Goal: Task Accomplishment & Management: Use online tool/utility

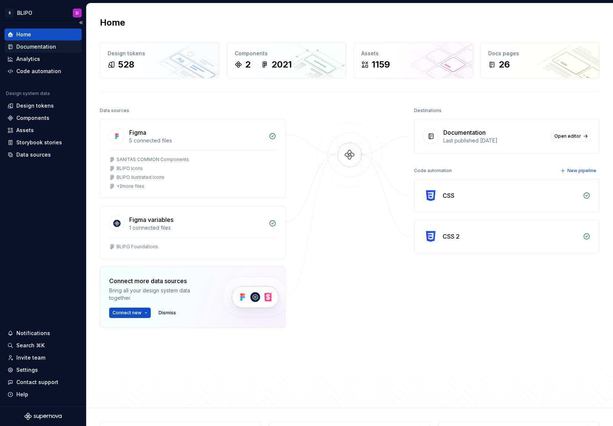
click at [33, 49] on div "Documentation" at bounding box center [36, 46] width 40 height 7
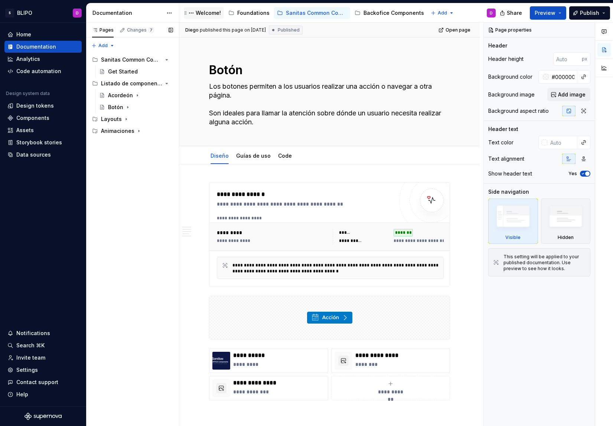
click at [210, 14] on div "Welcome!" at bounding box center [208, 12] width 25 height 7
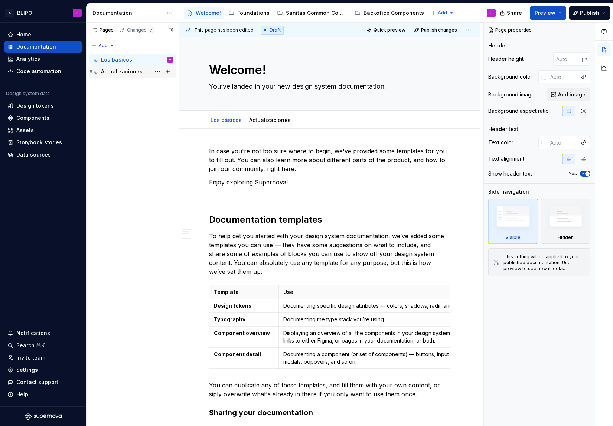
click at [125, 71] on div "Actualizaciones" at bounding box center [122, 71] width 42 height 7
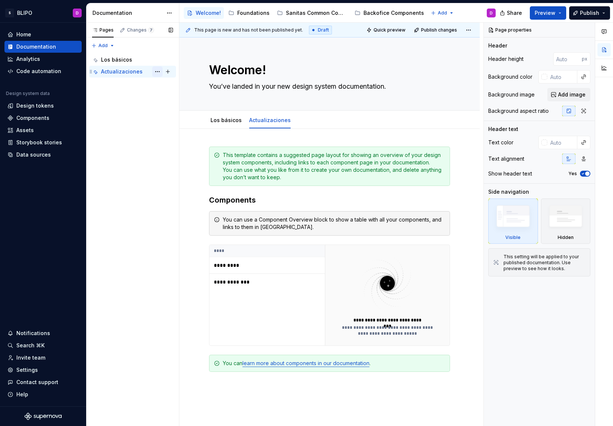
click at [157, 71] on button "Page tree" at bounding box center [157, 71] width 10 height 10
type textarea "*"
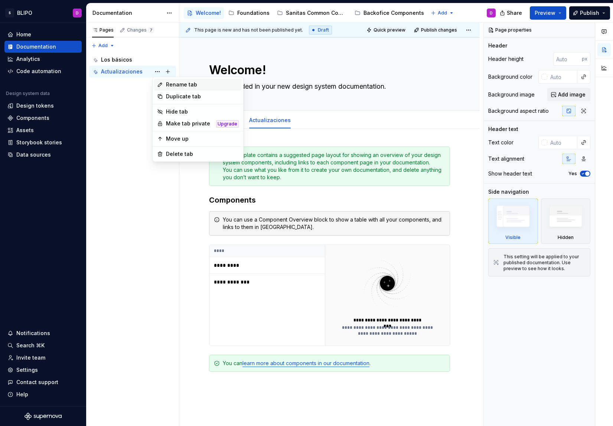
click at [180, 85] on div "Rename tab" at bounding box center [202, 84] width 73 height 7
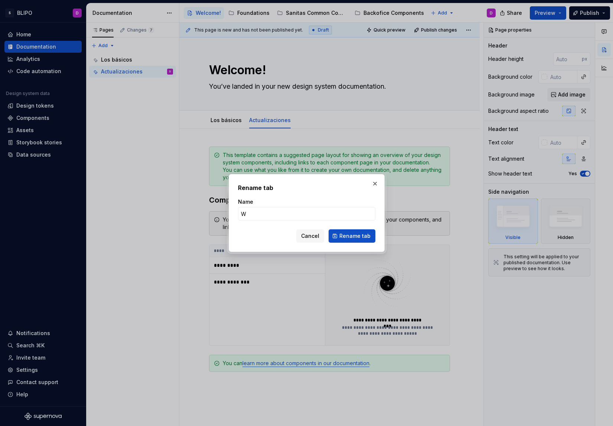
type input "Wh"
type textarea "*"
type input "W"
type input "Novedades"
click at [363, 236] on span "Rename tab" at bounding box center [354, 235] width 31 height 7
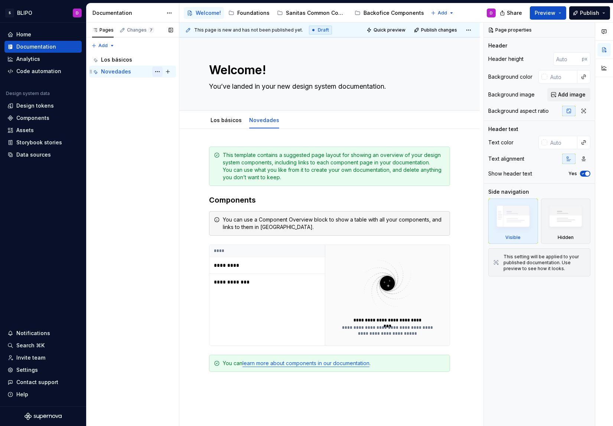
click at [156, 73] on button "Page tree" at bounding box center [157, 71] width 10 height 10
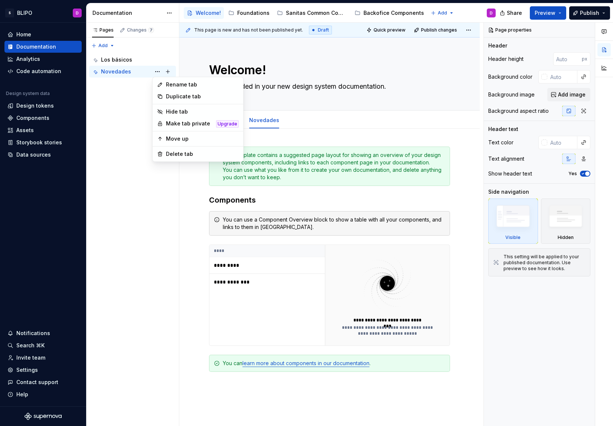
type textarea "*"
click at [171, 86] on div "Rename tab" at bounding box center [202, 84] width 73 height 7
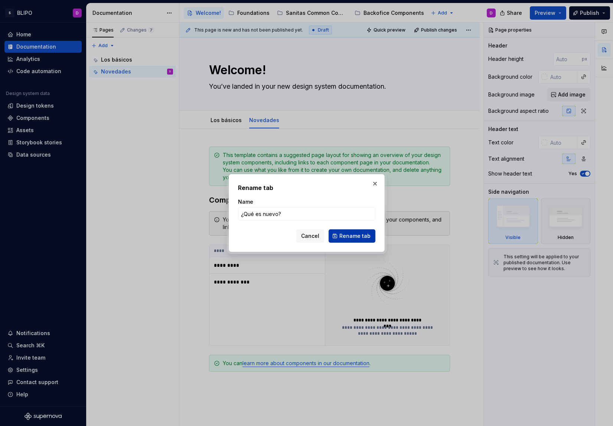
type input "¿Qué es nuevo?"
click at [366, 237] on span "Rename tab" at bounding box center [354, 235] width 31 height 7
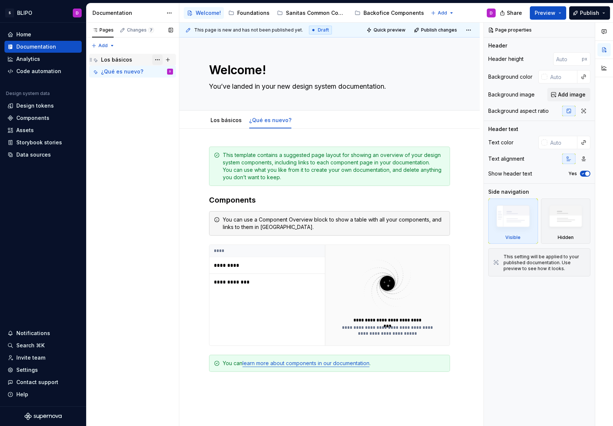
click at [157, 60] on button "Page tree" at bounding box center [157, 60] width 10 height 10
click at [253, 16] on html "S BLIPO D Home Documentation Analytics Code automation Design system data Desig…" at bounding box center [306, 213] width 613 height 426
click at [252, 14] on div "Foundations" at bounding box center [253, 12] width 32 height 7
click at [251, 13] on div "Foundations" at bounding box center [253, 12] width 32 height 7
click at [252, 12] on div "Foundations" at bounding box center [253, 12] width 32 height 7
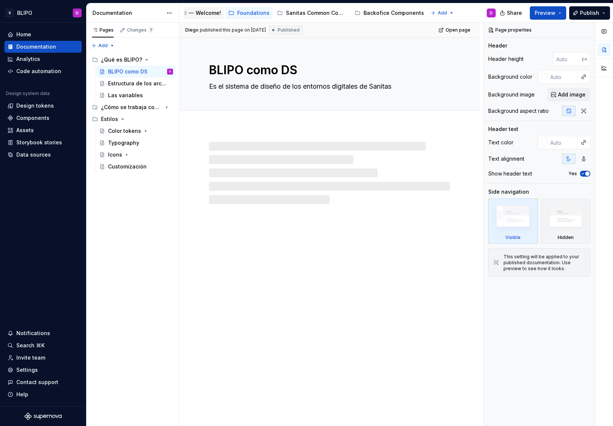
click at [210, 13] on div "Welcome!" at bounding box center [208, 12] width 25 height 7
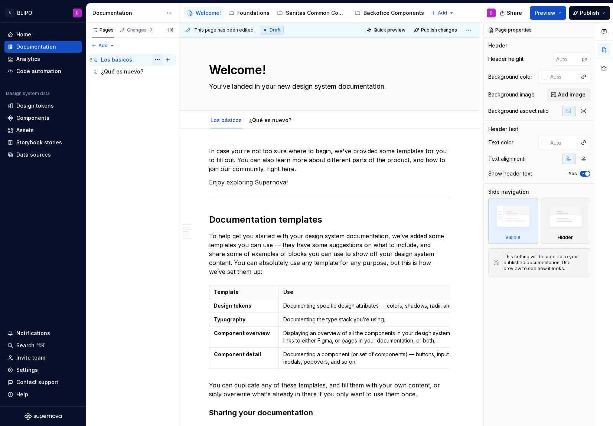
click at [157, 59] on button "Page tree" at bounding box center [157, 60] width 10 height 10
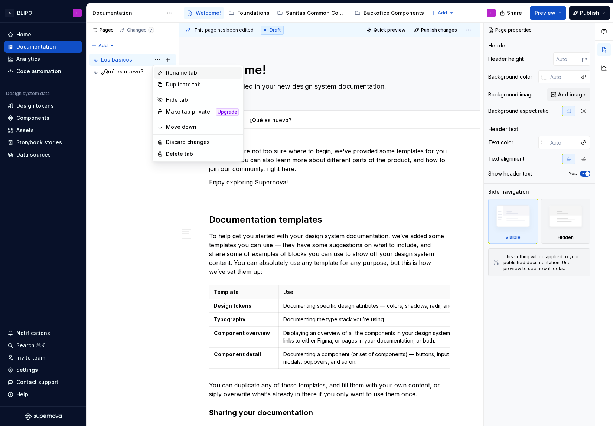
click at [179, 74] on div "Rename tab" at bounding box center [202, 72] width 73 height 7
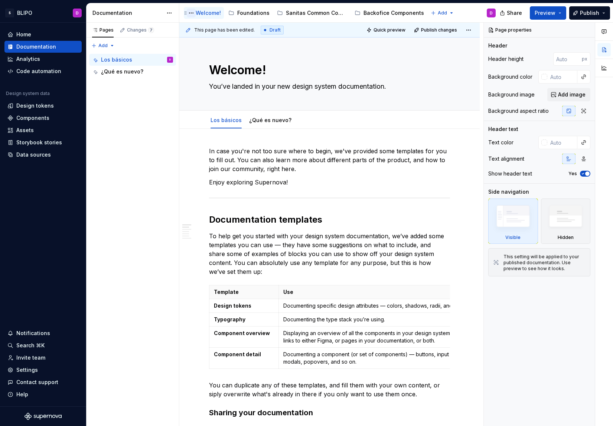
click at [192, 13] on button "Page tree" at bounding box center [191, 13] width 9 height 9
type textarea "*"
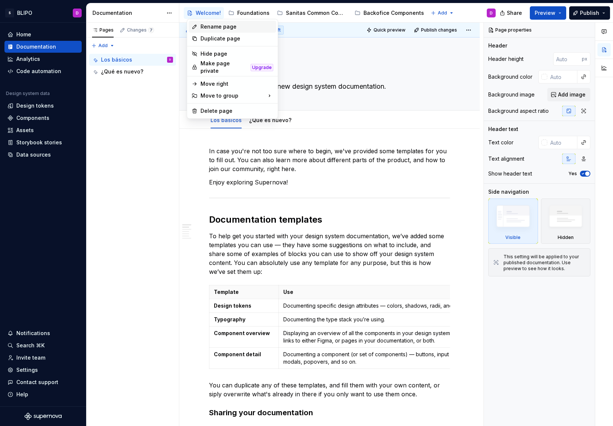
click at [211, 28] on div "Rename page" at bounding box center [236, 26] width 73 height 7
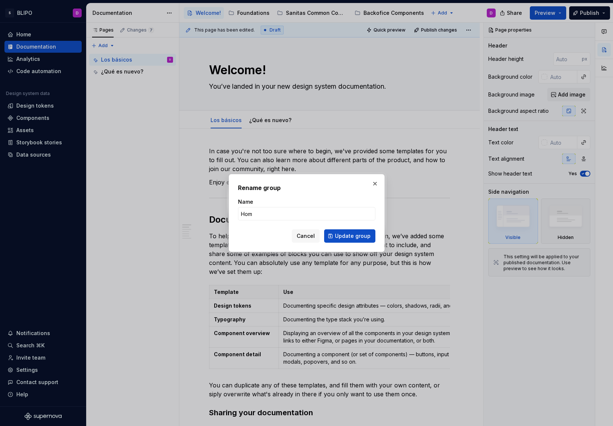
type input "Home"
click button "Update group" at bounding box center [349, 235] width 51 height 13
type textarea "*"
type textarea "Home"
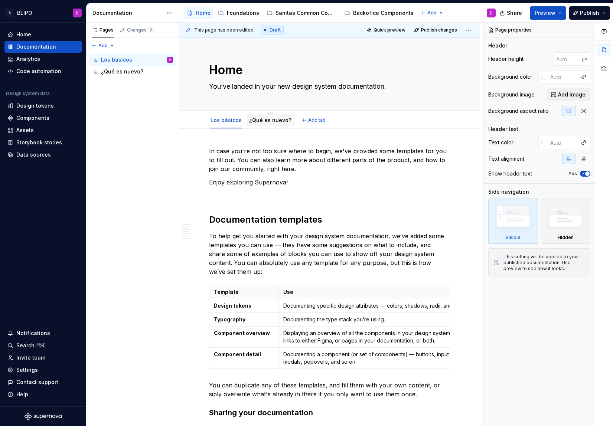
click at [268, 123] on link "¿Qué es nuevo?" at bounding box center [270, 120] width 42 height 6
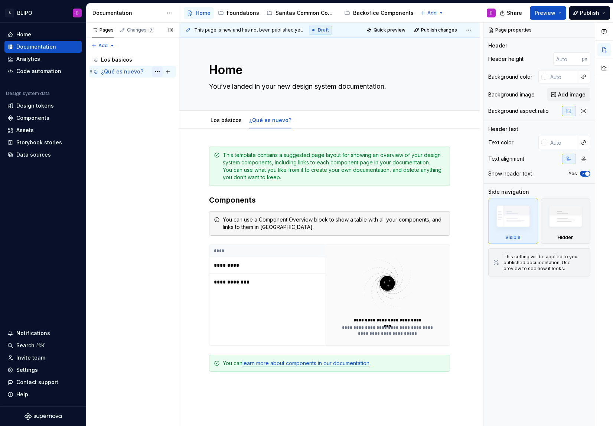
click at [155, 72] on button "Page tree" at bounding box center [157, 71] width 10 height 10
type textarea "*"
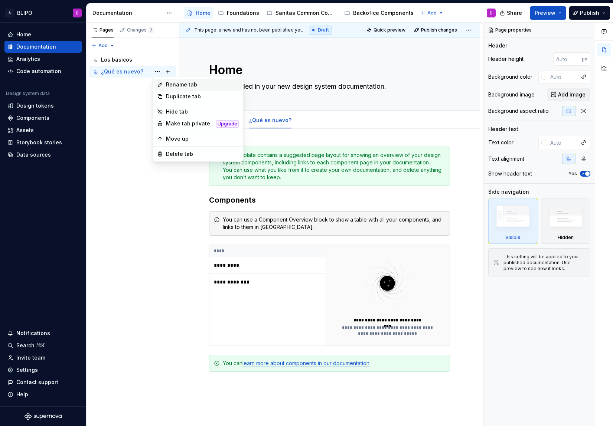
click at [184, 86] on div "Rename tab" at bounding box center [202, 84] width 73 height 7
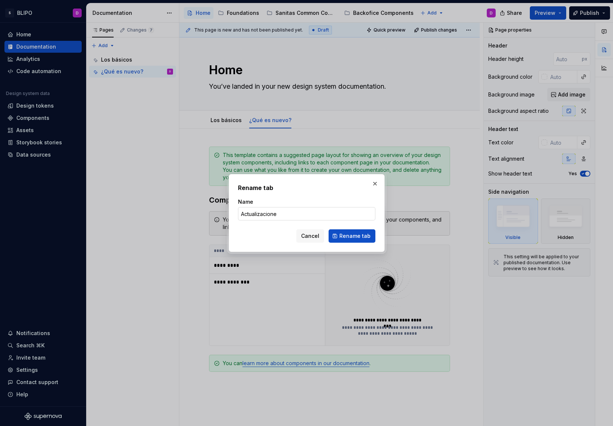
type input "Actualizaciones"
click button "Rename tab" at bounding box center [351, 235] width 47 height 13
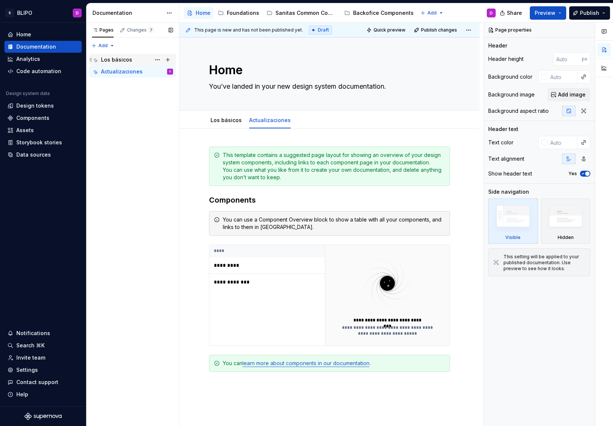
click at [125, 60] on div "Los básicos" at bounding box center [116, 59] width 31 height 7
click at [158, 59] on button "Page tree" at bounding box center [157, 60] width 10 height 10
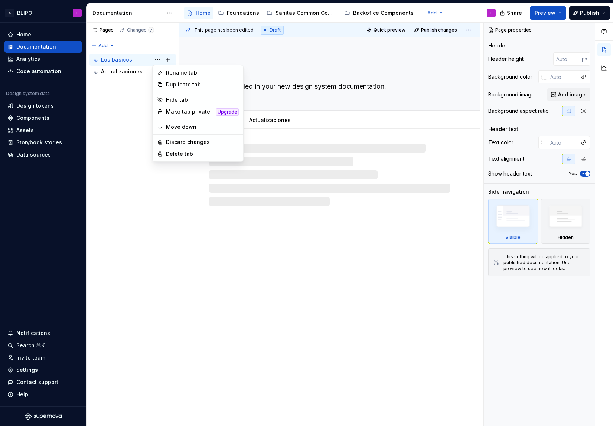
click at [343, 140] on html "S BLIPO D Home Documentation Analytics Code automation Design system data Desig…" at bounding box center [306, 213] width 613 height 426
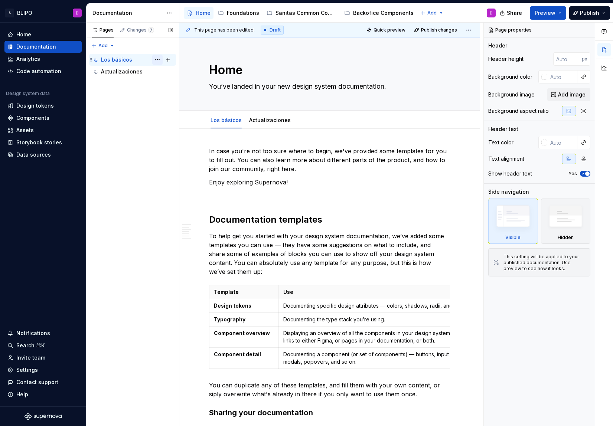
click at [158, 60] on button "Page tree" at bounding box center [157, 60] width 10 height 10
type textarea "*"
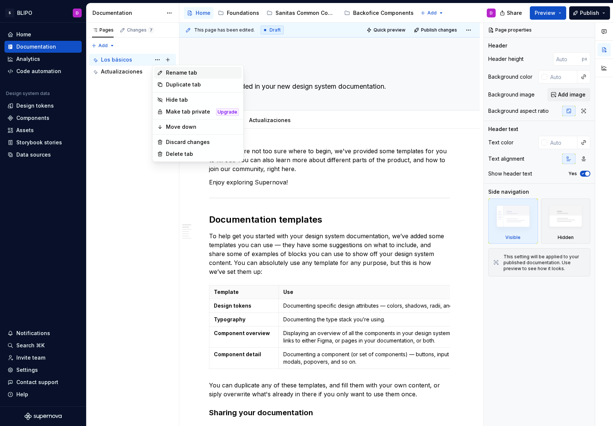
click at [170, 72] on div "Rename tab" at bounding box center [202, 72] width 73 height 7
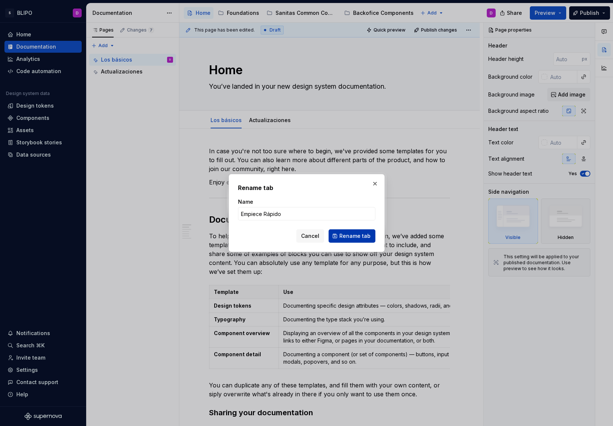
type input "Empiece Rápido"
click at [364, 235] on span "Rename tab" at bounding box center [354, 235] width 31 height 7
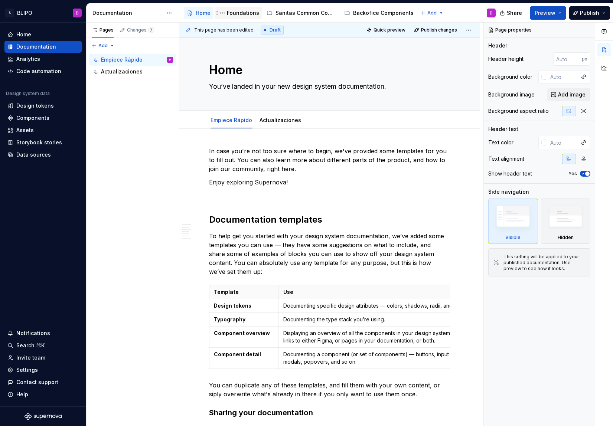
click at [238, 13] on div "Foundations" at bounding box center [243, 12] width 32 height 7
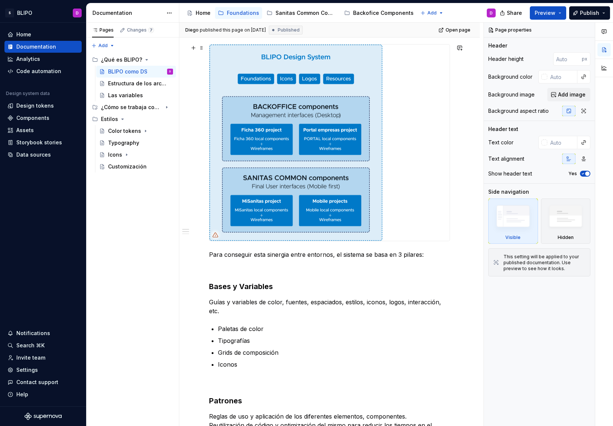
scroll to position [139, 0]
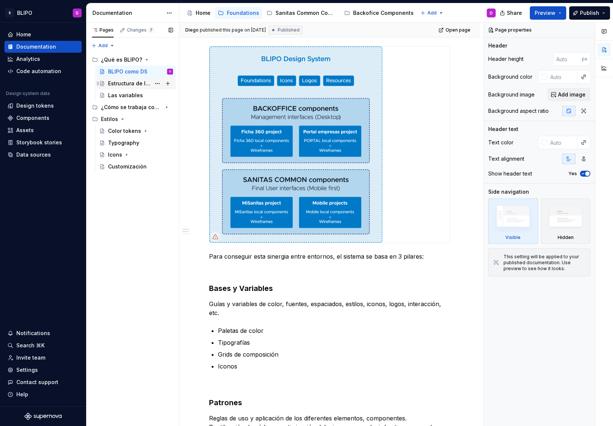
click at [138, 85] on div "Estructura de los archivos" at bounding box center [129, 83] width 43 height 7
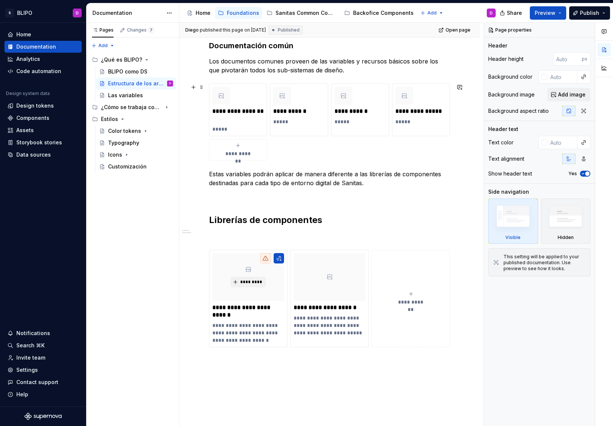
scroll to position [110, 0]
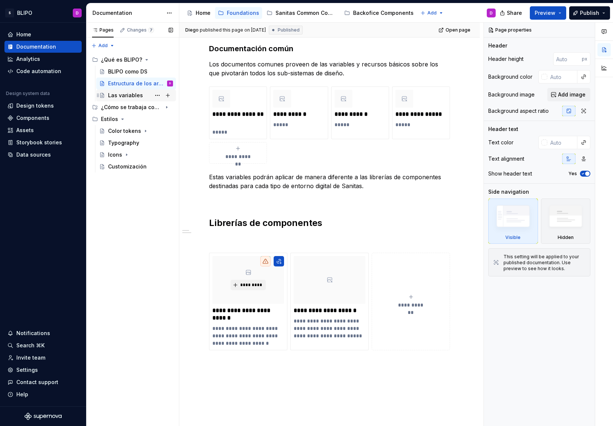
click at [125, 95] on div "Las variables" at bounding box center [125, 95] width 35 height 7
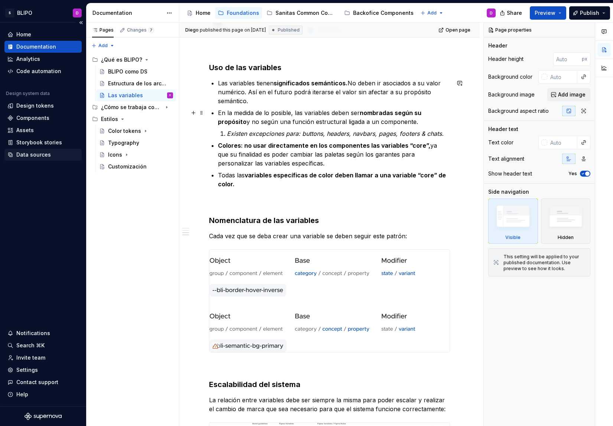
scroll to position [454, 0]
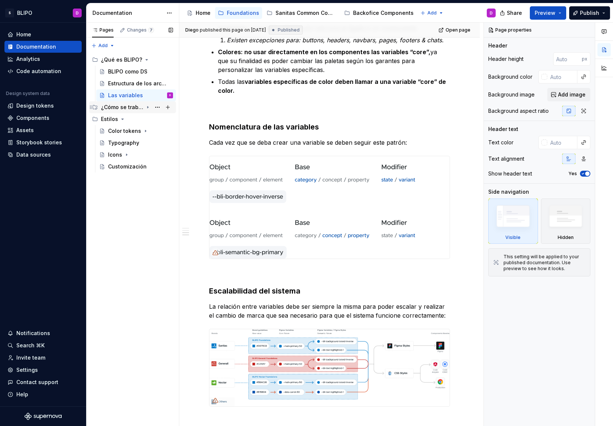
click at [148, 108] on icon "Page tree" at bounding box center [148, 107] width 6 height 6
click at [127, 106] on div "¿Cómo se trabaja con [PERSON_NAME]?" at bounding box center [122, 107] width 42 height 7
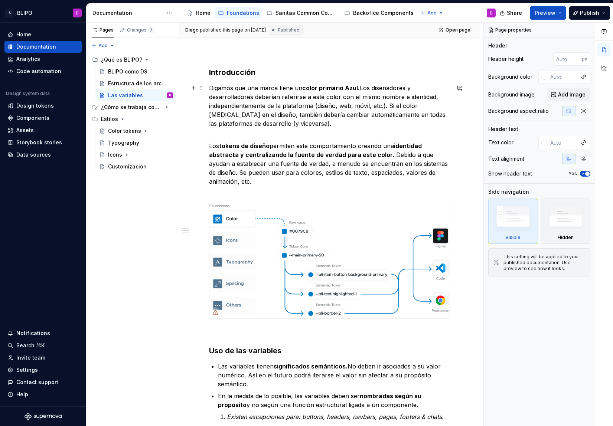
scroll to position [0, 0]
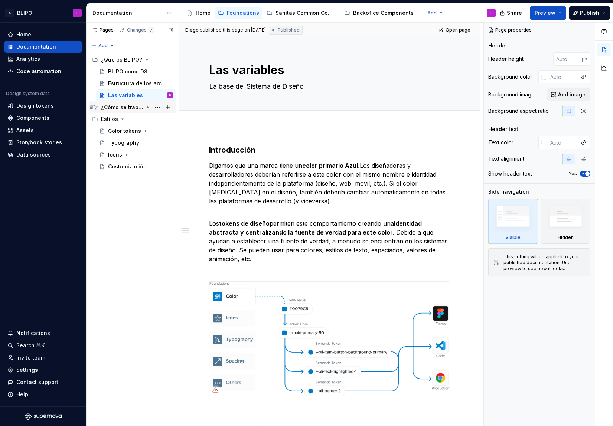
click at [137, 107] on div "¿Cómo se trabaja con [PERSON_NAME]?" at bounding box center [122, 107] width 42 height 7
click at [156, 178] on button "Page tree" at bounding box center [157, 178] width 10 height 10
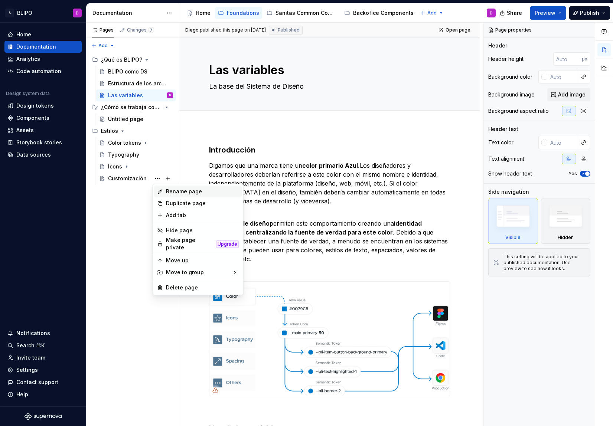
click at [179, 192] on div "Rename page" at bounding box center [202, 191] width 73 height 7
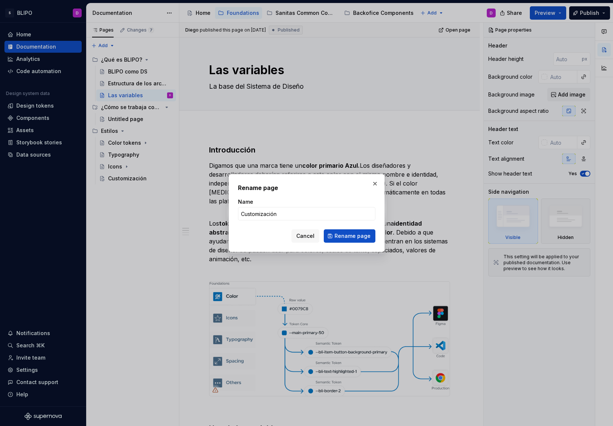
type textarea "*"
type input "Theming"
click button "Rename page" at bounding box center [350, 235] width 52 height 13
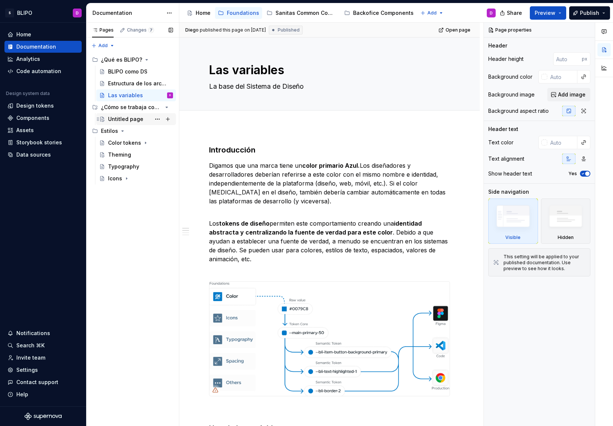
click at [131, 120] on div "Untitled page" at bounding box center [125, 118] width 35 height 7
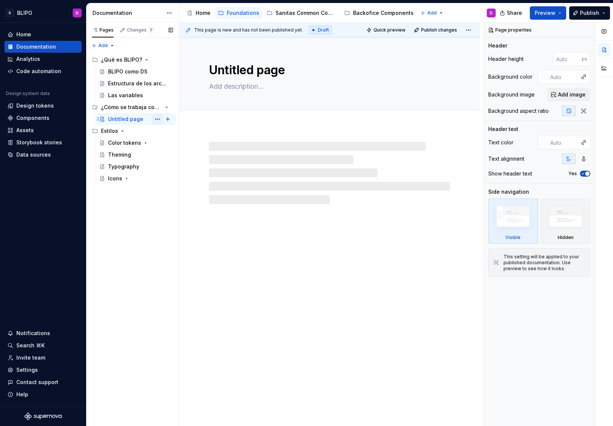
click at [156, 120] on button "Page tree" at bounding box center [157, 119] width 10 height 10
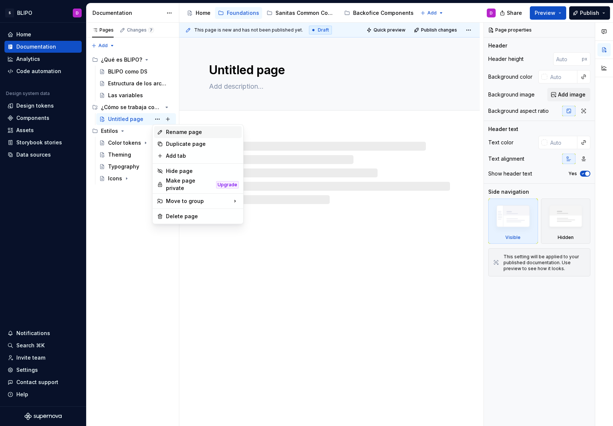
click at [176, 133] on div "Rename page" at bounding box center [202, 131] width 73 height 7
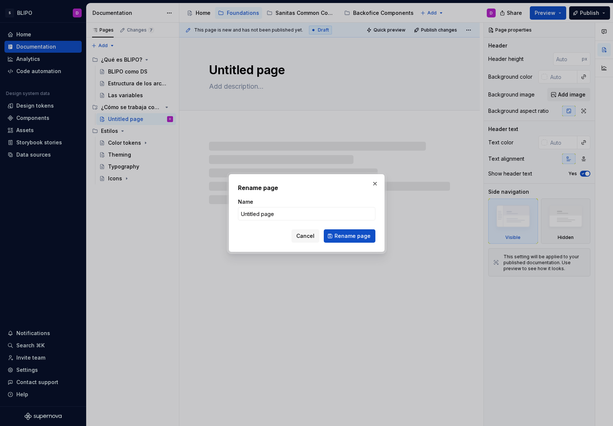
type textarea "*"
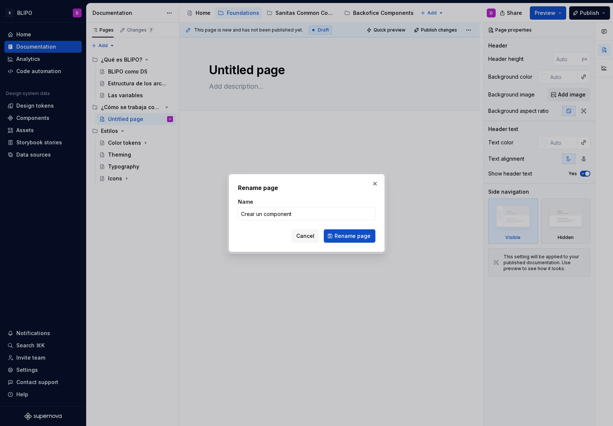
type input "Crear un componente"
click button "Rename page" at bounding box center [350, 235] width 52 height 13
type textarea "*"
type textarea "Crear un componente"
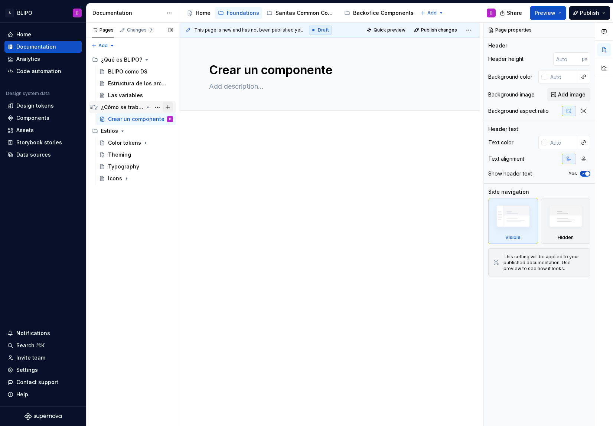
click at [168, 107] on button "Page tree" at bounding box center [168, 107] width 10 height 10
type textarea "*"
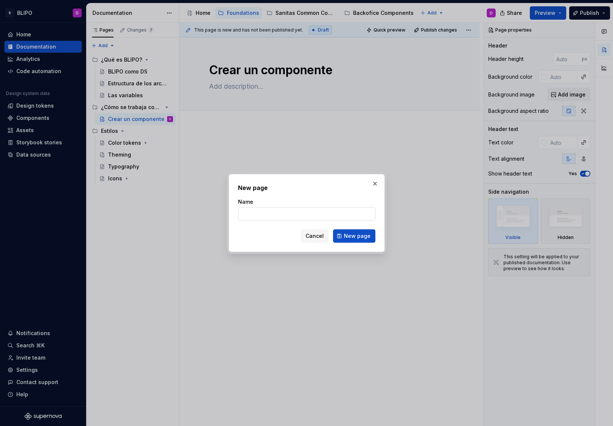
click at [292, 211] on input "Name" at bounding box center [306, 213] width 137 height 13
type input "Elegir un componente"
click button "New page" at bounding box center [354, 235] width 42 height 13
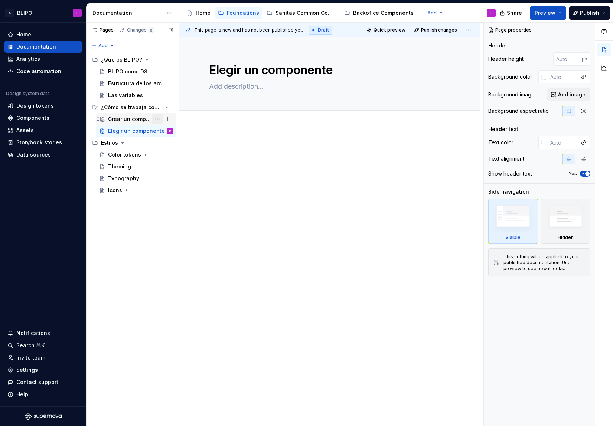
click at [157, 120] on button "Page tree" at bounding box center [157, 119] width 10 height 10
type textarea "*"
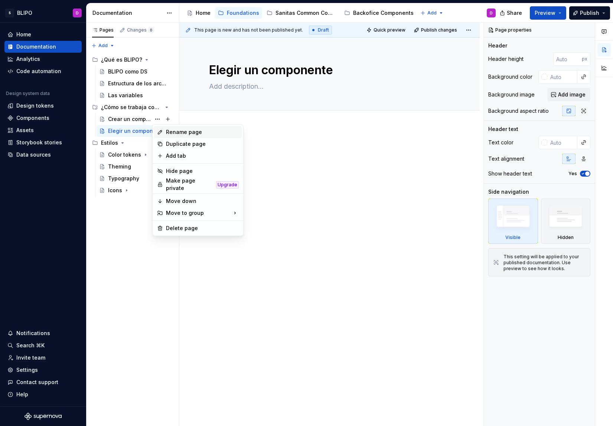
click at [196, 130] on div "Rename page" at bounding box center [202, 131] width 73 height 7
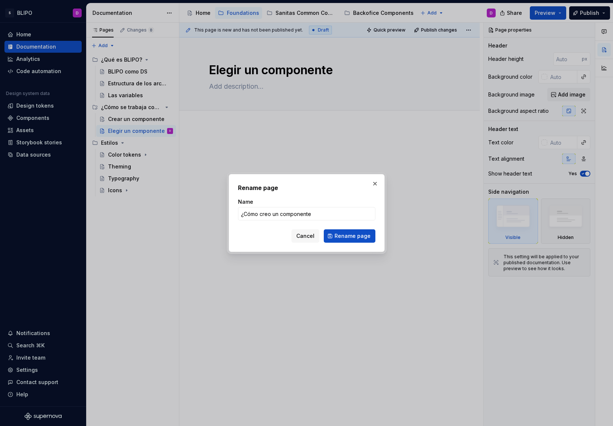
type input "¿Cómo creo un componente?"
click button "Rename page" at bounding box center [350, 235] width 52 height 13
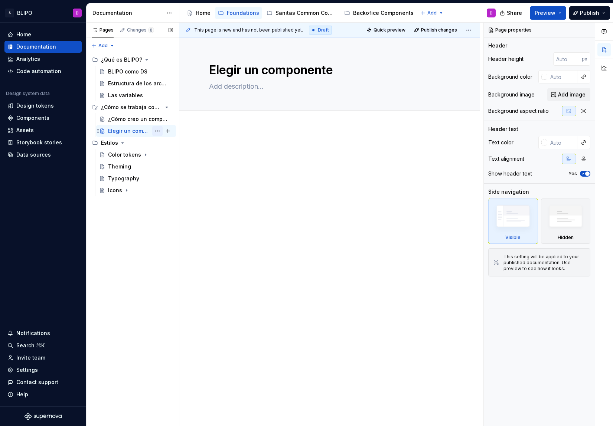
click at [158, 131] on button "Page tree" at bounding box center [157, 131] width 10 height 10
type textarea "*"
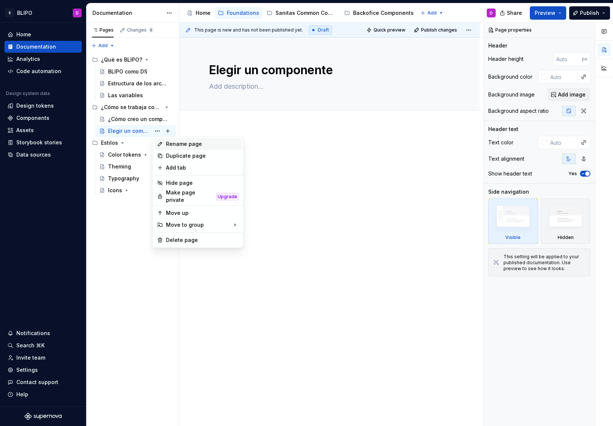
click at [184, 144] on div "Rename page" at bounding box center [202, 143] width 73 height 7
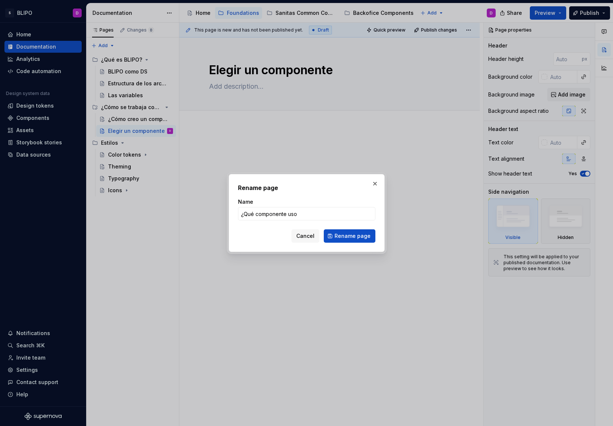
type input "¿Qué componente uso?"
click button "Rename page" at bounding box center [350, 235] width 52 height 13
type textarea "*"
type textarea "¿Qué componente uso?"
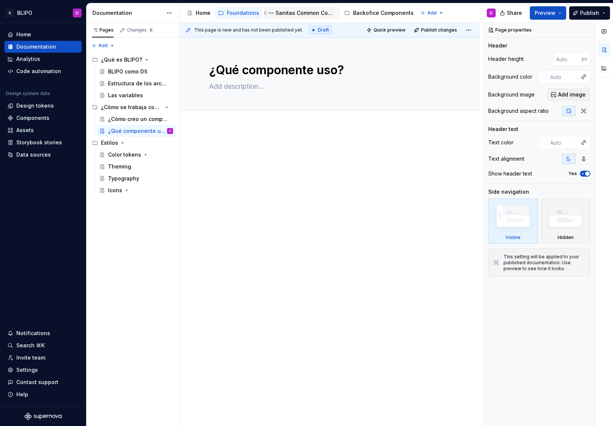
click at [297, 12] on div "Sanitas Common Components" at bounding box center [305, 12] width 61 height 7
click at [301, 15] on div "Sanitas Common Components" at bounding box center [305, 12] width 61 height 7
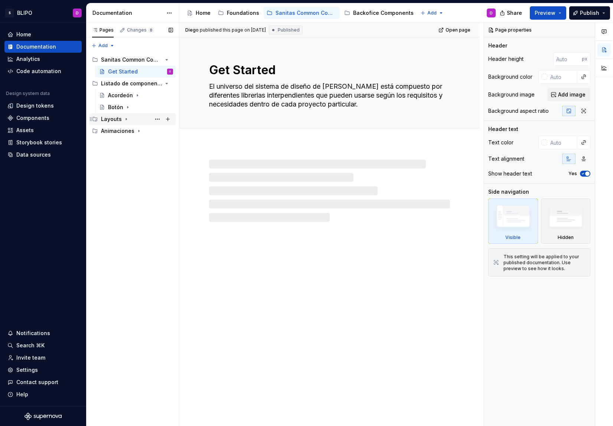
click at [125, 120] on icon "Page tree" at bounding box center [126, 119] width 6 height 6
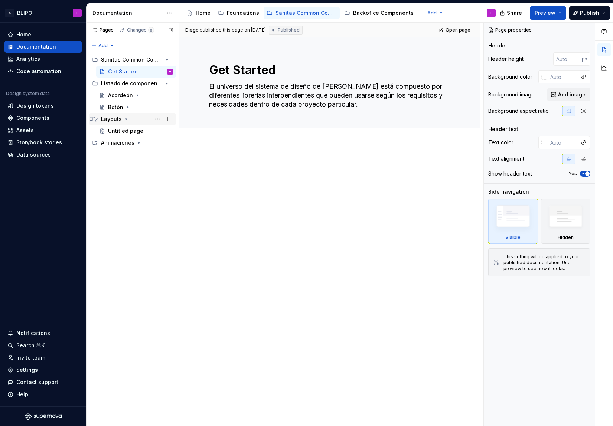
click at [126, 120] on icon "Page tree" at bounding box center [126, 119] width 6 height 6
click at [138, 132] on icon "Page tree" at bounding box center [139, 131] width 6 height 6
click at [124, 119] on icon "Page tree" at bounding box center [126, 119] width 6 height 6
click at [159, 120] on button "Page tree" at bounding box center [157, 119] width 10 height 10
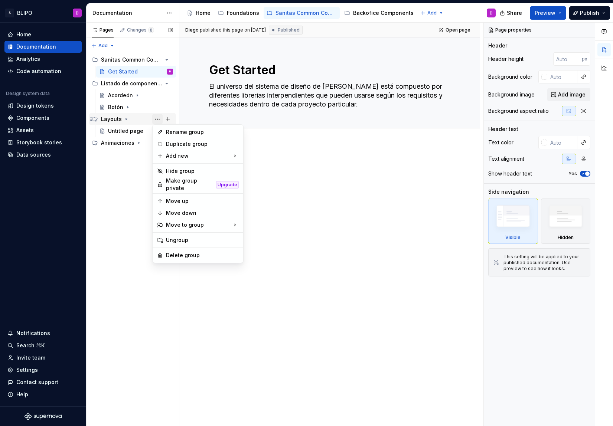
type textarea "*"
click at [176, 133] on div "Rename group" at bounding box center [202, 131] width 73 height 7
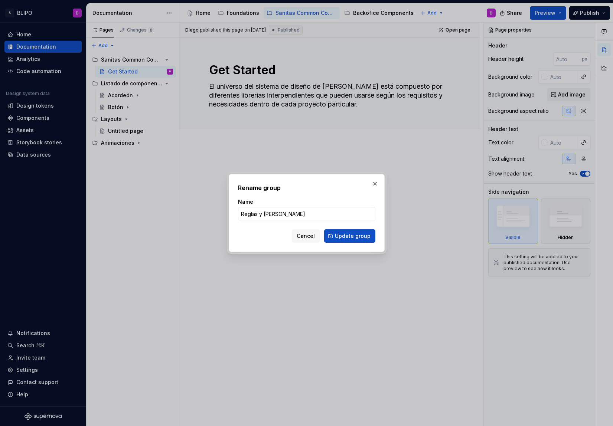
type input "Reglas y patrones"
click button "Update group" at bounding box center [349, 235] width 51 height 13
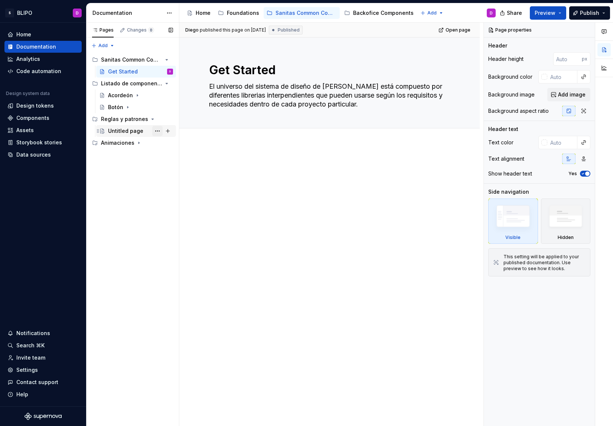
click at [157, 131] on button "Page tree" at bounding box center [157, 131] width 10 height 10
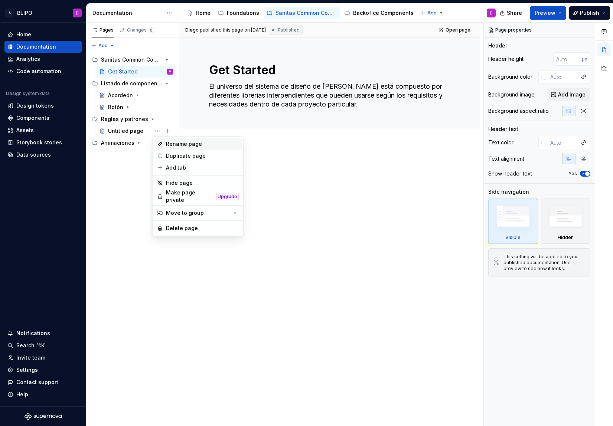
click at [184, 145] on div "Rename page" at bounding box center [202, 143] width 73 height 7
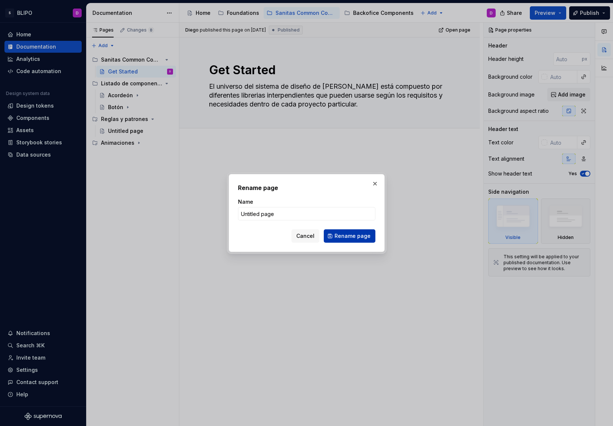
type textarea "*"
type input "Reglas Generales"
click button "Rename page" at bounding box center [350, 235] width 52 height 13
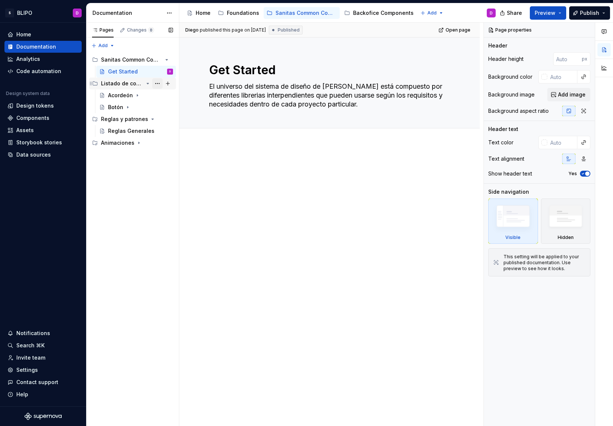
click at [157, 83] on button "Page tree" at bounding box center [157, 83] width 10 height 10
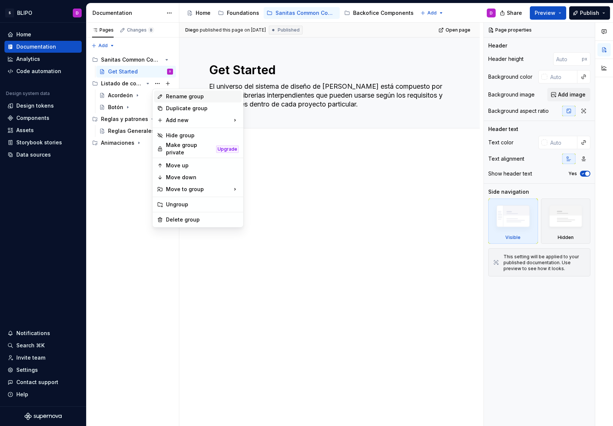
type textarea "*"
click at [171, 95] on div "Rename group" at bounding box center [202, 96] width 73 height 7
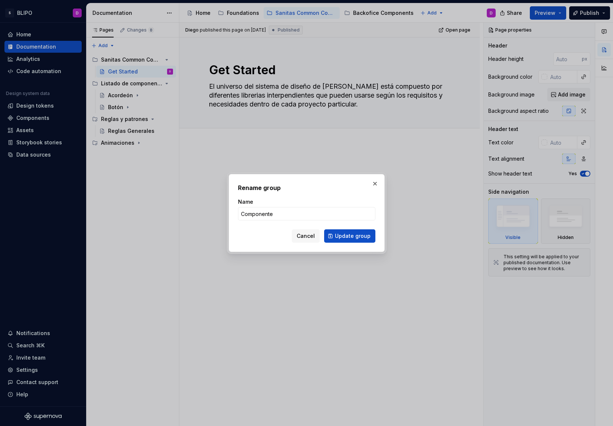
type input "Componentes"
click button "Update group" at bounding box center [349, 235] width 51 height 13
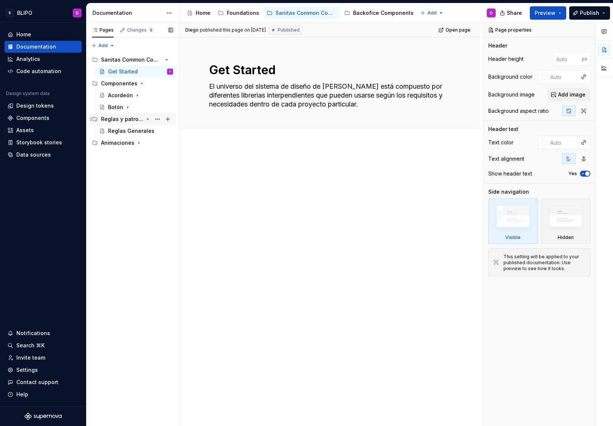
click at [150, 120] on icon "Page tree" at bounding box center [148, 119] width 6 height 6
click at [151, 119] on div "Reglas y patrones" at bounding box center [137, 119] width 72 height 10
click at [0, 0] on button "Page tree" at bounding box center [0, 0] width 0 height 0
type textarea "*"
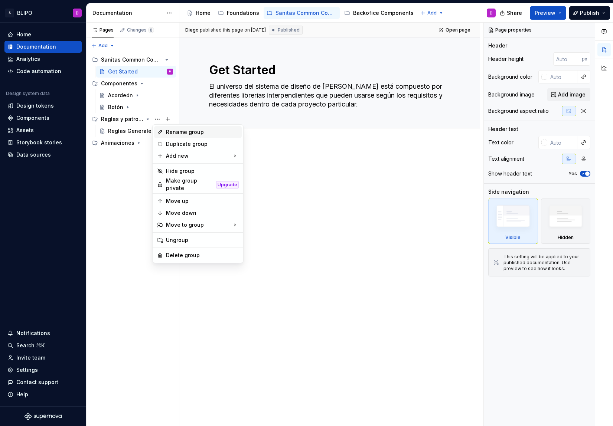
click at [189, 132] on div "Rename group" at bounding box center [202, 131] width 73 height 7
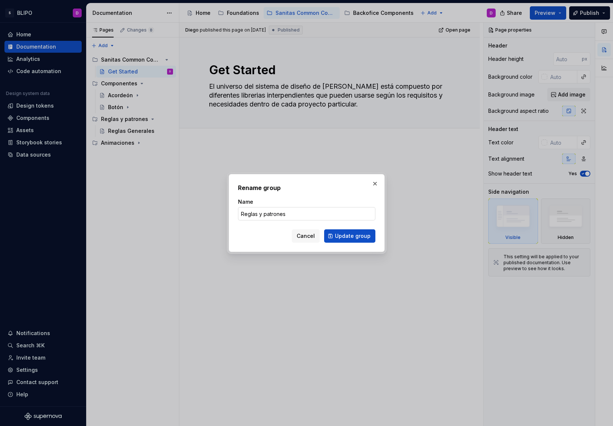
click at [265, 216] on input "Reglas y patrones" at bounding box center [306, 213] width 137 height 13
type input "Reglas y Patrones"
click button "Update group" at bounding box center [349, 235] width 51 height 13
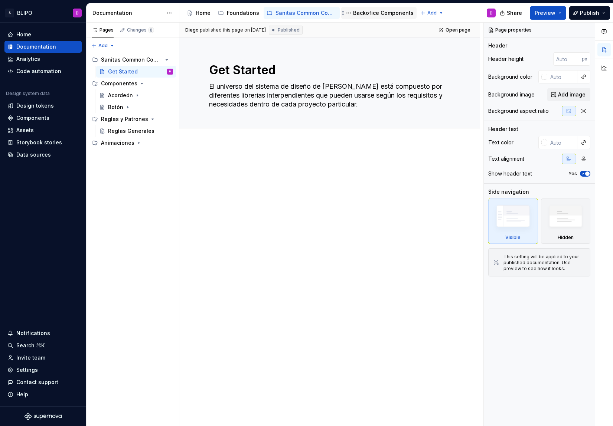
click at [370, 11] on div "Backofice Components" at bounding box center [383, 12] width 60 height 7
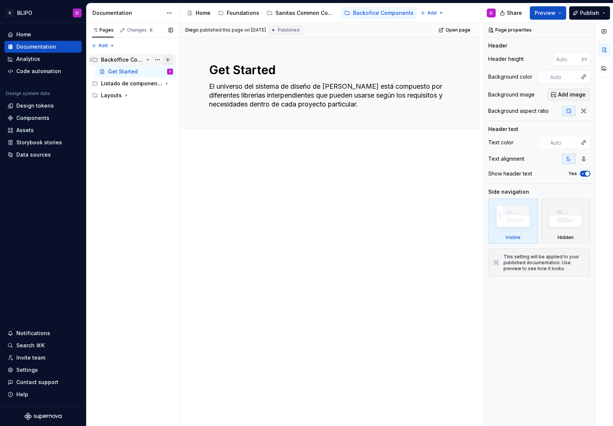
click at [168, 59] on button "Page tree" at bounding box center [168, 60] width 10 height 10
type textarea "*"
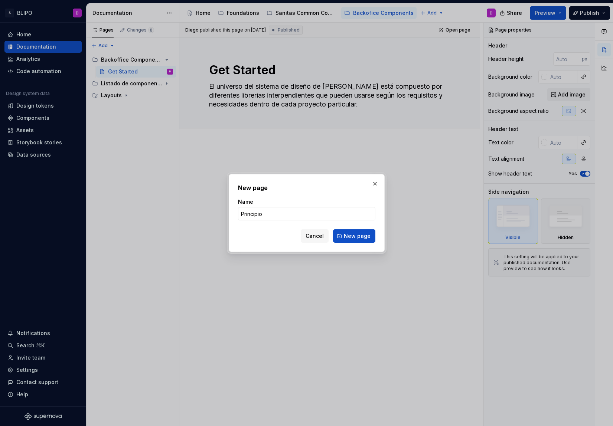
type input "Principios"
click button "New page" at bounding box center [354, 235] width 42 height 13
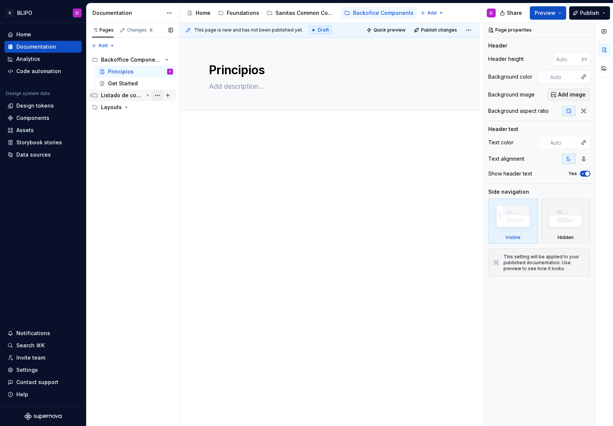
click at [154, 95] on button "Page tree" at bounding box center [157, 95] width 10 height 10
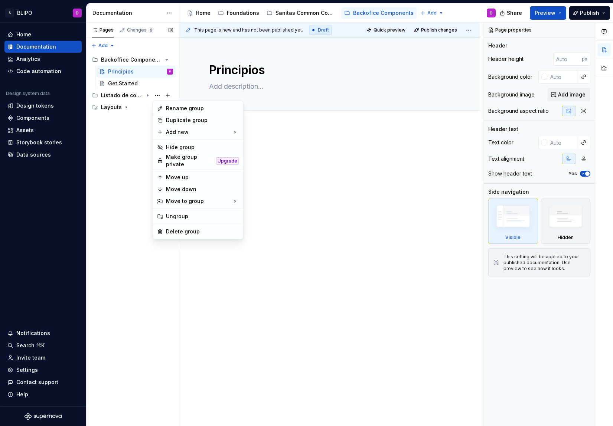
type textarea "*"
click at [170, 109] on div "Rename group" at bounding box center [202, 108] width 73 height 7
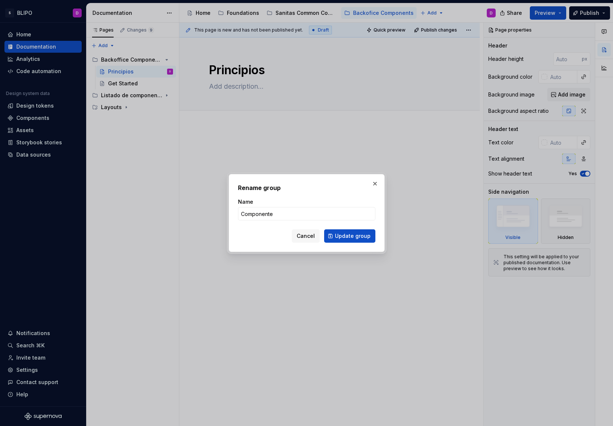
type input "Componentes"
click button "Update group" at bounding box center [349, 235] width 51 height 13
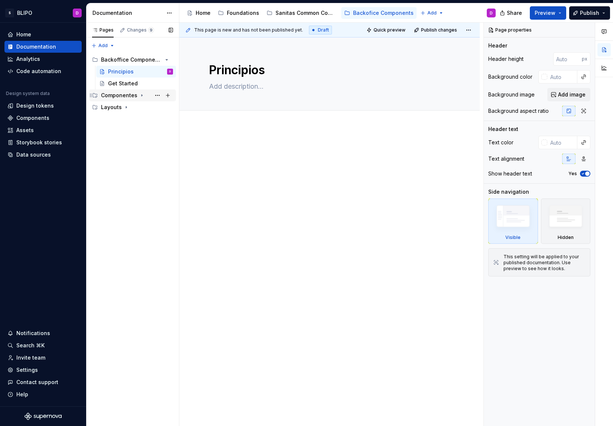
click at [139, 94] on icon "Page tree" at bounding box center [142, 95] width 6 height 6
click at [141, 94] on icon "Page tree" at bounding box center [142, 95] width 6 height 6
click at [306, 13] on div "Sanitas Common Components" at bounding box center [305, 12] width 61 height 7
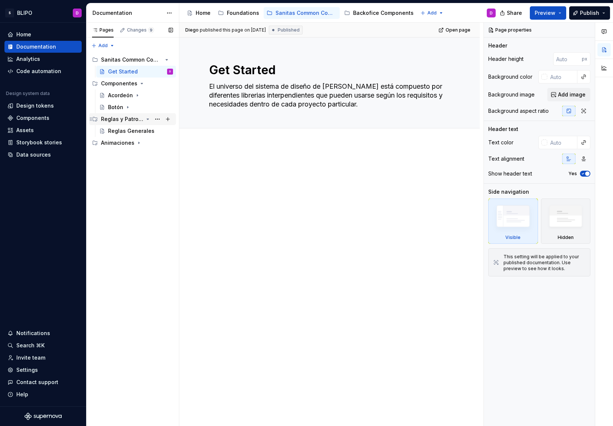
click at [146, 120] on icon "Page tree" at bounding box center [148, 119] width 6 height 6
click at [157, 119] on button "Page tree" at bounding box center [157, 119] width 10 height 10
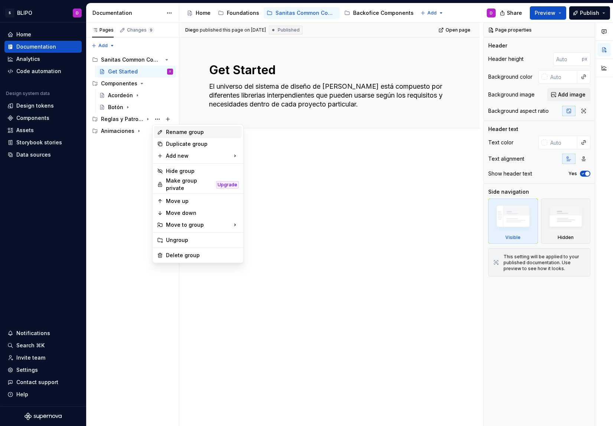
click at [181, 133] on div "Rename group" at bounding box center [202, 131] width 73 height 7
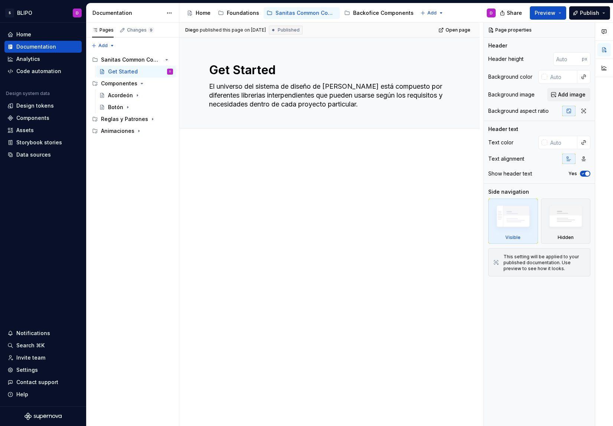
click at [377, 15] on div "Backofice Components" at bounding box center [383, 12] width 60 height 7
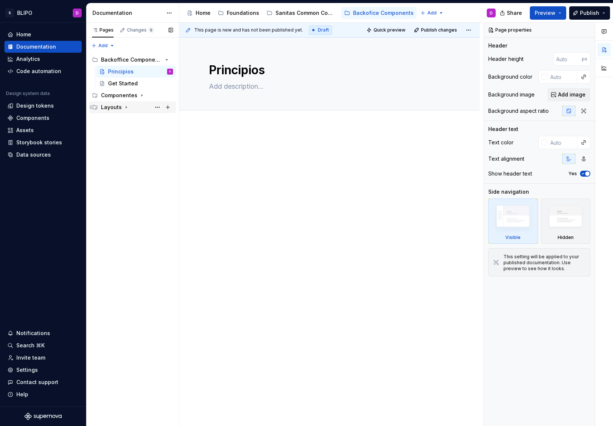
click at [126, 107] on icon "Page tree" at bounding box center [126, 108] width 1 height 2
click at [155, 107] on button "Page tree" at bounding box center [157, 107] width 10 height 10
type textarea "*"
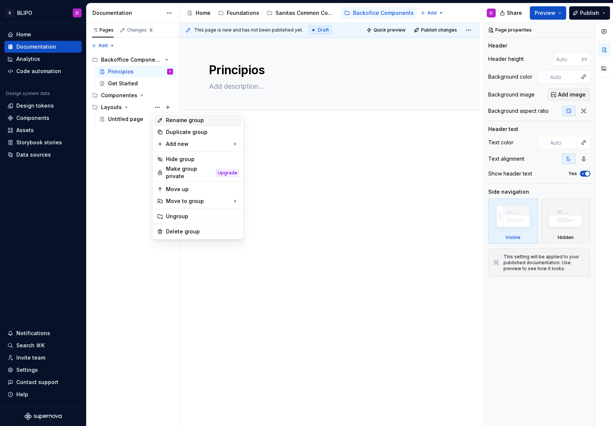
click at [176, 122] on div "Rename group" at bounding box center [202, 120] width 73 height 7
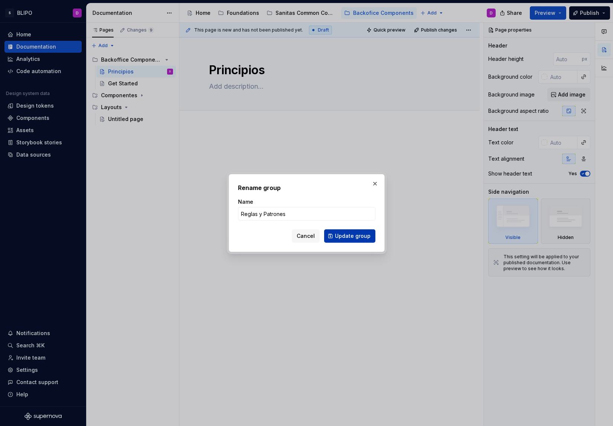
type input "Reglas y Patrones"
click at [351, 234] on span "Update group" at bounding box center [353, 235] width 36 height 7
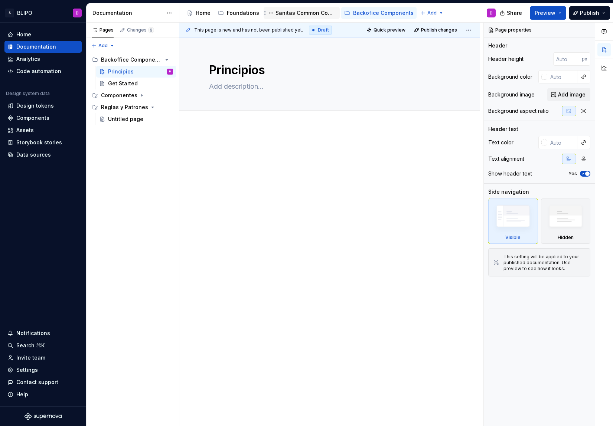
click at [308, 13] on div "Sanitas Common Components" at bounding box center [305, 12] width 61 height 7
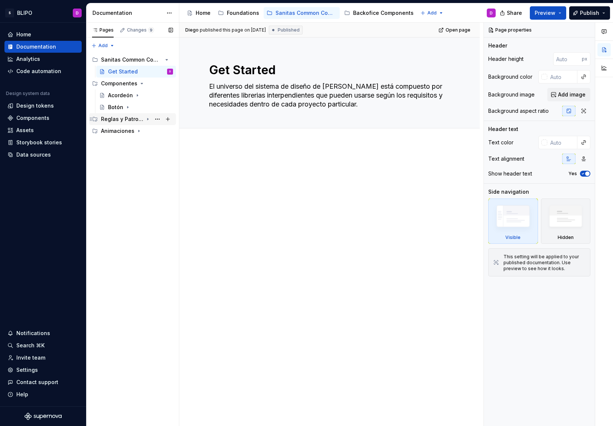
click at [148, 120] on icon "Page tree" at bounding box center [148, 119] width 6 height 6
click at [158, 132] on button "Page tree" at bounding box center [157, 131] width 10 height 10
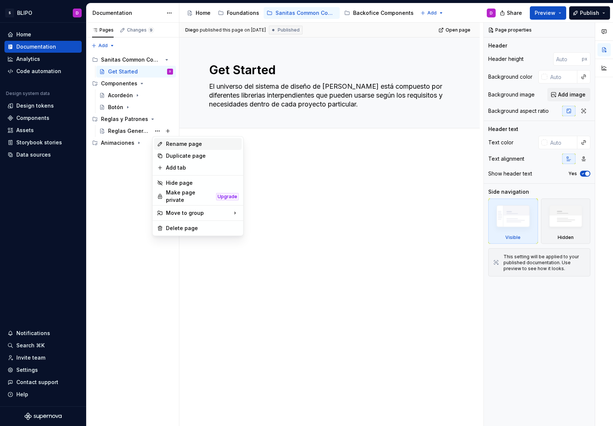
click at [177, 146] on div "Rename page" at bounding box center [202, 143] width 73 height 7
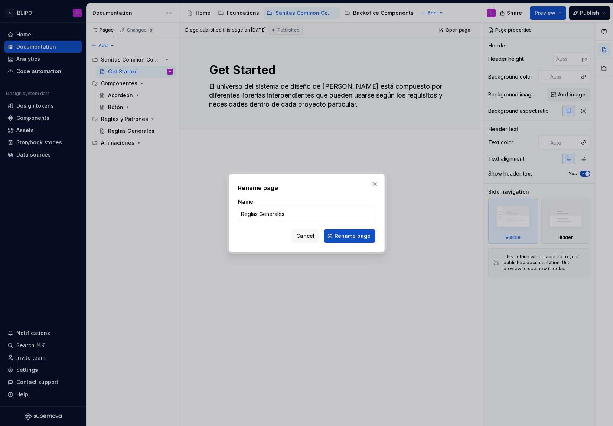
drag, startPoint x: 351, startPoint y: 235, endPoint x: 358, endPoint y: 206, distance: 30.0
click at [351, 235] on span "Rename page" at bounding box center [352, 235] width 36 height 7
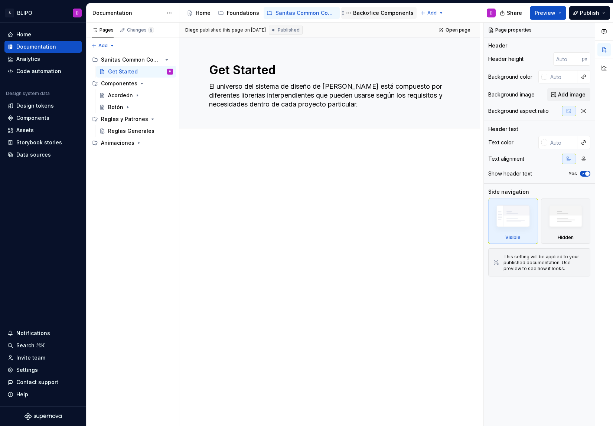
click at [370, 16] on div "Backofice Components" at bounding box center [383, 12] width 60 height 7
click at [367, 12] on div "Backofice Components" at bounding box center [383, 12] width 60 height 7
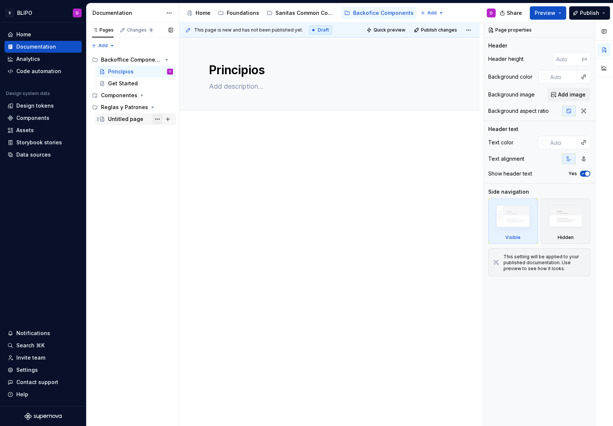
click at [157, 120] on button "Page tree" at bounding box center [157, 119] width 10 height 10
type textarea "*"
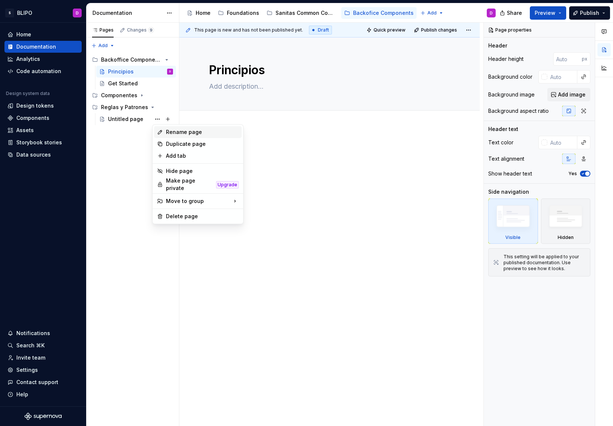
click at [179, 132] on div "Rename page" at bounding box center [202, 131] width 73 height 7
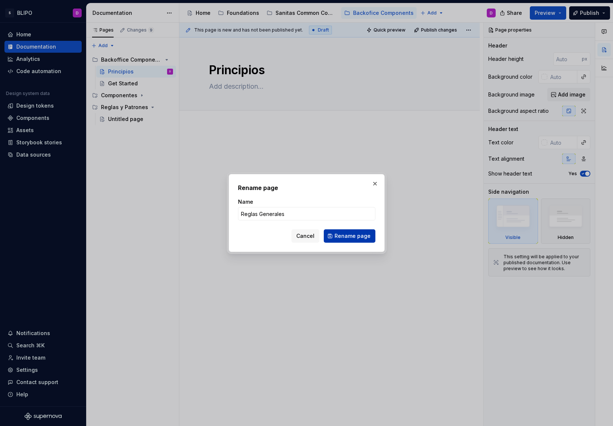
type input "Reglas Generales"
click at [349, 238] on span "Rename page" at bounding box center [352, 235] width 36 height 7
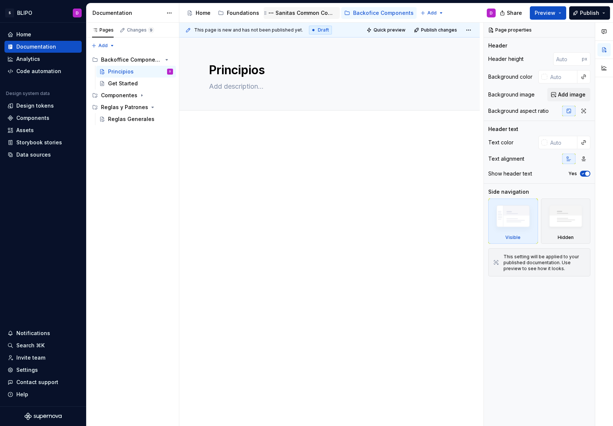
click at [305, 11] on div "Sanitas Common Components" at bounding box center [305, 12] width 61 height 7
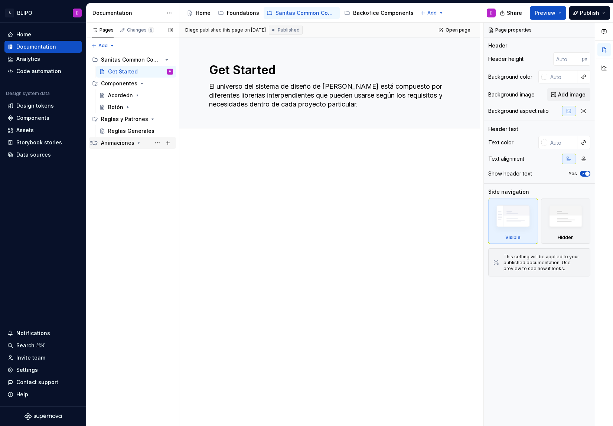
click at [139, 143] on icon "Page tree" at bounding box center [139, 143] width 6 height 6
click at [168, 59] on button "Page tree" at bounding box center [168, 60] width 10 height 10
type textarea "*"
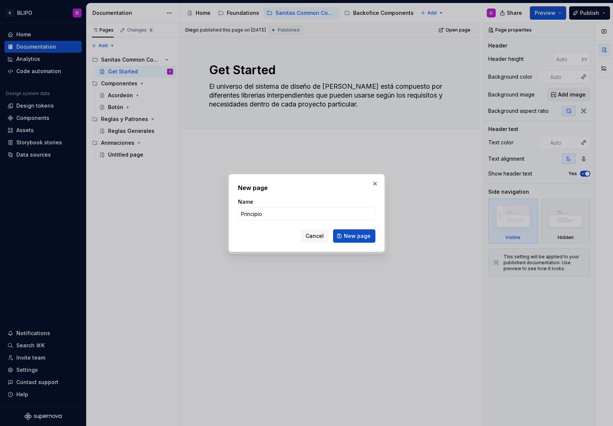
type input "Principios"
click button "New page" at bounding box center [354, 235] width 42 height 13
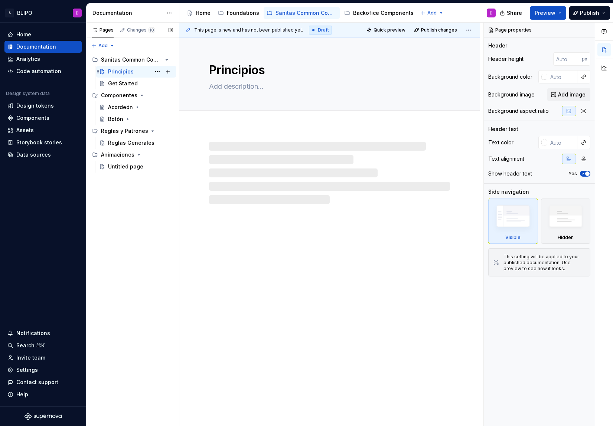
click at [99, 66] on div "Principios D" at bounding box center [136, 71] width 74 height 10
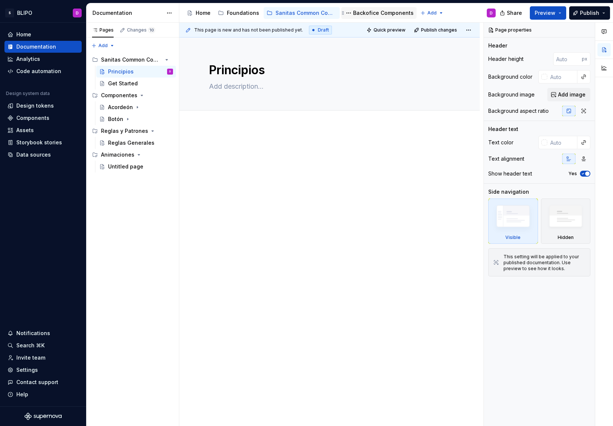
click at [387, 12] on div "Backofice Components" at bounding box center [383, 12] width 60 height 7
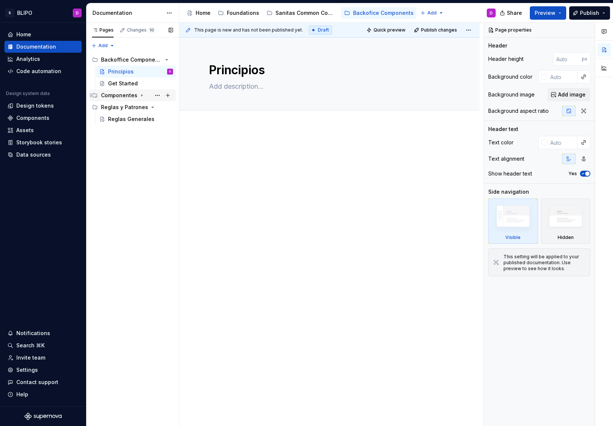
click at [141, 96] on icon "Page tree" at bounding box center [142, 95] width 6 height 6
click at [313, 14] on div "Sanitas Common Components" at bounding box center [305, 12] width 61 height 7
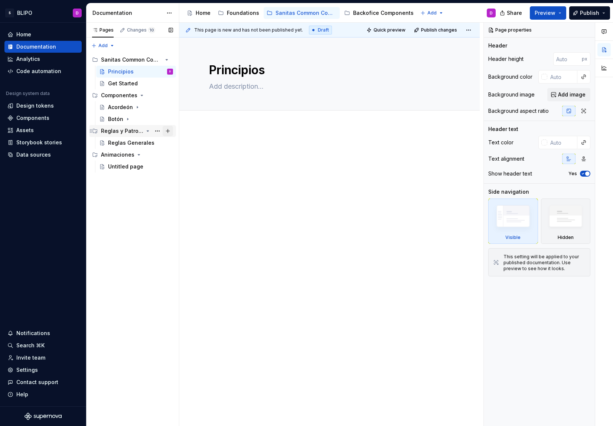
click at [170, 132] on button "Page tree" at bounding box center [168, 131] width 10 height 10
type textarea "*"
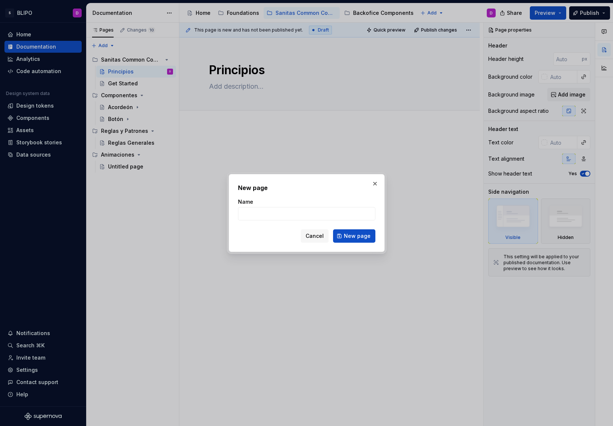
type input "C"
type textarea "*"
type input "Cards"
click button "New page" at bounding box center [354, 235] width 42 height 13
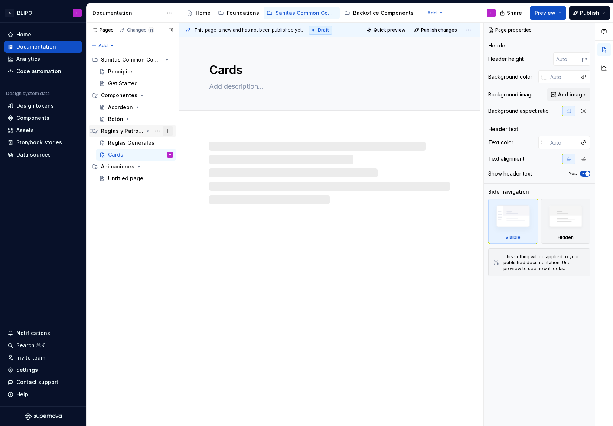
click at [169, 130] on button "Page tree" at bounding box center [168, 131] width 10 height 10
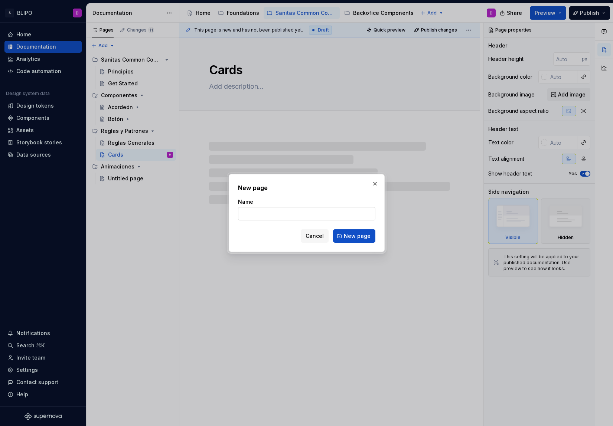
click at [284, 213] on input "Name" at bounding box center [306, 213] width 137 height 13
type textarea "*"
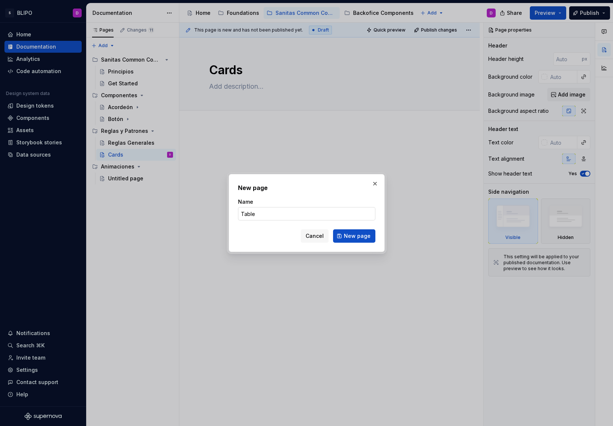
type input "Tables"
click button "New page" at bounding box center [354, 235] width 42 height 13
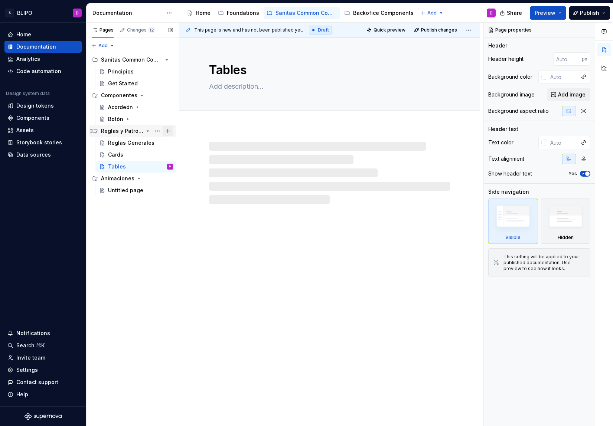
click at [169, 131] on button "Page tree" at bounding box center [168, 131] width 10 height 10
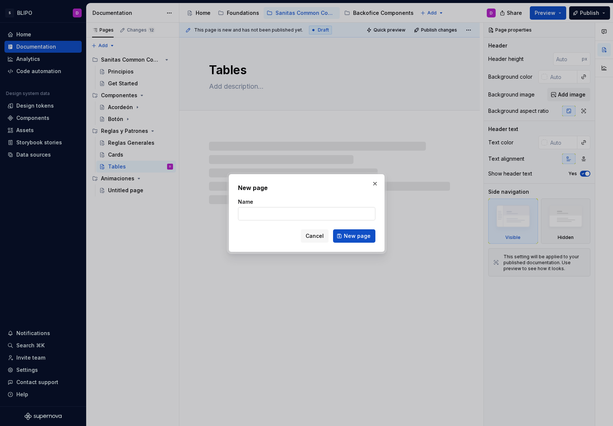
type textarea "*"
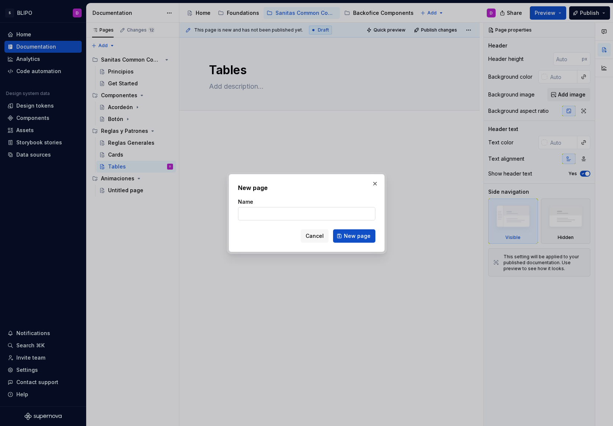
click at [280, 214] on input "Name" at bounding box center [306, 213] width 137 height 13
type input "Headers"
click button "New page" at bounding box center [354, 235] width 42 height 13
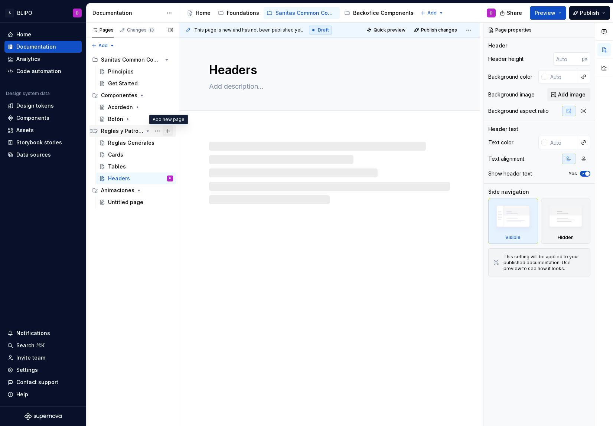
click at [169, 130] on button "Page tree" at bounding box center [168, 131] width 10 height 10
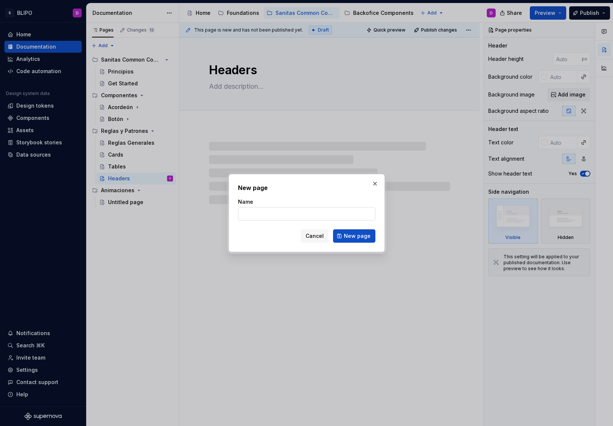
click at [287, 213] on input "Name" at bounding box center [306, 213] width 137 height 13
type textarea "*"
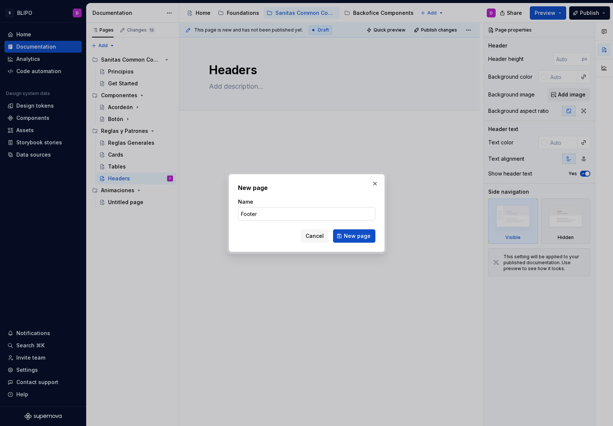
type input "Footers"
click button "New page" at bounding box center [354, 235] width 42 height 13
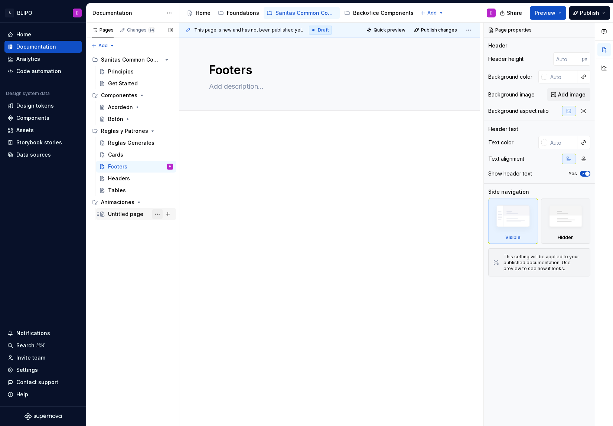
click at [158, 213] on button "Page tree" at bounding box center [157, 214] width 10 height 10
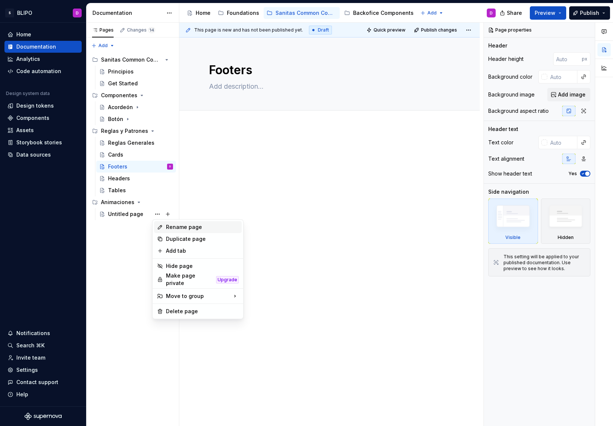
type textarea "*"
click at [181, 228] on div "Rename page" at bounding box center [202, 226] width 73 height 7
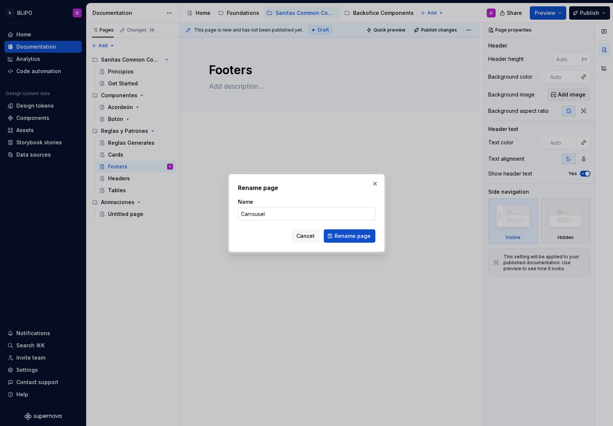
click at [252, 216] on input "Carrousel" at bounding box center [306, 213] width 137 height 13
type input "Carousel"
click button "Rename page" at bounding box center [350, 235] width 52 height 13
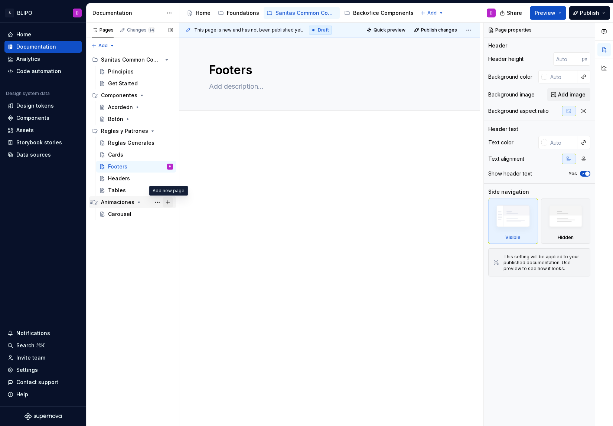
click at [164, 203] on button "Page tree" at bounding box center [168, 202] width 10 height 10
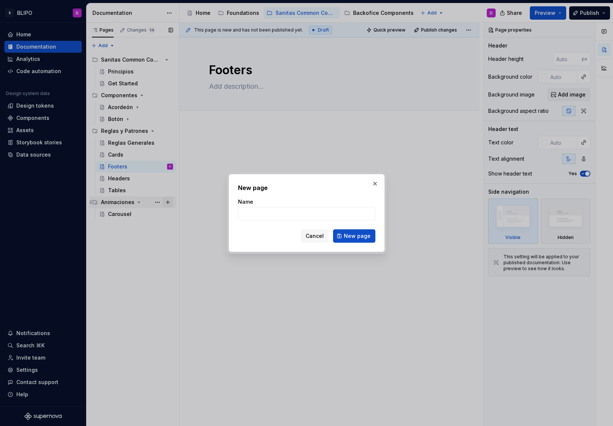
type textarea "*"
click at [308, 213] on input "Name" at bounding box center [306, 213] width 137 height 13
type input "Navbar"
click at [360, 236] on span "New page" at bounding box center [357, 235] width 27 height 7
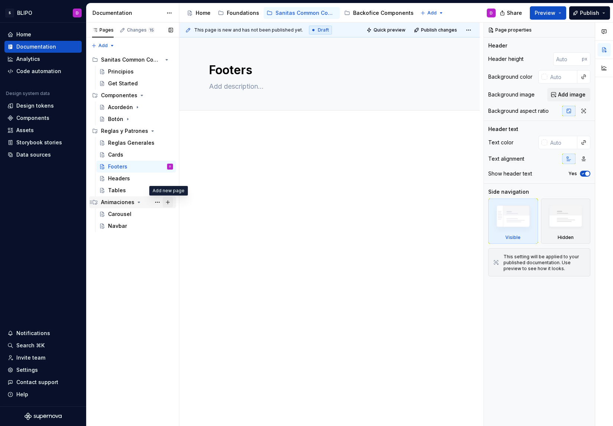
click at [168, 202] on button "Page tree" at bounding box center [168, 202] width 10 height 10
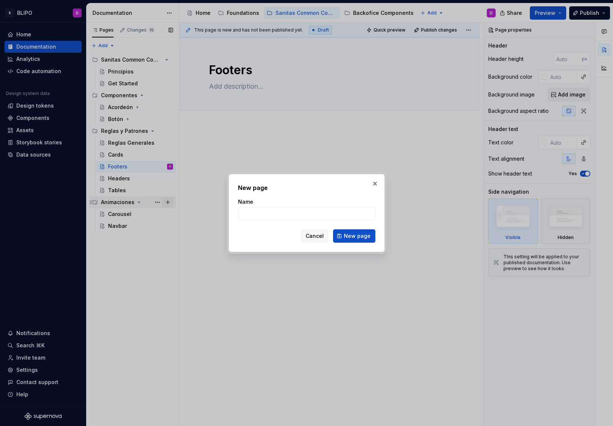
type textarea "*"
click at [263, 215] on input "Name" at bounding box center [306, 213] width 137 height 13
type input "Tabs"
click button "New page" at bounding box center [354, 235] width 42 height 13
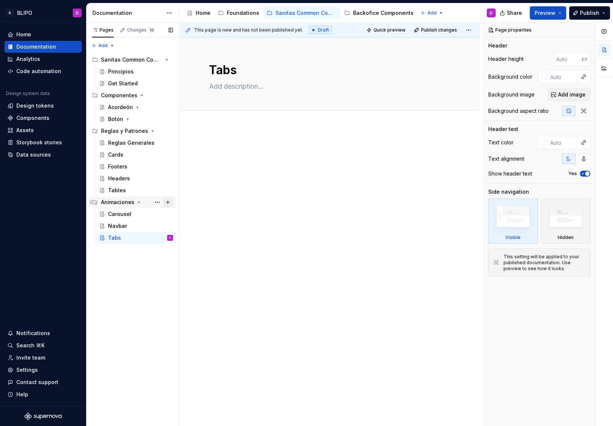
click at [170, 203] on button "Page tree" at bounding box center [168, 202] width 10 height 10
type textarea "*"
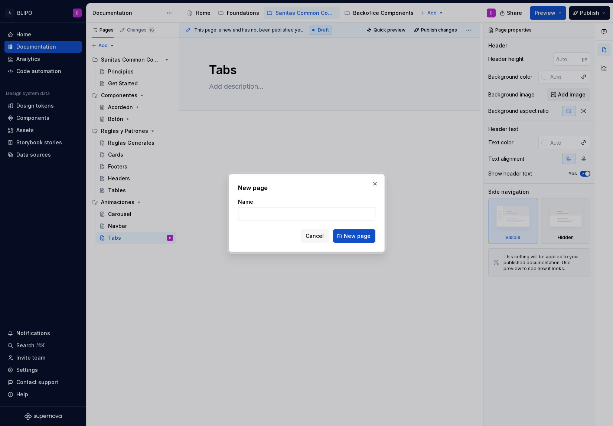
click at [266, 210] on input "Name" at bounding box center [306, 213] width 137 height 13
type input "Buttons"
click button "New page" at bounding box center [354, 235] width 42 height 13
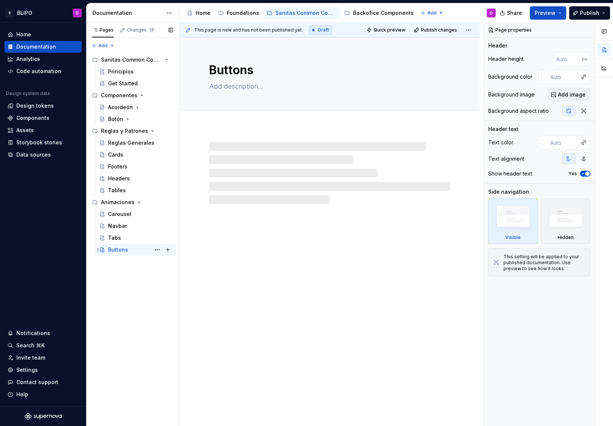
click at [98, 251] on icon "Page tree" at bounding box center [98, 249] width 2 height 3
click at [99, 246] on div "Buttons D" at bounding box center [136, 249] width 74 height 7
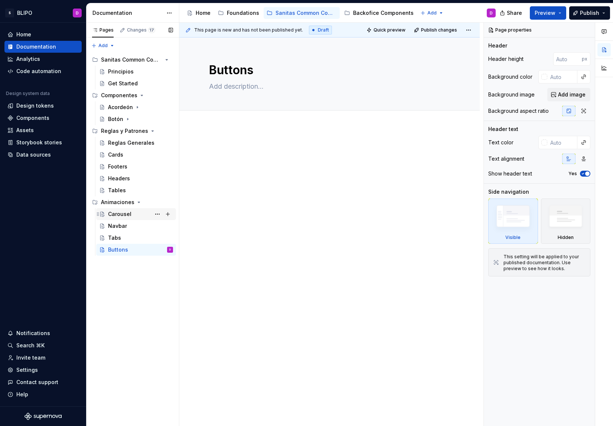
click at [103, 209] on div "Carousel" at bounding box center [136, 214] width 74 height 10
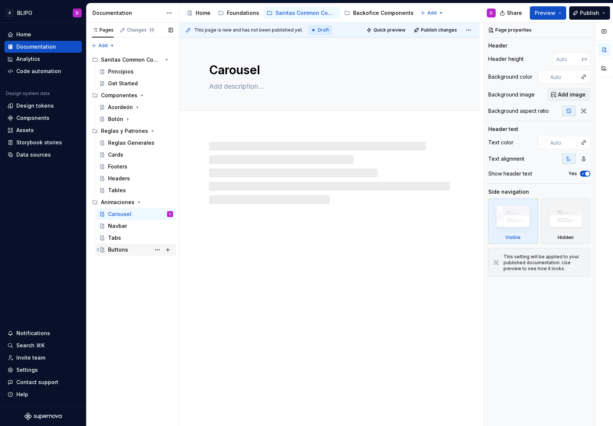
click at [99, 251] on icon "Page tree" at bounding box center [98, 250] width 6 height 6
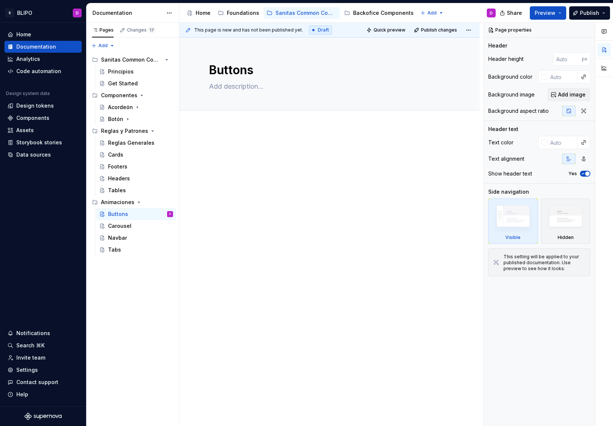
click at [242, 241] on div at bounding box center [329, 218] width 300 height 183
click at [123, 107] on div "Acordeón" at bounding box center [120, 107] width 25 height 7
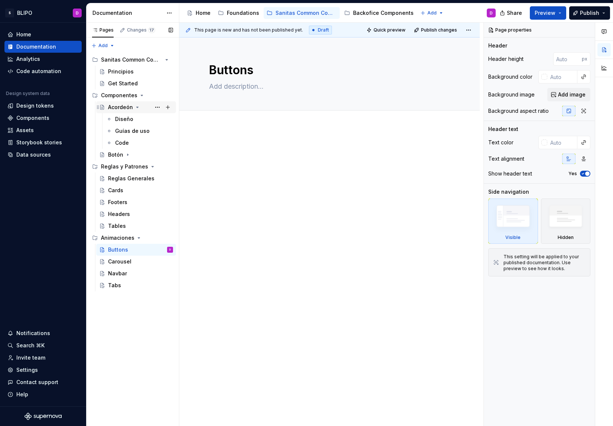
click at [121, 108] on div "Acordeón" at bounding box center [120, 107] width 25 height 7
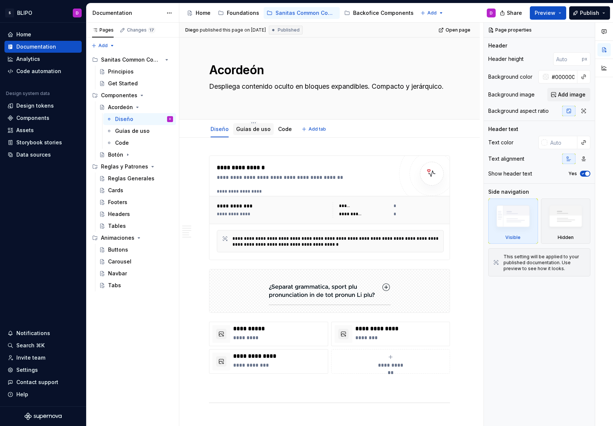
click at [253, 129] on link "Guías de uso" at bounding box center [253, 129] width 35 height 6
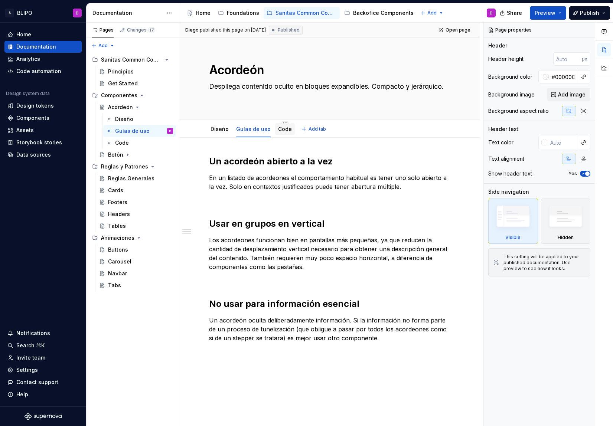
click at [283, 130] on link "Code" at bounding box center [285, 129] width 14 height 6
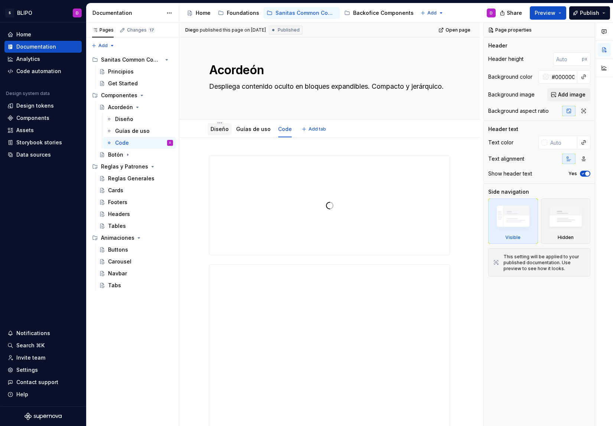
click at [216, 131] on link "Diseño" at bounding box center [219, 129] width 18 height 6
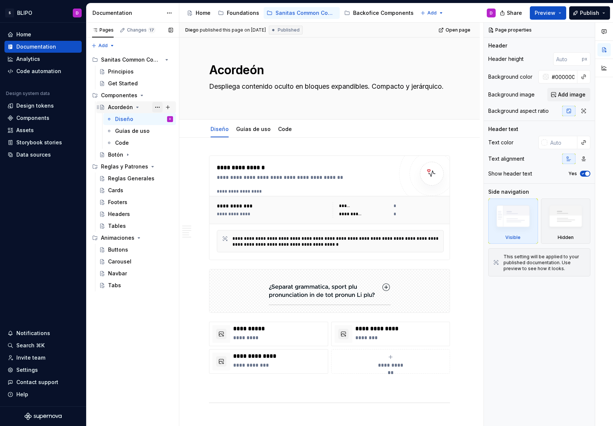
click at [158, 108] on button "Page tree" at bounding box center [157, 107] width 10 height 10
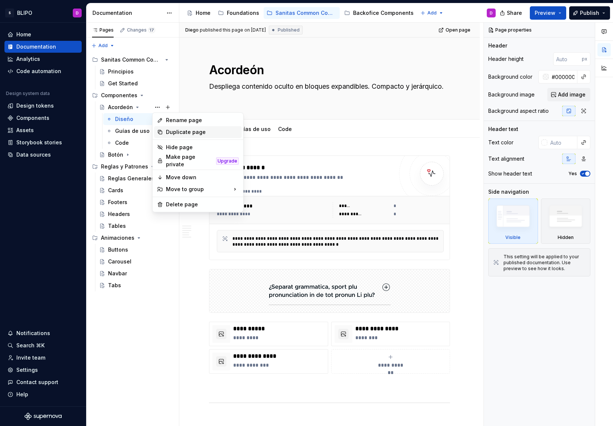
click at [173, 131] on div "Duplicate page" at bounding box center [202, 131] width 73 height 7
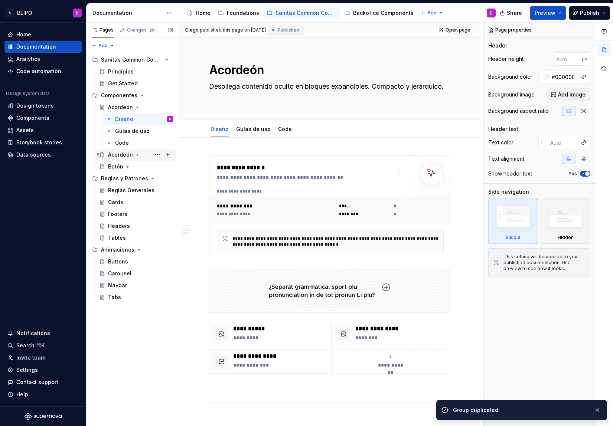
click at [126, 155] on div "Acordeón" at bounding box center [120, 154] width 25 height 7
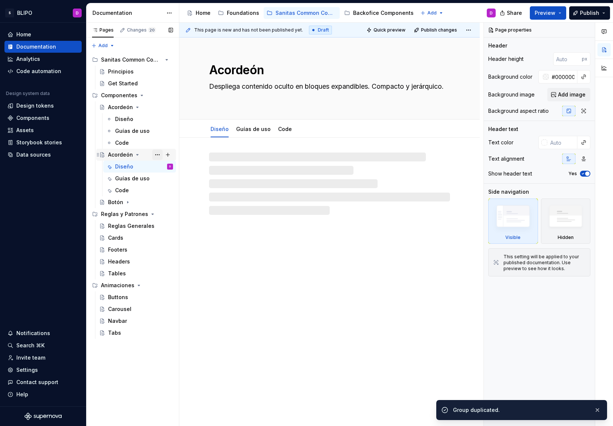
click at [157, 154] on button "Page tree" at bounding box center [157, 155] width 10 height 10
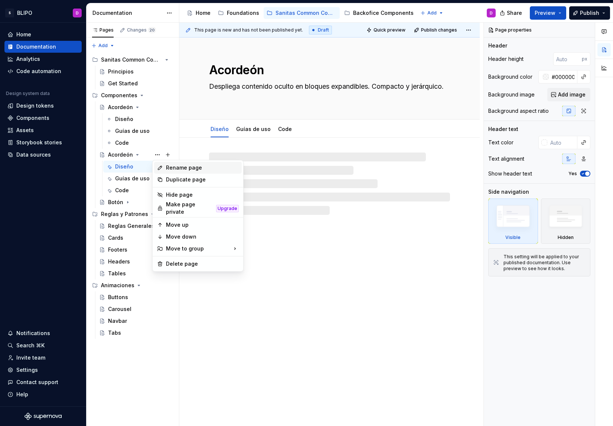
click at [173, 169] on div "Rename page" at bounding box center [202, 167] width 73 height 7
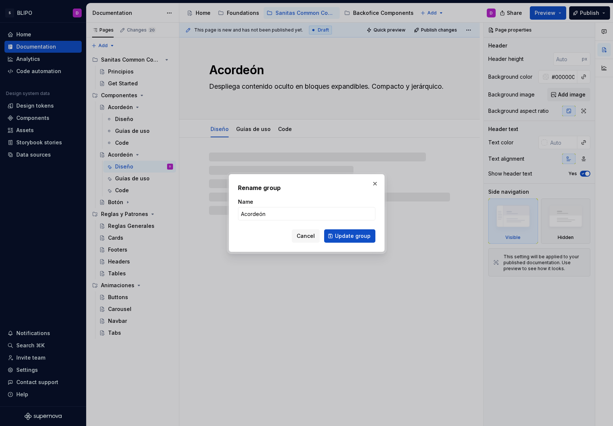
type textarea "*"
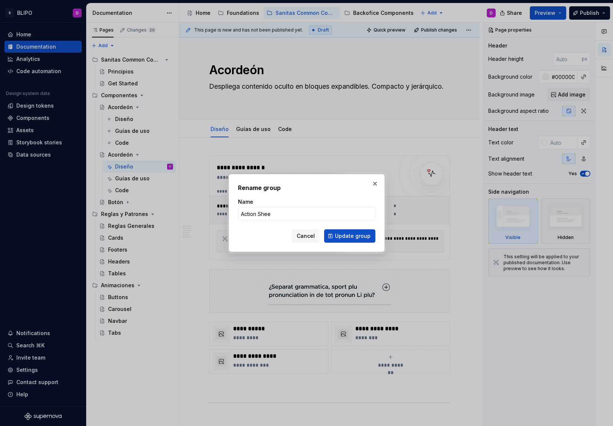
type input "Action Sheet"
click button "Update group" at bounding box center [349, 235] width 51 height 13
type textarea "*"
type textarea "Action Sheet"
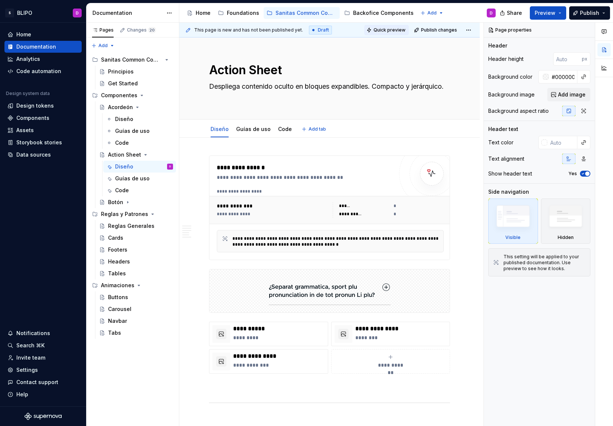
type textarea "*"
click at [29, 117] on div "Components" at bounding box center [32, 117] width 33 height 7
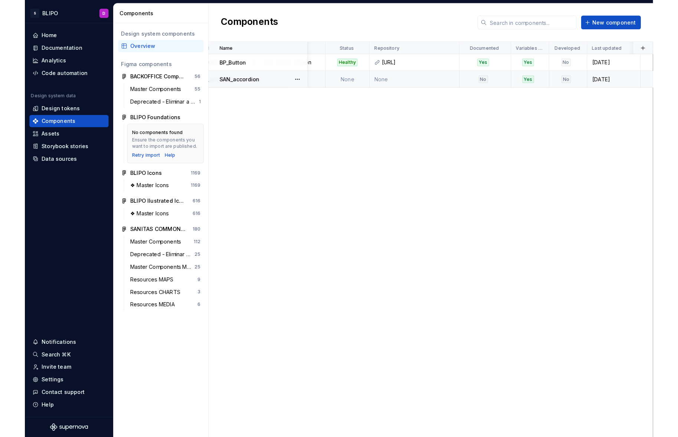
scroll to position [0, 222]
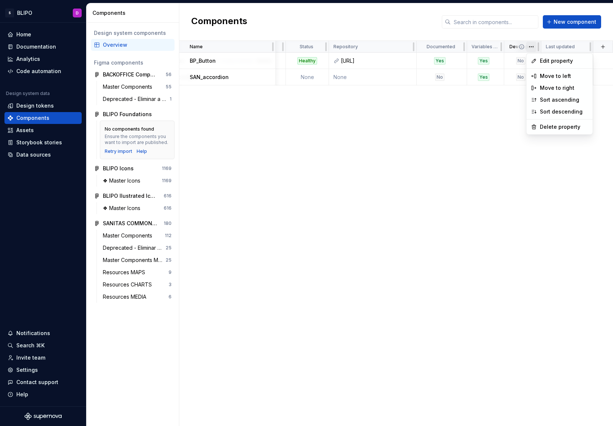
click at [530, 48] on html "S BLIPO D Home Documentation Analytics Code automation Design system data Desig…" at bounding box center [306, 213] width 613 height 426
click at [511, 111] on html "S BLIPO D Home Documentation Analytics Code automation Design system data Desig…" at bounding box center [306, 213] width 613 height 426
click at [601, 46] on button "button" at bounding box center [603, 47] width 10 height 10
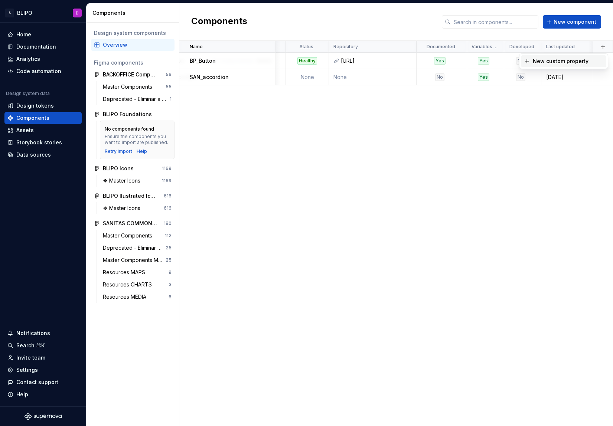
click at [579, 61] on div "New custom property" at bounding box center [561, 61] width 56 height 7
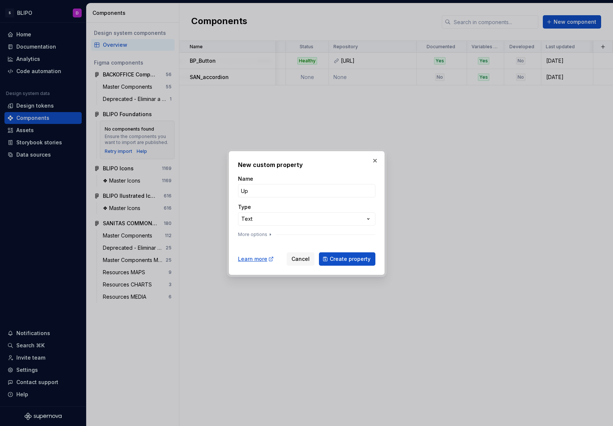
type input "U"
type input "Dev Updated"
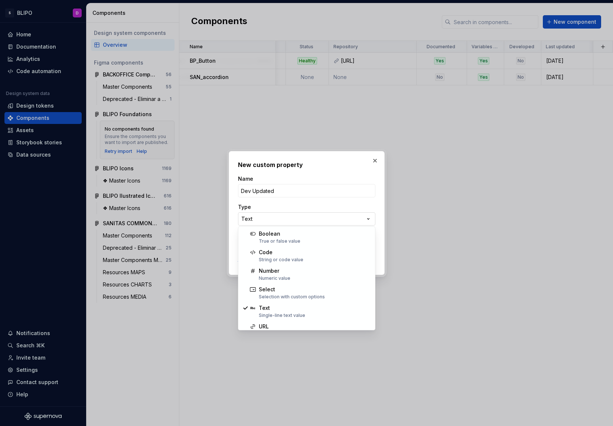
click at [369, 221] on div "**********" at bounding box center [306, 213] width 613 height 426
select select "*******"
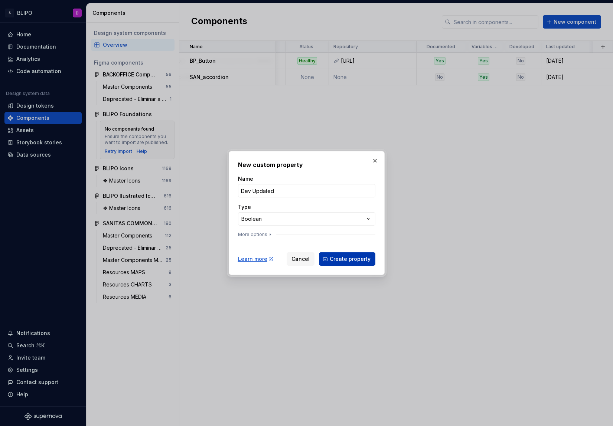
click at [348, 262] on span "Create property" at bounding box center [350, 258] width 41 height 7
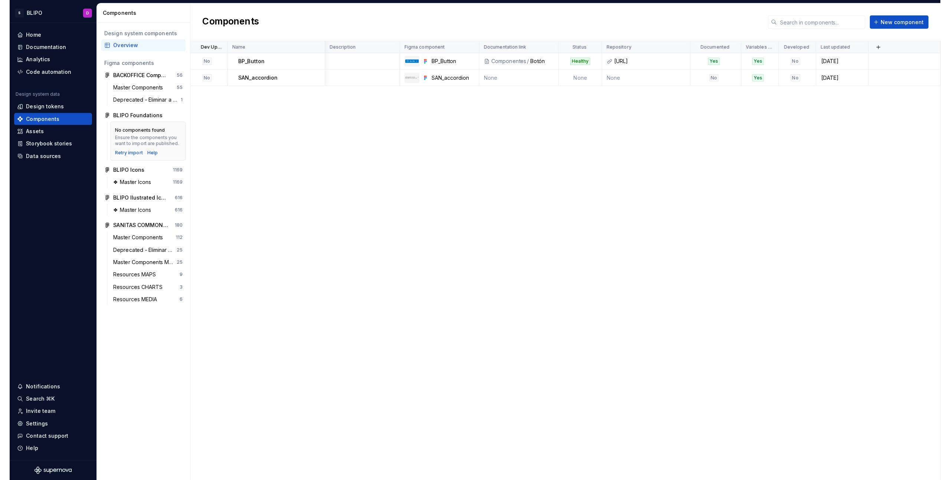
scroll to position [0, 0]
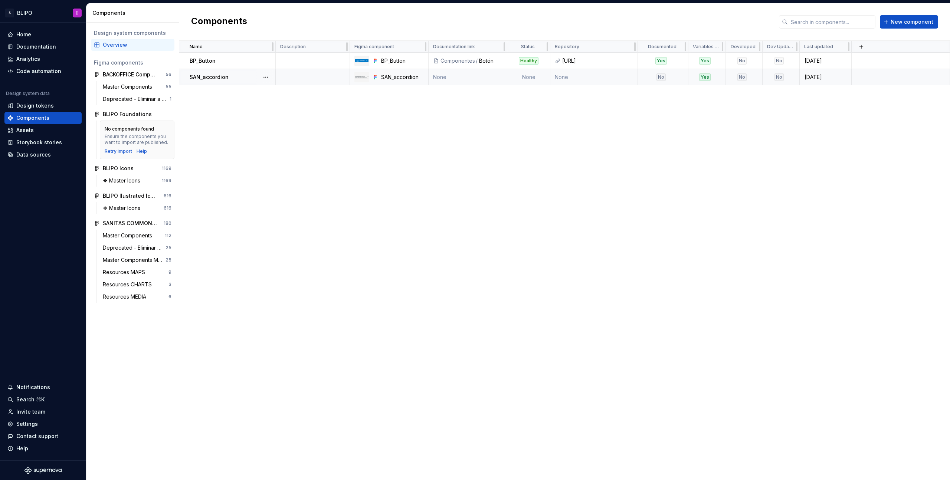
click at [525, 79] on td "None" at bounding box center [528, 77] width 43 height 16
click at [529, 78] on td "None" at bounding box center [528, 77] width 43 height 16
click at [265, 76] on button "button" at bounding box center [266, 77] width 10 height 10
click at [310, 91] on div "Open component detail" at bounding box center [304, 91] width 61 height 7
click at [310, 91] on div "Name Description Figma component Documentation link Status Repository Documente…" at bounding box center [564, 260] width 771 height 439
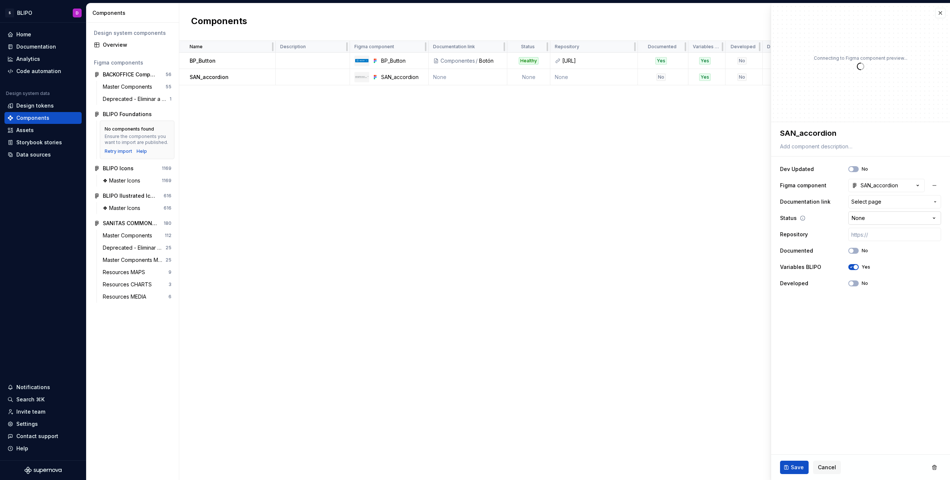
click at [612, 217] on html "S BLIPO D Home Documentation Analytics Code automation Design system data Desig…" at bounding box center [475, 240] width 950 height 480
type textarea "*"
select select "**********"
click at [612, 233] on input "text" at bounding box center [894, 234] width 93 height 13
paste input "[URL]"
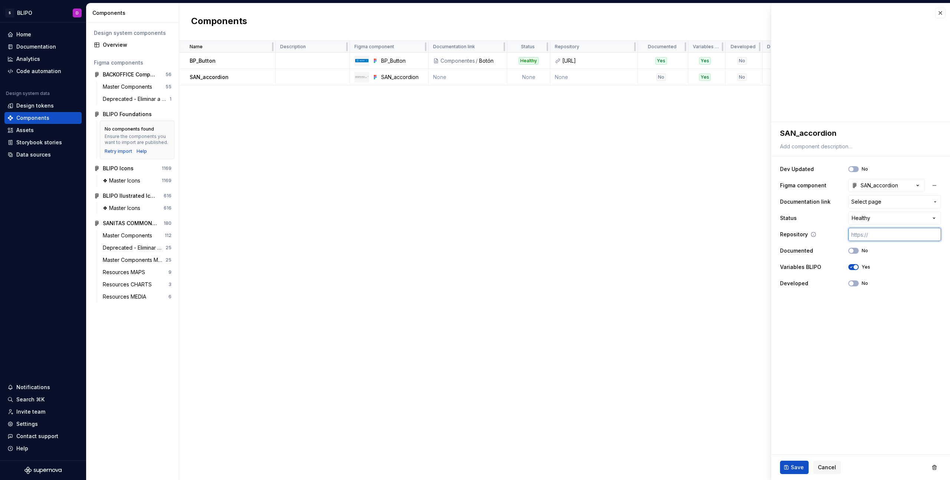
type textarea "*"
type input "[URL]"
type textarea "*"
type input "[URL]"
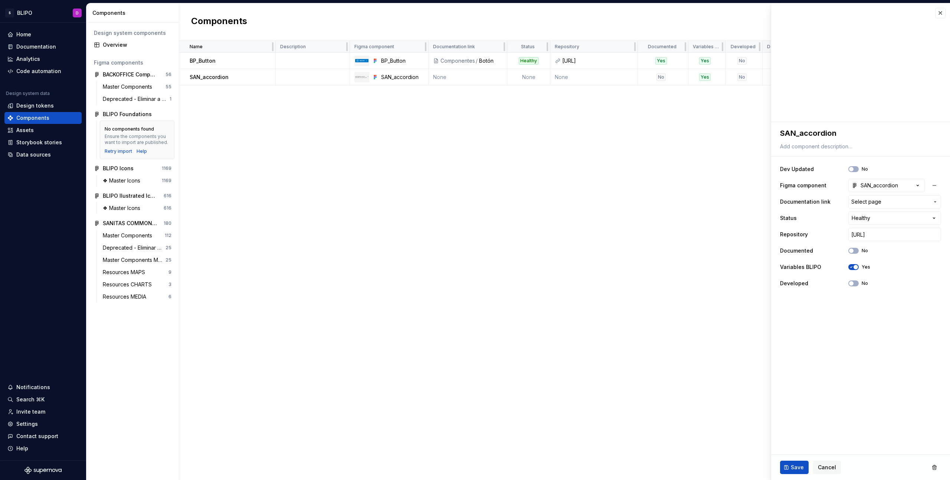
scroll to position [0, 0]
click at [612, 302] on fieldset "**********" at bounding box center [860, 301] width 179 height 358
click at [612, 251] on icon "button" at bounding box center [851, 251] width 6 height 4
click at [612, 283] on span "button" at bounding box center [851, 283] width 4 height 4
click at [612, 426] on span "Save" at bounding box center [797, 467] width 13 height 7
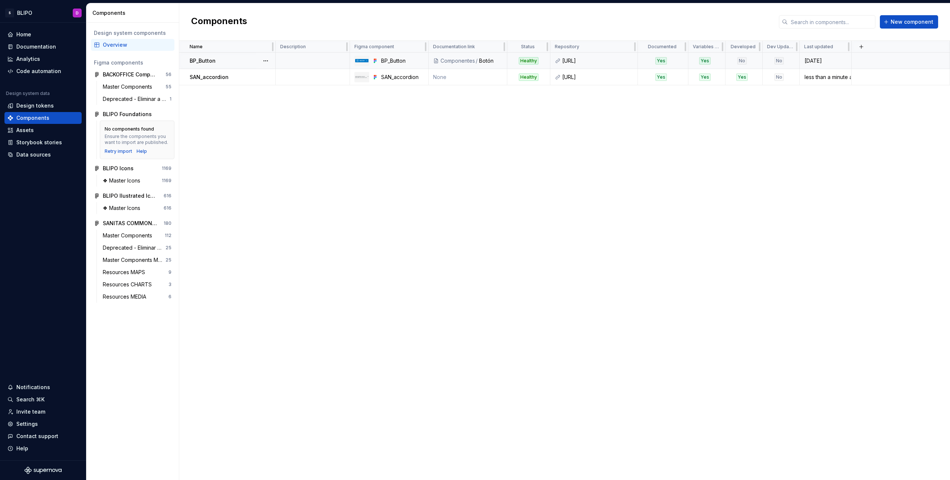
click at [612, 61] on div "No" at bounding box center [741, 60] width 9 height 7
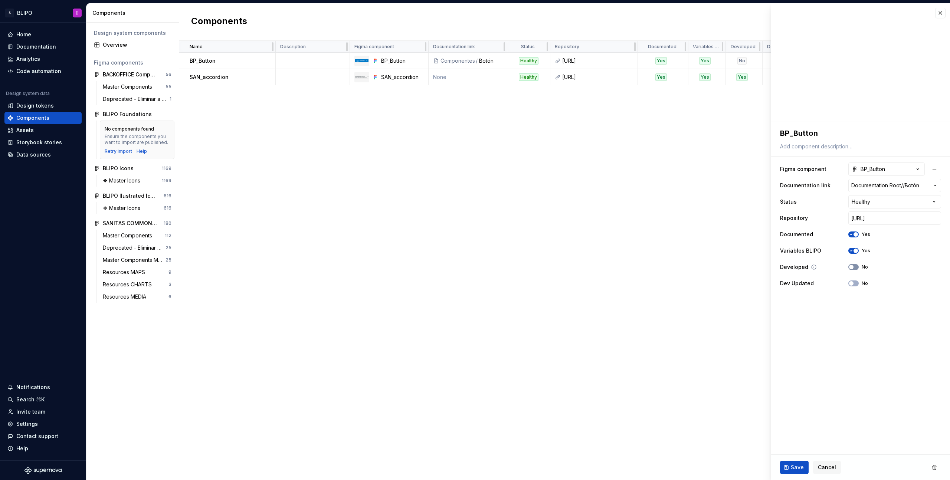
click at [612, 266] on span "button" at bounding box center [851, 267] width 4 height 4
click at [612, 426] on span "Save" at bounding box center [797, 467] width 13 height 7
type textarea "*"
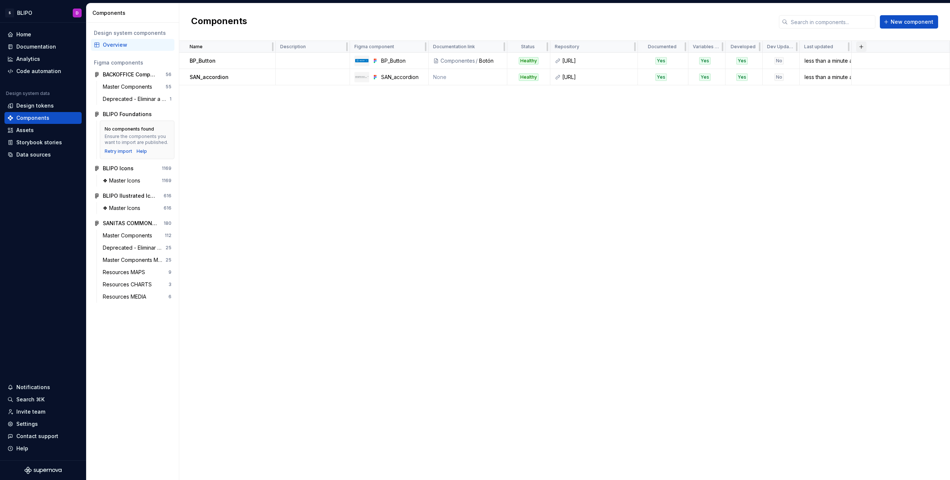
click at [612, 47] on button "button" at bounding box center [861, 47] width 10 height 10
click at [612, 62] on div "New custom property" at bounding box center [826, 61] width 71 height 7
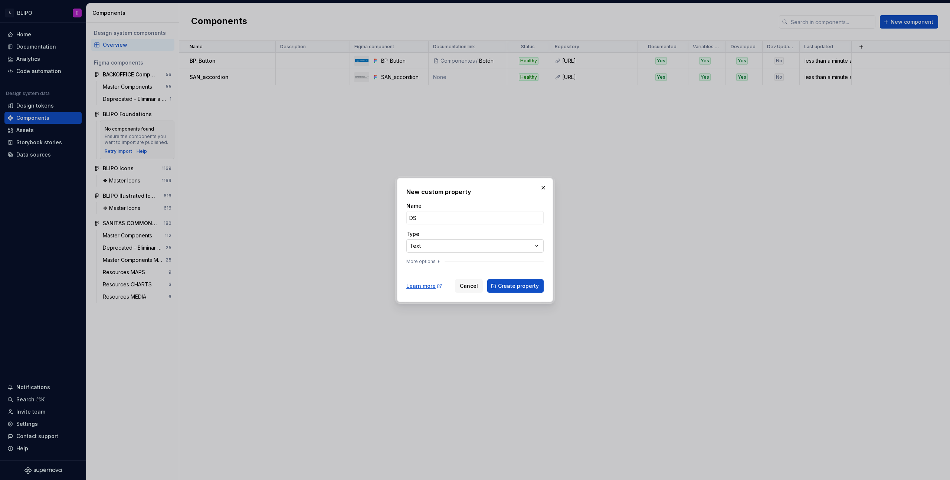
type input "DS"
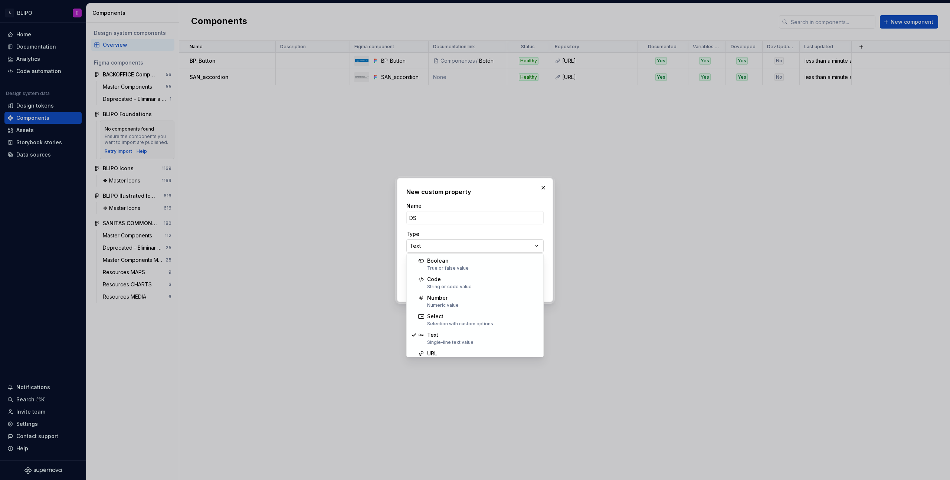
click at [536, 245] on div "**********" at bounding box center [475, 240] width 950 height 480
select select "******"
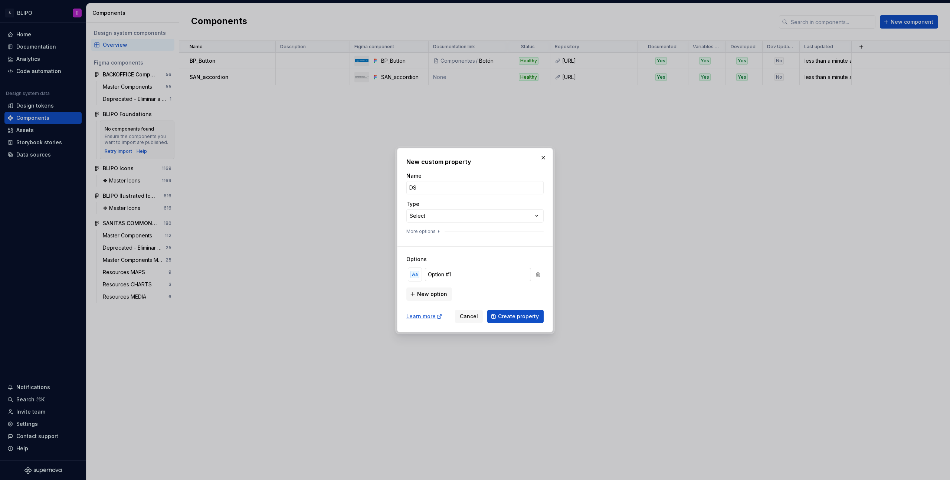
click at [462, 277] on input "Option #1" at bounding box center [478, 274] width 106 height 13
type input "BlueBird"
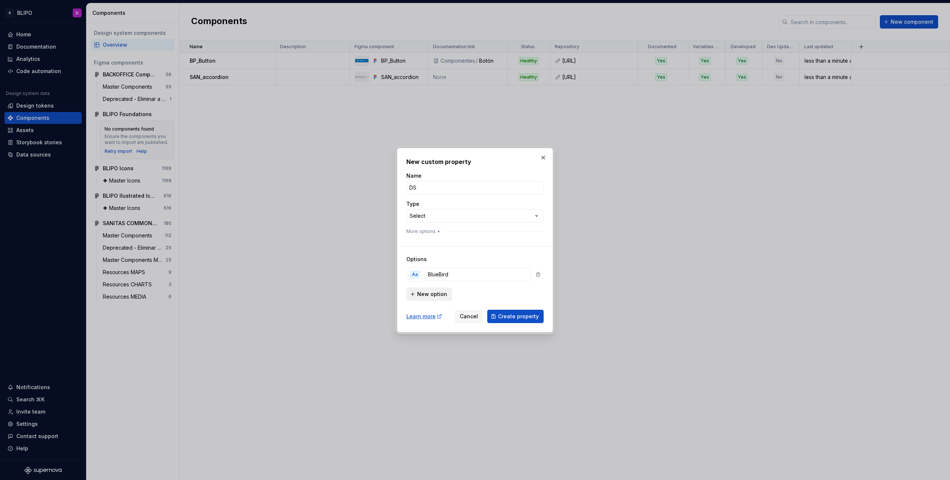
click at [436, 295] on span "New option" at bounding box center [432, 294] width 30 height 7
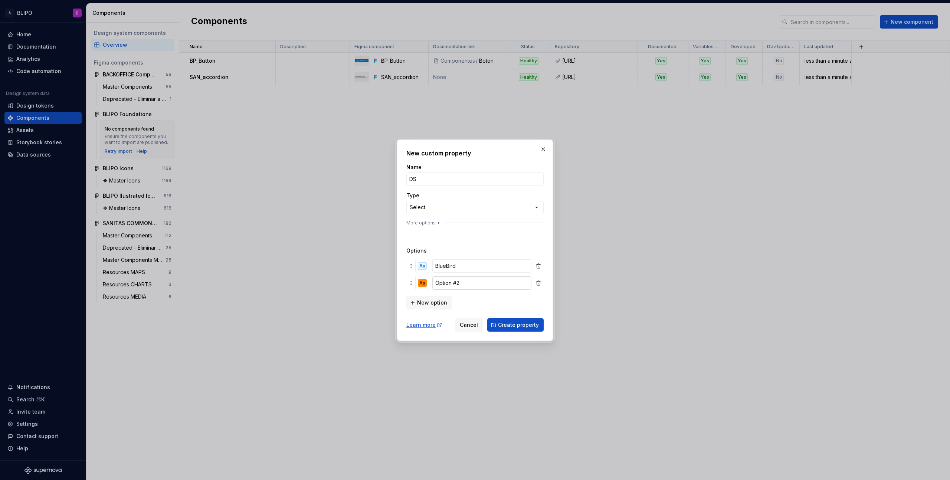
click at [460, 284] on input "Option #2" at bounding box center [481, 283] width 99 height 13
type input "[DEMOGRAPHIC_DATA] Commons"
click at [421, 283] on div "Aa" at bounding box center [422, 282] width 9 height 7
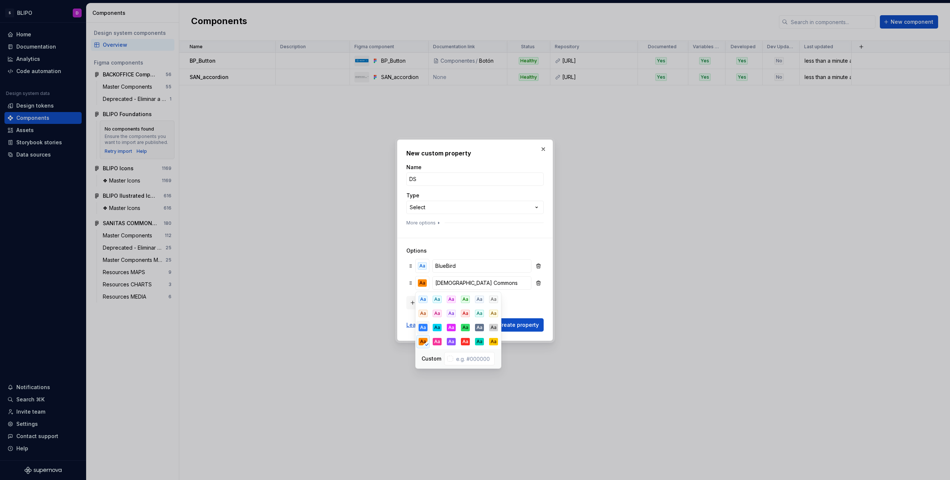
click at [424, 327] on div "Aa" at bounding box center [423, 327] width 9 height 7
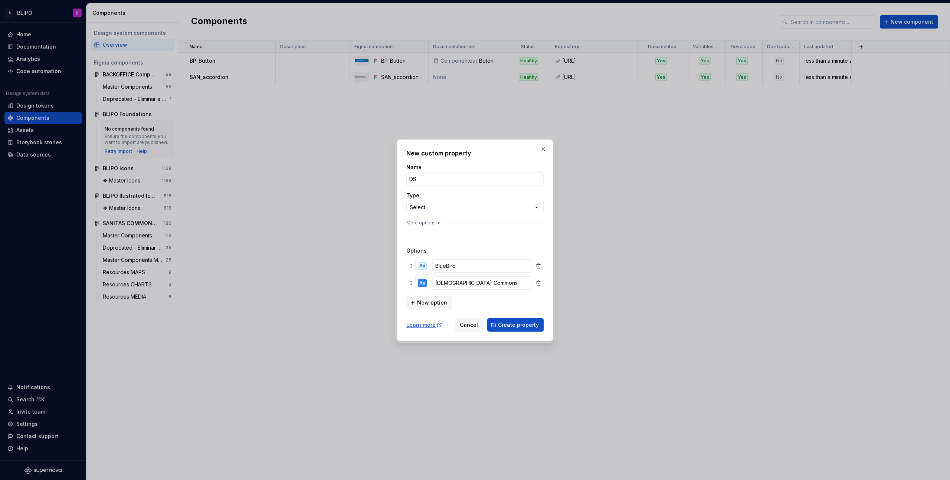
click at [526, 300] on div "New option" at bounding box center [474, 302] width 137 height 15
click at [516, 325] on span "Create property" at bounding box center [518, 324] width 41 height 7
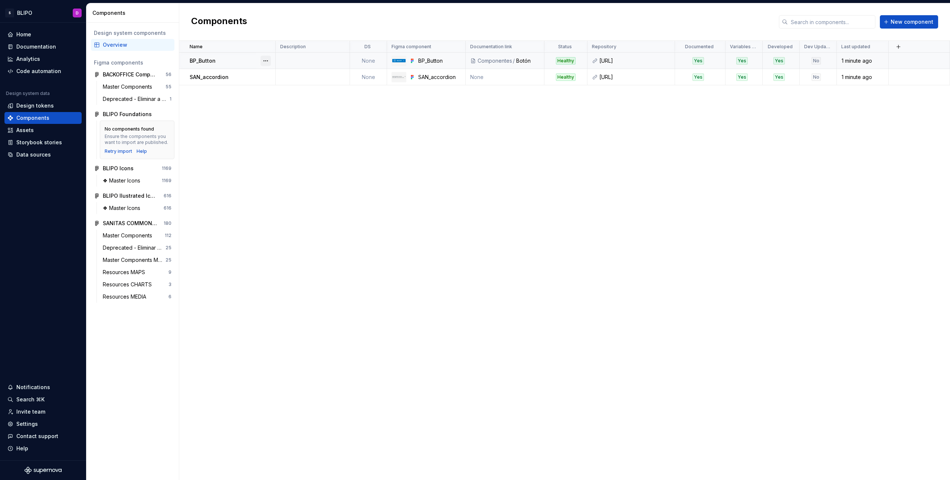
click at [265, 60] on button "button" at bounding box center [266, 61] width 10 height 10
click at [295, 76] on div "Open component detail" at bounding box center [304, 75] width 61 height 7
click at [266, 61] on button "button" at bounding box center [266, 61] width 10 height 10
click at [278, 74] on div "Open component detail" at bounding box center [304, 75] width 61 height 7
click at [504, 132] on div "Name Description DS Figma component Documentation link Status Repository Docume…" at bounding box center [564, 260] width 771 height 439
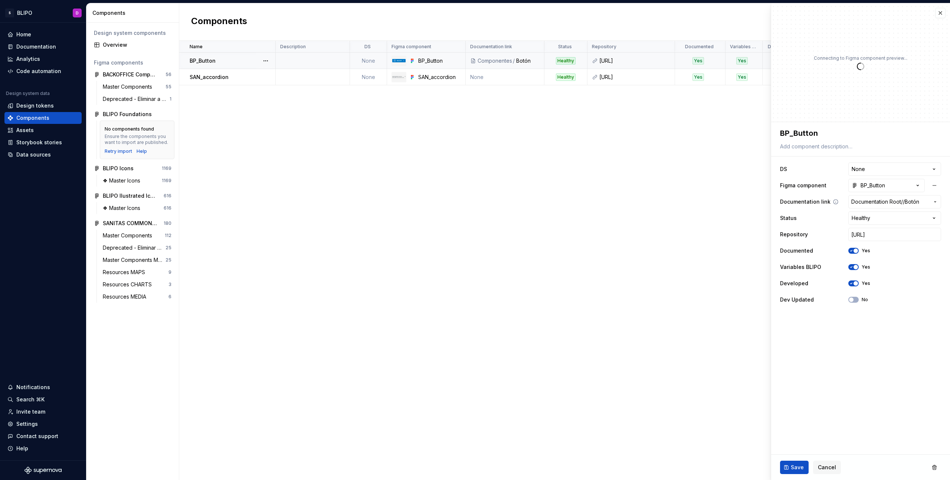
type textarea "*"
click at [612, 170] on html "S BLIPO D Home Documentation Analytics Code automation Design system data Desig…" at bounding box center [475, 240] width 950 height 480
select select "**********"
click at [612, 426] on span "Save" at bounding box center [797, 467] width 13 height 7
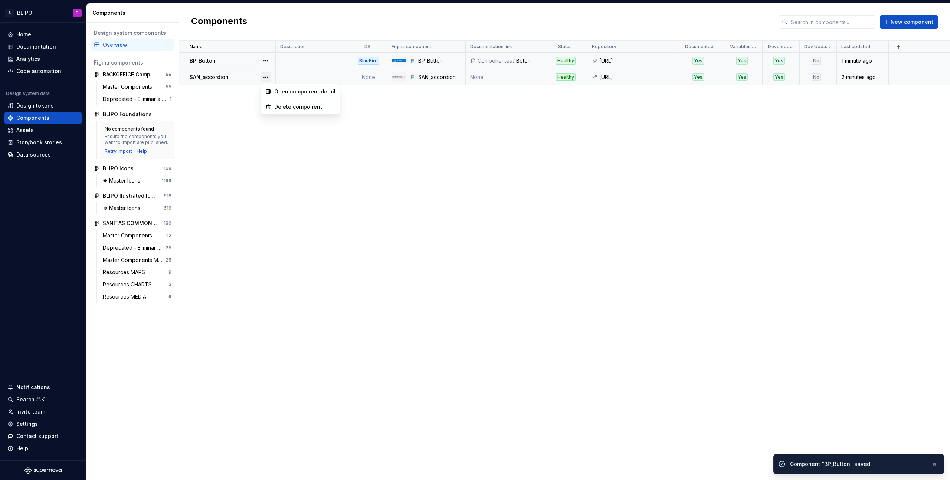
click at [265, 77] on button "button" at bounding box center [266, 77] width 10 height 10
click at [284, 90] on div "Open component detail" at bounding box center [304, 91] width 61 height 7
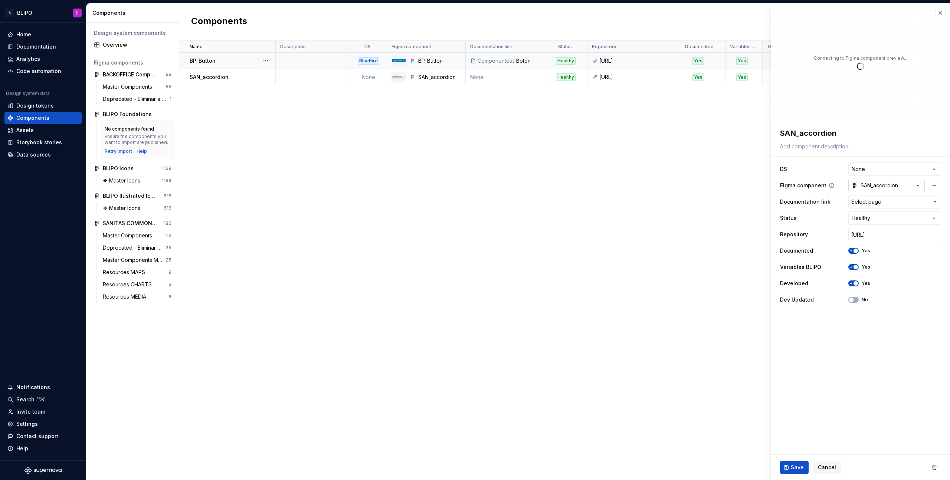
type textarea "*"
click at [612, 170] on html "S BLIPO D Home Documentation Analytics Code automation Design system data Desig…" at bounding box center [475, 240] width 950 height 480
select select "**********"
click at [612, 426] on span "Save" at bounding box center [797, 467] width 13 height 7
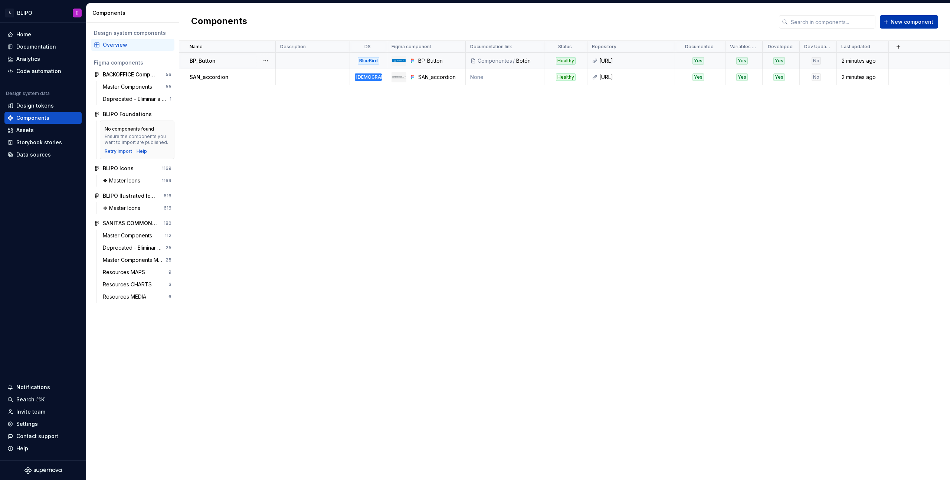
click at [612, 24] on span "New component" at bounding box center [912, 21] width 43 height 7
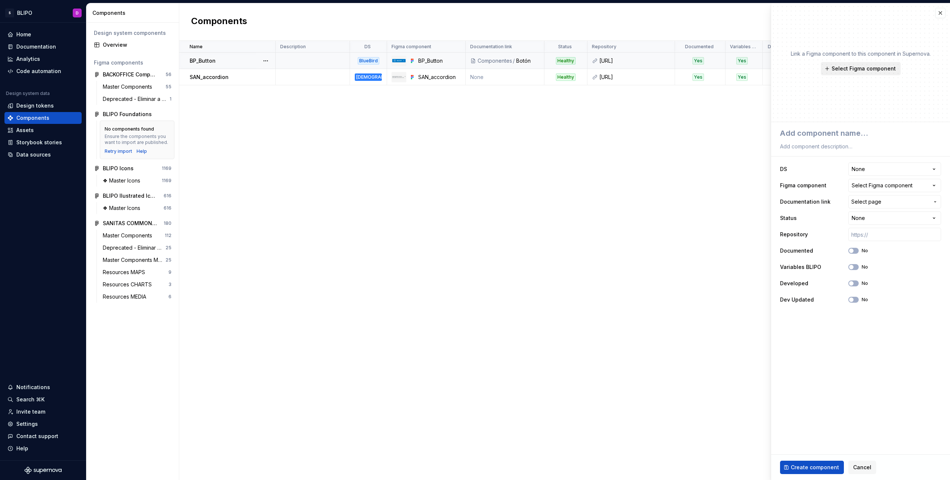
click at [612, 67] on span "Select Figma component" at bounding box center [864, 68] width 64 height 7
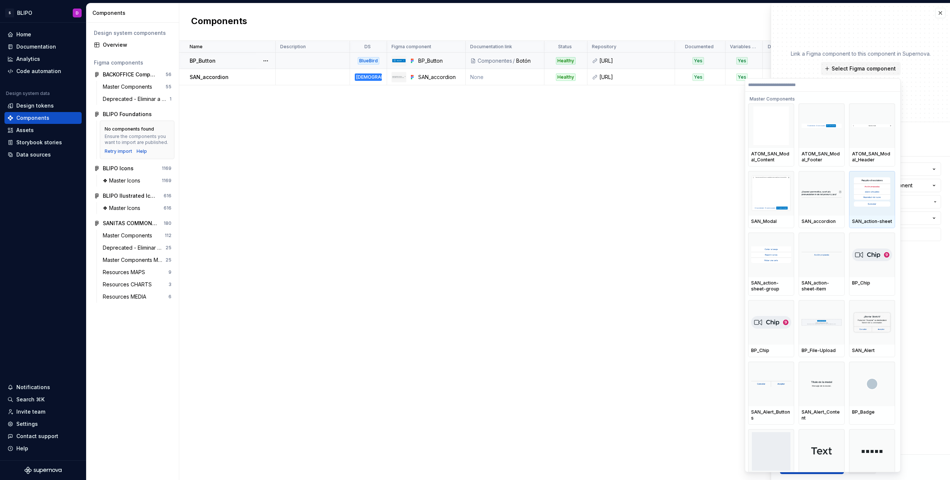
click at [612, 199] on img at bounding box center [872, 194] width 40 height 36
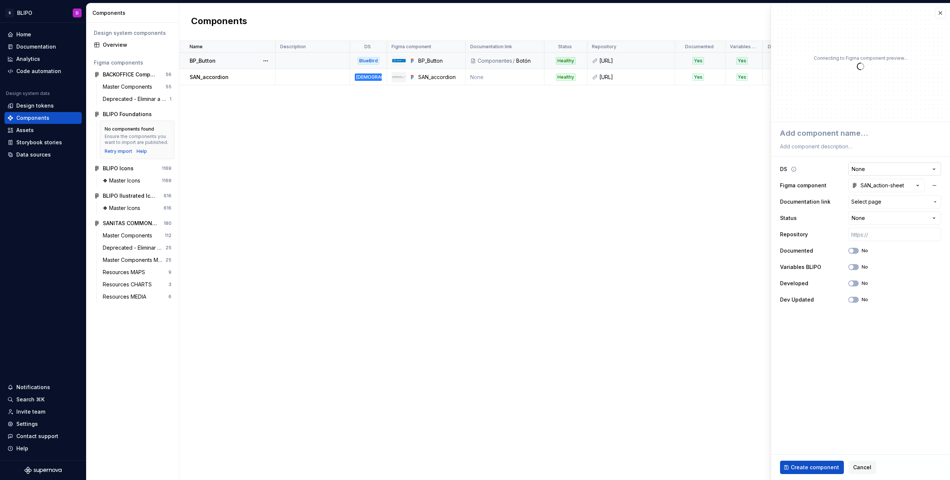
type textarea "*"
click at [612, 170] on html "S BLIPO D Home Documentation Analytics Code automation Design system data Desig…" at bounding box center [475, 240] width 950 height 480
select select "**********"
click at [612, 203] on span "Select page" at bounding box center [890, 201] width 78 height 7
click at [612, 203] on html "S BLIPO D Home Documentation Analytics Code automation Design system data Desig…" at bounding box center [475, 240] width 950 height 480
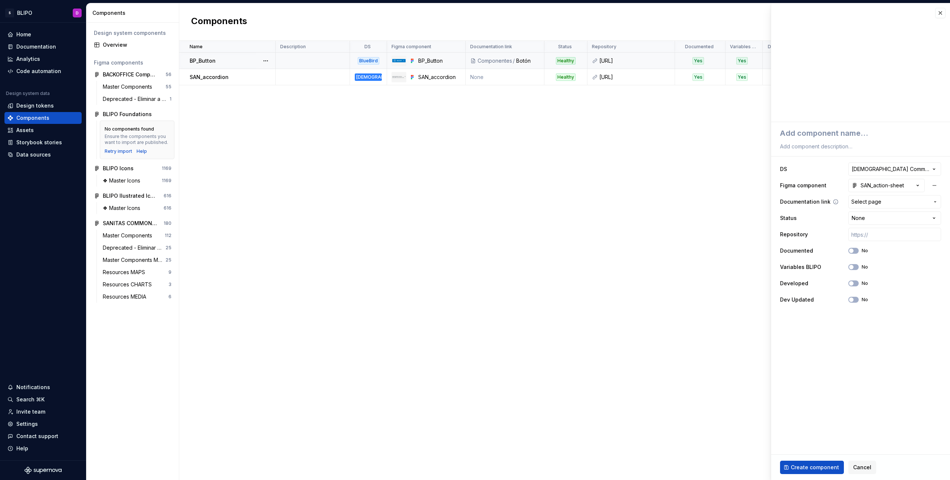
click at [612, 203] on span "Select page" at bounding box center [890, 201] width 78 height 7
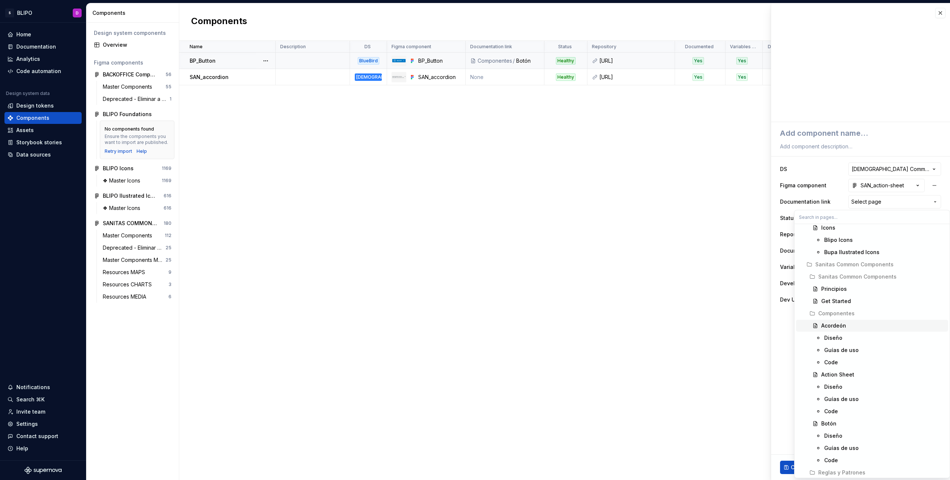
scroll to position [226, 0]
click at [612, 373] on div "Action Sheet" at bounding box center [837, 373] width 33 height 7
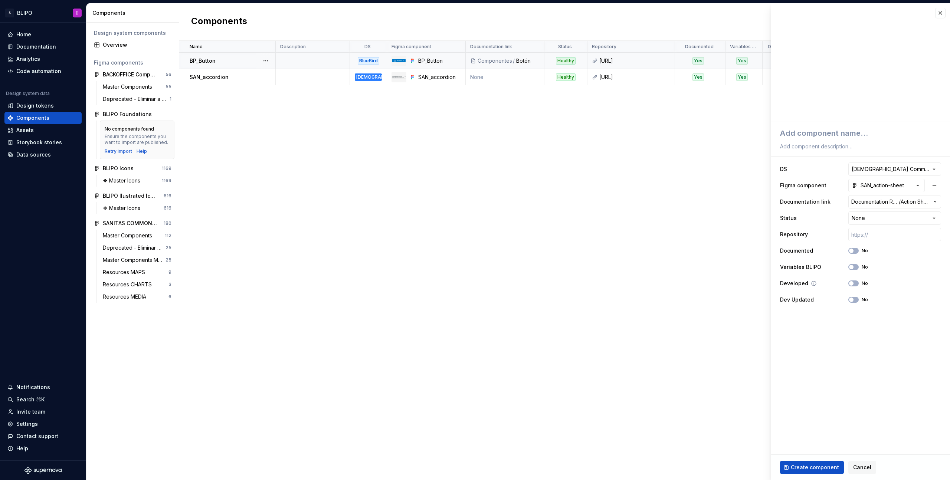
type textarea "*"
click at [612, 219] on html "S BLIPO D Home Documentation Analytics Code automation Design system data Desig…" at bounding box center [475, 240] width 950 height 480
select select "**********"
click at [612, 235] on input "text" at bounding box center [894, 234] width 93 height 13
paste input "[URL]"
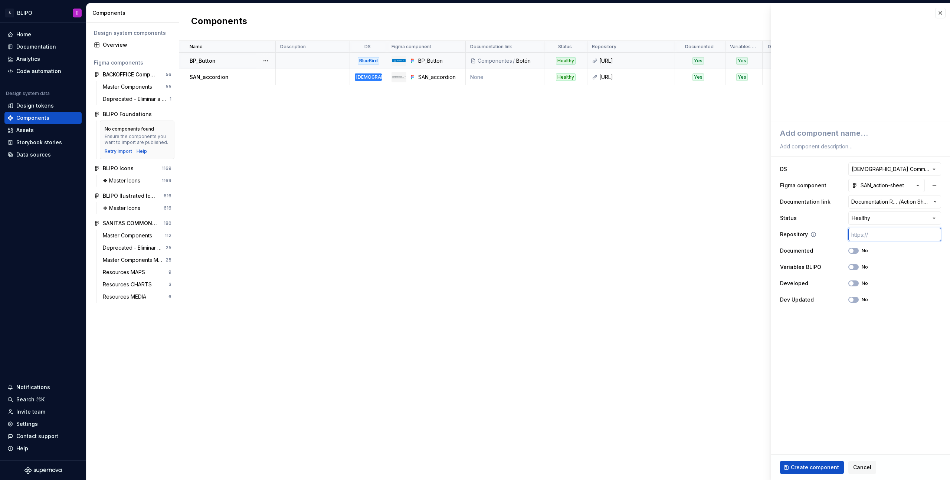
type textarea "*"
type input "[URL]"
click at [612, 252] on icon "button" at bounding box center [851, 251] width 6 height 4
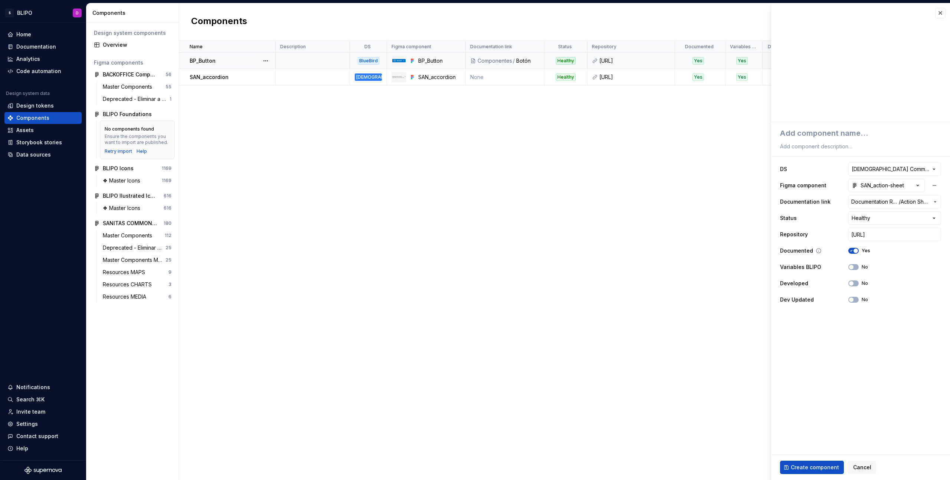
click at [612, 251] on span "button" at bounding box center [856, 251] width 4 height 4
click at [612, 267] on span "button" at bounding box center [851, 267] width 4 height 4
click at [612, 283] on button "No" at bounding box center [853, 284] width 10 height 6
click at [612, 136] on textarea at bounding box center [859, 133] width 161 height 13
type textarea "*"
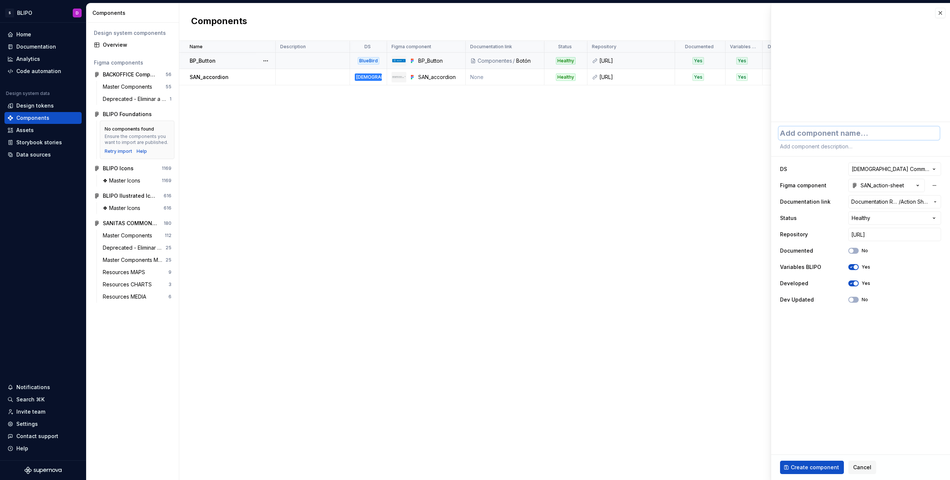
type textarea "S"
type textarea "*"
type textarea "SA"
type textarea "*"
type textarea "SAN"
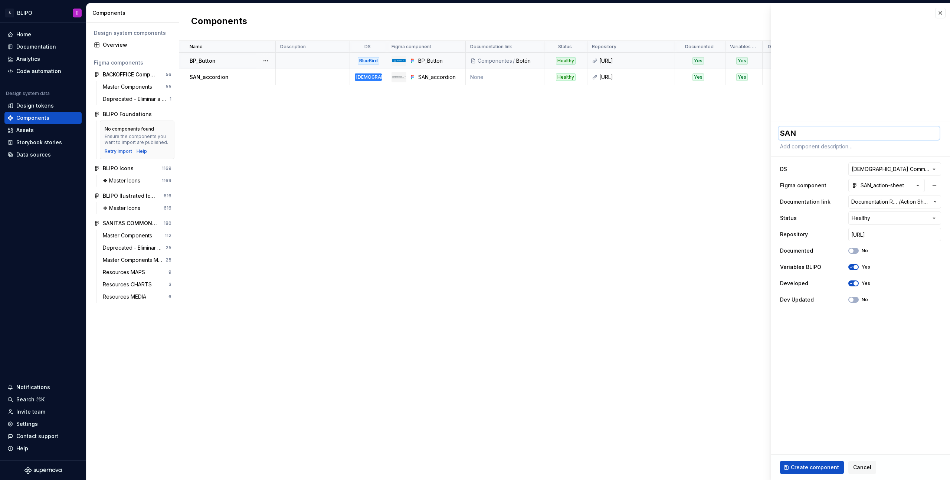
type textarea "*"
type textarea "SAN_"
click at [612, 132] on textarea "SAN_" at bounding box center [859, 133] width 161 height 13
paste textarea "-action-sheet"
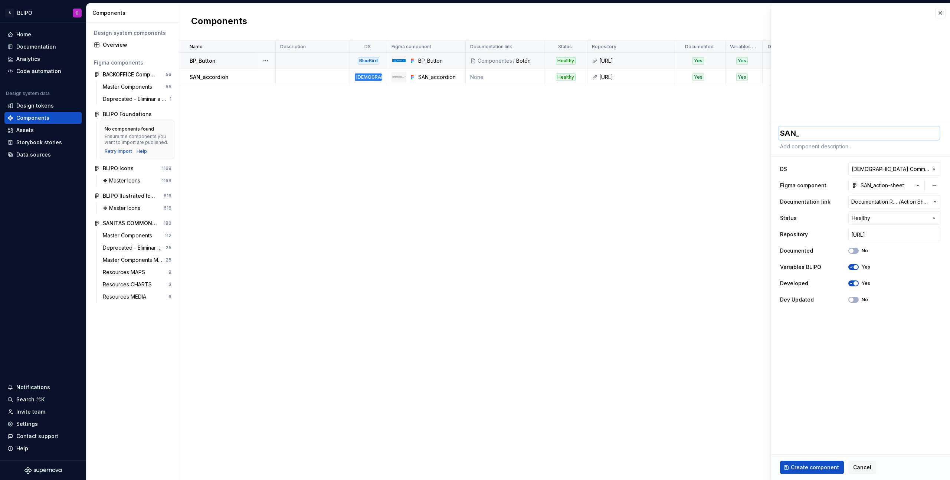
type textarea "*"
type textarea "SAN-action-sheet"
click at [612, 146] on textarea at bounding box center [859, 146] width 161 height 10
paste textarea "Panel de opciones que aparece desde la parte inferior, común en móvil."
type textarea "*"
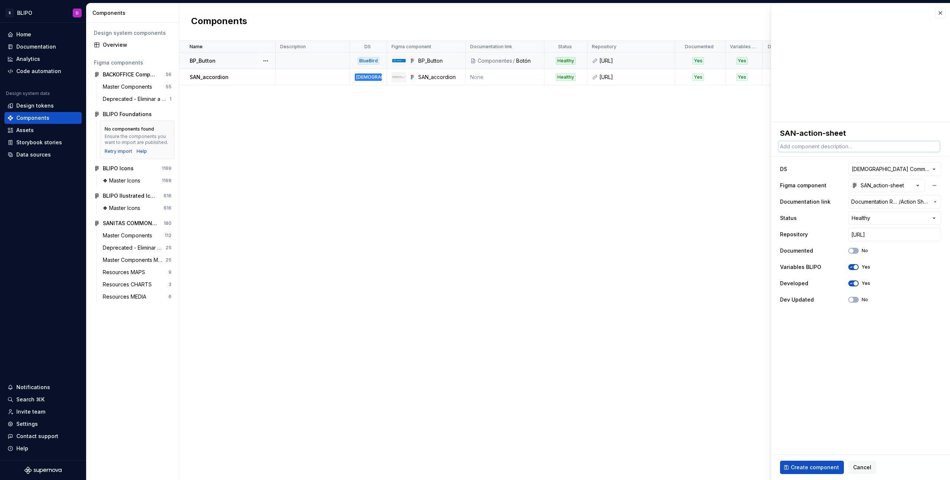
type textarea "Panel de opciones que aparece desde la parte inferior, común en móvil."
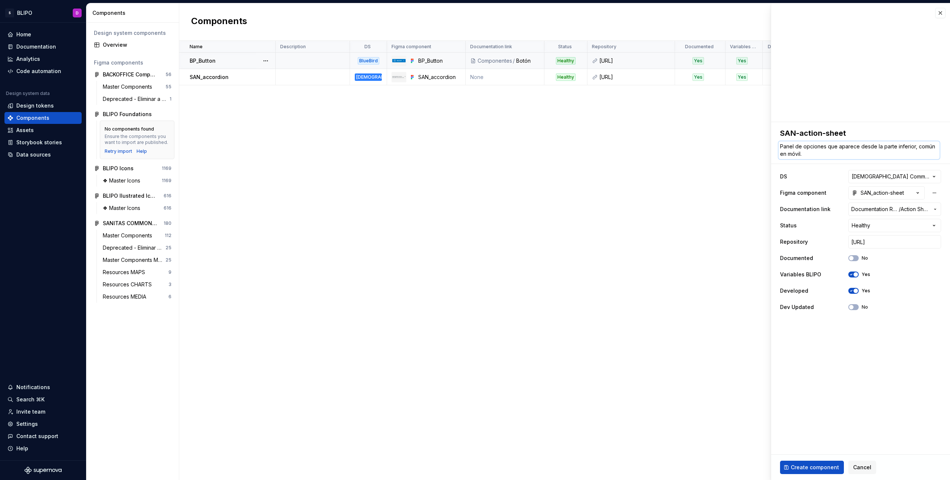
type textarea "*"
type textarea "Panel de opciones que aparece desde la parte inferior, común en móvil."
click at [612, 426] on span "Create component" at bounding box center [815, 467] width 48 height 7
type textarea "*"
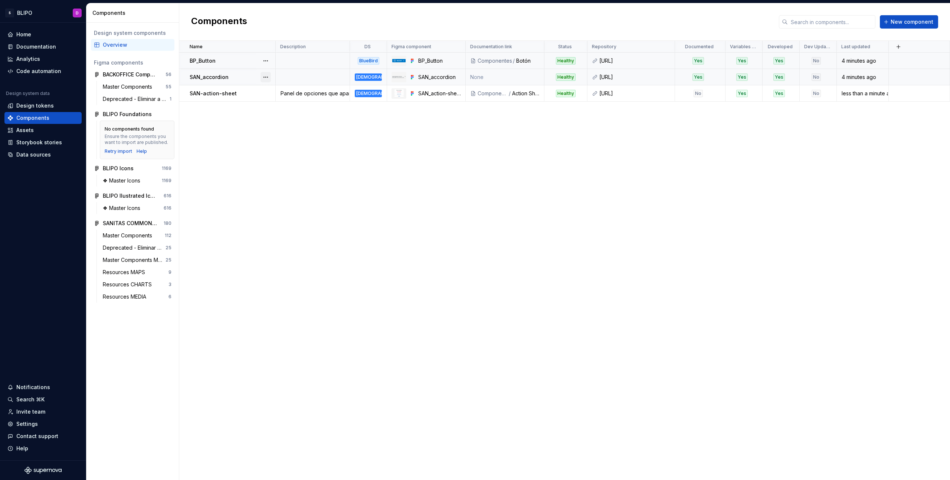
click at [267, 76] on button "button" at bounding box center [266, 77] width 10 height 10
click at [282, 93] on div "Open component detail" at bounding box center [304, 91] width 61 height 7
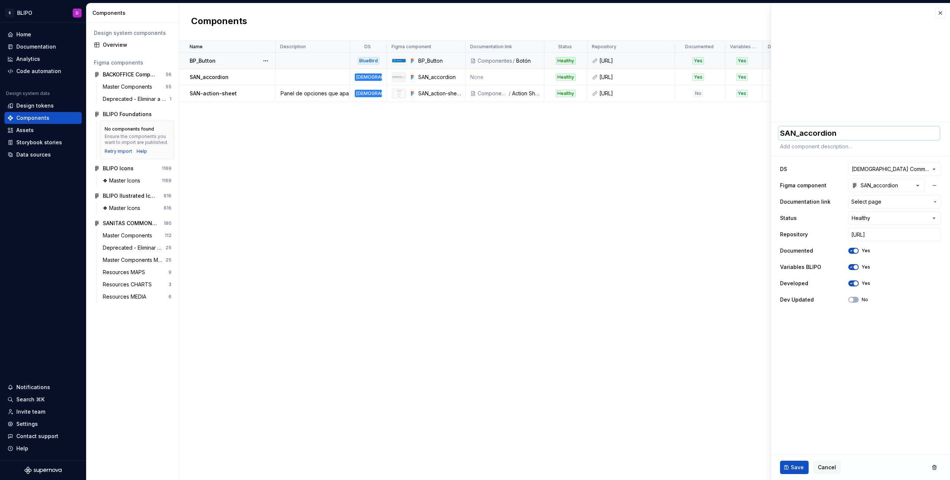
click at [612, 132] on textarea "SAN_accordion" at bounding box center [859, 133] width 161 height 13
click at [612, 134] on textarea "SAN_accordion" at bounding box center [859, 133] width 161 height 13
type textarea "*"
type textarea "SANaccordion"
type textarea "*"
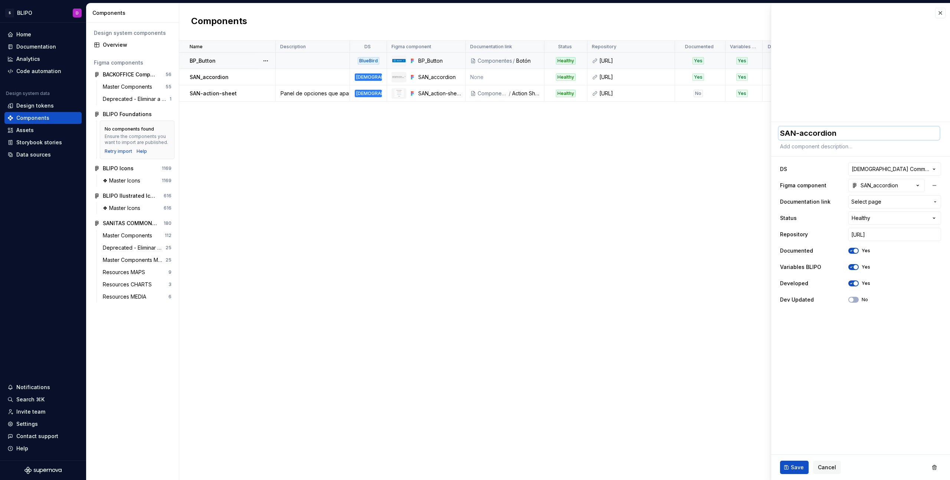
type textarea "SAN-accordion"
click at [612, 145] on textarea at bounding box center [859, 146] width 161 height 10
paste textarea "Despliega contenido oculto en bloques expandibles. Compacto y jerárquico."
type textarea "*"
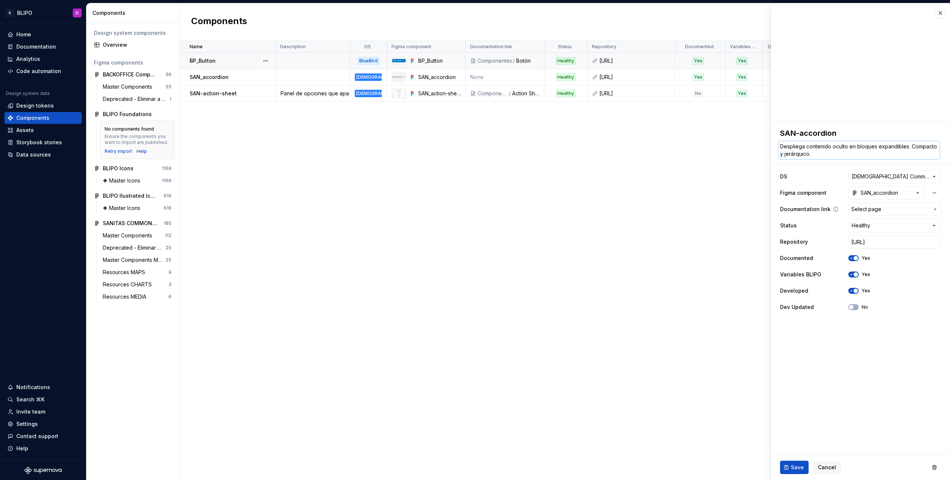
type textarea "Despliega contenido oculto en bloques expandibles. Compacto y jerárquico."
click at [612, 210] on icon "button" at bounding box center [935, 209] width 6 height 6
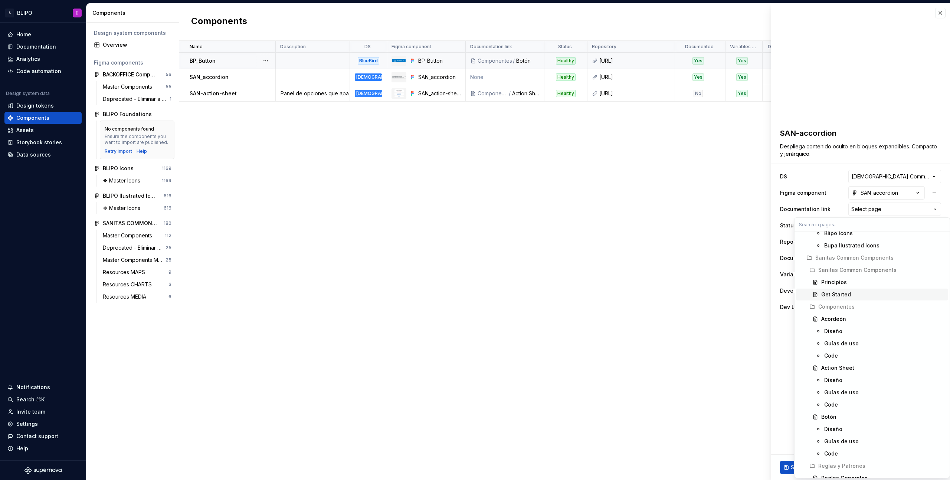
scroll to position [239, 0]
click at [612, 320] on div "Acordeón" at bounding box center [883, 318] width 124 height 7
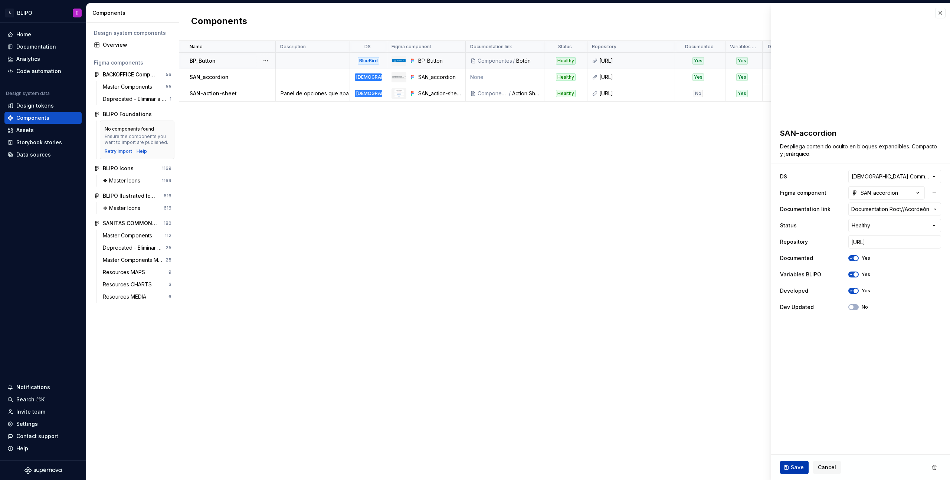
click at [612, 426] on span "Save" at bounding box center [797, 467] width 13 height 7
type textarea "*"
type textarea "SAN-accordion"
type textarea "Despliega contenido oculto en bloques expandibles. Compacto y jerárquico."
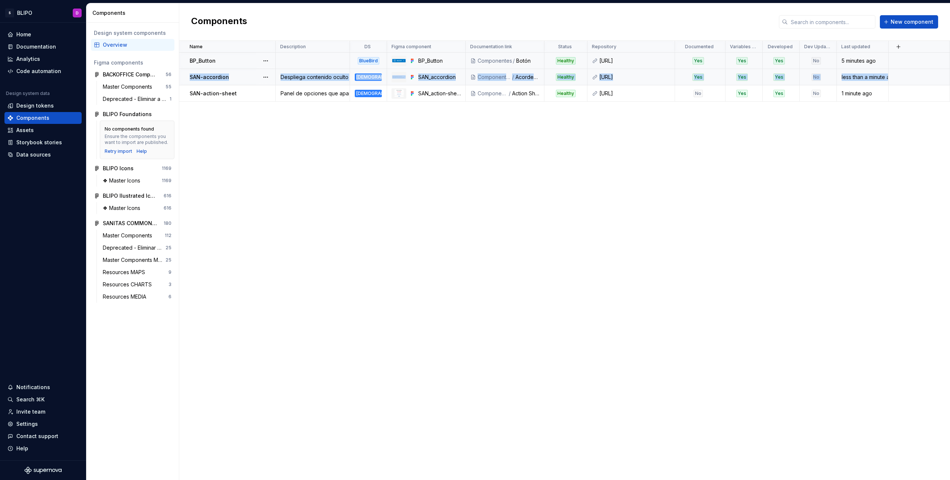
drag, startPoint x: 181, startPoint y: 90, endPoint x: 184, endPoint y: 75, distance: 15.1
click at [184, 75] on tbody "BP_Button BlueBird BP_Button Componentes / Botón Healthy [URL] Yes Yes Yes No 5…" at bounding box center [564, 77] width 771 height 49
click at [184, 75] on td "SAN-accordion" at bounding box center [227, 77] width 96 height 16
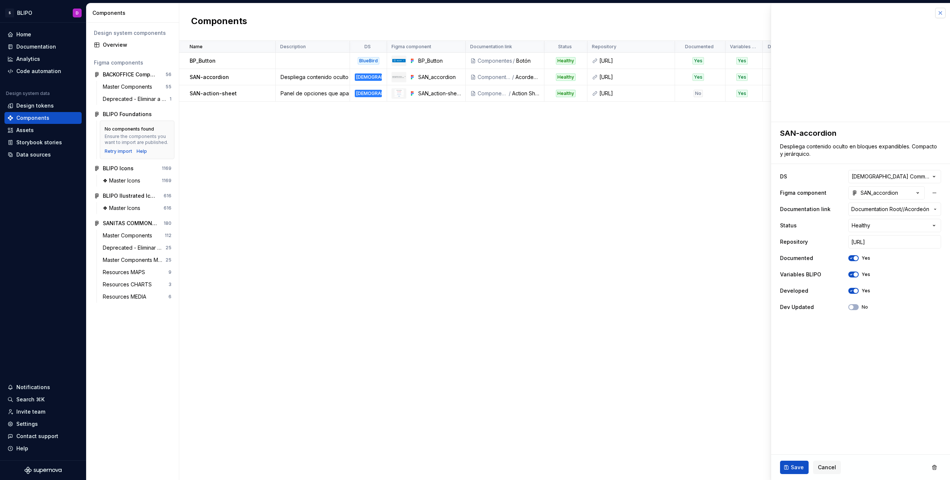
click at [612, 13] on button "button" at bounding box center [940, 13] width 10 height 10
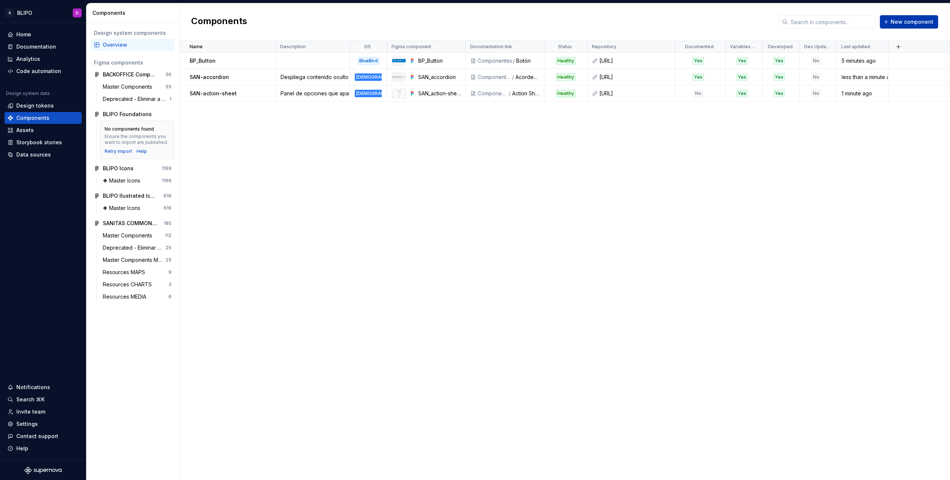
click at [612, 24] on span "New component" at bounding box center [912, 21] width 43 height 7
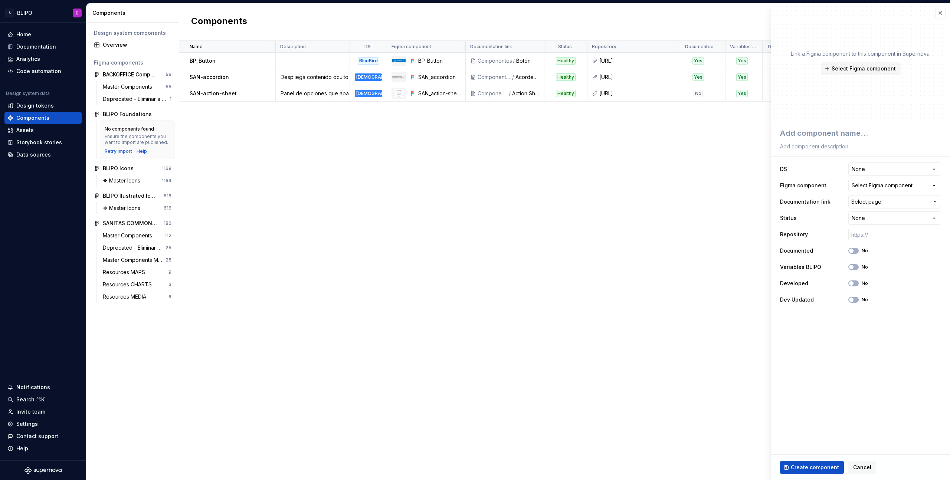
type textarea "*"
click at [33, 44] on div "Documentation" at bounding box center [36, 46] width 40 height 7
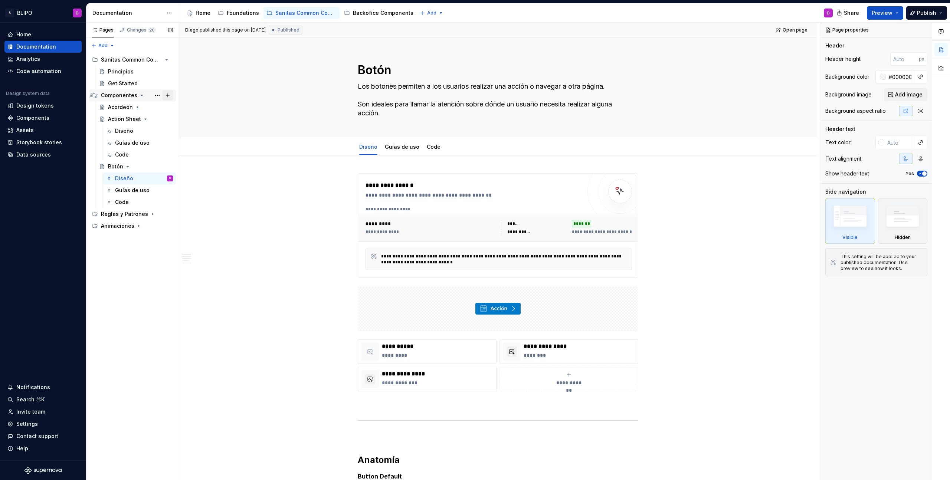
click at [168, 95] on button "Page tree" at bounding box center [168, 95] width 10 height 10
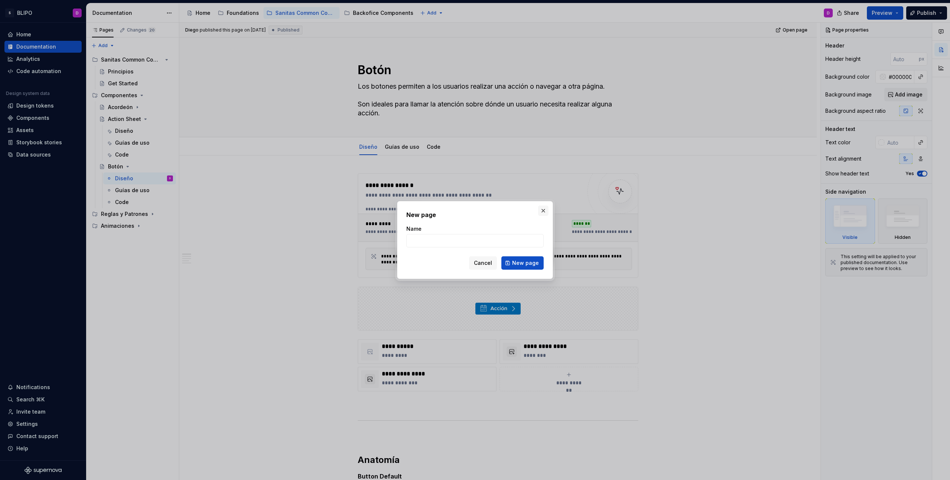
click at [541, 209] on button "button" at bounding box center [543, 211] width 10 height 10
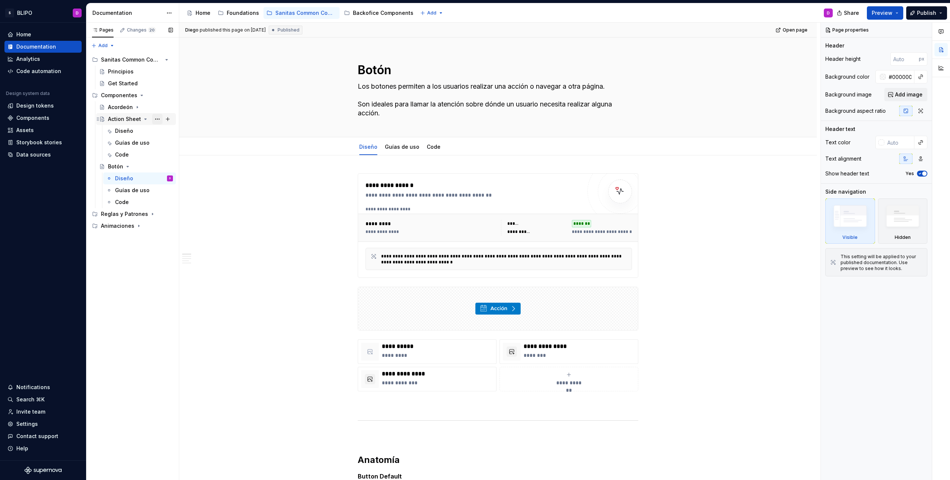
click at [159, 120] on button "Page tree" at bounding box center [157, 119] width 10 height 10
click at [183, 145] on div "Duplicate page" at bounding box center [202, 143] width 73 height 7
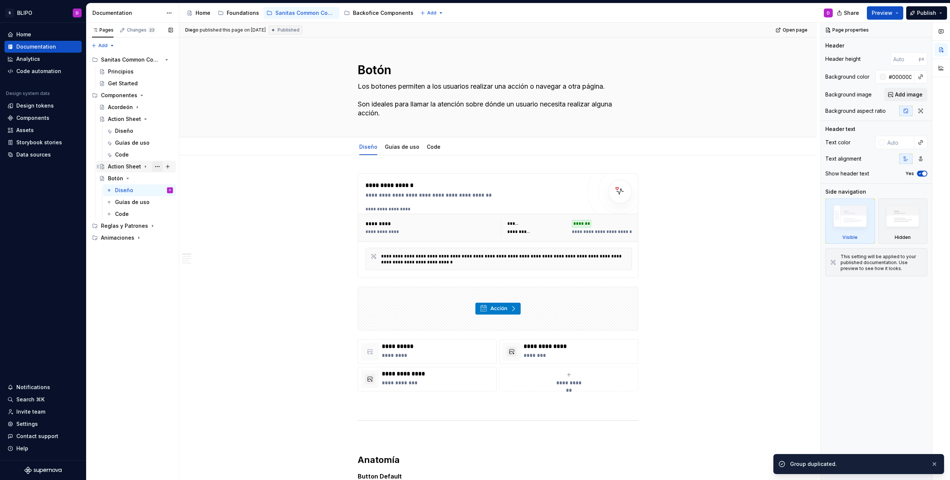
click at [159, 166] on button "Page tree" at bounding box center [157, 166] width 10 height 10
click at [184, 182] on div "Rename page" at bounding box center [202, 179] width 73 height 7
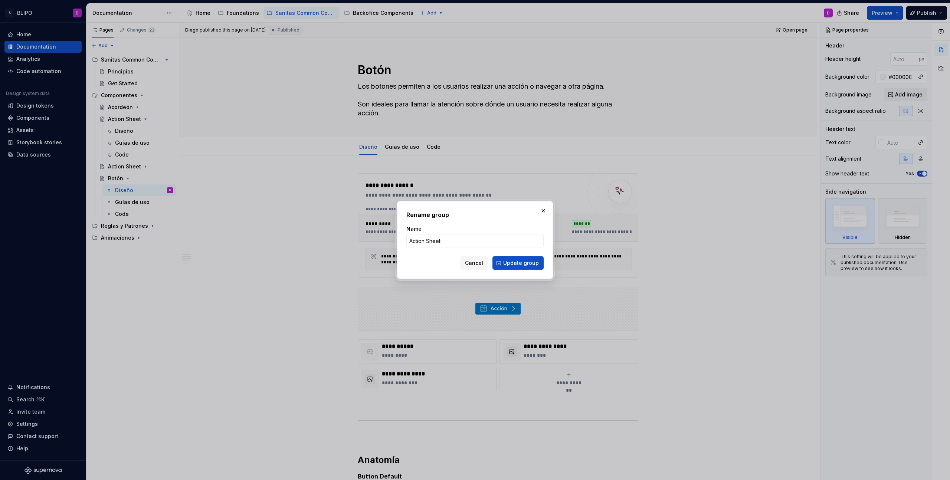
type textarea "*"
type input "Alert"
click button "Update group" at bounding box center [518, 262] width 51 height 13
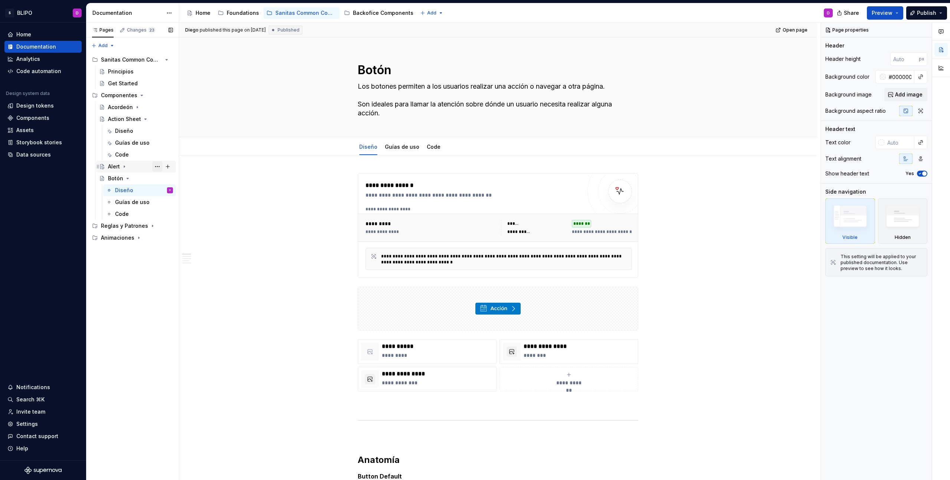
click at [160, 165] on button "Page tree" at bounding box center [157, 166] width 10 height 10
click at [170, 177] on div "Rename page" at bounding box center [202, 179] width 73 height 7
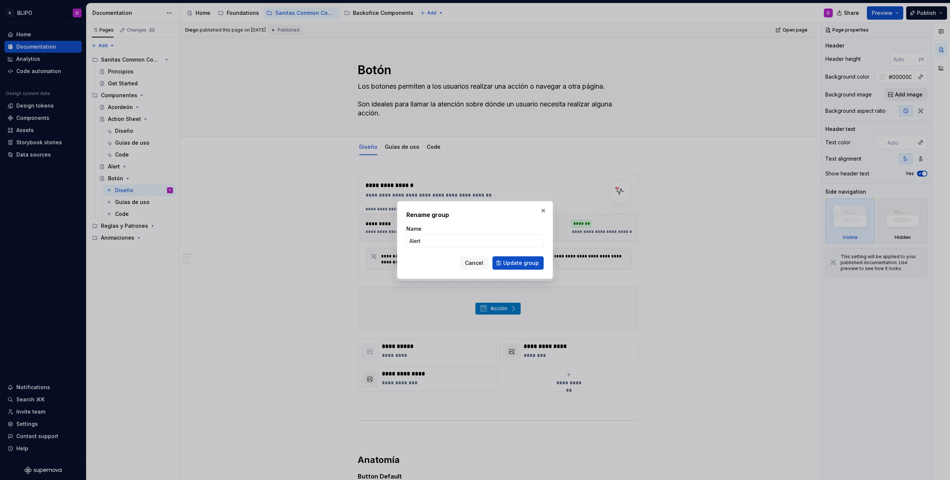
drag, startPoint x: 481, startPoint y: 264, endPoint x: 364, endPoint y: 225, distance: 123.0
click at [480, 264] on span "Cancel" at bounding box center [474, 262] width 18 height 7
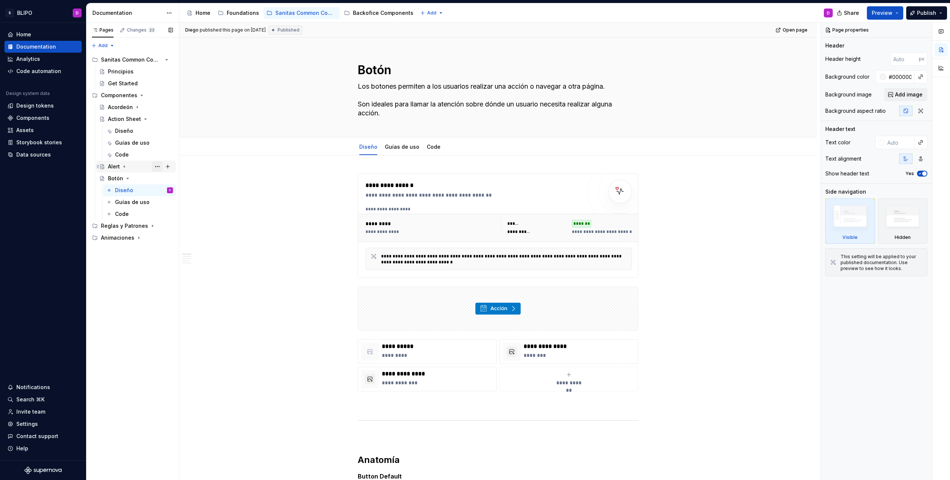
click at [158, 165] on button "Page tree" at bounding box center [157, 166] width 10 height 10
click at [176, 192] on div "Duplicate page" at bounding box center [202, 191] width 73 height 7
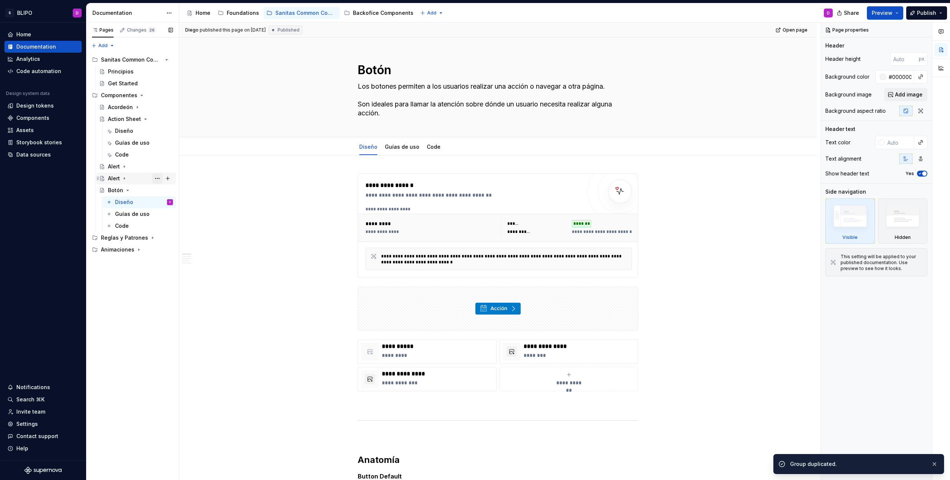
click at [158, 178] on button "Page tree" at bounding box center [157, 178] width 10 height 10
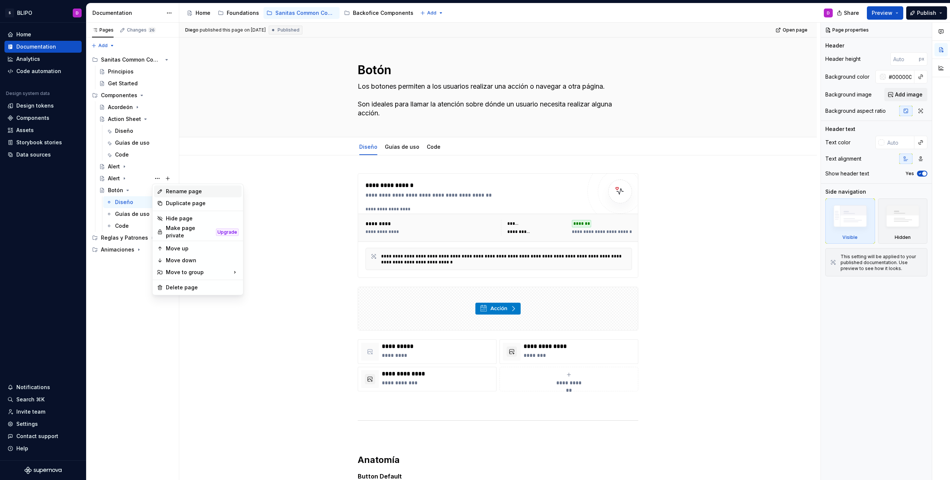
type textarea "*"
click at [179, 194] on div "Rename page" at bounding box center [202, 191] width 73 height 7
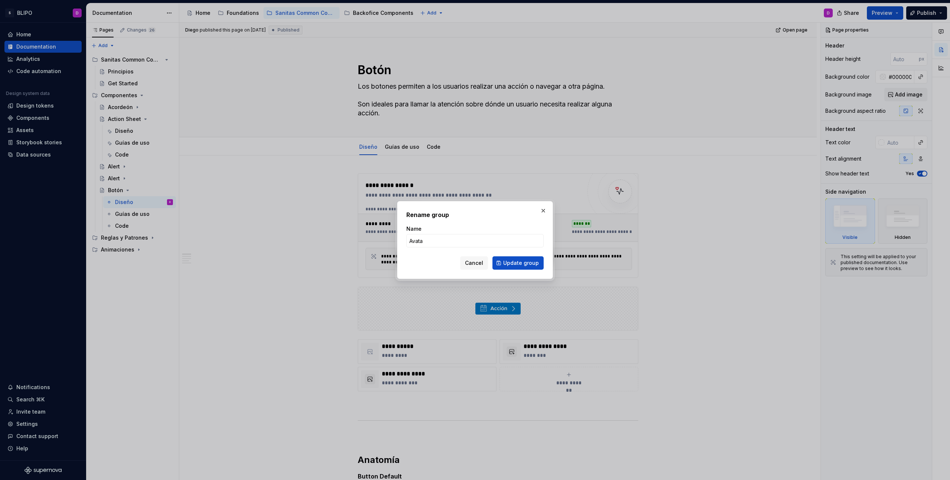
type input "Avatar"
click button "Update group" at bounding box center [518, 262] width 51 height 13
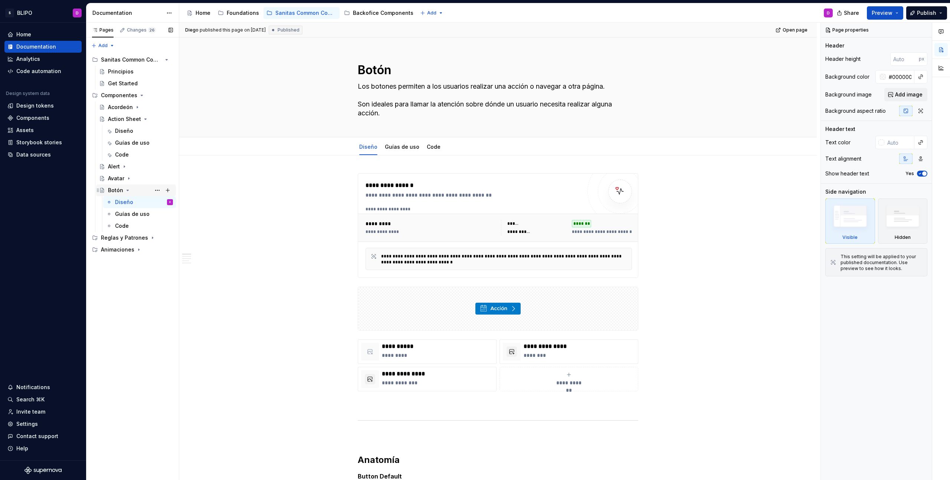
click at [125, 191] on icon "Page tree" at bounding box center [128, 190] width 6 height 6
click at [158, 180] on button "Page tree" at bounding box center [157, 178] width 10 height 10
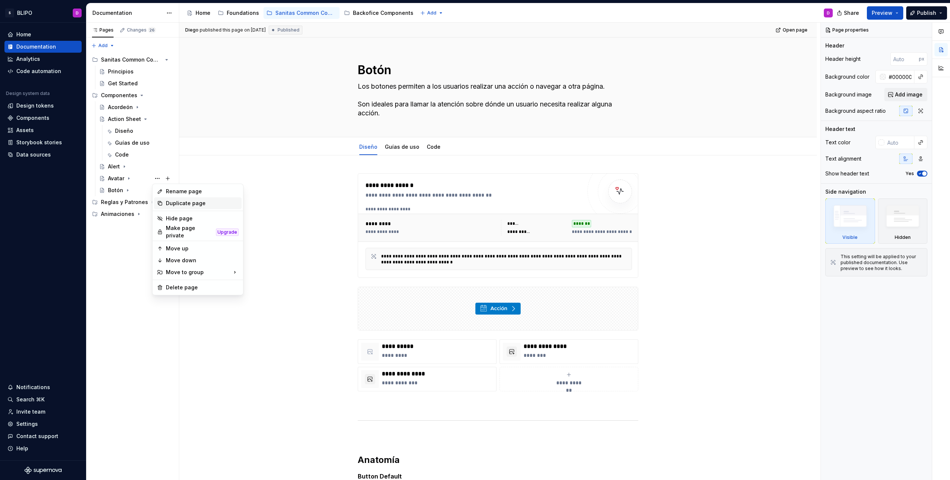
click at [175, 204] on div "Duplicate page" at bounding box center [202, 203] width 73 height 7
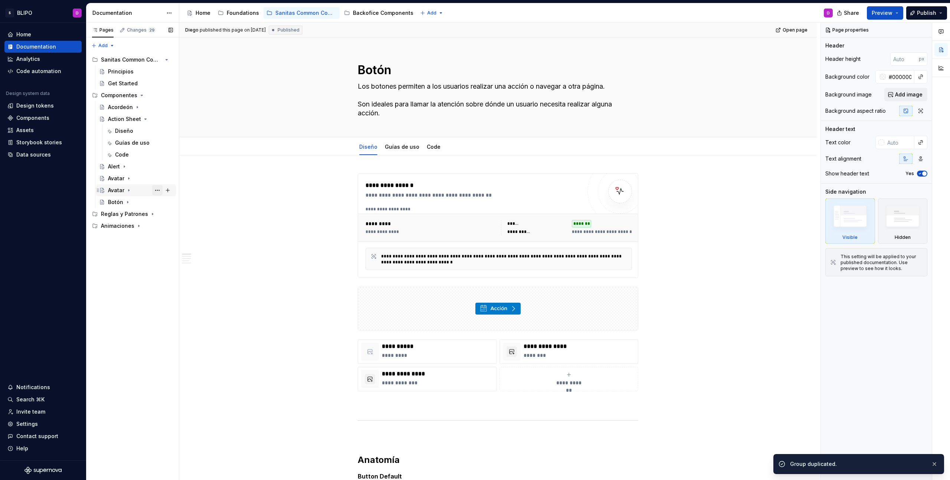
click at [156, 190] on button "Page tree" at bounding box center [157, 190] width 10 height 10
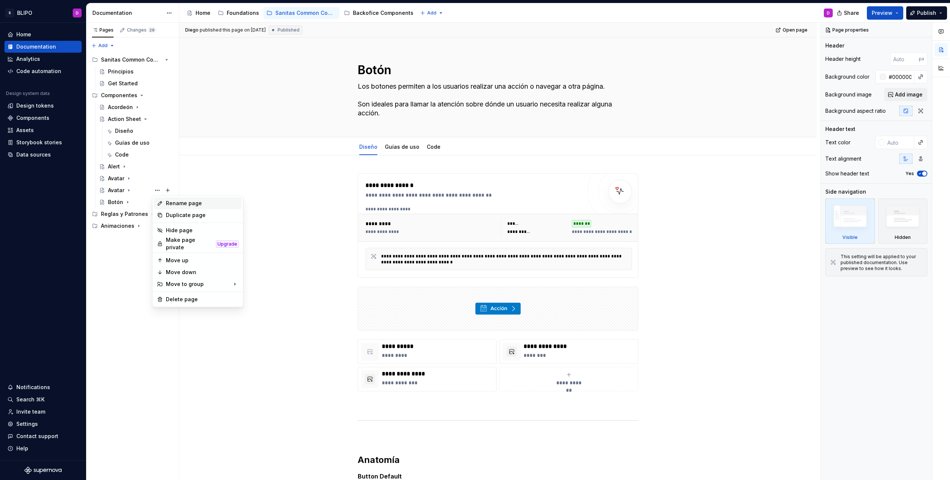
click at [193, 205] on div "Rename page" at bounding box center [202, 203] width 73 height 7
type textarea "*"
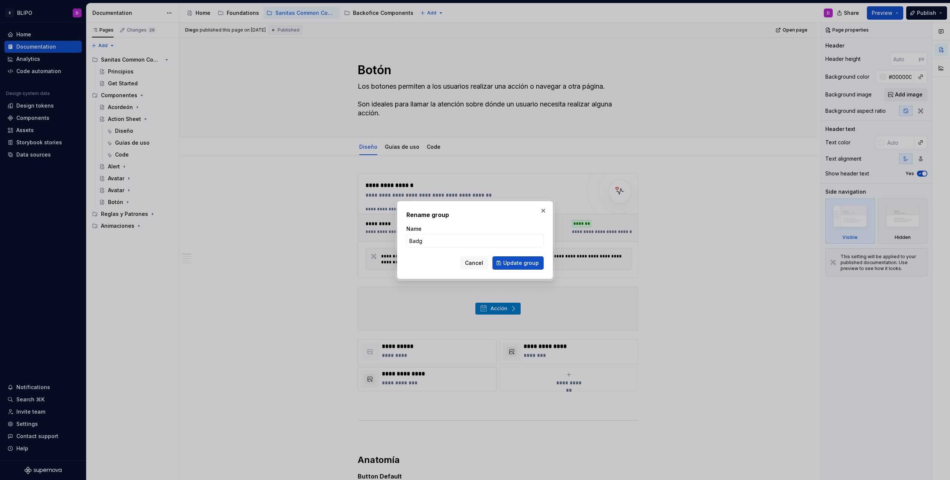
type input "Badge"
click button "Update group" at bounding box center [518, 262] width 51 height 13
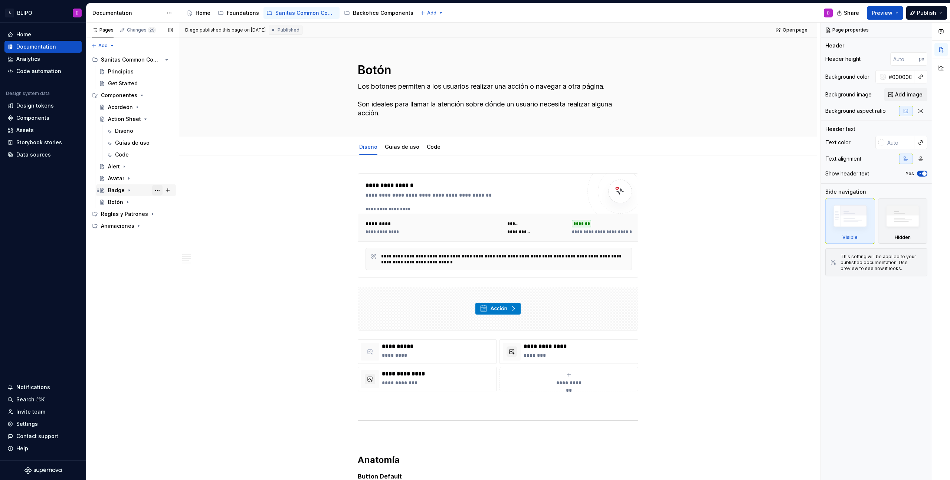
click at [160, 191] on button "Page tree" at bounding box center [157, 190] width 10 height 10
click at [177, 216] on div "Duplicate page" at bounding box center [202, 215] width 73 height 7
click at [158, 203] on button "Page tree" at bounding box center [157, 202] width 10 height 10
type textarea "*"
click at [189, 216] on div "Rename page" at bounding box center [202, 215] width 73 height 7
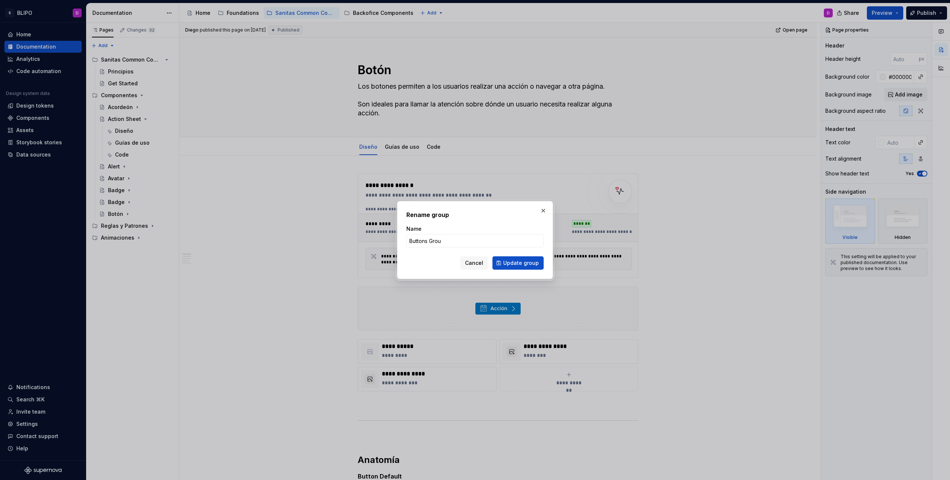
type input "Buttons Group"
click button "Update group" at bounding box center [518, 262] width 51 height 13
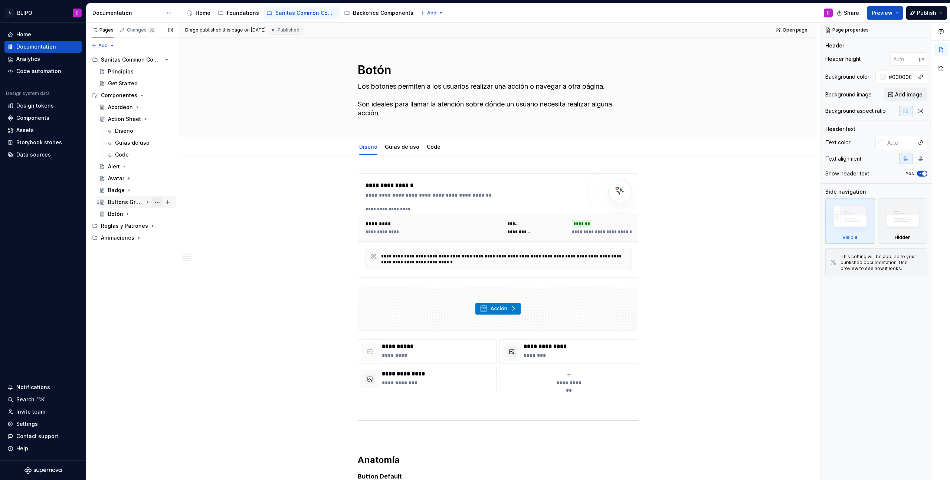
click at [159, 202] on button "Page tree" at bounding box center [157, 202] width 10 height 10
click at [174, 227] on div "Duplicate page" at bounding box center [202, 226] width 73 height 7
click at [158, 214] on button "Page tree" at bounding box center [157, 214] width 10 height 10
click at [196, 230] on div "Rename page" at bounding box center [202, 226] width 73 height 7
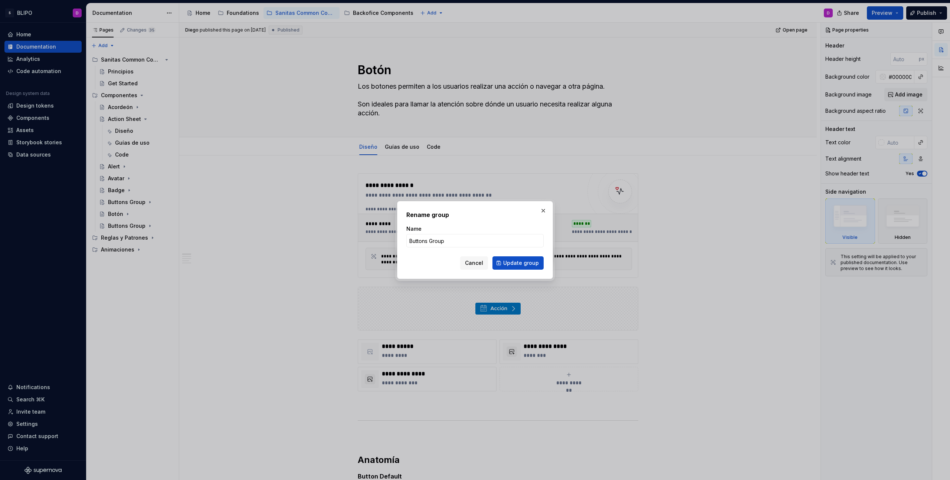
type textarea "*"
type input "Button"
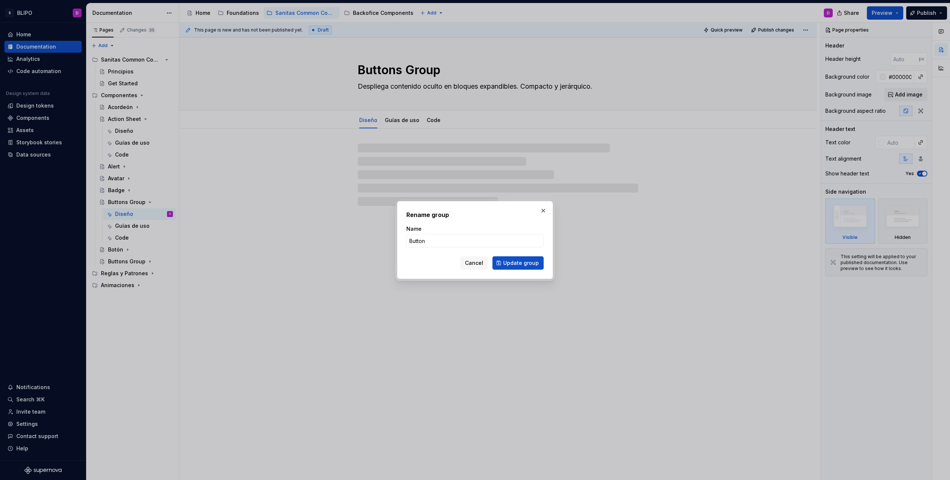
type textarea "*"
type input "Button FAB"
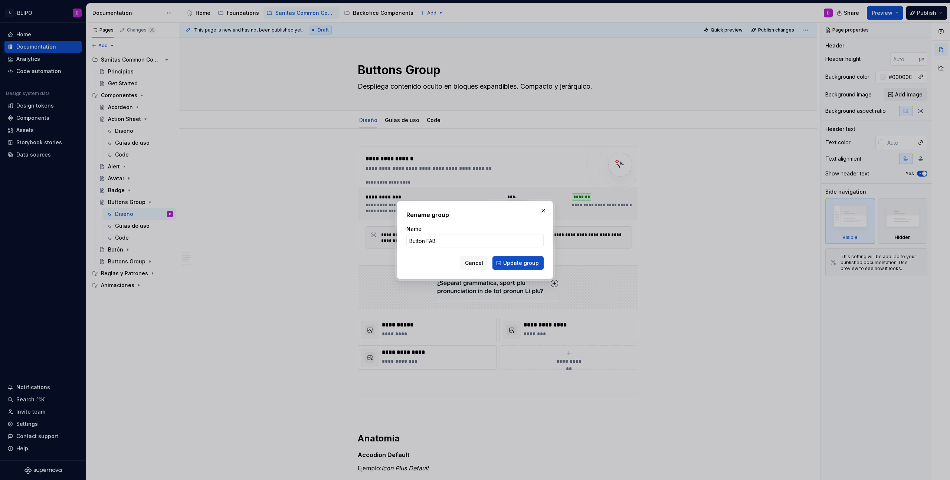
click button "Update group" at bounding box center [518, 262] width 51 height 13
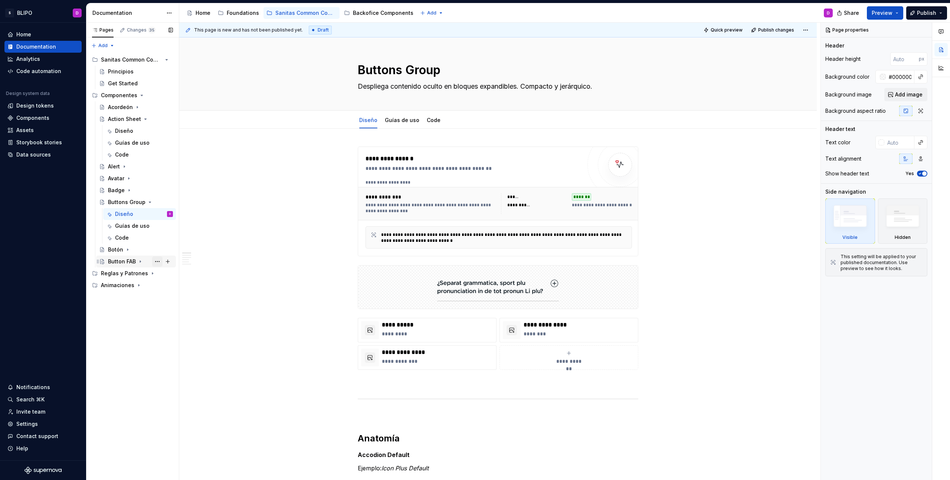
click at [158, 263] on button "Page tree" at bounding box center [157, 261] width 10 height 10
click at [177, 285] on div "Duplicate page" at bounding box center [202, 286] width 73 height 7
click at [148, 202] on icon "Page tree" at bounding box center [148, 202] width 2 height 1
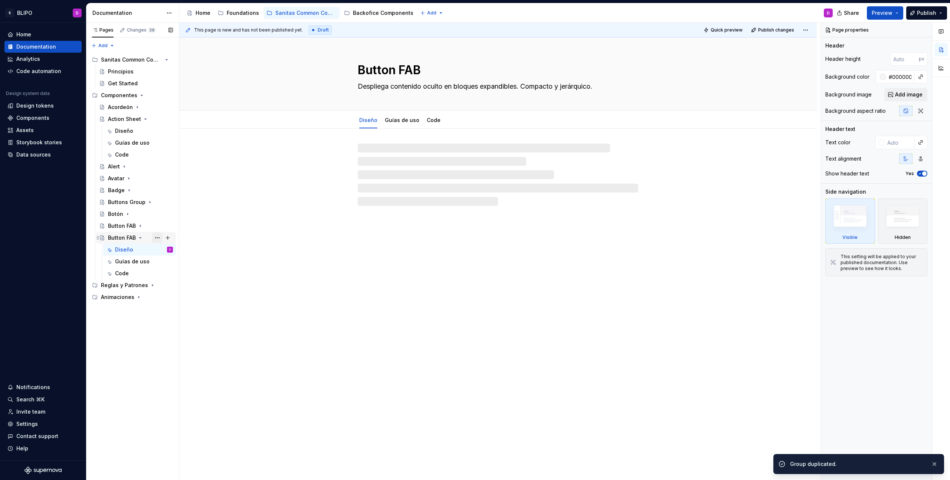
click at [161, 238] on button "Page tree" at bounding box center [157, 238] width 10 height 10
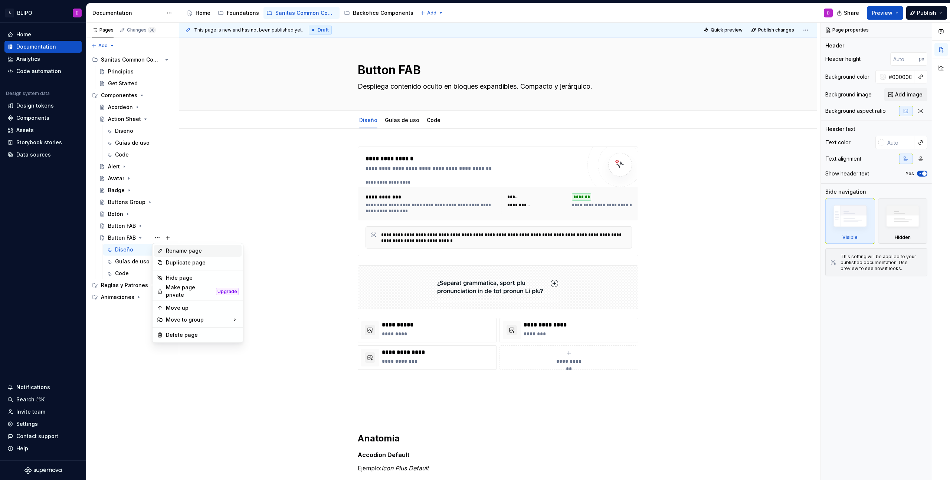
type textarea "*"
click at [184, 252] on div "Rename page" at bounding box center [202, 250] width 73 height 7
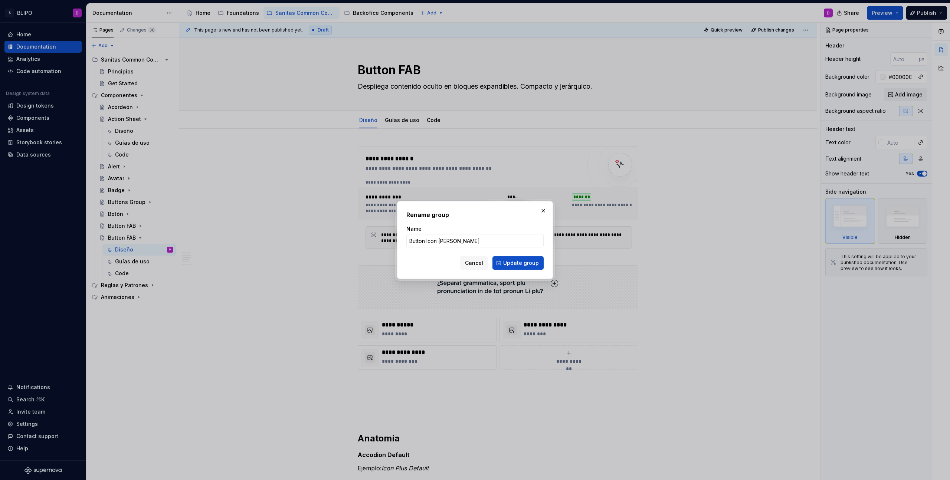
type input "Button Icon Link"
click button "Update group" at bounding box center [518, 262] width 51 height 13
type textarea "*"
type textarea "Button Icon Link"
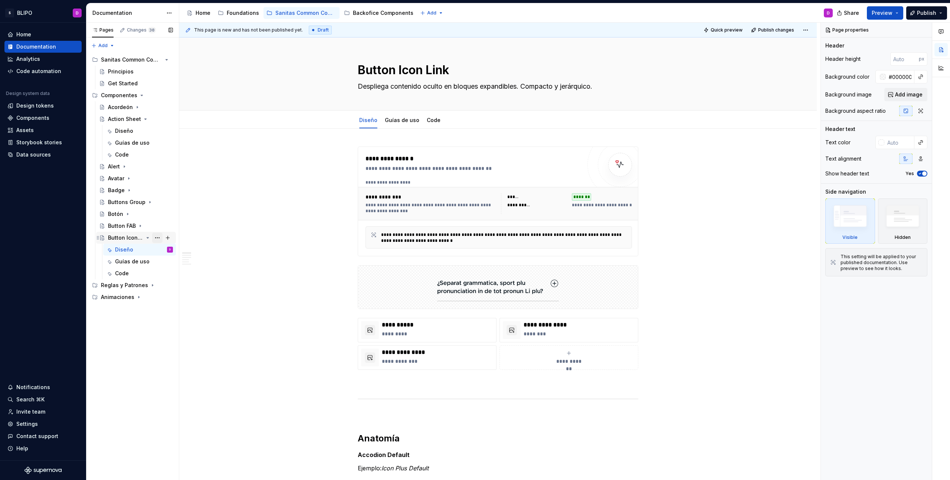
click at [159, 238] on button "Page tree" at bounding box center [157, 238] width 10 height 10
click at [183, 261] on div "Duplicate page" at bounding box center [202, 262] width 73 height 7
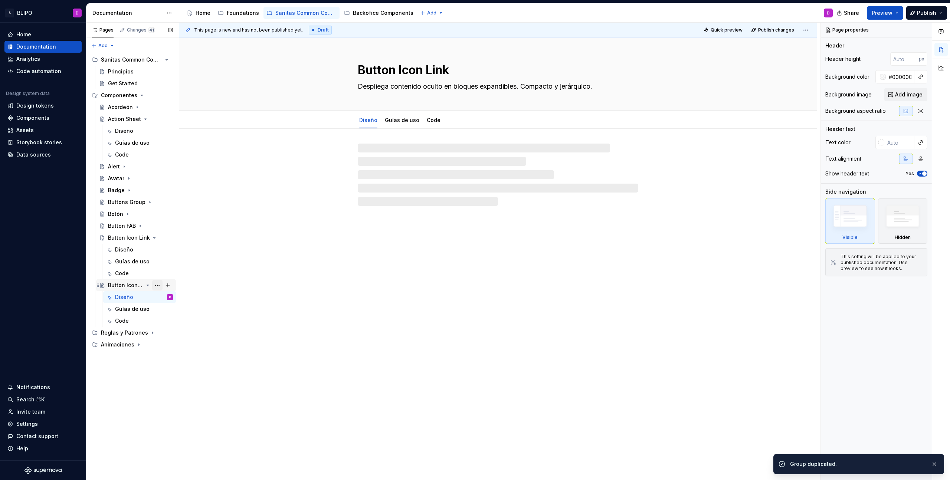
click at [158, 284] on button "Page tree" at bounding box center [157, 285] width 10 height 10
click at [181, 299] on div "Rename page" at bounding box center [202, 298] width 73 height 7
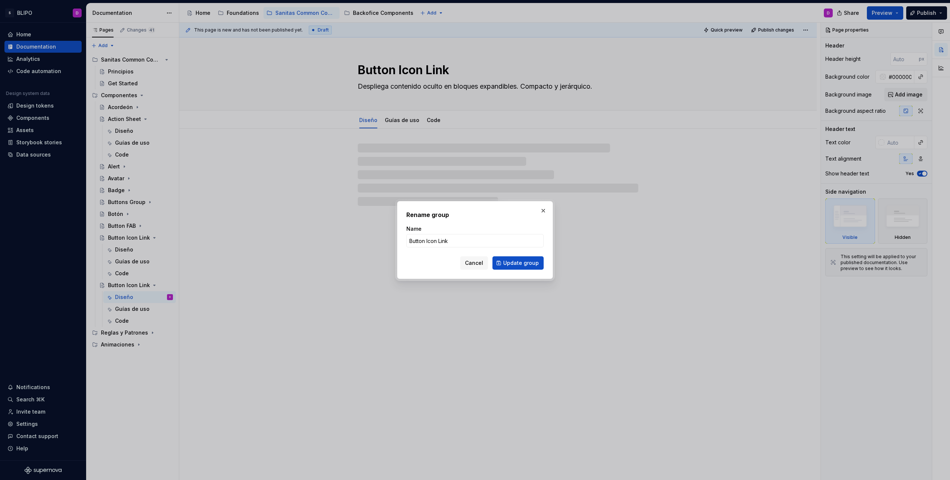
type textarea "*"
type input "Calendar"
click button "Update group" at bounding box center [518, 262] width 51 height 13
type textarea "*"
type textarea "Calendar"
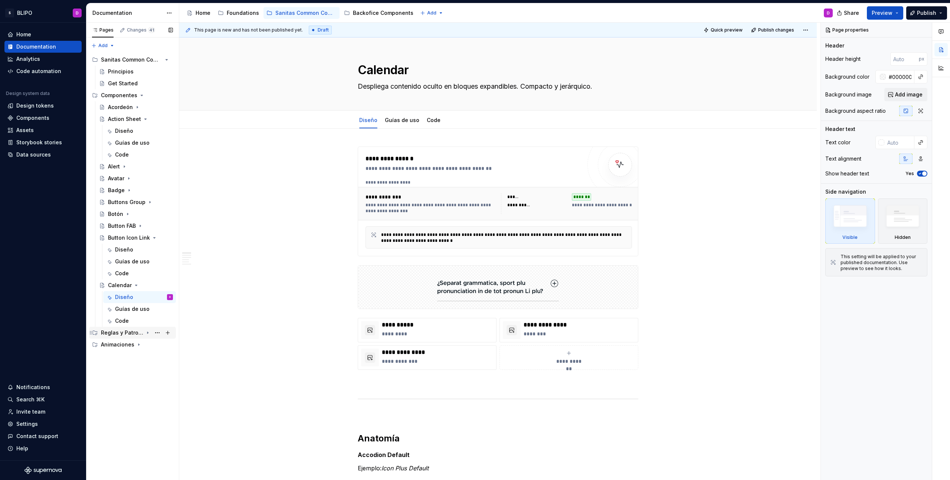
click at [148, 334] on icon "Page tree" at bounding box center [148, 333] width 6 height 6
click at [128, 357] on div "Cards" at bounding box center [140, 356] width 65 height 10
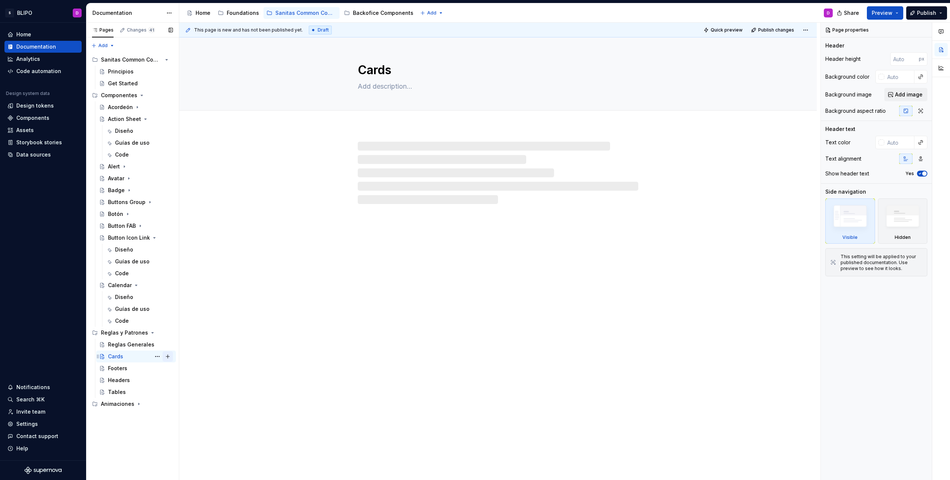
click at [169, 357] on button "Page tree" at bounding box center [168, 356] width 10 height 10
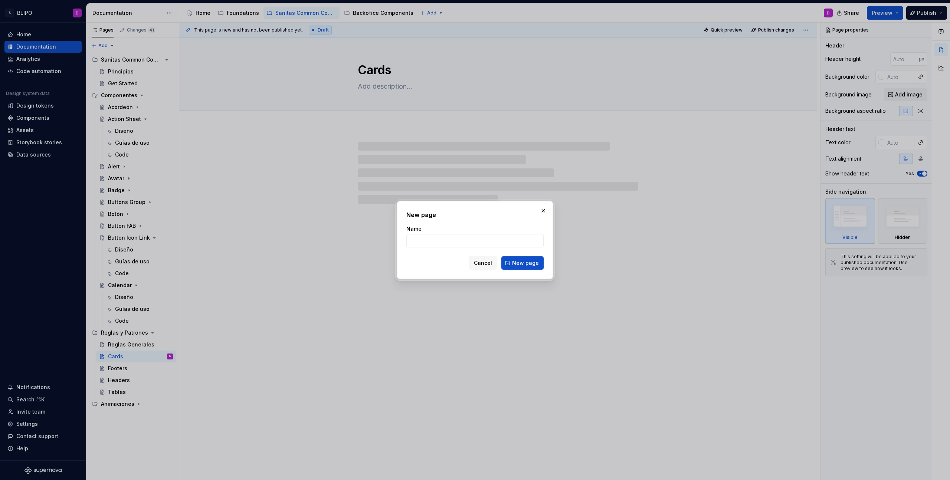
type textarea "*"
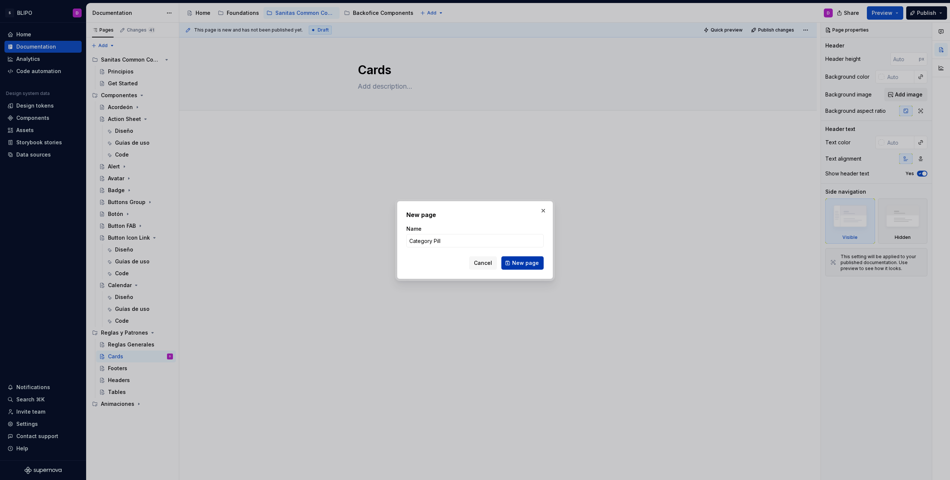
type input "Category Pill"
click at [524, 264] on span "New page" at bounding box center [525, 262] width 27 height 7
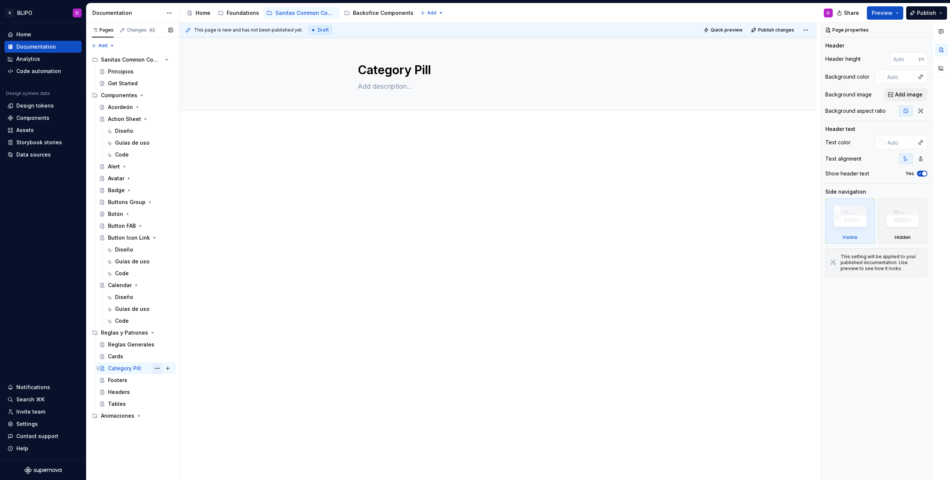
click at [158, 369] on button "Page tree" at bounding box center [157, 368] width 10 height 10
click at [189, 471] on div "Delete page" at bounding box center [202, 471] width 73 height 7
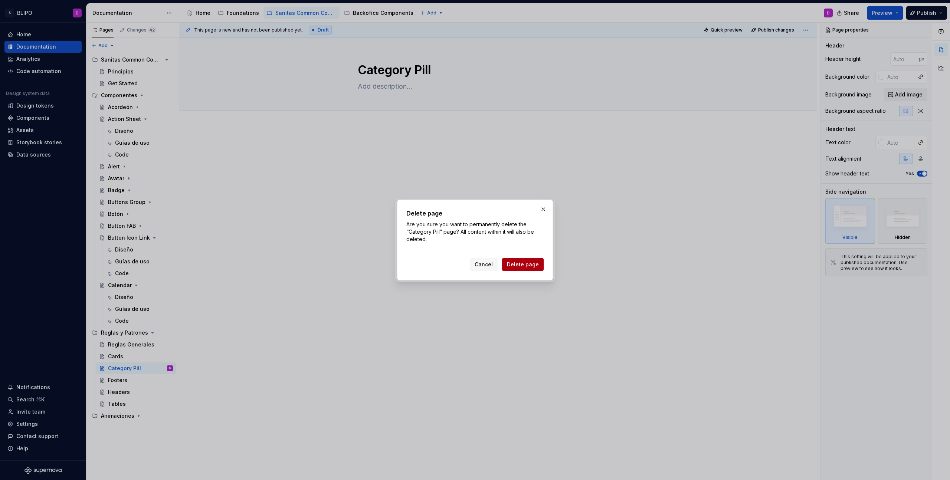
click at [517, 265] on span "Delete page" at bounding box center [523, 264] width 32 height 7
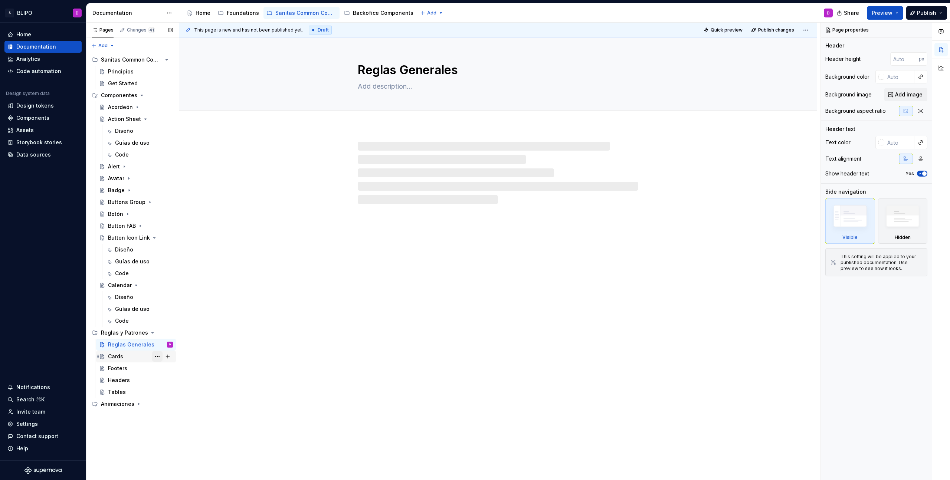
click at [157, 357] on button "Page tree" at bounding box center [157, 356] width 10 height 10
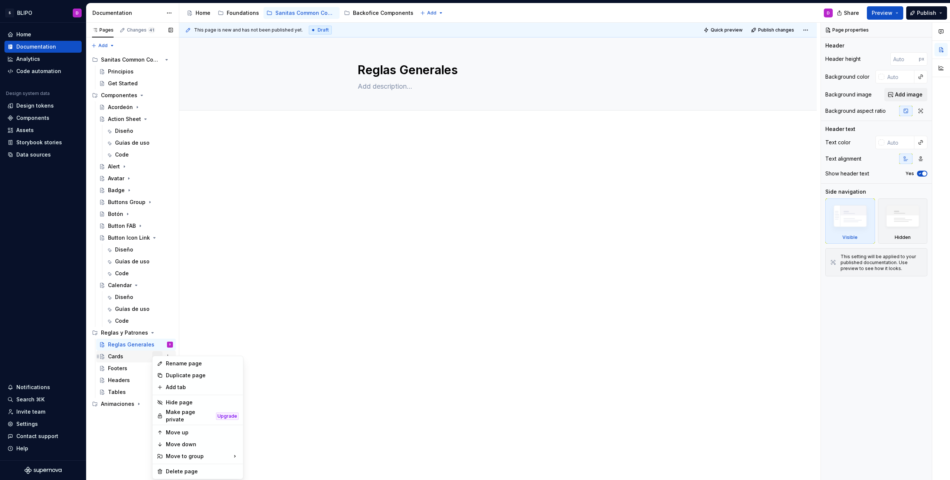
type textarea "*"
click at [188, 391] on div "Add tab" at bounding box center [202, 387] width 73 height 7
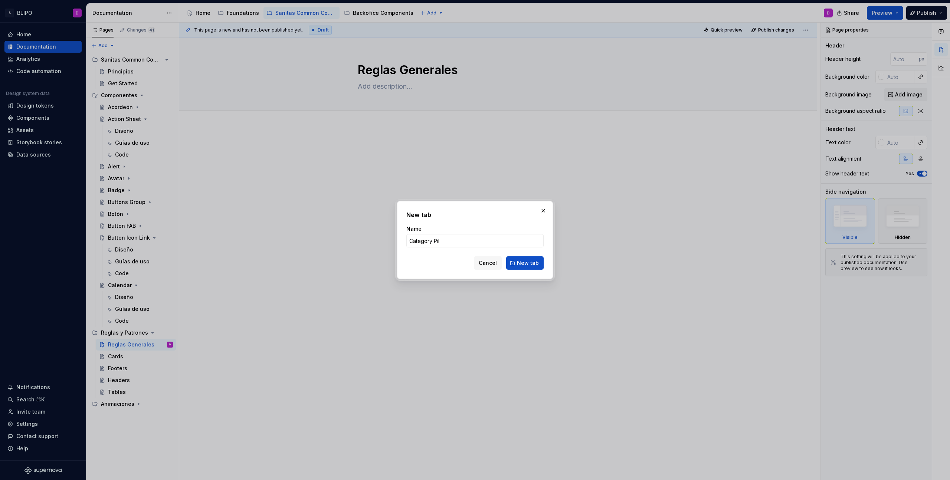
type input "Category Pill"
click button "New tab" at bounding box center [524, 262] width 37 height 13
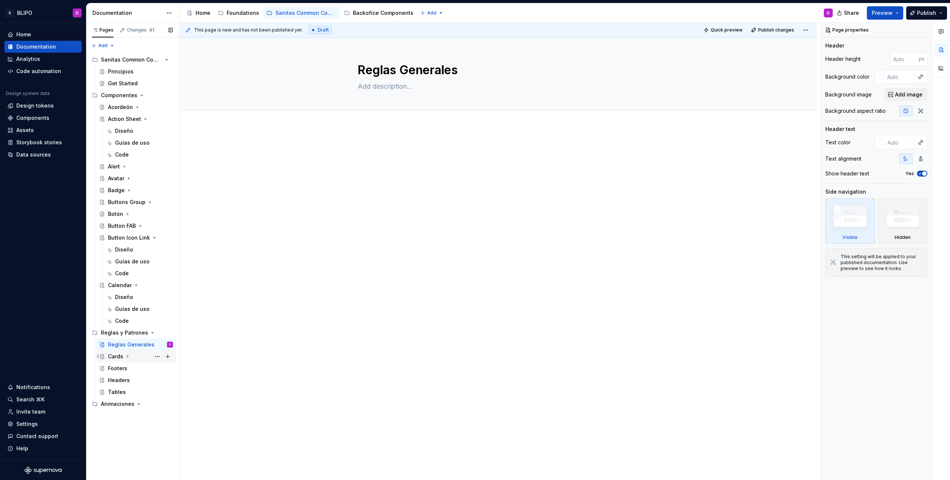
click at [129, 356] on icon "Page tree" at bounding box center [128, 357] width 6 height 6
click at [158, 359] on button "Page tree" at bounding box center [157, 356] width 10 height 10
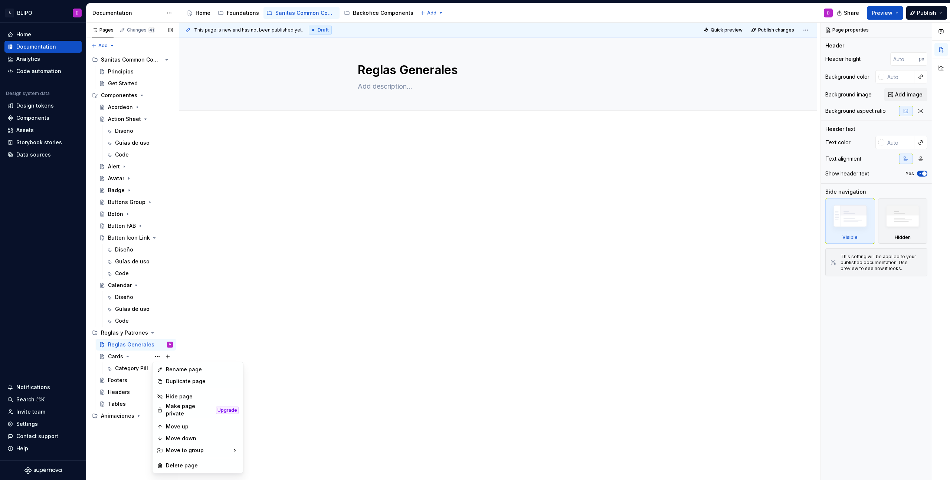
click at [140, 366] on div "Pages Changes 41 Add Accessibility guide for tree Page tree. Navigate the tree …" at bounding box center [132, 252] width 93 height 458
click at [165, 369] on button "Page tree" at bounding box center [168, 368] width 10 height 10
type textarea "*"
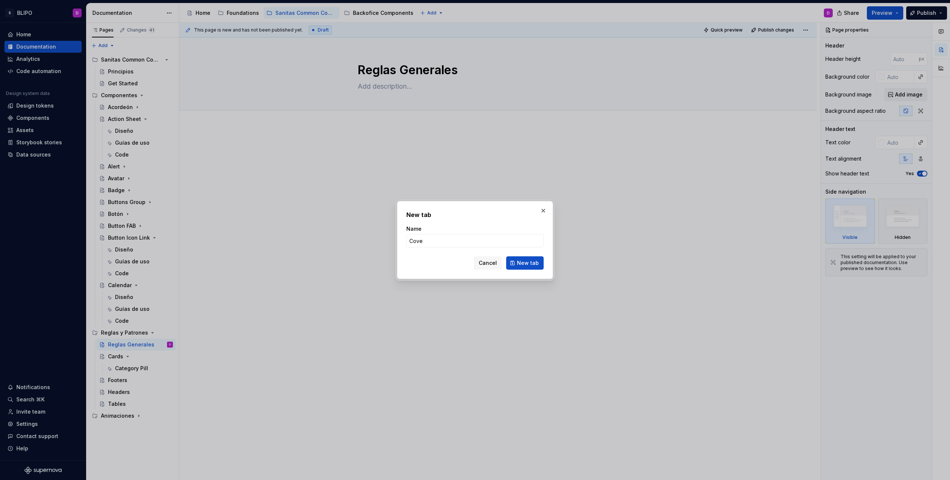
type input "Cover"
click button "New tab" at bounding box center [524, 262] width 37 height 13
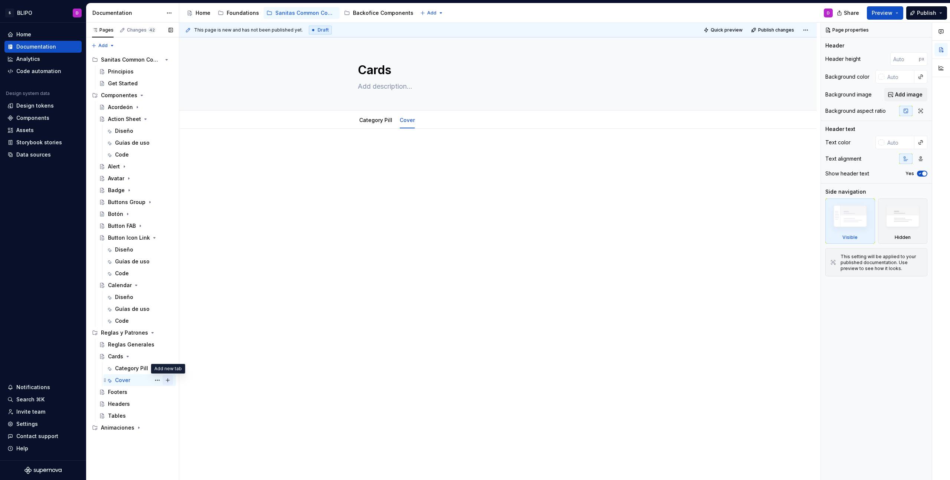
click at [168, 380] on button "Page tree" at bounding box center [168, 380] width 10 height 10
type textarea "*"
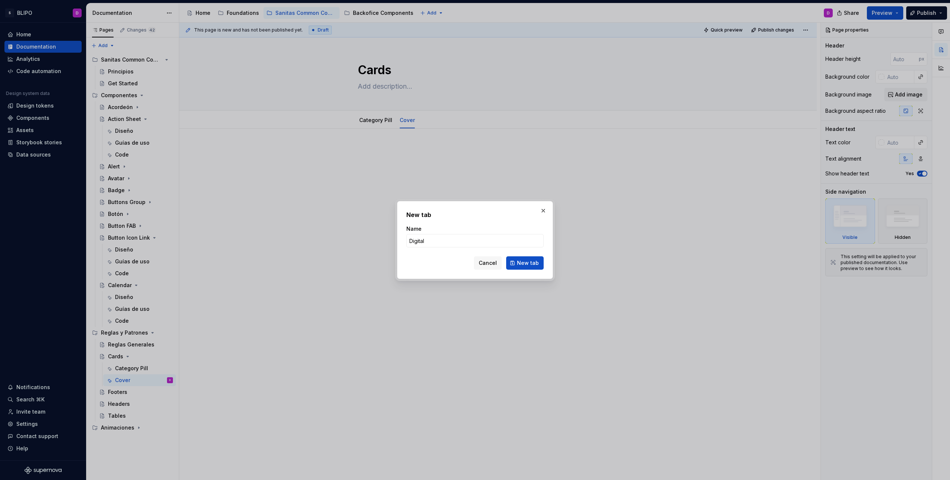
type input "Digital"
type textarea "*"
type input "Digital Personal"
click button "New tab" at bounding box center [524, 262] width 37 height 13
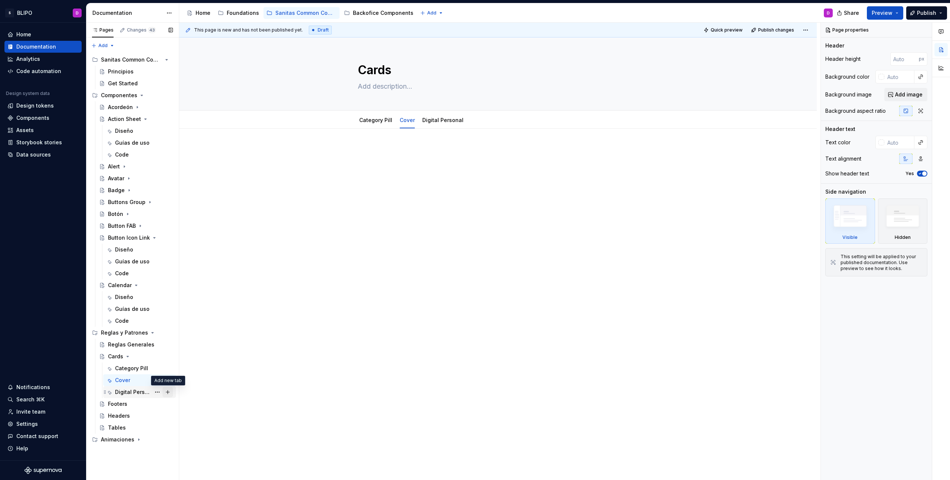
click at [167, 393] on button "Page tree" at bounding box center [168, 392] width 10 height 10
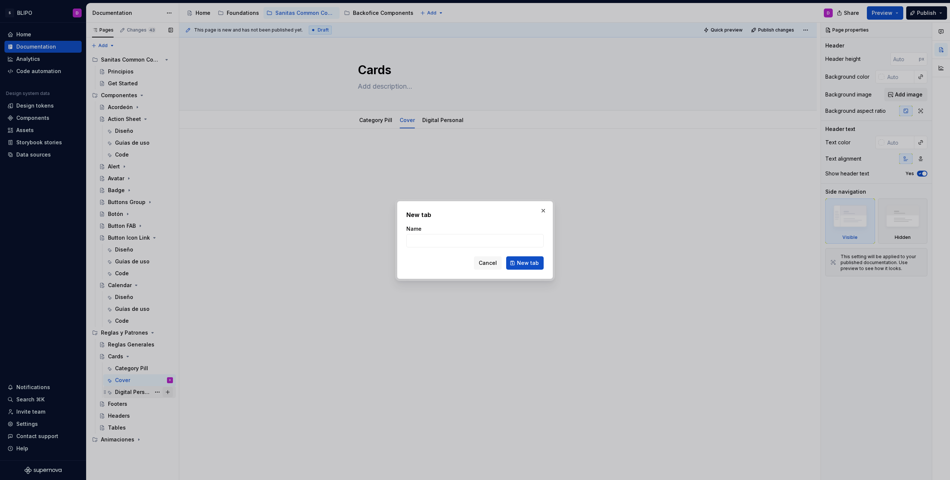
type textarea "*"
type input "E"
type textarea "*"
type input "Ed"
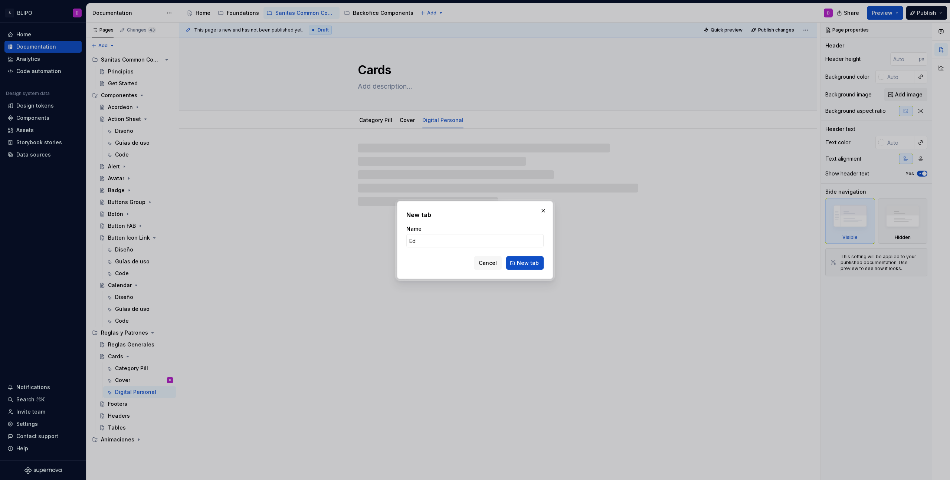
type textarea "*"
type input "Edi"
type textarea "*"
type input "Edit"
type textarea "*"
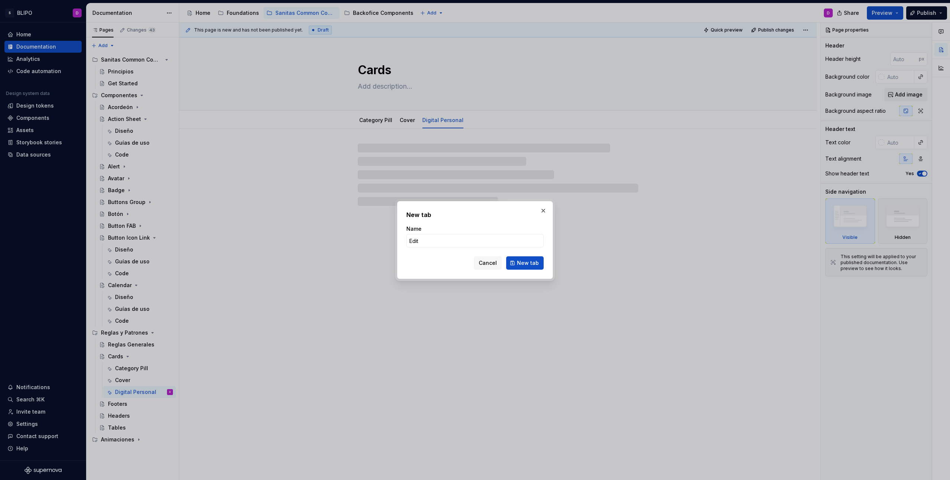
type input "Edito"
type textarea "*"
type input "Editori"
type textarea "*"
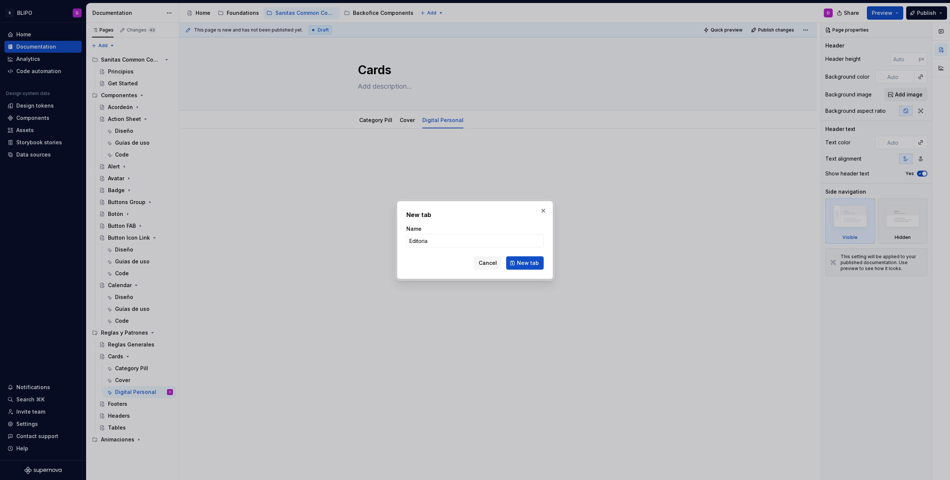
type input "Editorial"
click button "New tab" at bounding box center [524, 262] width 37 height 13
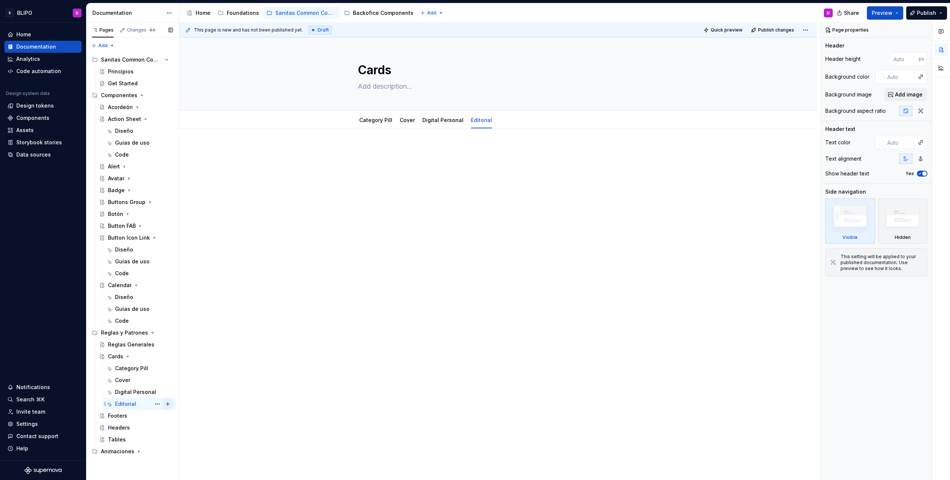
click at [167, 405] on button "Page tree" at bounding box center [168, 404] width 10 height 10
type textarea "*"
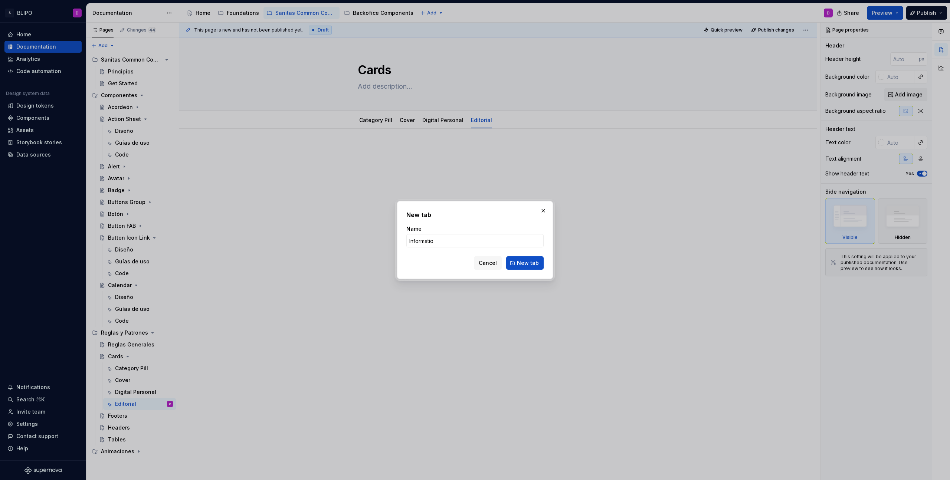
type input "Information"
click button "New tab" at bounding box center [524, 262] width 37 height 13
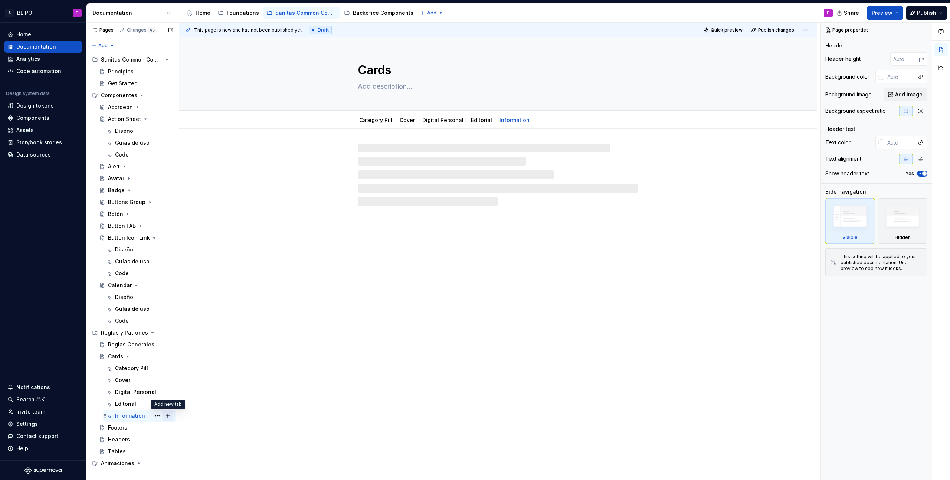
click at [167, 416] on button "Page tree" at bounding box center [168, 416] width 10 height 10
type textarea "*"
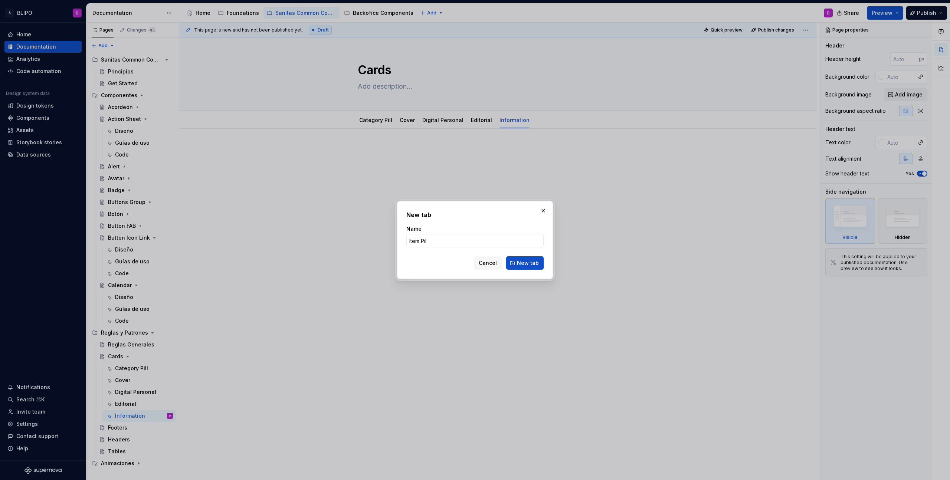
type input "Item Pill"
click button "New tab" at bounding box center [524, 262] width 37 height 13
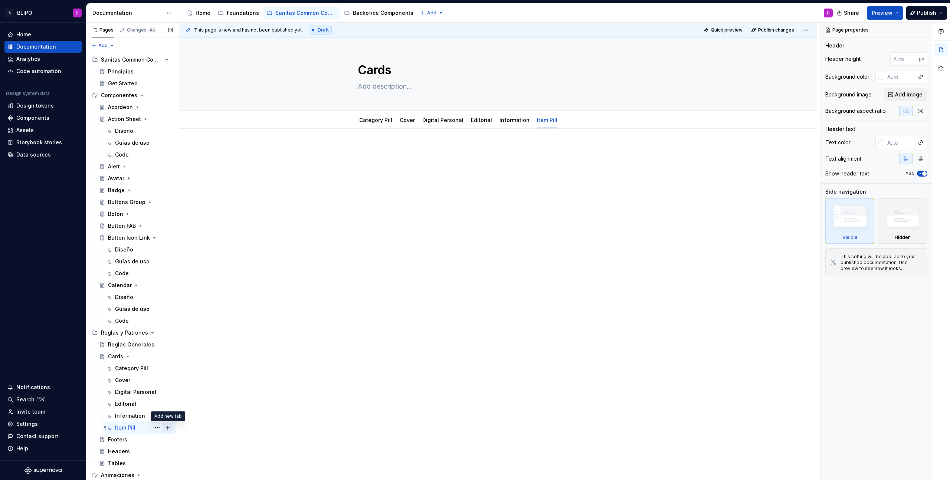
click at [168, 428] on button "Page tree" at bounding box center [168, 428] width 10 height 10
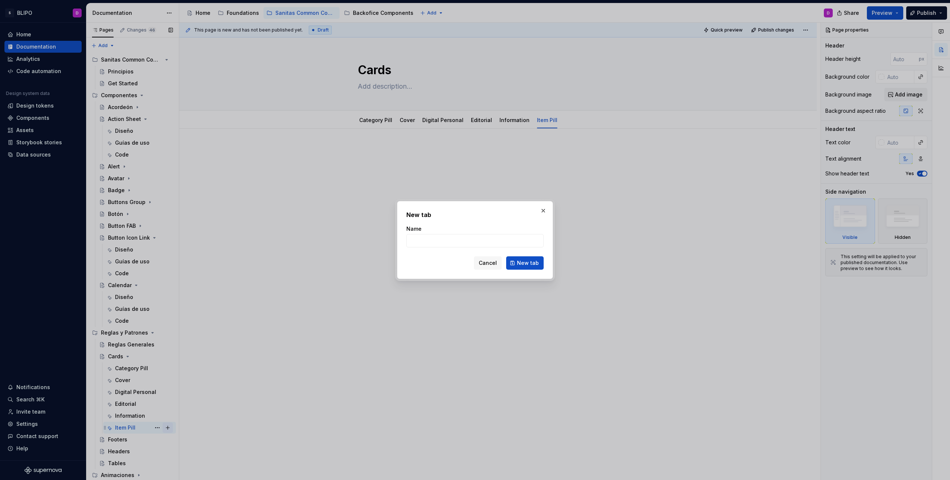
type textarea "*"
type input "Banner Promo"
click button "New tab" at bounding box center [524, 262] width 37 height 13
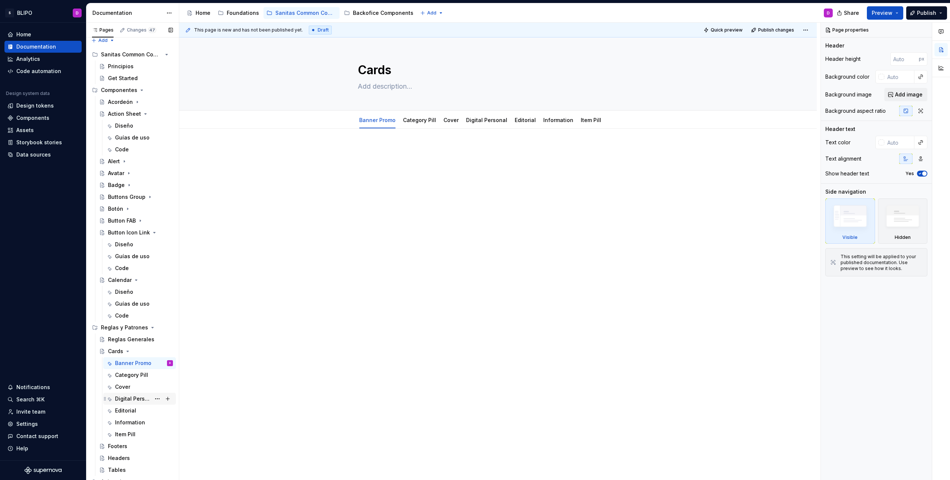
scroll to position [11, 0]
click at [165, 429] on button "Page tree" at bounding box center [168, 428] width 10 height 10
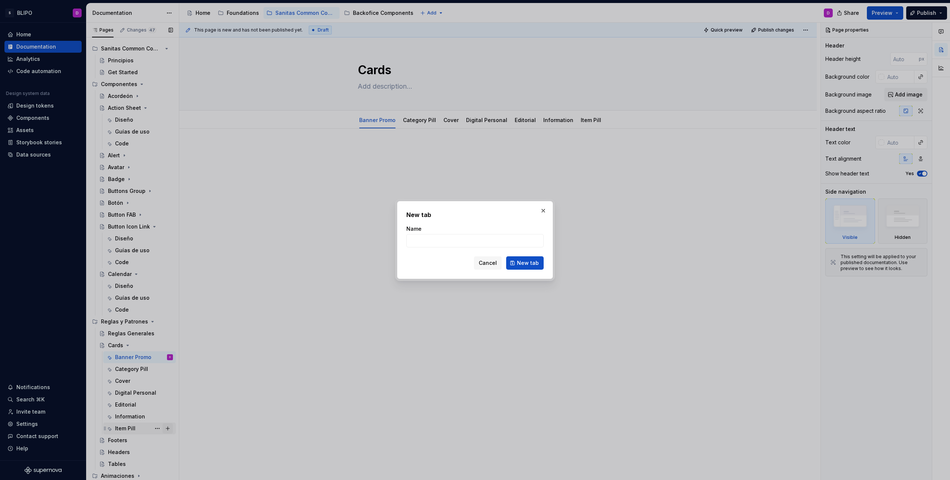
type textarea "*"
type input "Tour"
click button "New tab" at bounding box center [524, 262] width 37 height 13
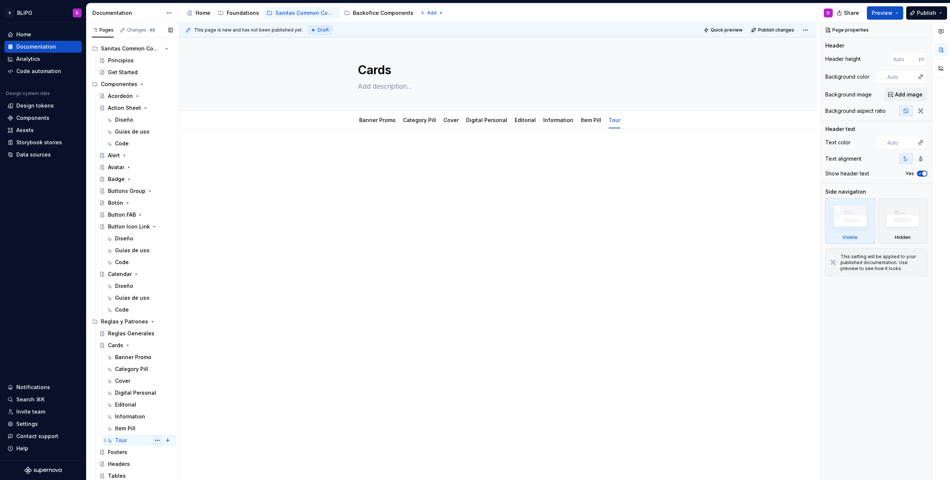
click at [152, 441] on button "Page tree" at bounding box center [157, 440] width 10 height 10
type textarea "*"
click at [183, 400] on div "Rename tab" at bounding box center [198, 399] width 73 height 7
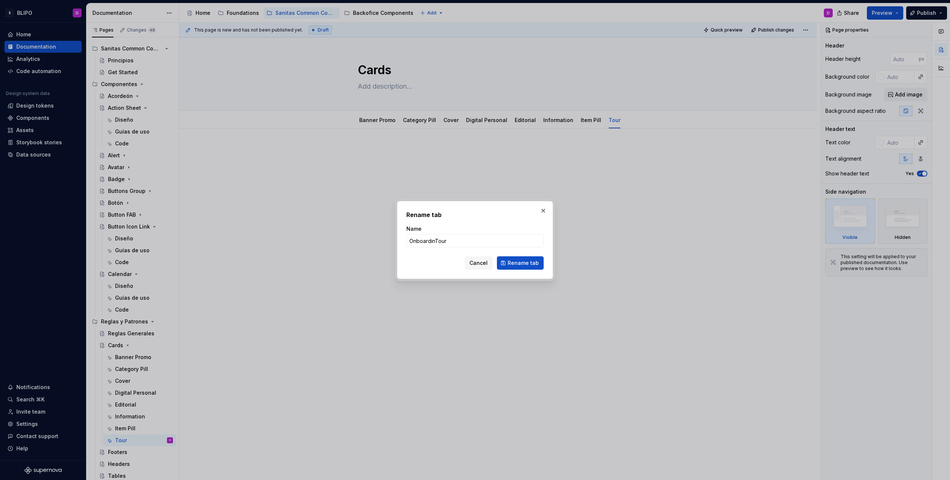
type input "OnboardingTour"
click button "Rename tab" at bounding box center [520, 262] width 47 height 13
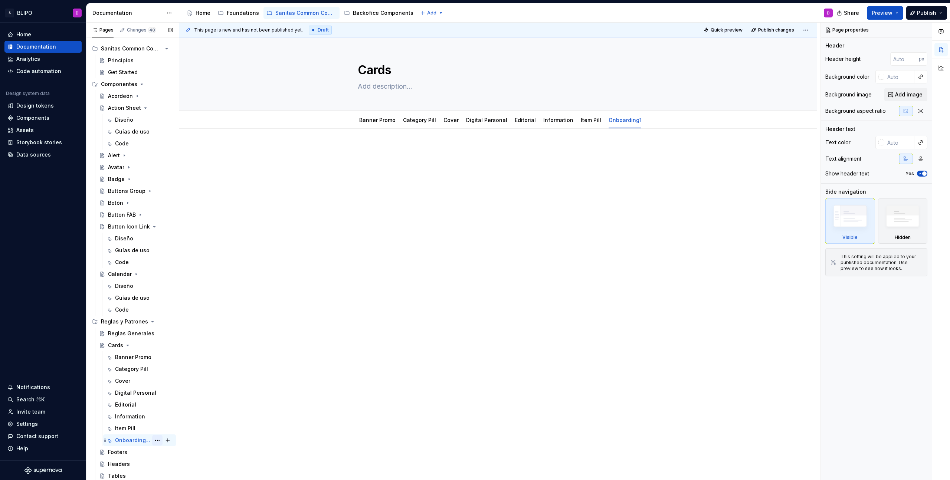
click at [153, 441] on button "Page tree" at bounding box center [157, 440] width 10 height 10
type textarea "*"
click at [206, 400] on div "Rename tab" at bounding box center [198, 399] width 73 height 7
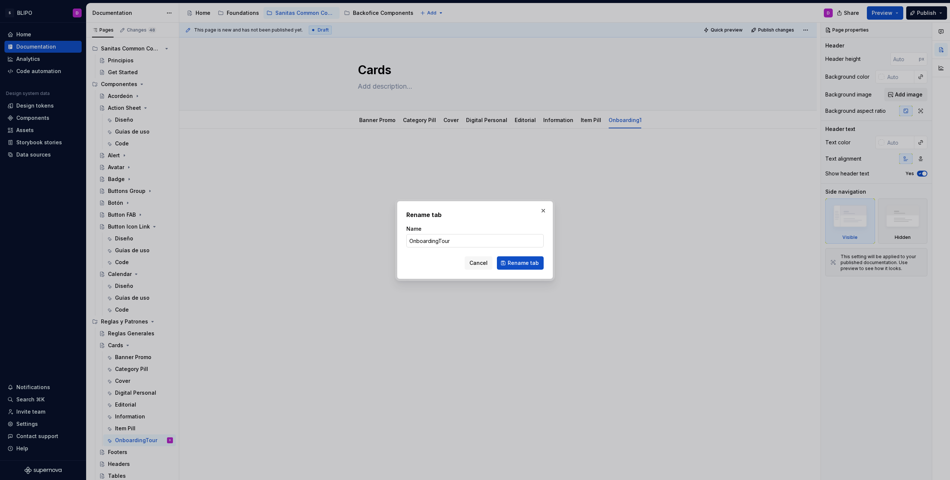
click at [438, 242] on input "OnboardingTour" at bounding box center [474, 240] width 137 height 13
type input "Onboarding Tour"
click at [510, 265] on span "Rename tab" at bounding box center [523, 262] width 31 height 7
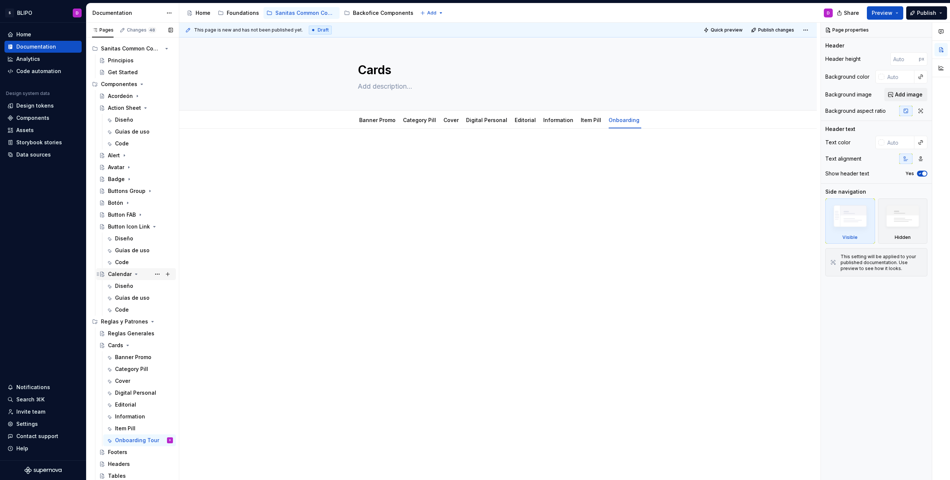
click at [133, 274] on icon "Page tree" at bounding box center [136, 274] width 6 height 6
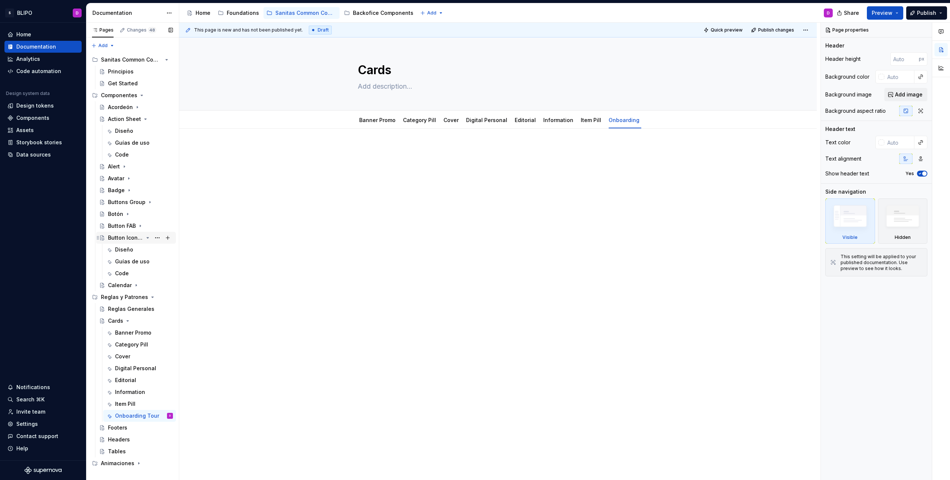
click at [150, 240] on icon "Page tree" at bounding box center [148, 238] width 6 height 6
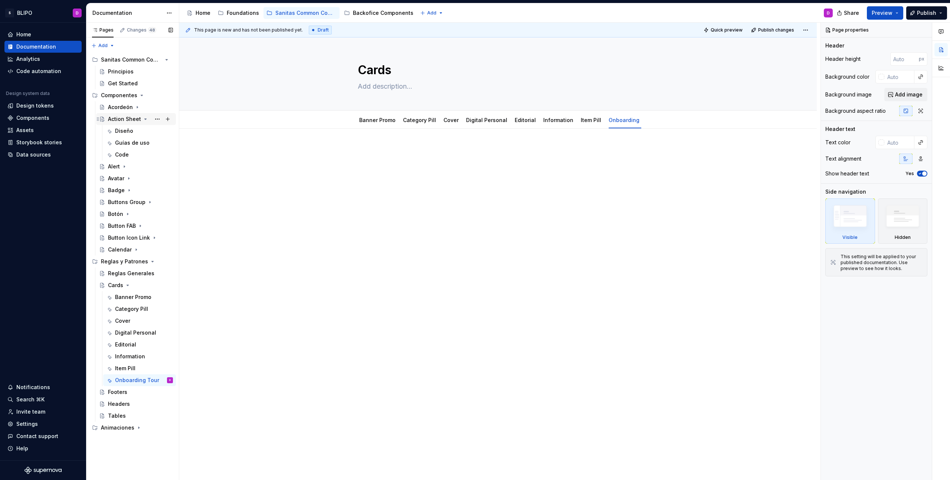
click at [144, 120] on icon "Page tree" at bounding box center [146, 119] width 6 height 6
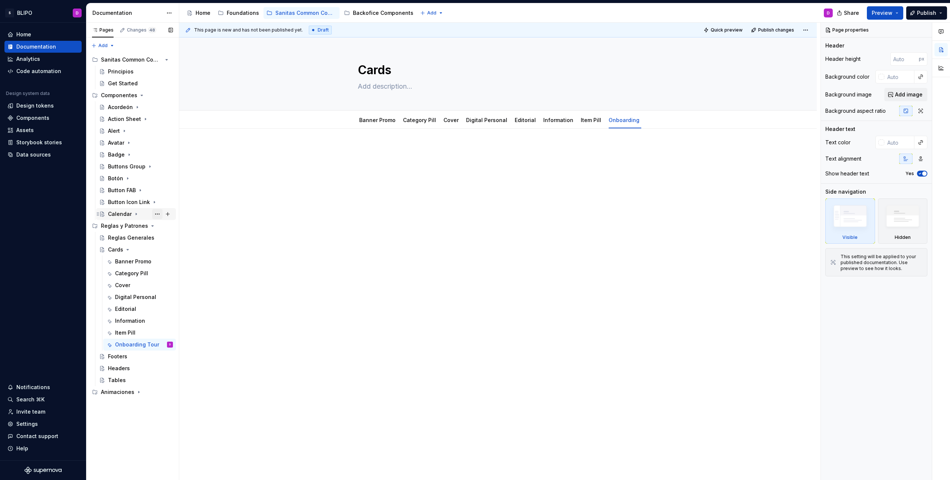
click at [157, 215] on button "Page tree" at bounding box center [157, 214] width 10 height 10
click at [182, 239] on div "Duplicate page" at bounding box center [202, 238] width 73 height 7
click at [147, 238] on icon "Page tree" at bounding box center [148, 238] width 2 height 1
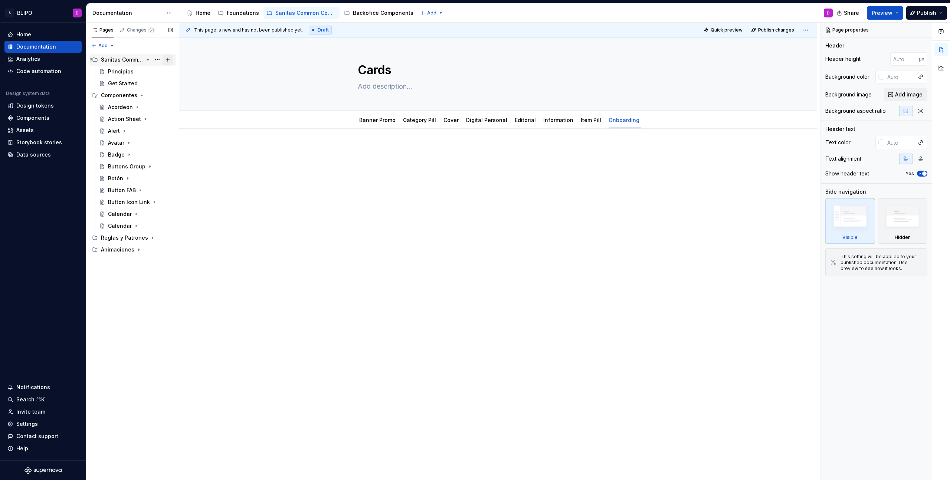
click at [168, 60] on button "Page tree" at bounding box center [168, 60] width 10 height 10
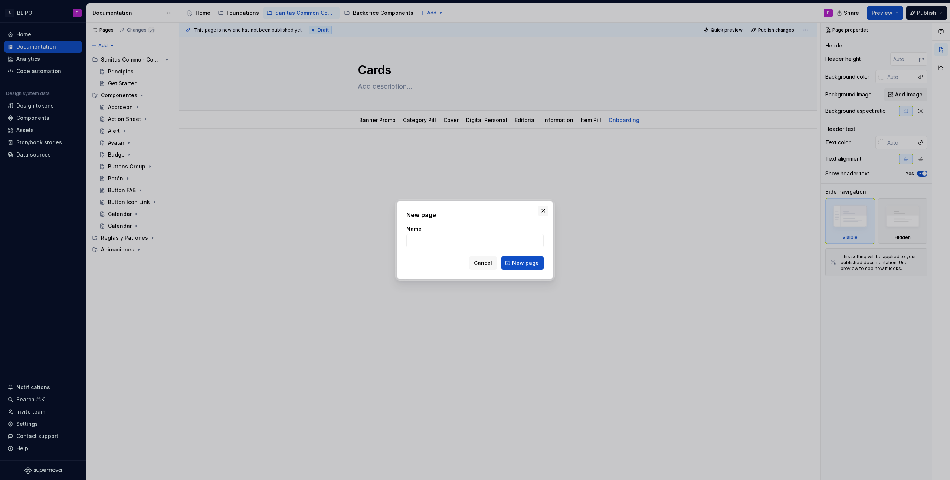
click at [541, 215] on button "button" at bounding box center [543, 211] width 10 height 10
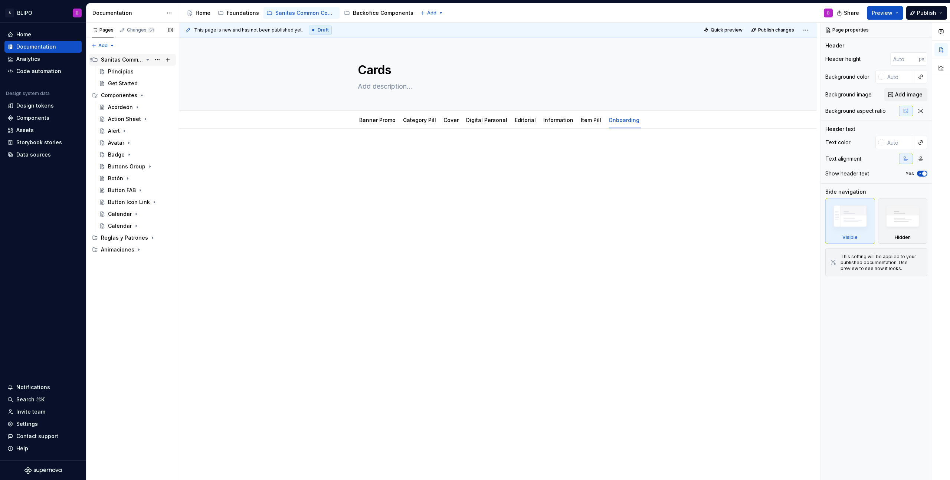
click at [149, 60] on icon "Page tree" at bounding box center [148, 60] width 6 height 6
click at [158, 203] on button "Page tree" at bounding box center [157, 202] width 10 height 10
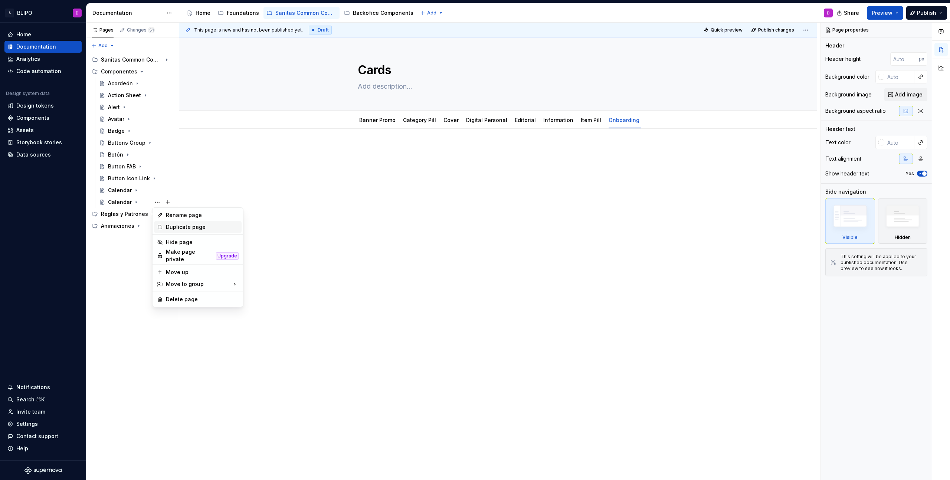
click at [189, 221] on div "Duplicate page" at bounding box center [198, 227] width 88 height 12
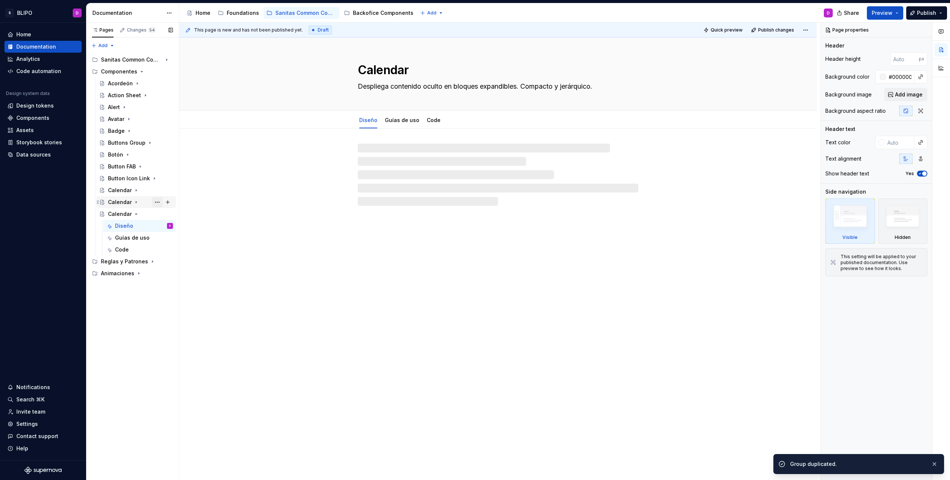
click at [157, 201] on button "Page tree" at bounding box center [157, 202] width 10 height 10
click at [178, 213] on div "Rename page" at bounding box center [202, 215] width 73 height 7
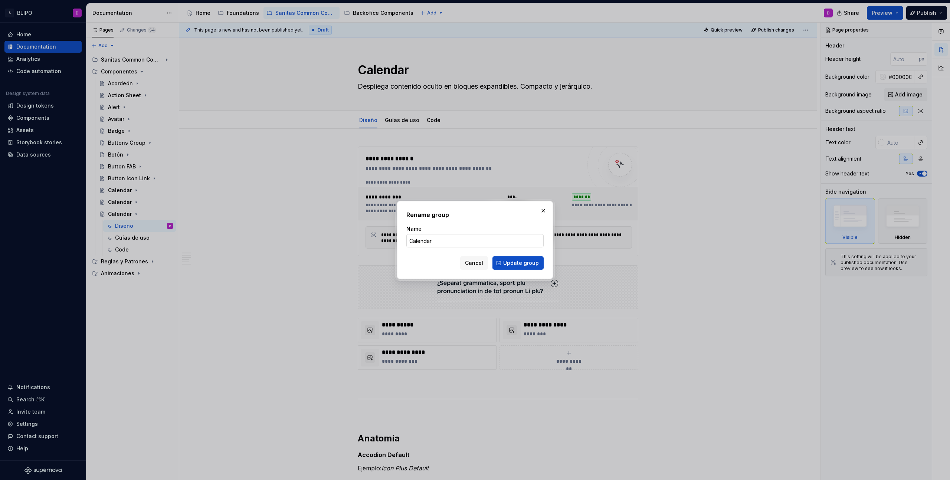
type textarea "*"
type input "Check & Radio Button"
click button "Update group" at bounding box center [518, 262] width 51 height 13
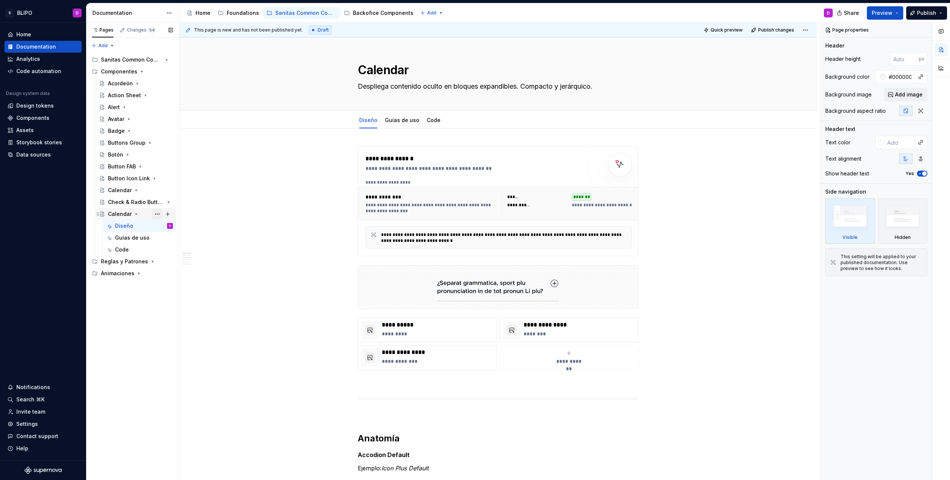
click at [157, 214] on button "Page tree" at bounding box center [157, 214] width 10 height 10
type textarea "*"
click at [196, 226] on div "Rename page" at bounding box center [202, 226] width 73 height 7
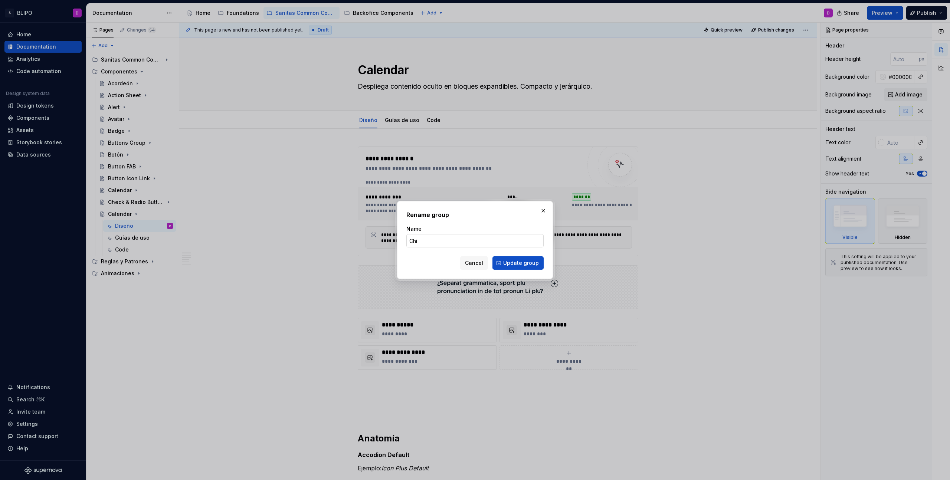
type input "Chip"
click button "Update group" at bounding box center [518, 262] width 51 height 13
type textarea "*"
type textarea "Chip"
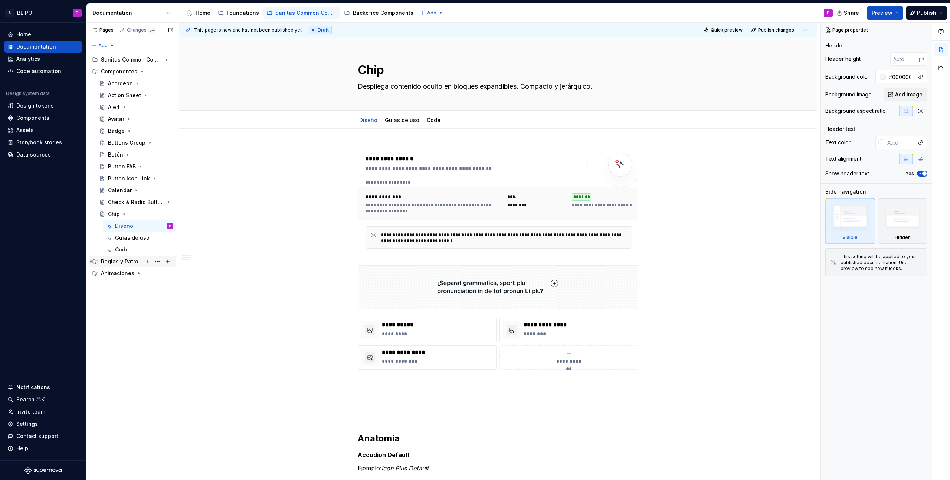
click at [148, 263] on icon "Page tree" at bounding box center [148, 262] width 6 height 6
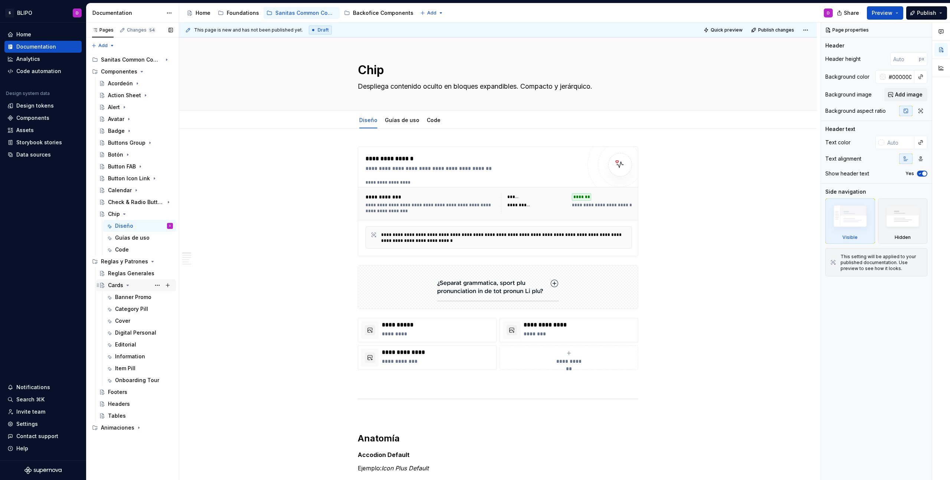
click at [128, 286] on icon "Page tree" at bounding box center [128, 285] width 6 height 6
click at [168, 262] on button "Page tree" at bounding box center [168, 261] width 10 height 10
type textarea "*"
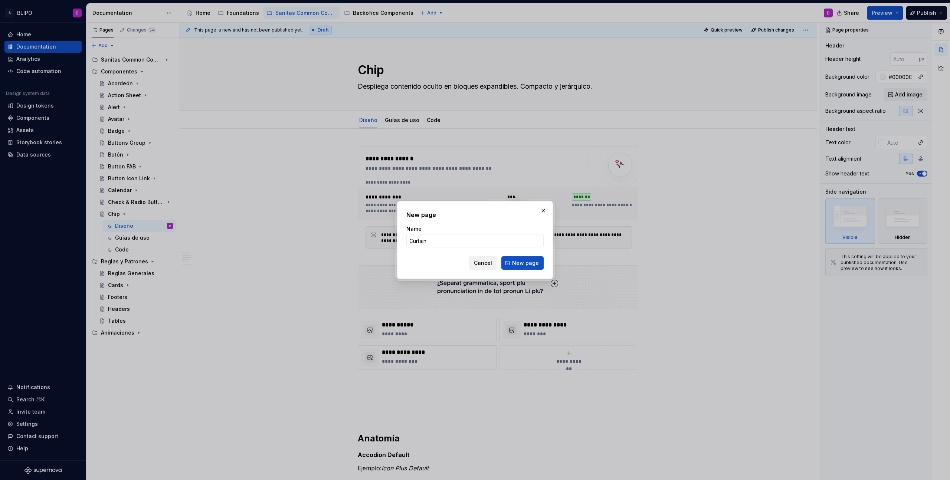
type input "Curtain"
click at [485, 263] on span "Cancel" at bounding box center [483, 262] width 18 height 7
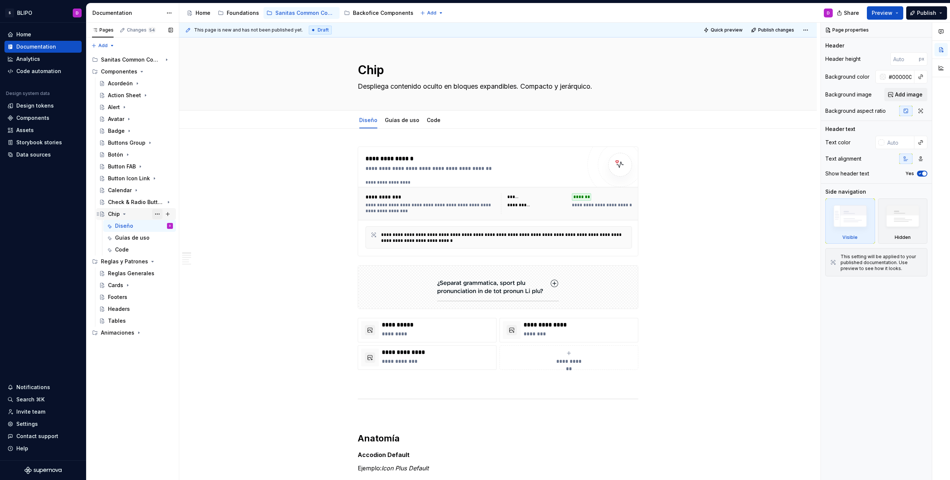
click at [158, 213] on button "Page tree" at bounding box center [157, 214] width 10 height 10
click at [173, 237] on div "Duplicate page" at bounding box center [202, 238] width 73 height 7
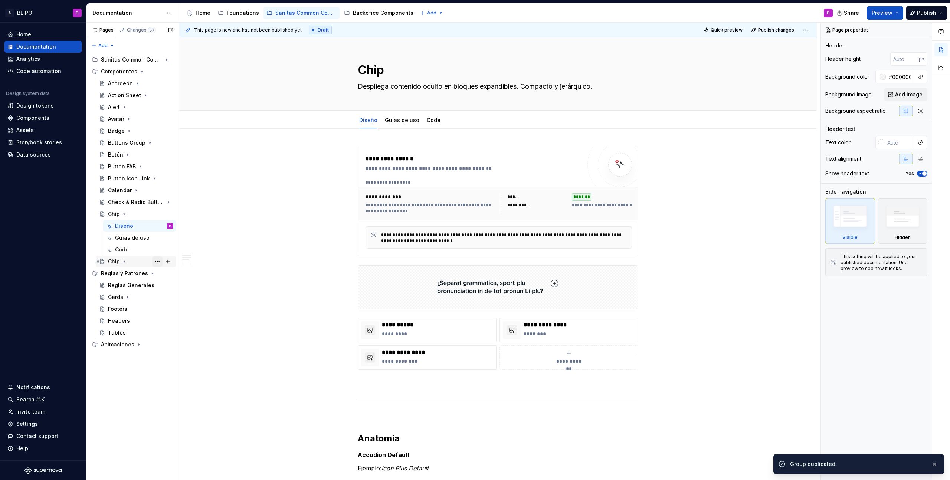
click at [157, 262] on button "Page tree" at bounding box center [157, 261] width 10 height 10
click at [199, 274] on div "Rename page" at bounding box center [202, 274] width 73 height 7
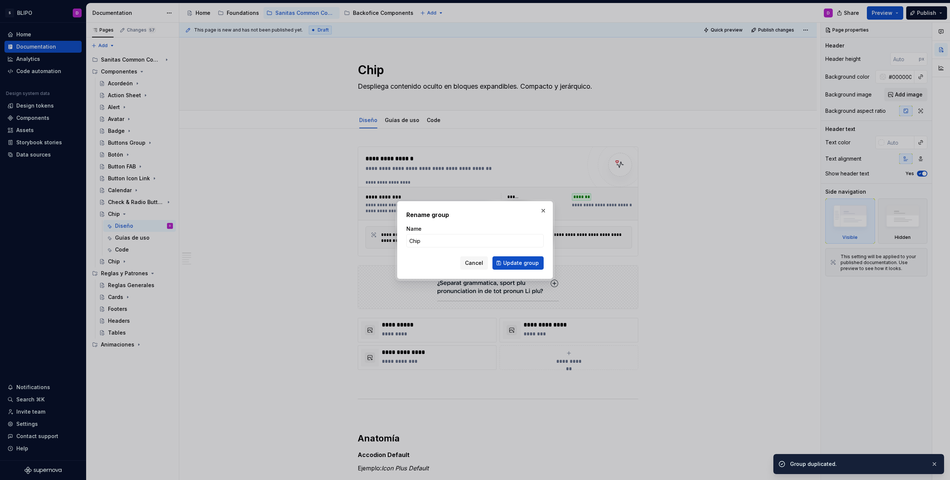
type textarea "*"
type input "C"
type textarea "*"
type input "Curtain"
click button "Update group" at bounding box center [518, 262] width 51 height 13
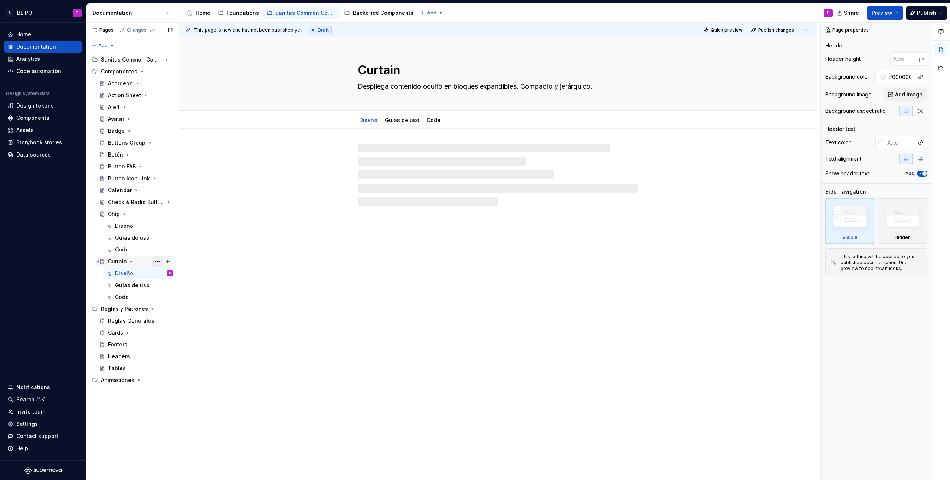
click at [157, 262] on button "Page tree" at bounding box center [157, 261] width 10 height 10
click at [172, 286] on div "Duplicate page" at bounding box center [202, 286] width 73 height 7
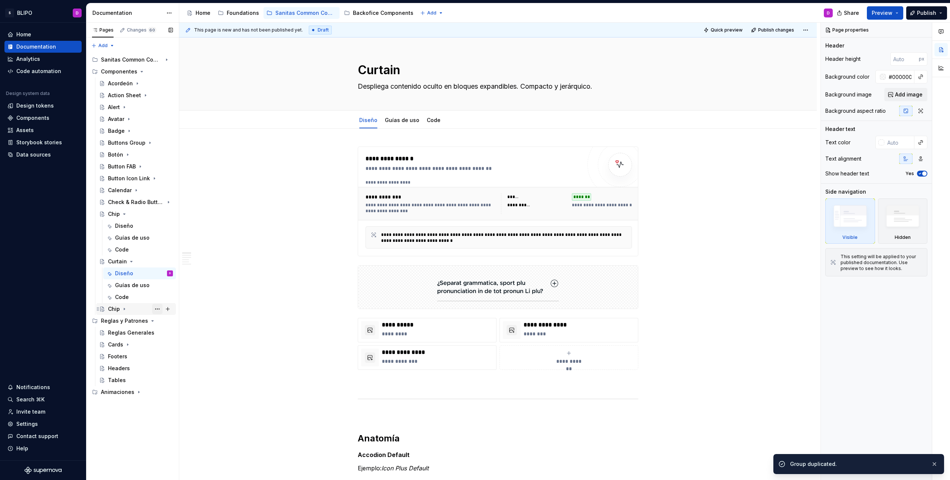
click at [158, 310] on button "Page tree" at bounding box center [157, 309] width 10 height 10
click at [177, 322] on div "Rename page" at bounding box center [202, 321] width 73 height 7
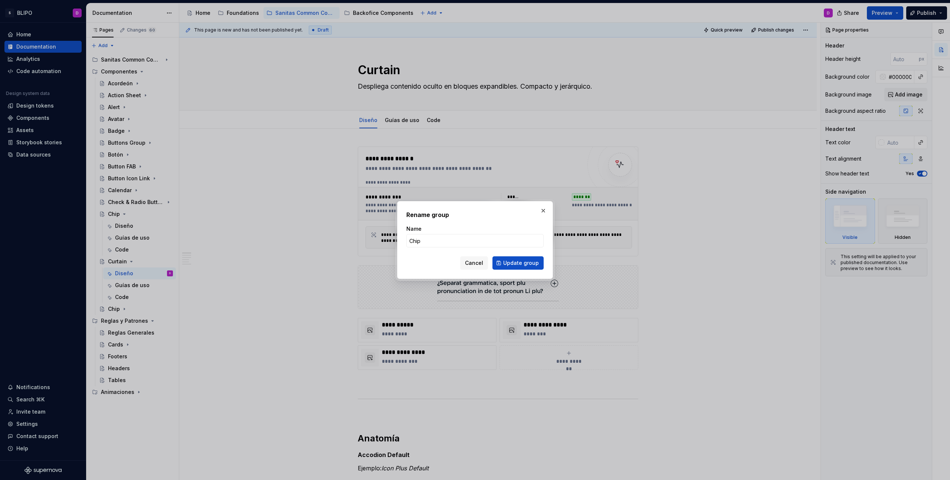
type textarea "*"
type input "Drawer"
click button "Update group" at bounding box center [518, 262] width 51 height 13
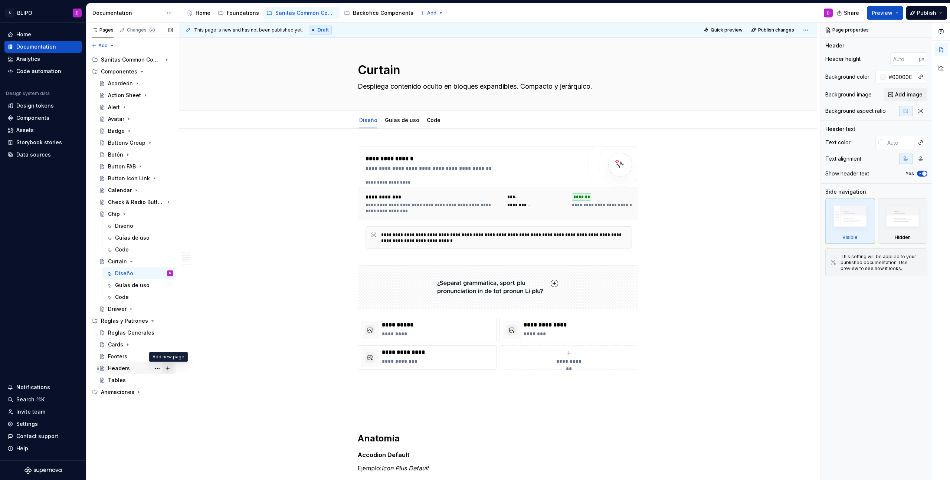
click at [168, 369] on button "Page tree" at bounding box center [168, 368] width 10 height 10
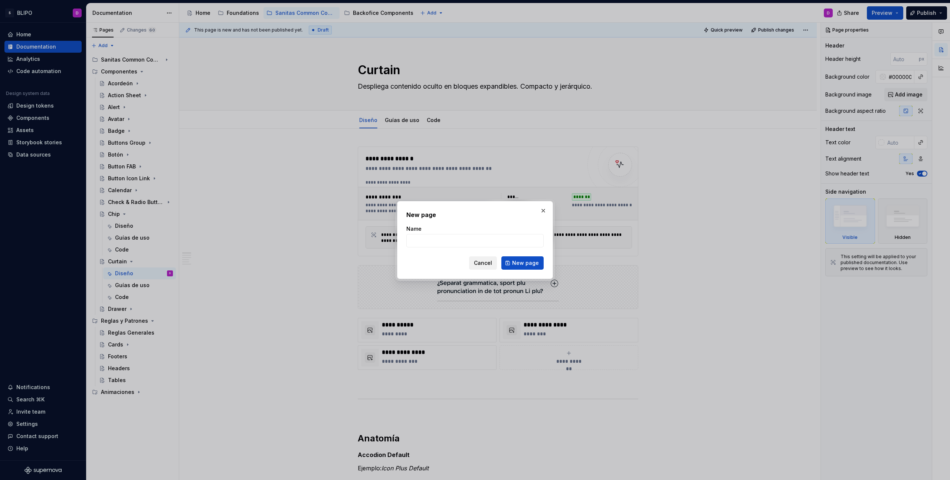
click at [486, 264] on span "Cancel" at bounding box center [483, 262] width 18 height 7
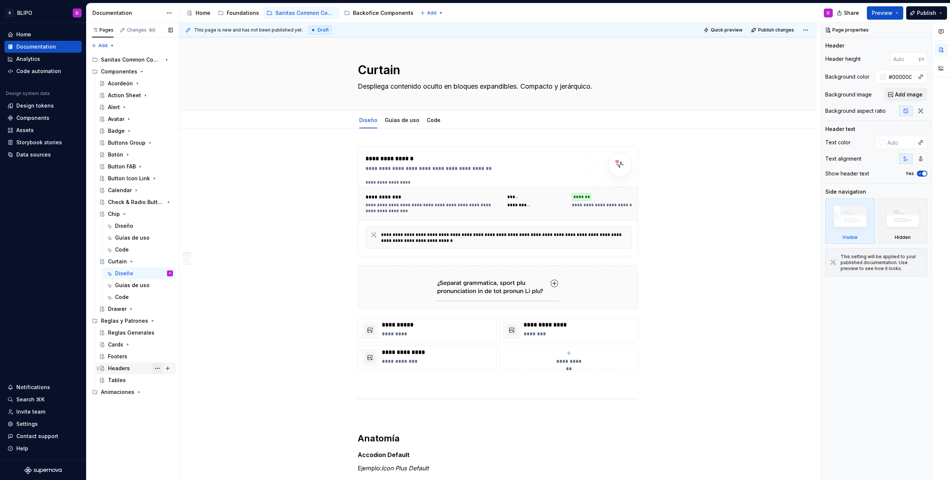
click at [155, 369] on button "Page tree" at bounding box center [157, 368] width 10 height 10
type textarea "*"
click at [191, 388] on div "Add tab" at bounding box center [202, 387] width 73 height 7
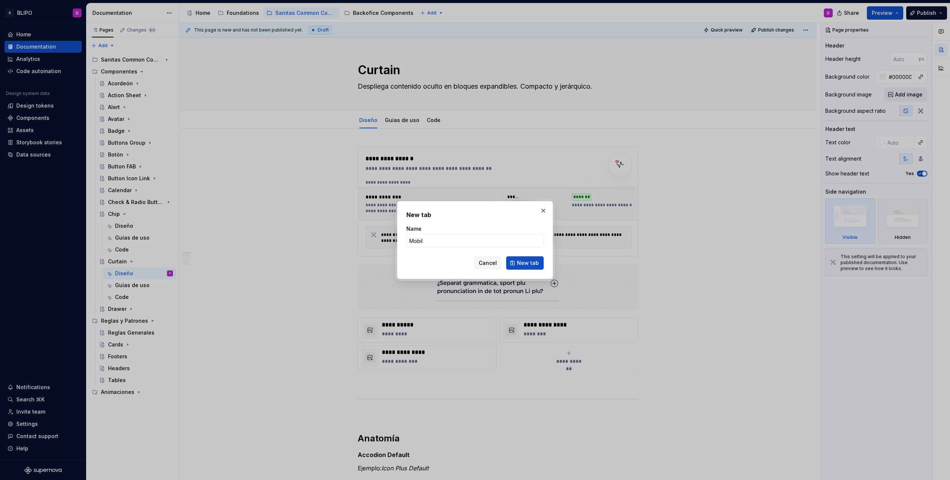
type input "Mobile"
click button "New tab" at bounding box center [524, 262] width 37 height 13
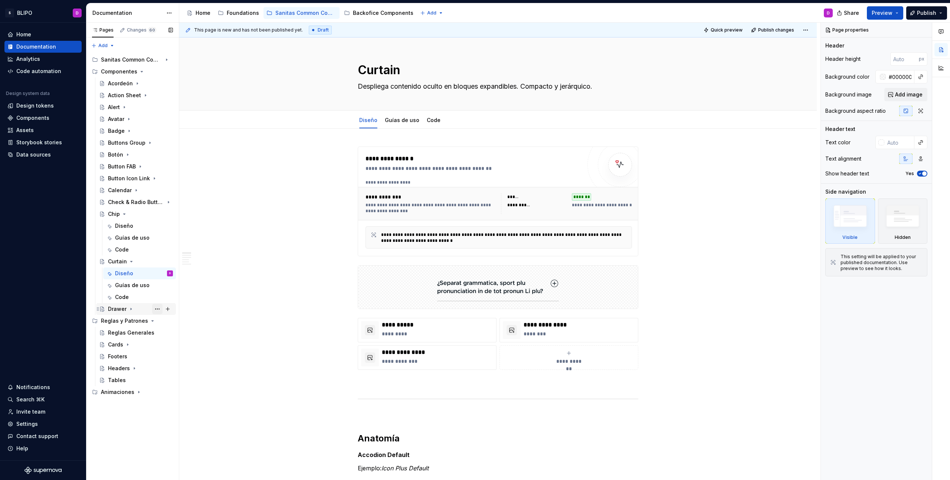
click at [156, 310] on button "Page tree" at bounding box center [157, 309] width 10 height 10
click at [178, 334] on div "Duplicate page" at bounding box center [202, 333] width 73 height 7
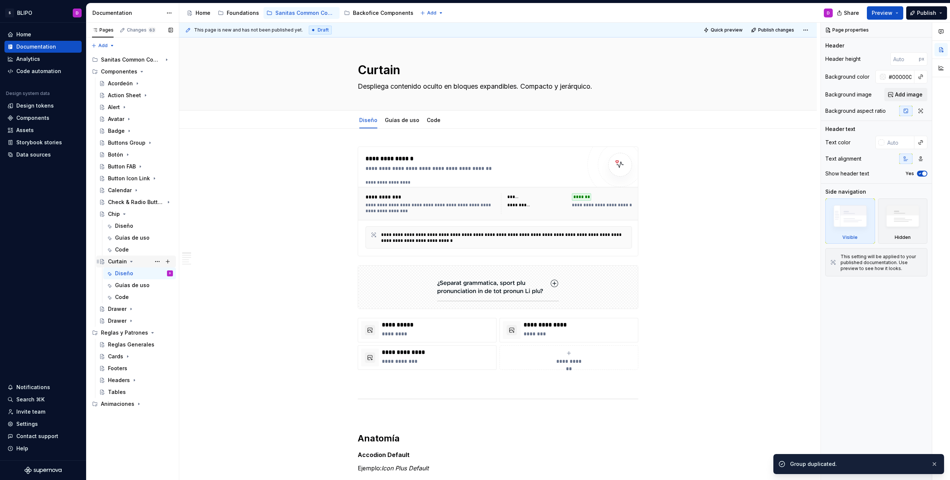
click at [130, 259] on icon "Page tree" at bounding box center [131, 262] width 6 height 6
click at [124, 215] on icon "Page tree" at bounding box center [124, 214] width 6 height 6
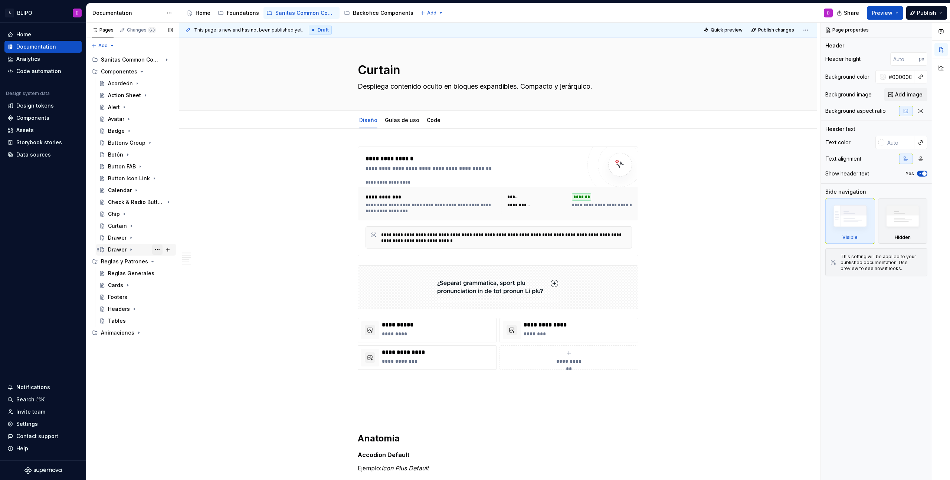
click at [160, 251] on button "Page tree" at bounding box center [157, 250] width 10 height 10
click at [196, 265] on div "Rename page" at bounding box center [202, 262] width 73 height 7
type textarea "*"
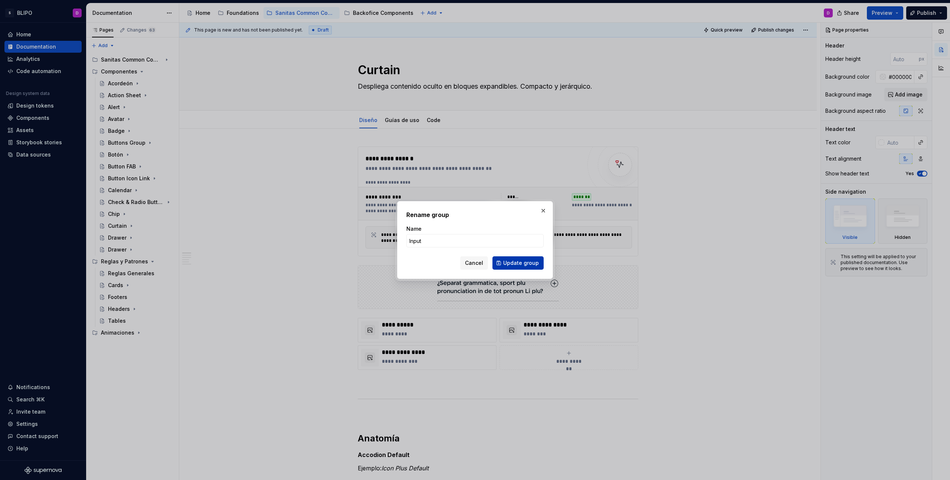
type input "Input"
click at [512, 264] on span "Update group" at bounding box center [521, 262] width 36 height 7
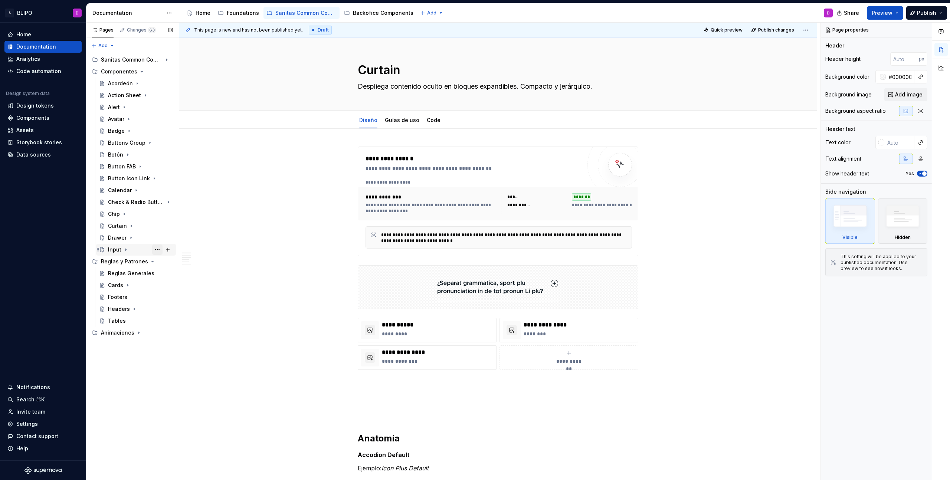
click at [158, 249] on button "Page tree" at bounding box center [157, 250] width 10 height 10
click at [170, 274] on div "Duplicate page" at bounding box center [202, 274] width 73 height 7
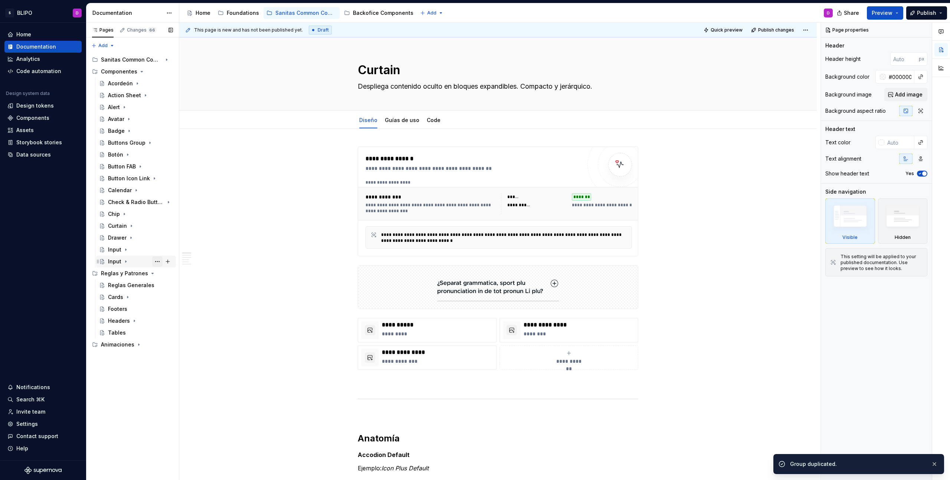
click at [156, 263] on button "Page tree" at bounding box center [157, 261] width 10 height 10
click at [184, 275] on div "Rename page" at bounding box center [202, 274] width 73 height 7
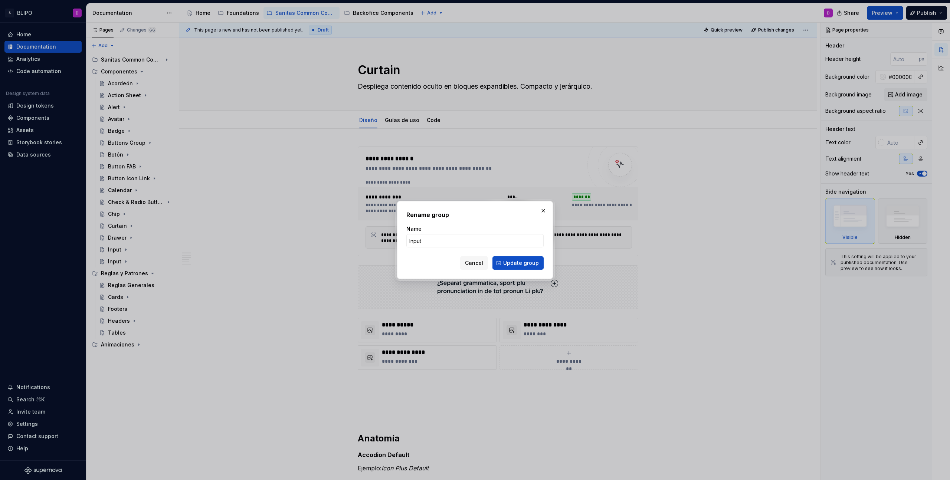
type textarea "*"
type input "Menú App Item"
click button "Update group" at bounding box center [518, 262] width 51 height 13
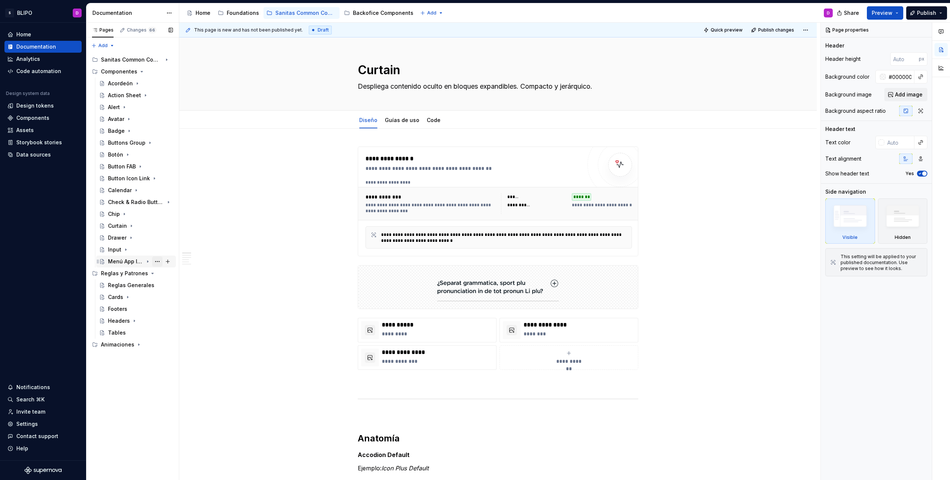
click at [157, 262] on button "Page tree" at bounding box center [157, 261] width 10 height 10
click at [181, 286] on div "Duplicate page" at bounding box center [202, 286] width 73 height 7
click at [158, 274] on button "Page tree" at bounding box center [157, 273] width 10 height 10
type textarea "*"
click at [184, 289] on div "Rename page" at bounding box center [202, 286] width 73 height 7
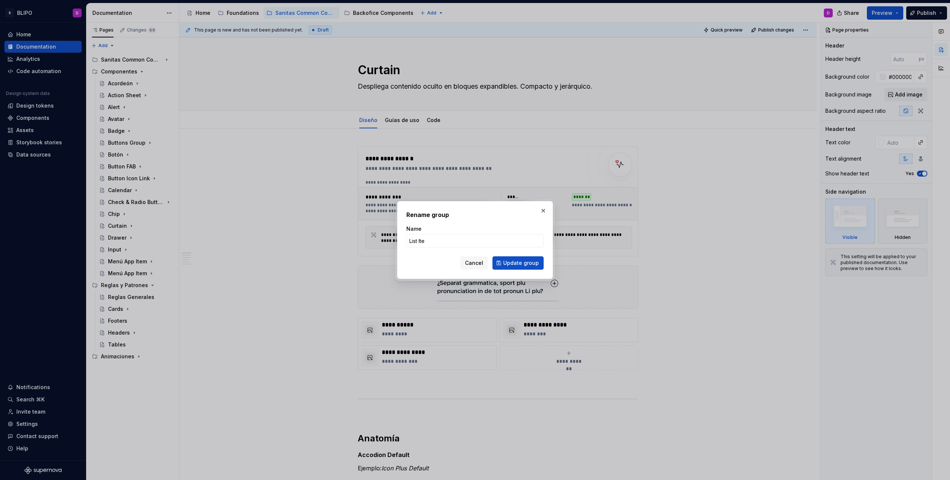
type input "List Item"
click button "Update group" at bounding box center [518, 262] width 51 height 13
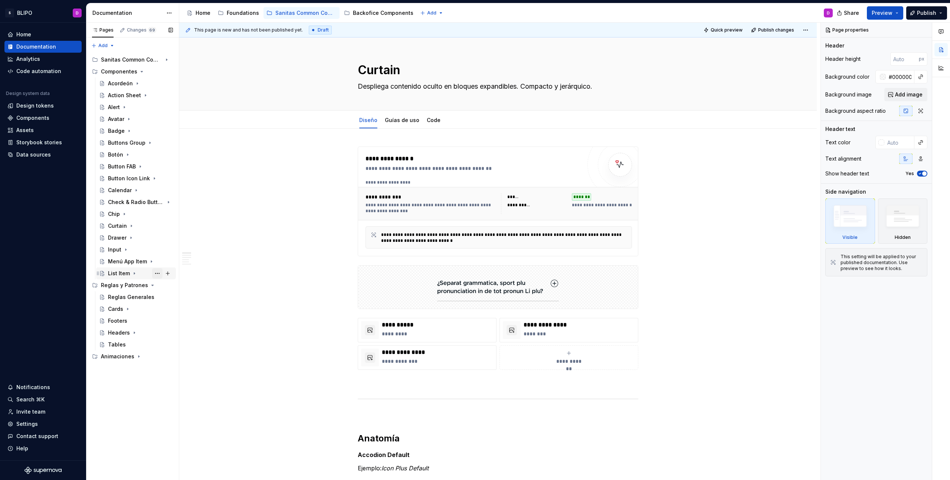
click at [157, 274] on button "Page tree" at bounding box center [157, 273] width 10 height 10
click at [192, 298] on div "Duplicate page" at bounding box center [202, 298] width 73 height 7
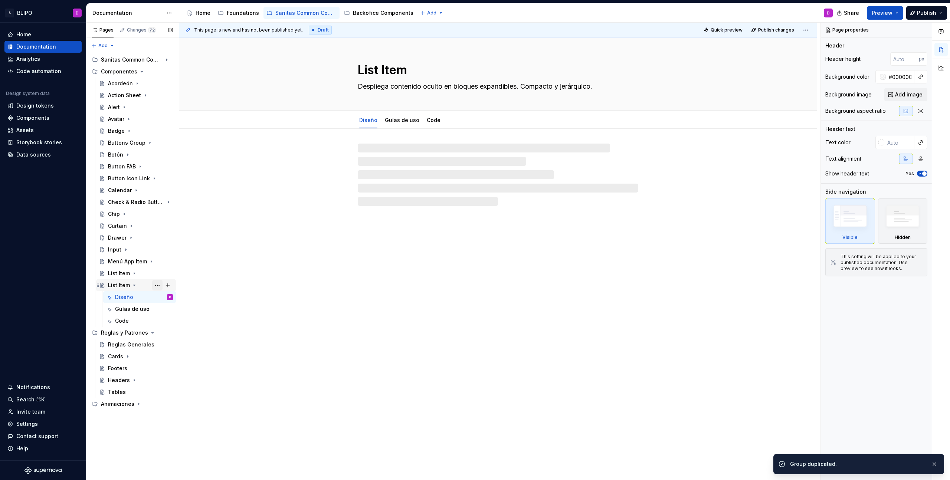
click at [158, 285] on button "Page tree" at bounding box center [157, 285] width 10 height 10
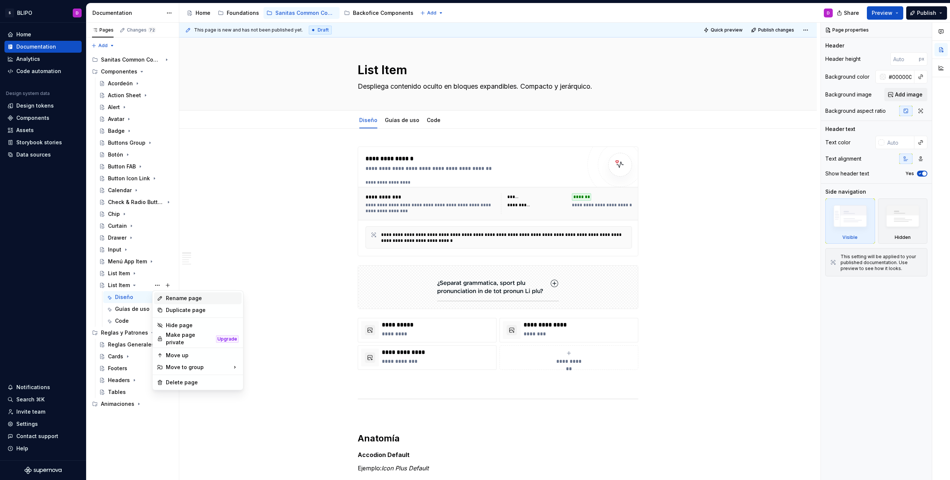
type textarea "*"
click at [190, 297] on div "Rename page" at bounding box center [202, 298] width 73 height 7
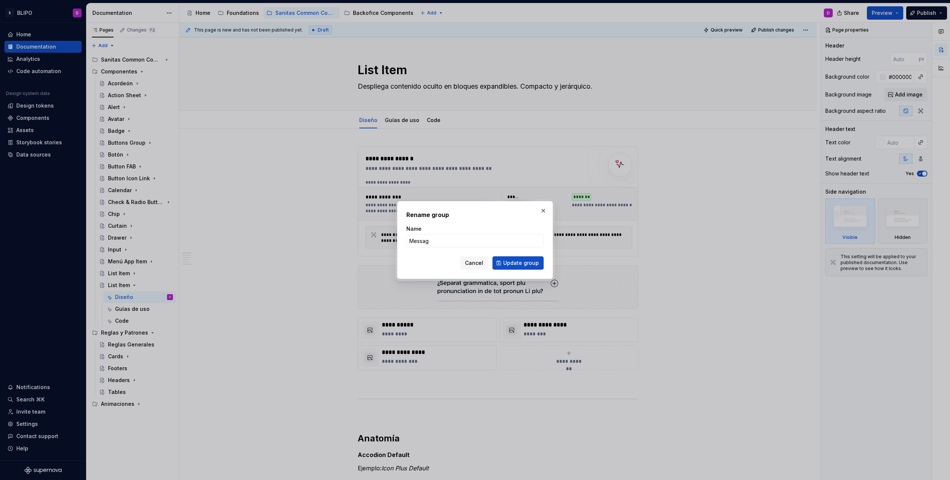
type input "Message"
click button "Update group" at bounding box center [518, 262] width 51 height 13
type textarea "*"
type textarea "Message"
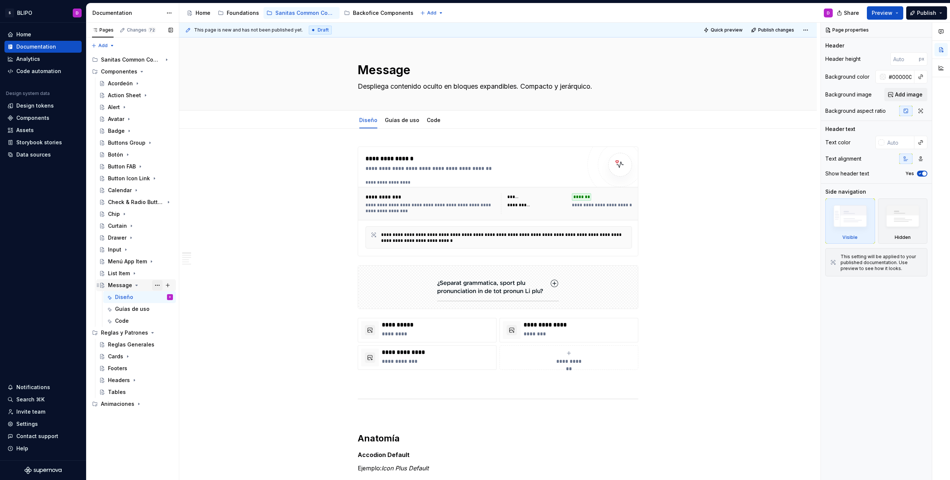
click at [160, 285] on button "Page tree" at bounding box center [157, 285] width 10 height 10
click at [178, 311] on div "Duplicate page" at bounding box center [202, 310] width 73 height 7
click at [157, 285] on button "Page tree" at bounding box center [157, 285] width 10 height 10
click at [156, 333] on button "Page tree" at bounding box center [157, 333] width 10 height 10
type textarea "*"
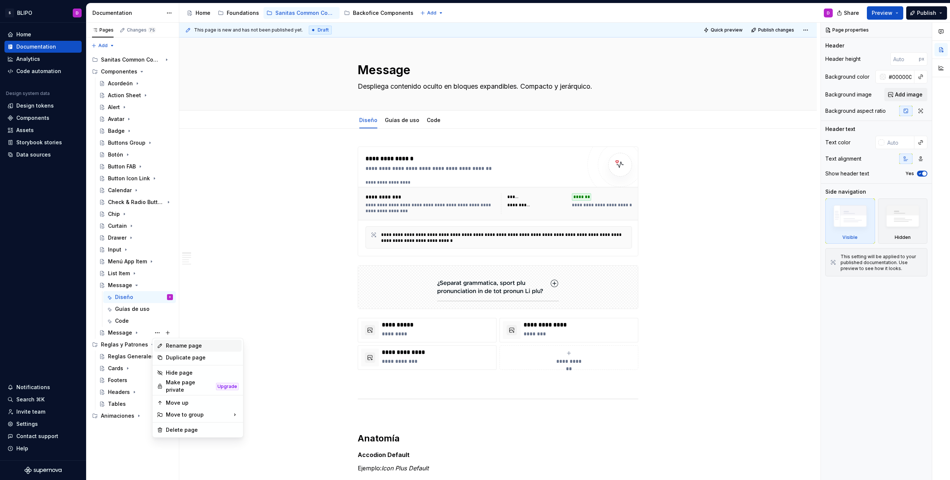
click at [174, 346] on div "Rename page" at bounding box center [202, 345] width 73 height 7
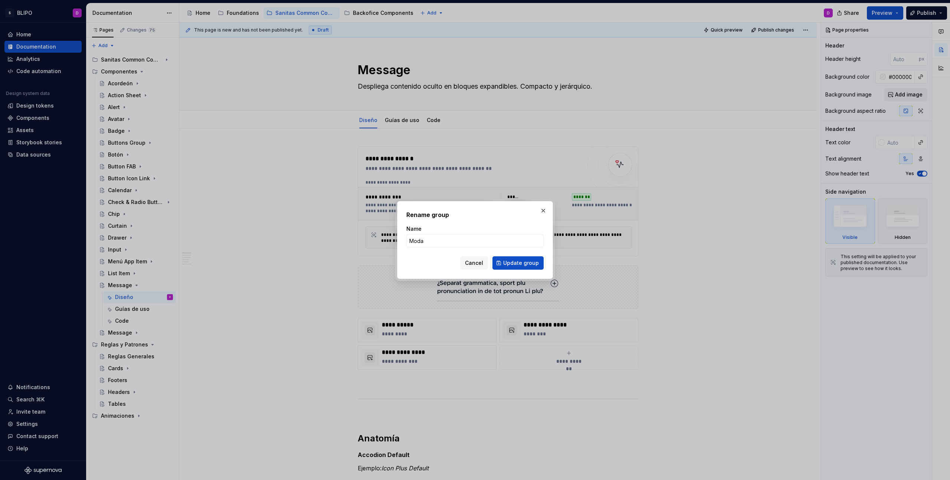
type input "Modal"
click button "Update group" at bounding box center [518, 262] width 51 height 13
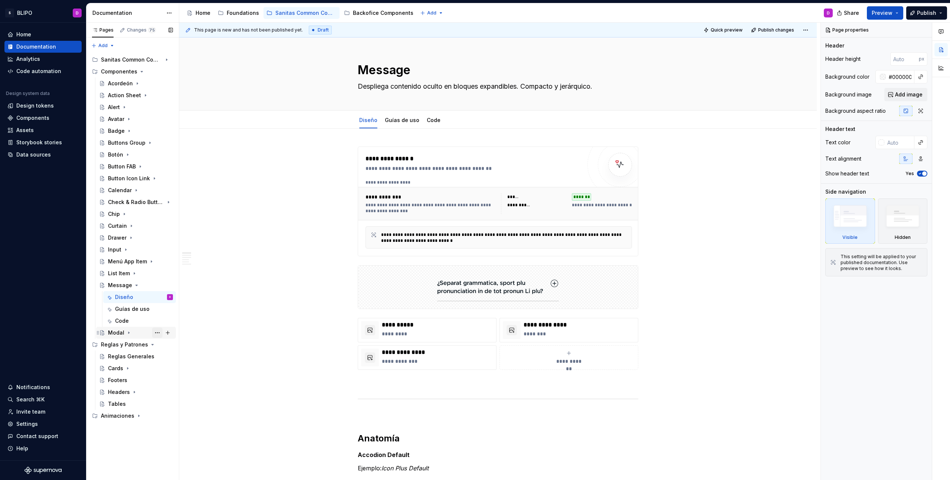
click at [157, 333] on button "Page tree" at bounding box center [157, 333] width 10 height 10
click at [174, 356] on div "Duplicate page" at bounding box center [202, 357] width 73 height 7
click at [168, 357] on button "Page tree" at bounding box center [168, 356] width 10 height 10
type textarea "*"
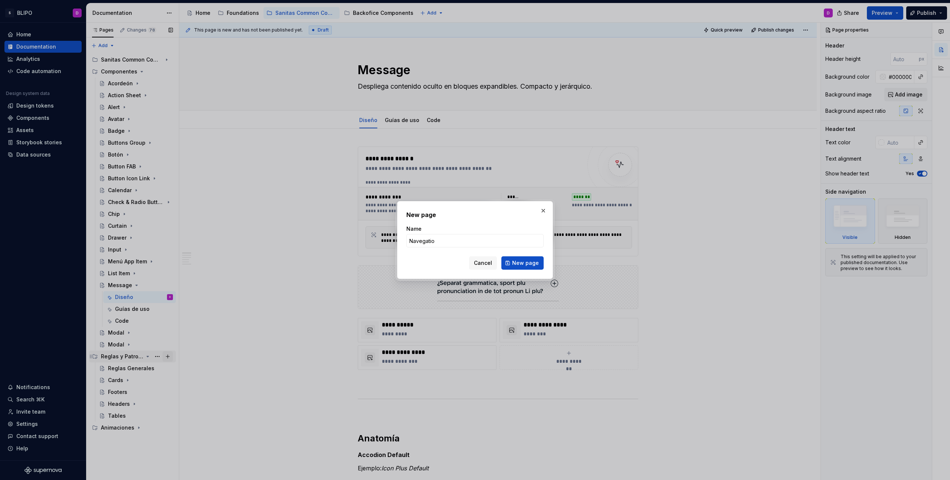
type input "Navegation"
click button "New page" at bounding box center [522, 262] width 42 height 13
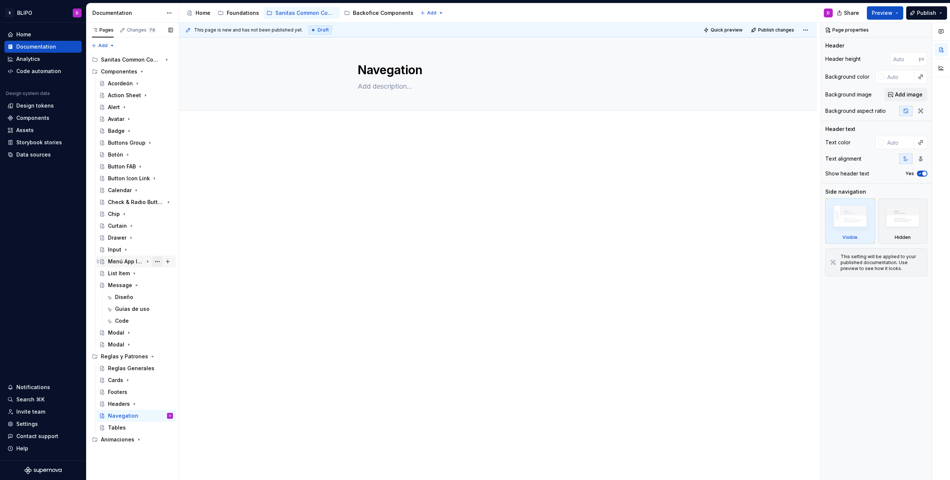
click at [156, 262] on button "Page tree" at bounding box center [157, 261] width 10 height 10
click at [182, 275] on div "Rename page" at bounding box center [202, 274] width 73 height 7
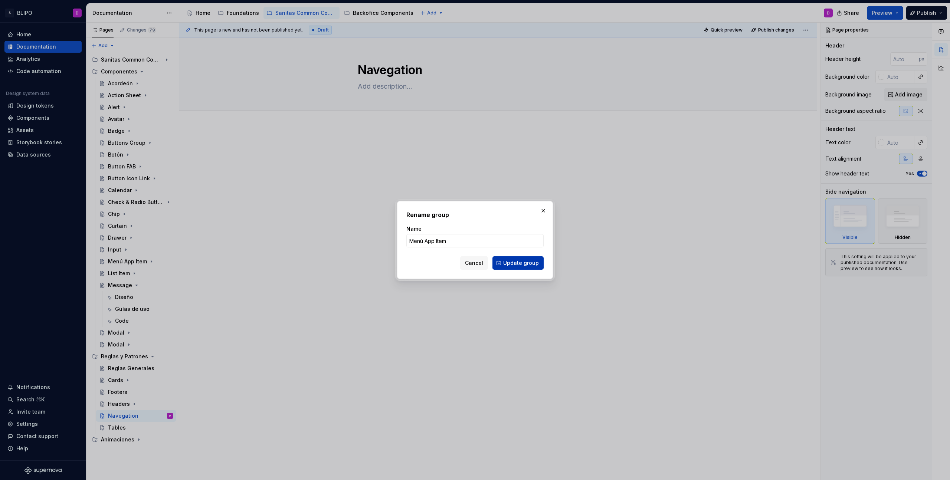
click at [516, 262] on span "Update group" at bounding box center [521, 262] width 36 height 7
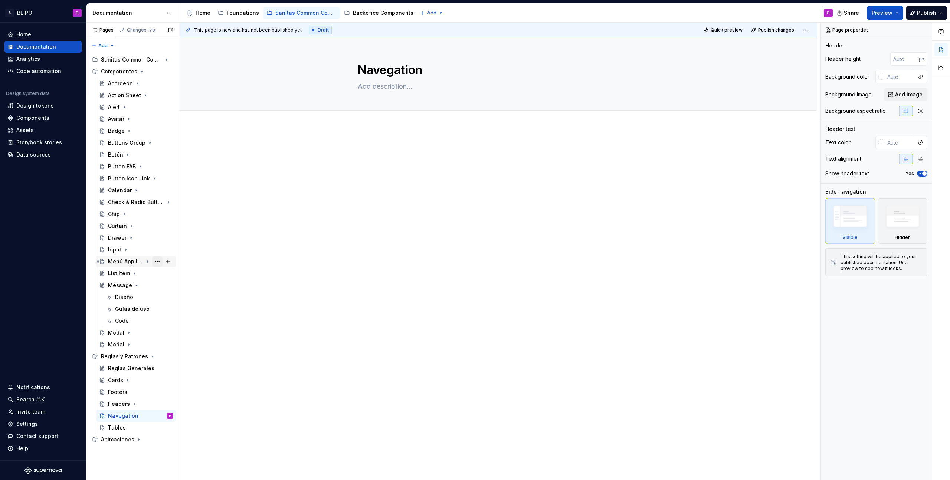
click at [158, 262] on button "Page tree" at bounding box center [157, 261] width 10 height 10
click at [183, 367] on div "Delete page" at bounding box center [202, 370] width 73 height 7
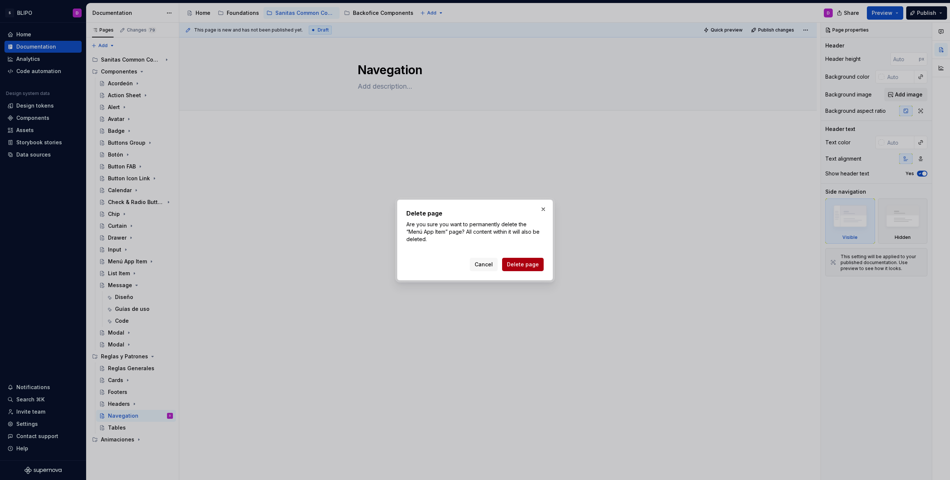
click at [519, 258] on button "Delete page" at bounding box center [523, 264] width 42 height 13
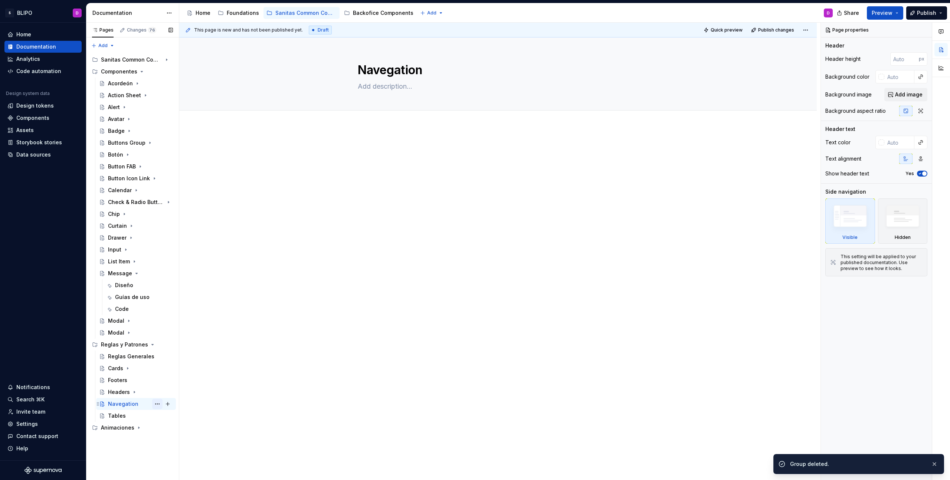
click at [157, 405] on button "Page tree" at bounding box center [157, 404] width 10 height 10
click at [190, 388] on div "Add tab" at bounding box center [202, 387] width 73 height 7
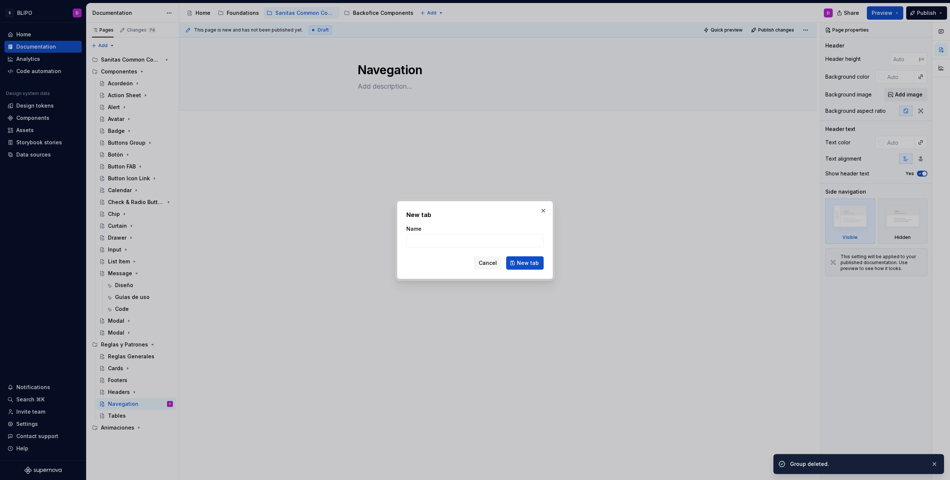
type textarea "*"
type input "Menú App Item"
type textarea "*"
type input "Menú App Item"
click at [528, 263] on span "New tab" at bounding box center [528, 262] width 22 height 7
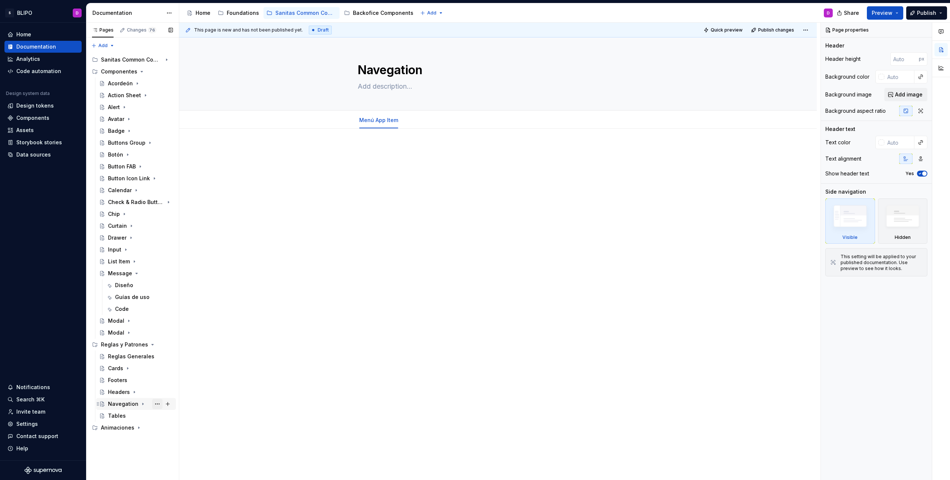
click at [158, 404] on button "Page tree" at bounding box center [157, 404] width 10 height 10
click at [145, 402] on div "Pages Changes 76 Add Accessibility guide for tree Page tree. Navigate the tree …" at bounding box center [132, 252] width 93 height 458
click at [141, 403] on icon "Page tree" at bounding box center [143, 404] width 6 height 6
click at [169, 417] on button "Page tree" at bounding box center [168, 416] width 10 height 10
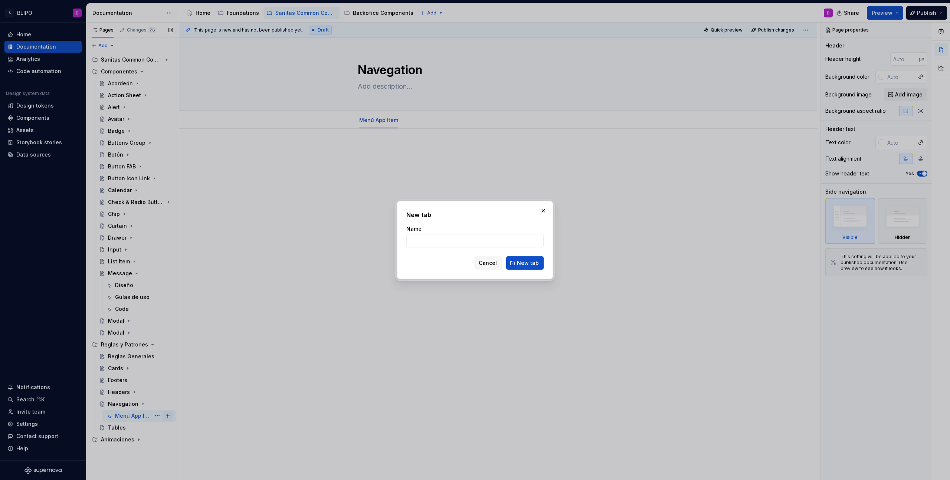
type textarea "*"
type input "Footer Button"
click button "New tab" at bounding box center [524, 262] width 37 height 13
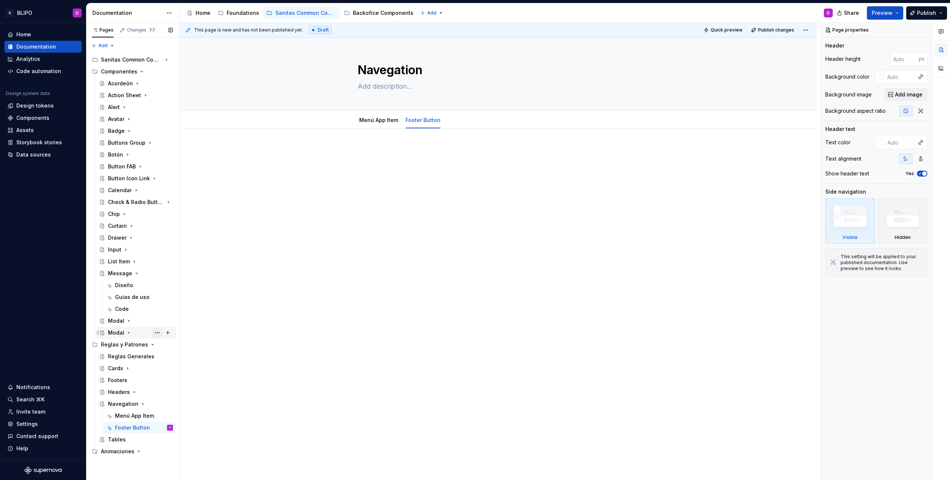
click at [157, 334] on button "Page tree" at bounding box center [157, 333] width 10 height 10
type textarea "*"
click at [194, 345] on div "Rename page" at bounding box center [202, 345] width 73 height 7
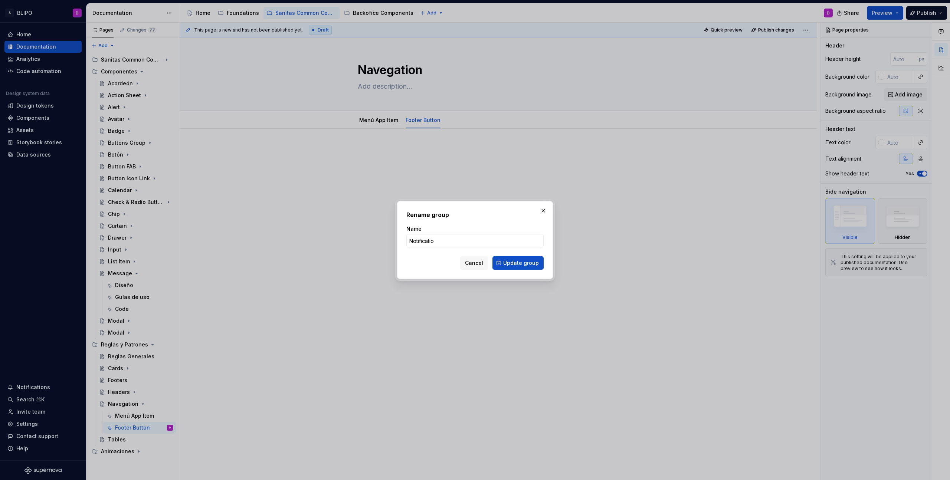
type input "Notification"
click button "Update group" at bounding box center [518, 262] width 51 height 13
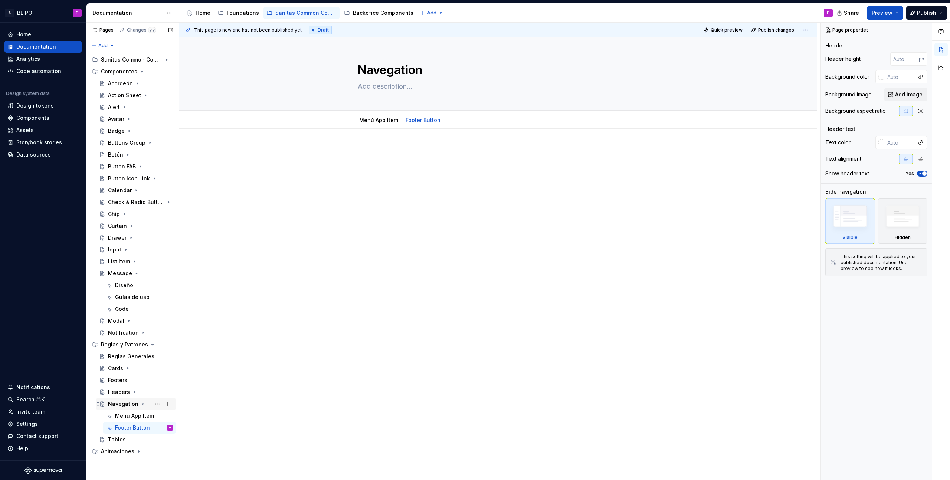
click at [140, 405] on icon "Page tree" at bounding box center [143, 404] width 6 height 6
click at [168, 345] on button "Page tree" at bounding box center [168, 345] width 10 height 10
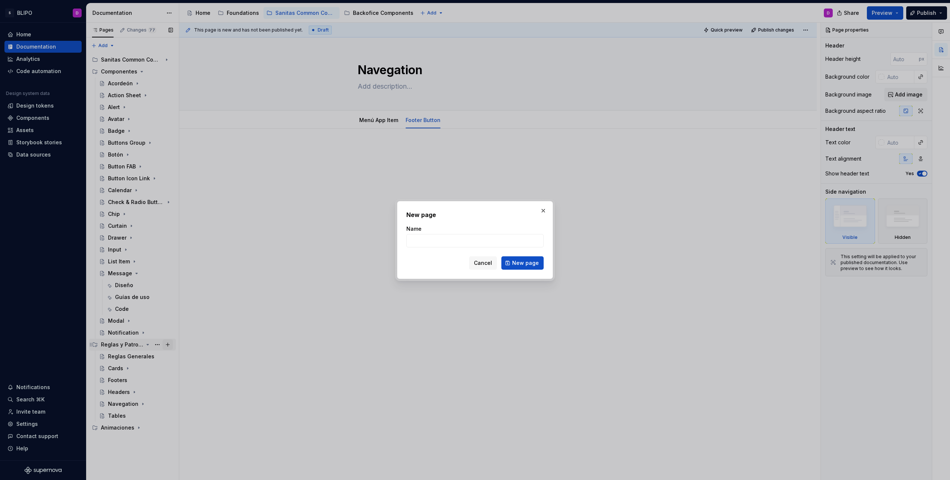
type textarea "*"
type input "Validations"
click button "New page" at bounding box center [522, 262] width 42 height 13
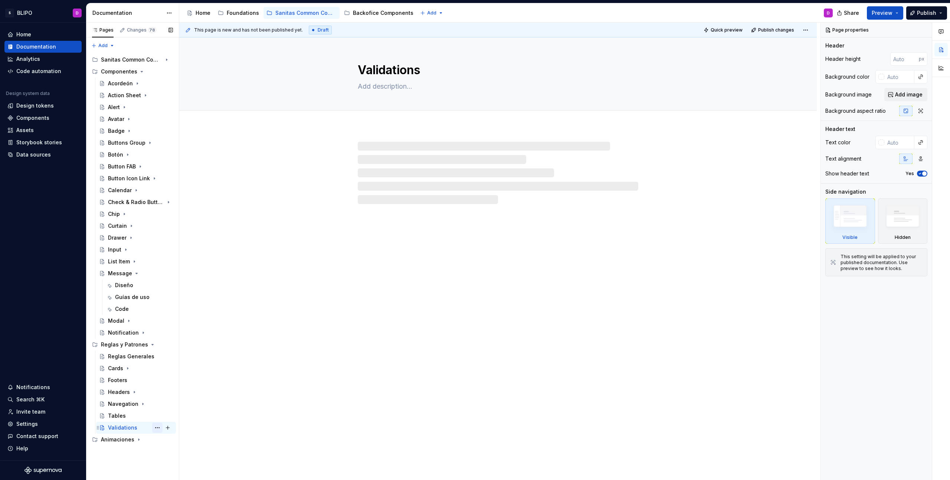
click at [158, 428] on button "Page tree" at bounding box center [157, 428] width 10 height 10
click at [190, 399] on div "Add tab" at bounding box center [202, 399] width 73 height 7
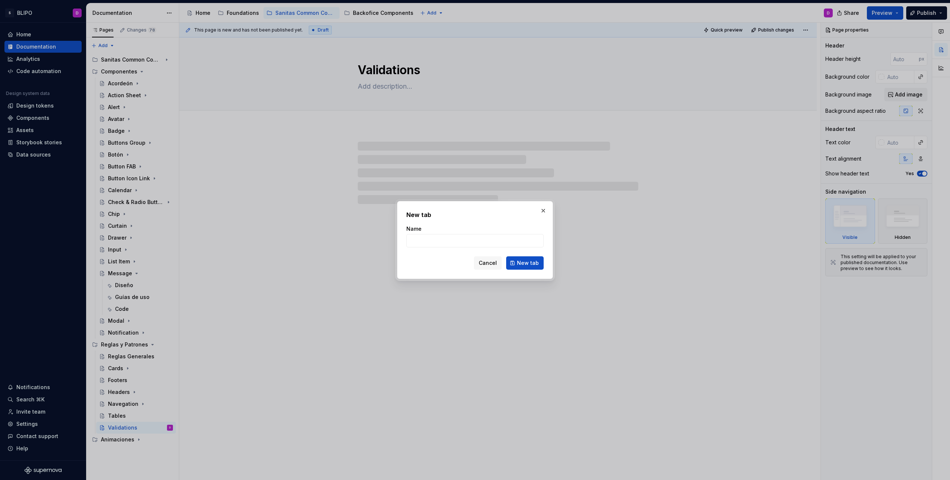
type textarea "*"
type input "OT"
type textarea "*"
type input "OTP"
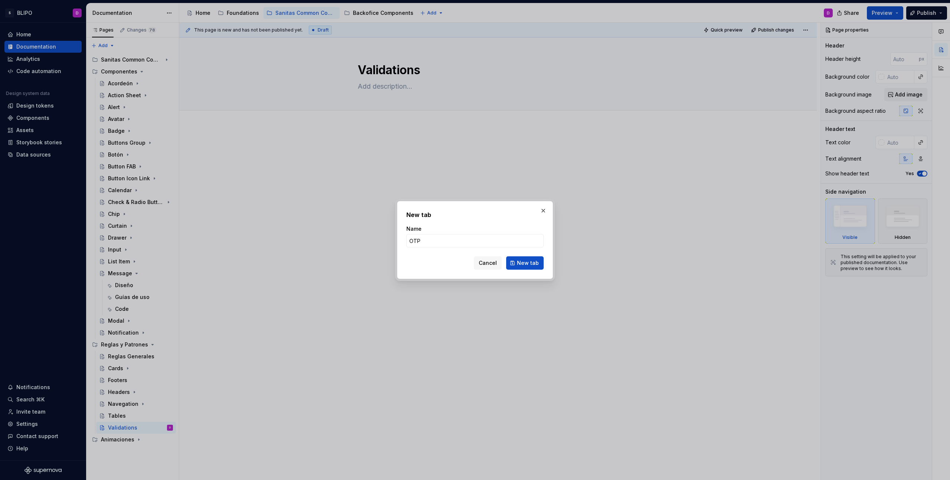
click button "New tab" at bounding box center [524, 262] width 37 height 13
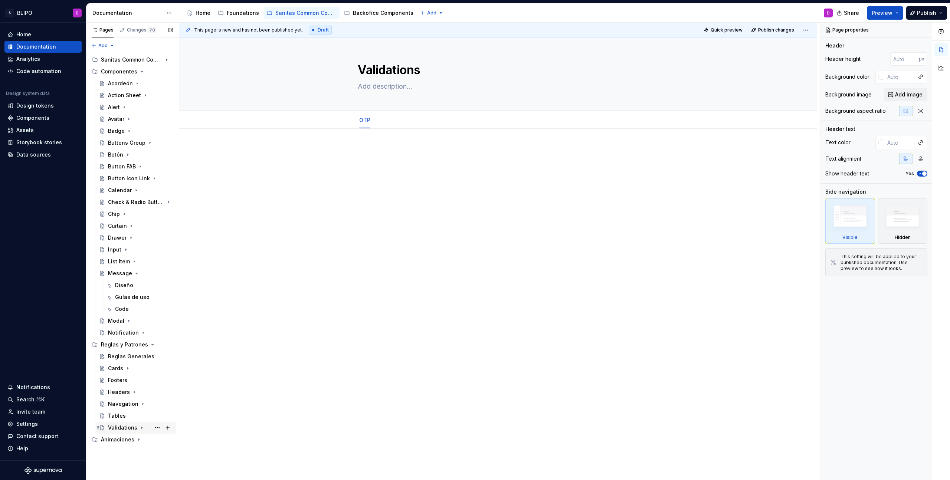
click at [141, 429] on icon "Page tree" at bounding box center [142, 428] width 6 height 6
click at [168, 442] on button "Page tree" at bounding box center [168, 440] width 10 height 10
type textarea "*"
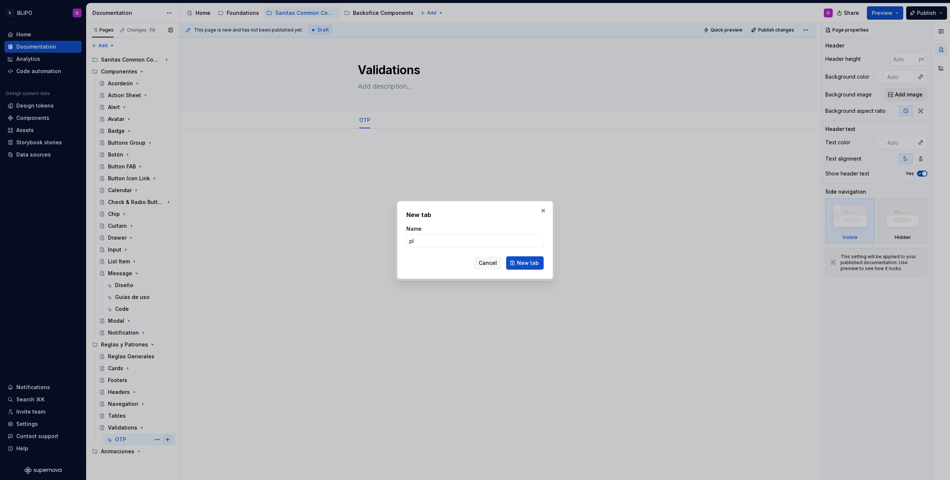
type input "p"
type input "Pin Box"
click button "New tab" at bounding box center [524, 262] width 37 height 13
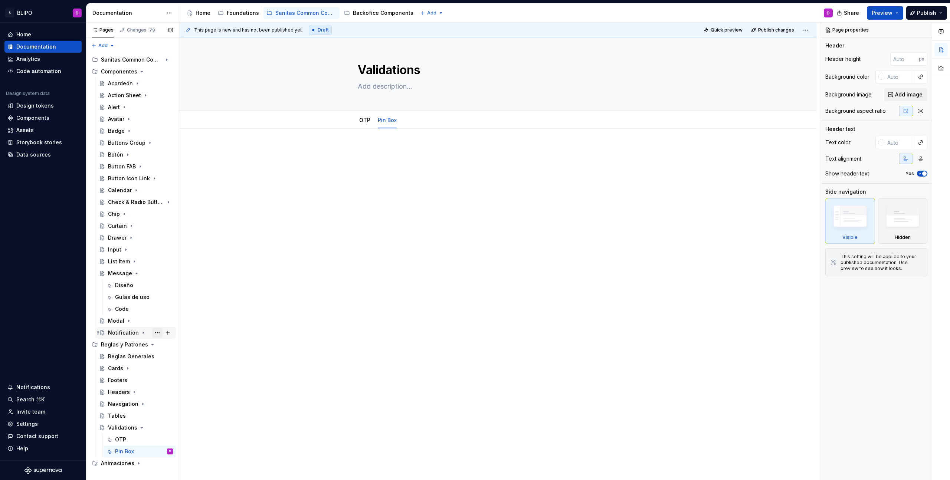
click at [158, 333] on button "Page tree" at bounding box center [157, 333] width 10 height 10
click at [176, 357] on div "Duplicate page" at bounding box center [202, 357] width 73 height 7
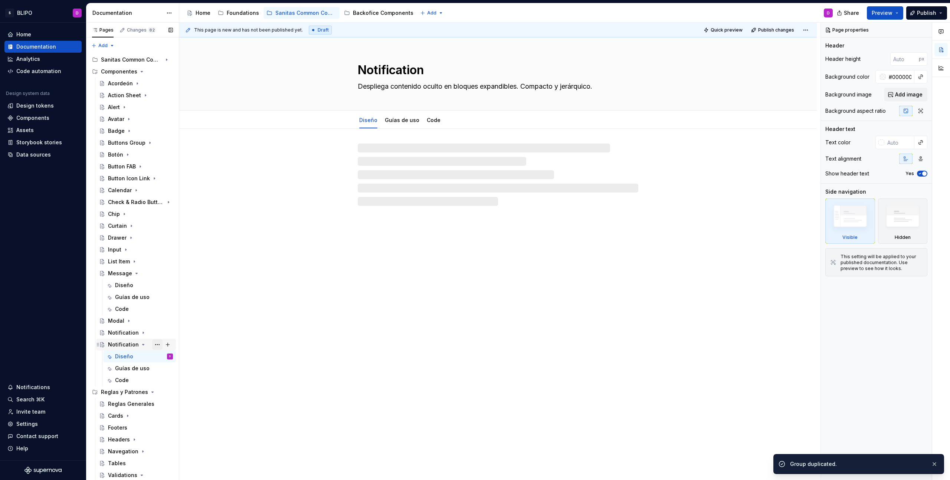
click at [154, 345] on button "Page tree" at bounding box center [157, 345] width 10 height 10
click at [167, 358] on div "Rename page" at bounding box center [198, 357] width 73 height 7
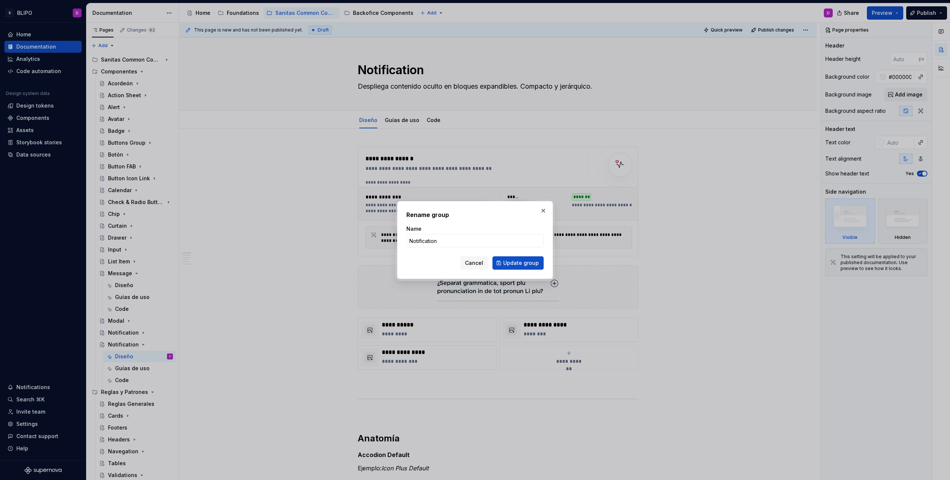
type textarea "*"
type input "Popover"
click button "Update group" at bounding box center [518, 262] width 51 height 13
type textarea "*"
type textarea "Popover"
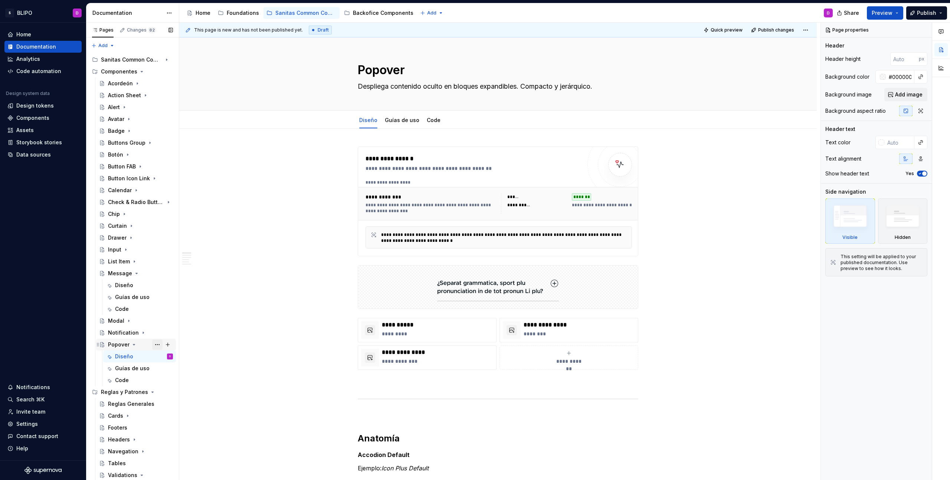
click at [154, 344] on button "Page tree" at bounding box center [157, 345] width 10 height 10
click at [170, 370] on div "Duplicate page" at bounding box center [198, 369] width 73 height 7
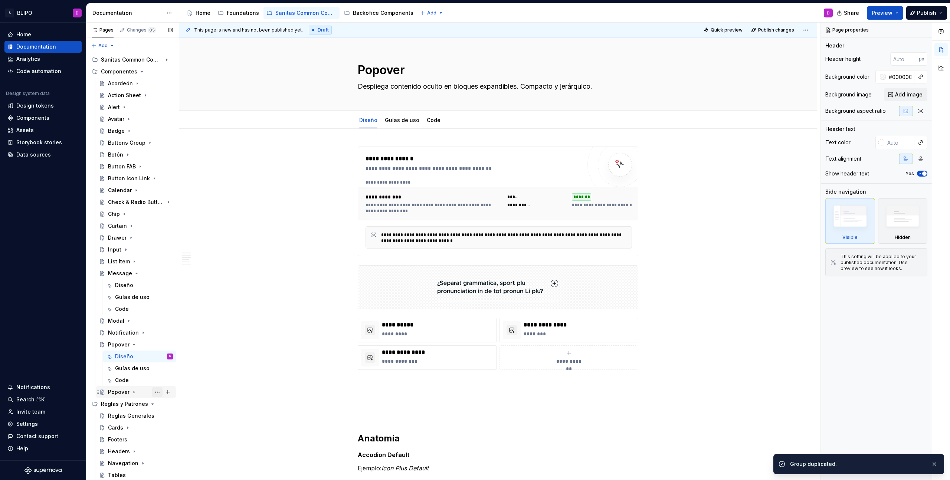
click at [155, 392] on button "Page tree" at bounding box center [157, 392] width 10 height 10
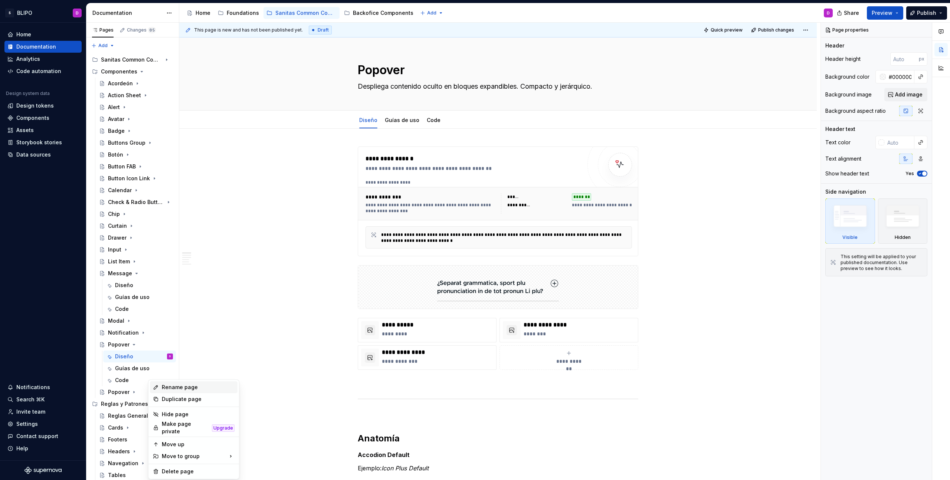
click at [170, 388] on div "Rename page" at bounding box center [198, 387] width 73 height 7
type textarea "*"
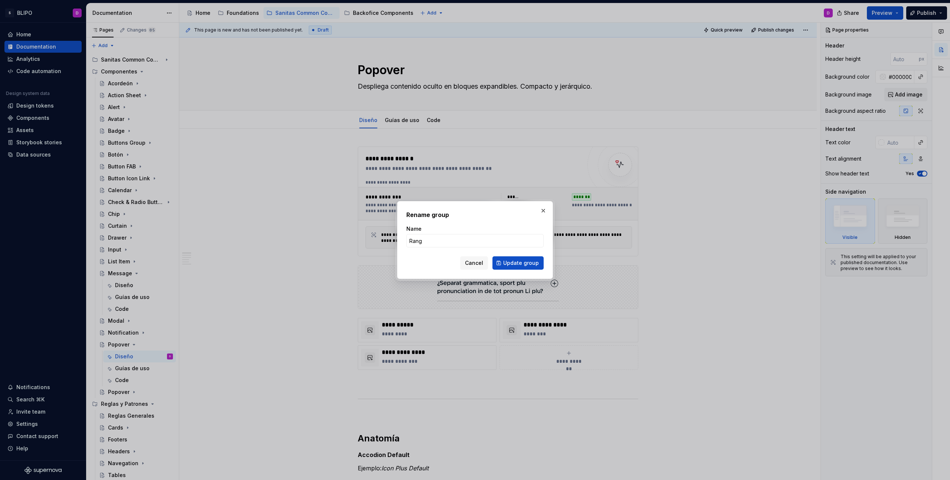
type input "Range"
click button "Update group" at bounding box center [518, 262] width 51 height 13
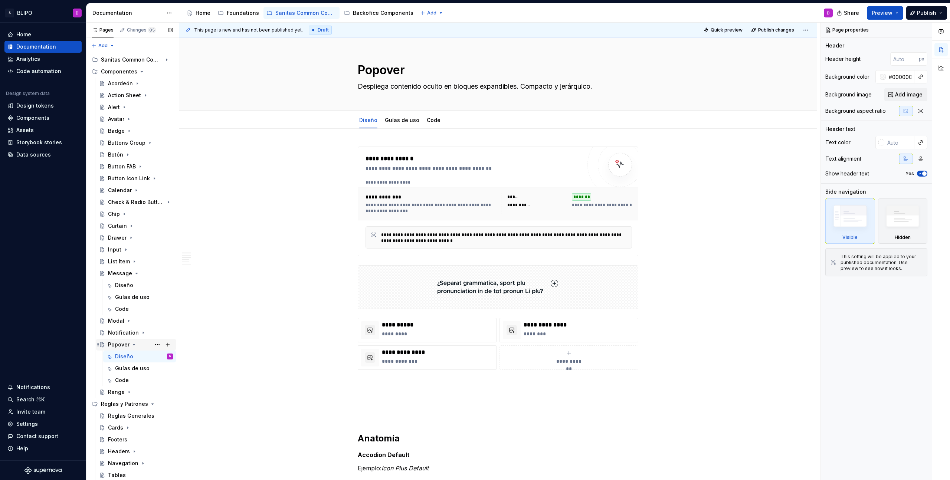
click at [134, 345] on icon "Page tree" at bounding box center [134, 344] width 2 height 1
click at [155, 357] on button "Page tree" at bounding box center [157, 356] width 10 height 10
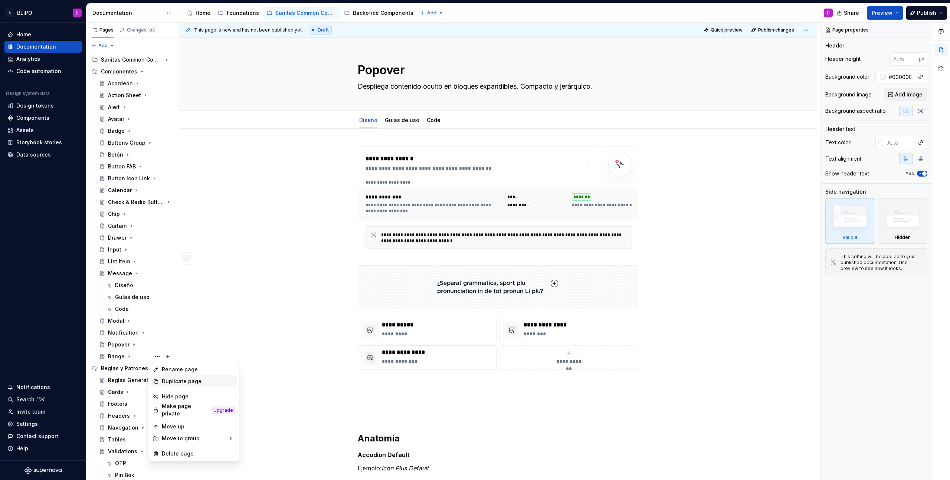
click at [174, 382] on div "Duplicate page" at bounding box center [198, 381] width 73 height 7
click at [154, 356] on button "Page tree" at bounding box center [157, 356] width 10 height 10
click at [166, 381] on div "Duplicate page" at bounding box center [198, 381] width 73 height 7
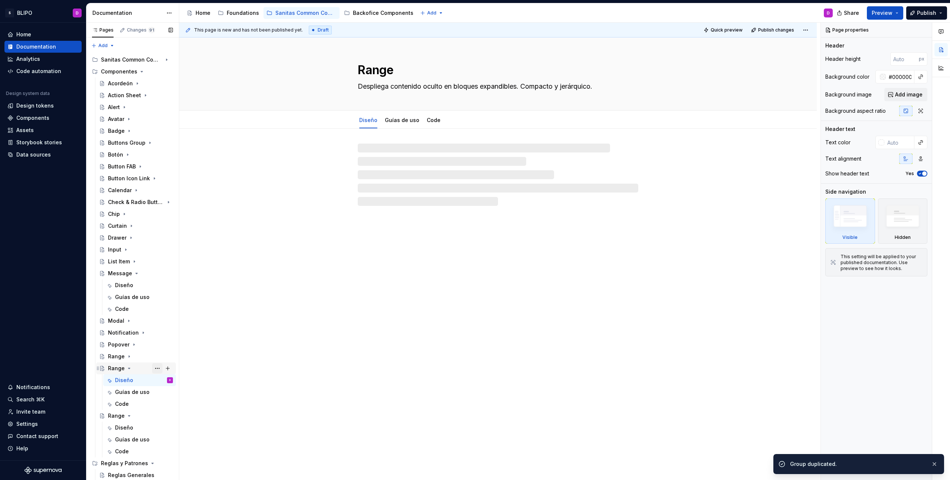
click at [155, 368] on button "Page tree" at bounding box center [157, 368] width 10 height 10
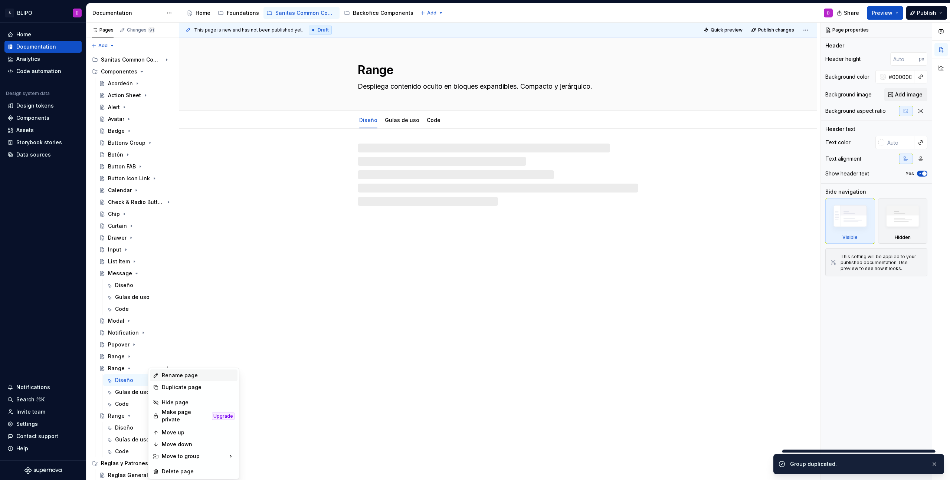
click at [183, 379] on div "Rename page" at bounding box center [194, 376] width 88 height 12
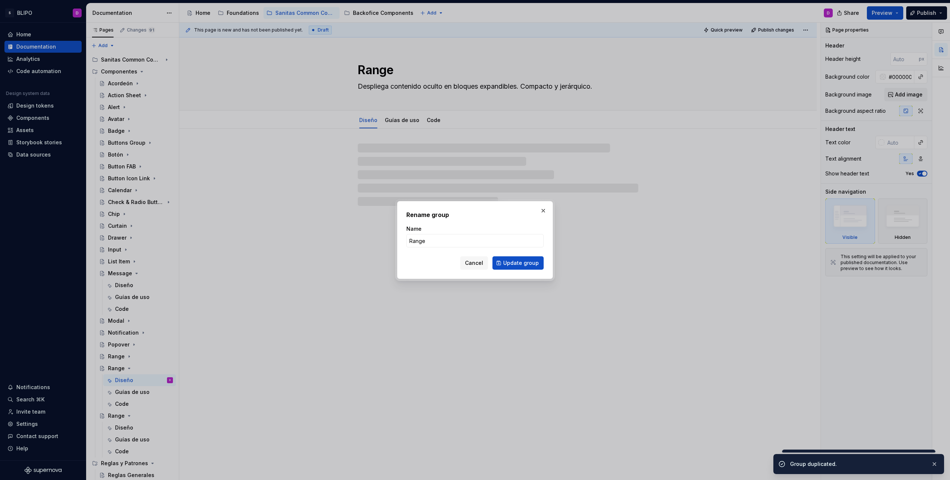
type textarea "*"
type input "S"
type textarea "*"
type input "Selector"
type textarea "*"
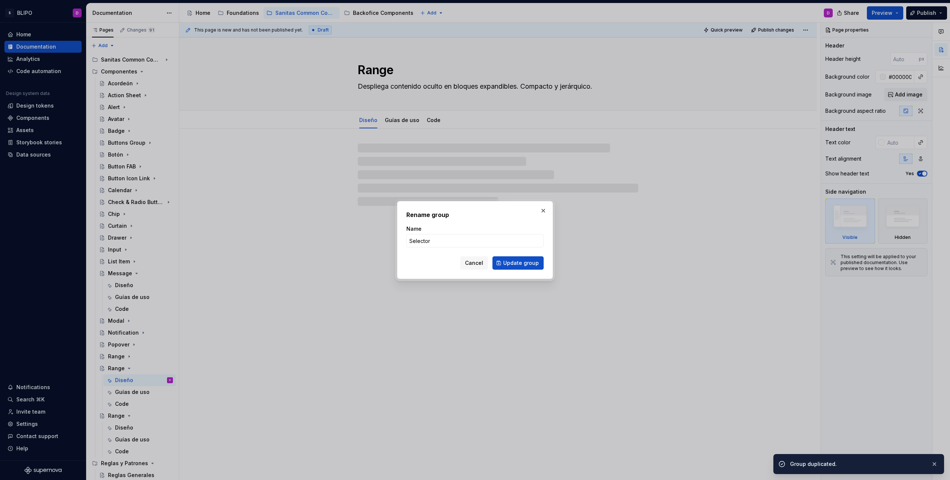
type input "Selector B"
type textarea "*"
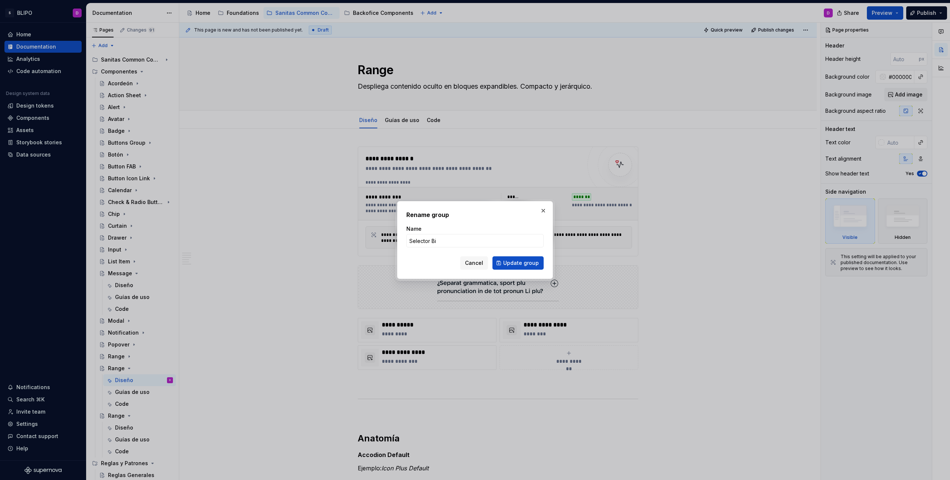
type input "Selector Big"
click button "Update group" at bounding box center [518, 262] width 51 height 13
type textarea "*"
type textarea "Selector Big"
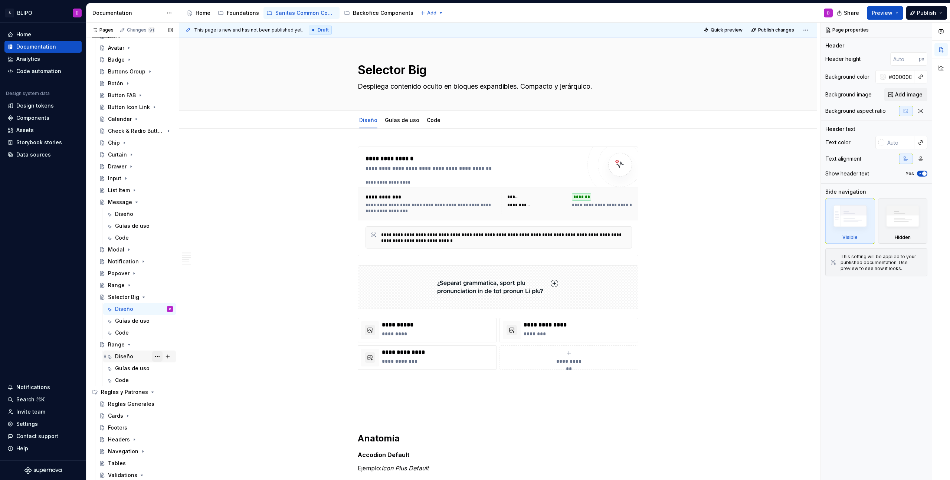
scroll to position [71, 0]
click at [154, 344] on button "Page tree" at bounding box center [157, 345] width 10 height 10
type textarea "*"
click at [186, 361] on div "Rename page" at bounding box center [198, 357] width 73 height 7
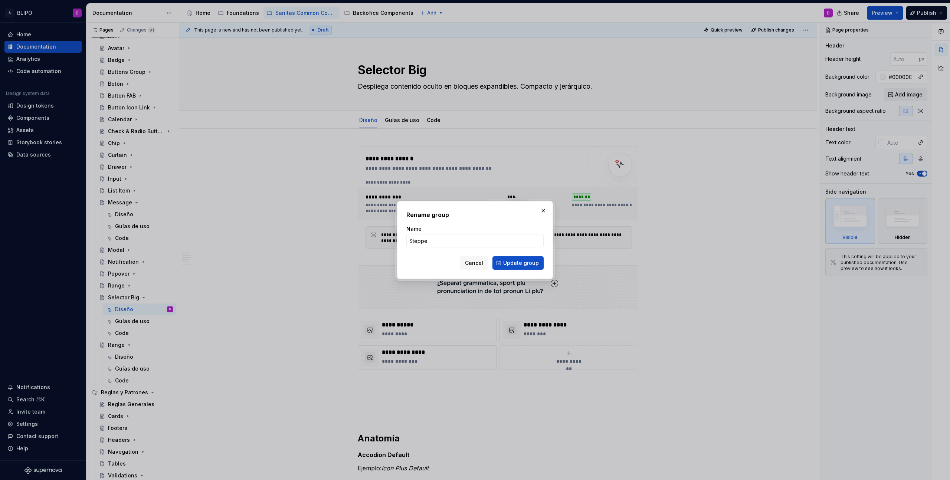
type input "Stepper"
click button "Update group" at bounding box center [518, 262] width 51 height 13
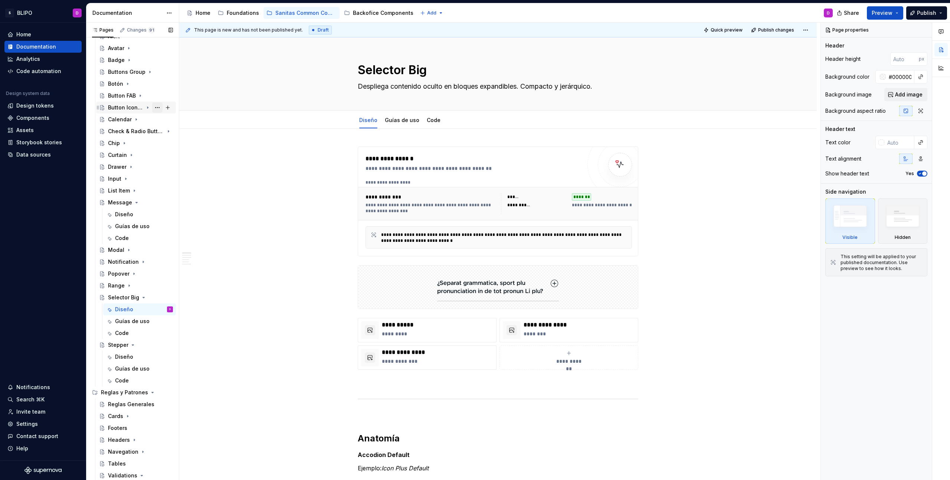
click at [155, 108] on button "Page tree" at bounding box center [157, 107] width 10 height 10
click at [173, 132] on div "Duplicate page" at bounding box center [198, 132] width 73 height 7
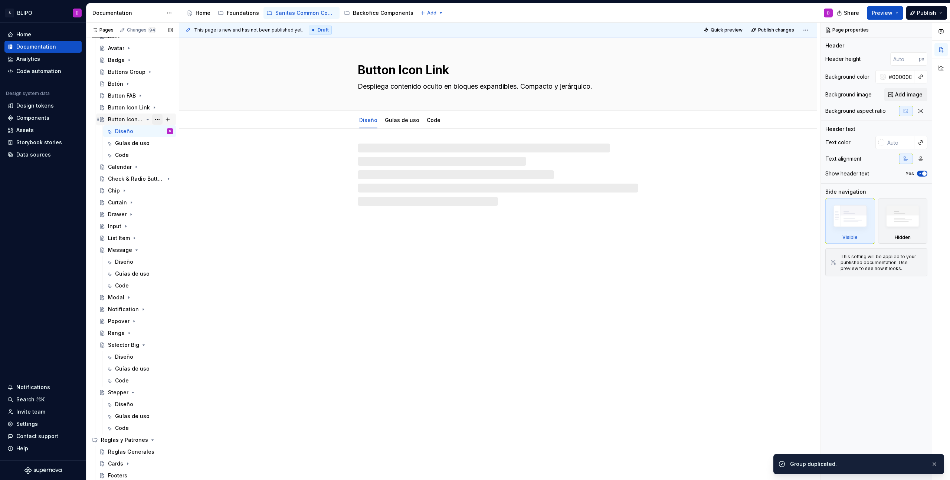
click at [152, 120] on button "Page tree" at bounding box center [157, 119] width 10 height 10
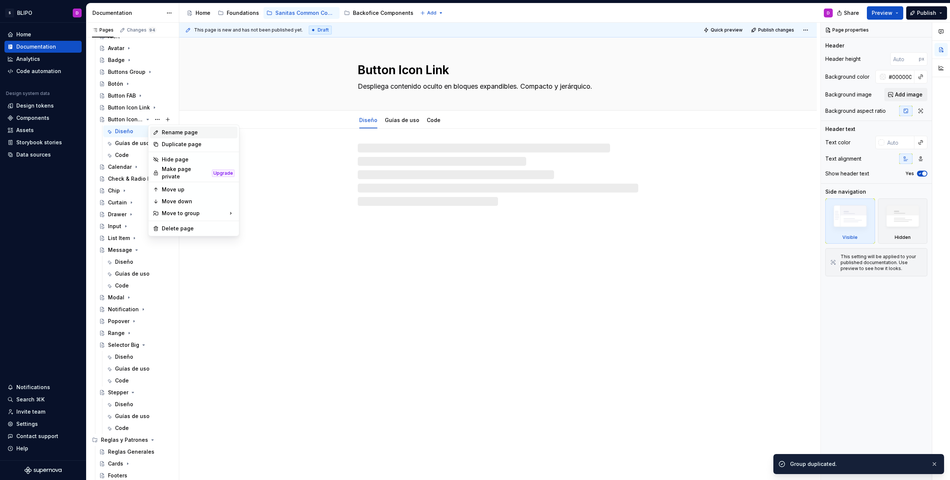
click at [177, 134] on div "Rename page" at bounding box center [198, 132] width 73 height 7
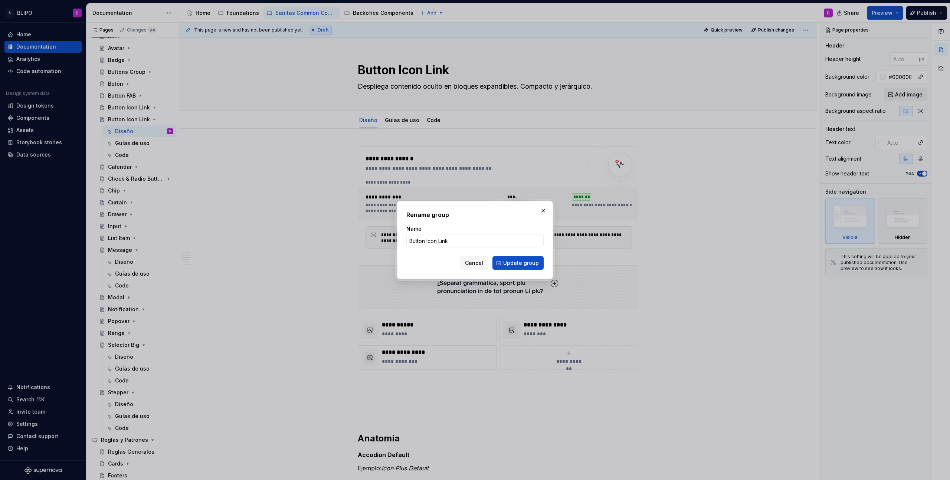
type textarea "*"
type input "Button"
click at [545, 213] on button "button" at bounding box center [543, 211] width 10 height 10
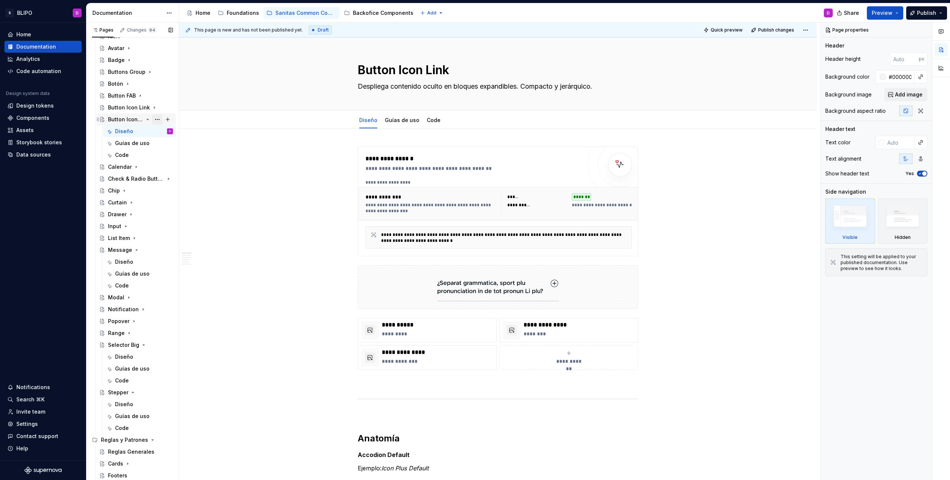
click at [154, 119] on button "Page tree" at bounding box center [157, 119] width 10 height 10
click at [154, 119] on div "Pages Changes 94 Add Accessibility guide for tree Page tree. Navigate the tree …" at bounding box center [132, 253] width 93 height 461
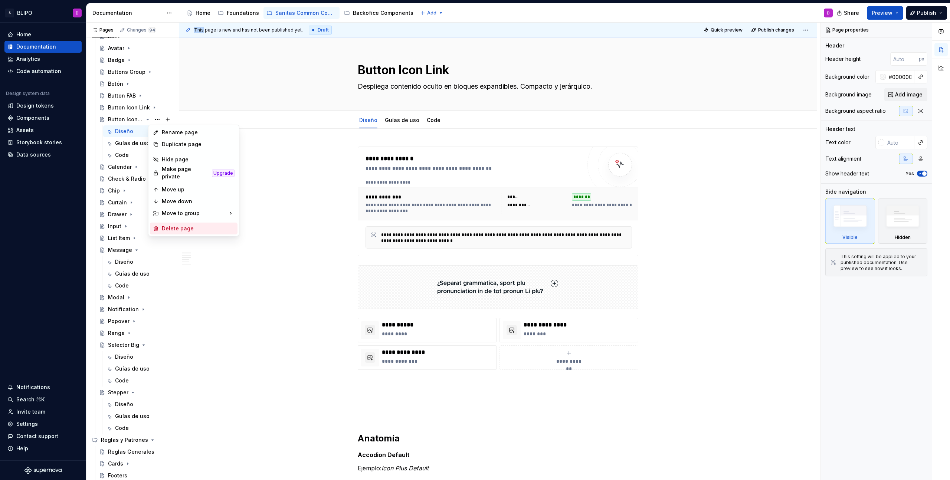
click at [179, 227] on div "Delete page" at bounding box center [198, 228] width 73 height 7
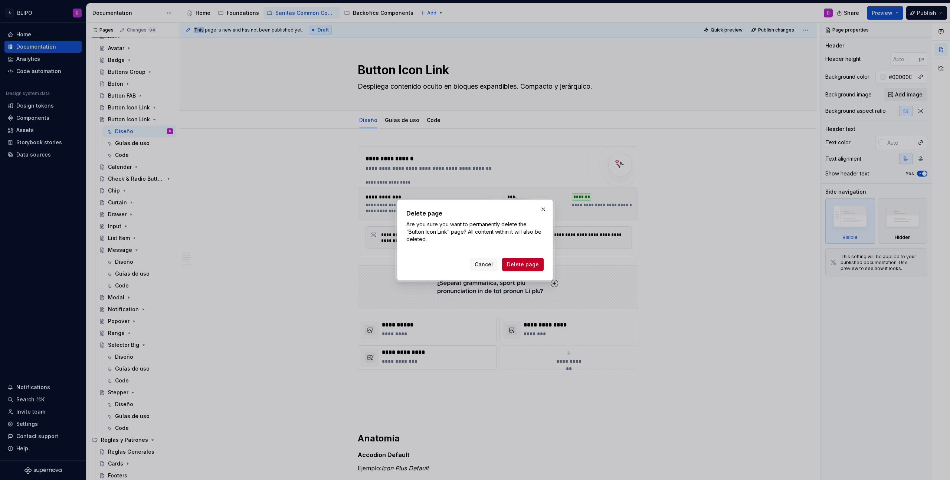
drag, startPoint x: 519, startPoint y: 266, endPoint x: 508, endPoint y: 265, distance: 11.2
click at [519, 266] on span "Delete page" at bounding box center [523, 264] width 32 height 7
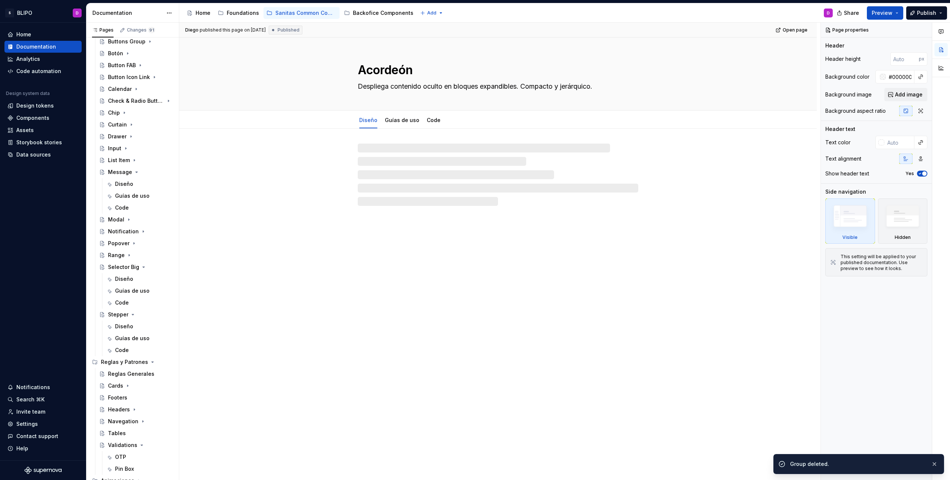
scroll to position [142, 0]
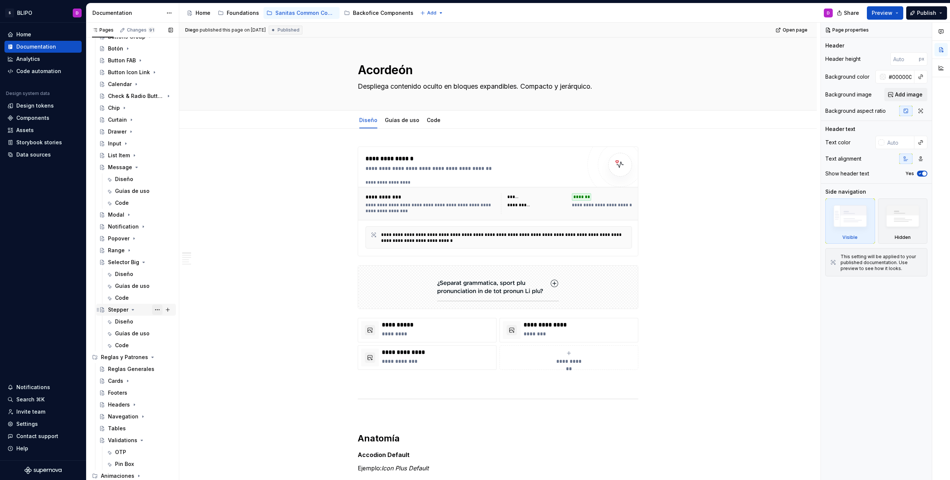
click at [153, 310] on button "Page tree" at bounding box center [157, 310] width 10 height 10
click at [180, 333] on div "Duplicate page" at bounding box center [198, 334] width 73 height 7
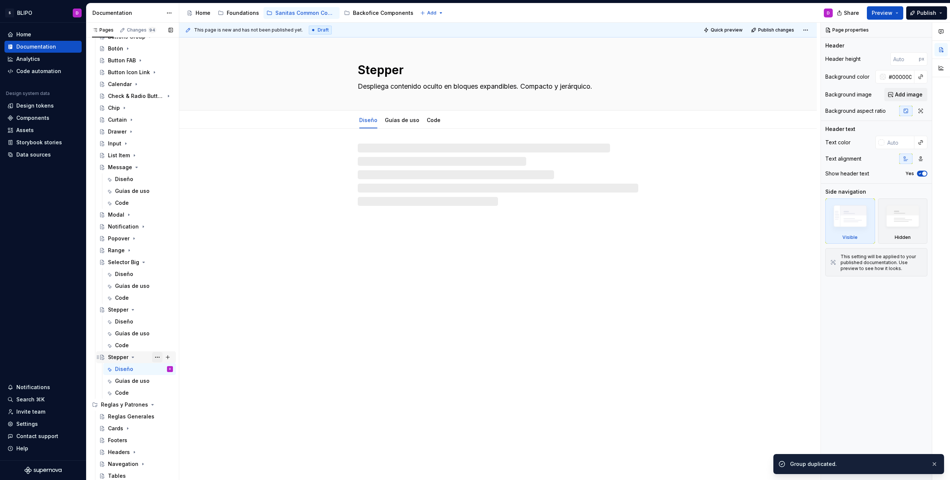
click at [153, 359] on button "Page tree" at bounding box center [157, 357] width 10 height 10
type textarea "*"
click at [183, 372] on div "Rename page" at bounding box center [198, 370] width 73 height 7
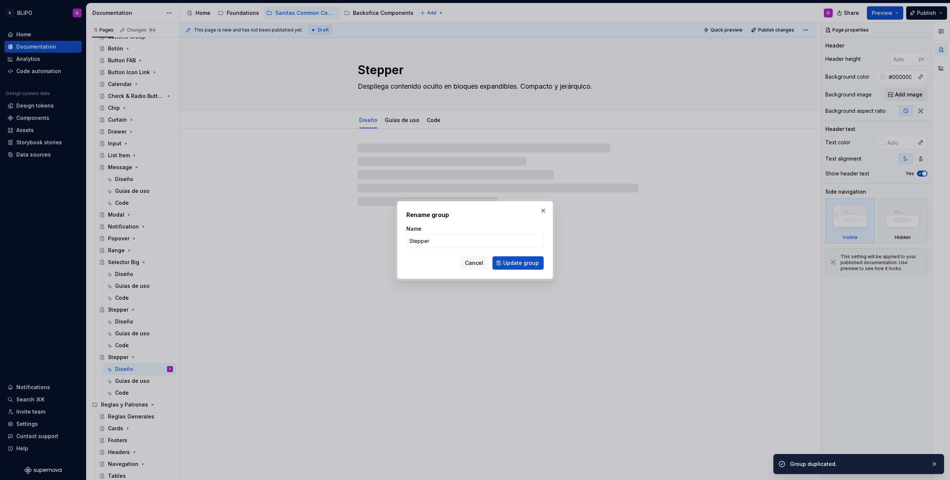
type input "t"
type textarea "*"
type input "tAB"
type textarea "*"
type input "tA"
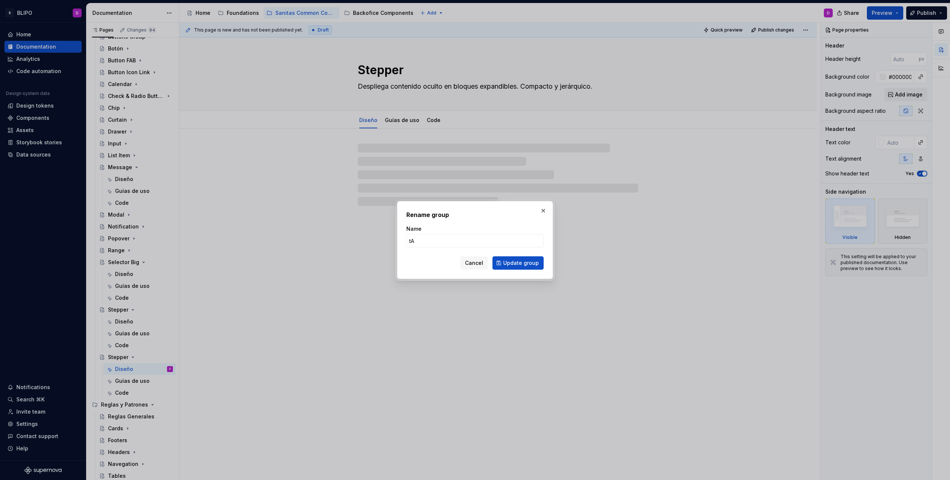
type textarea "*"
type input "t"
type textarea "*"
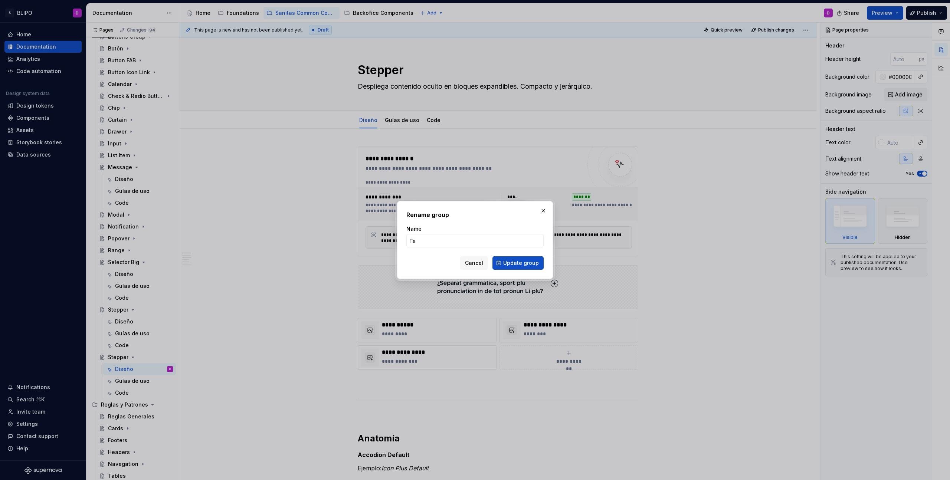
type input "Tab"
click button "Update group" at bounding box center [518, 262] width 51 height 13
type textarea "*"
type textarea "Tab"
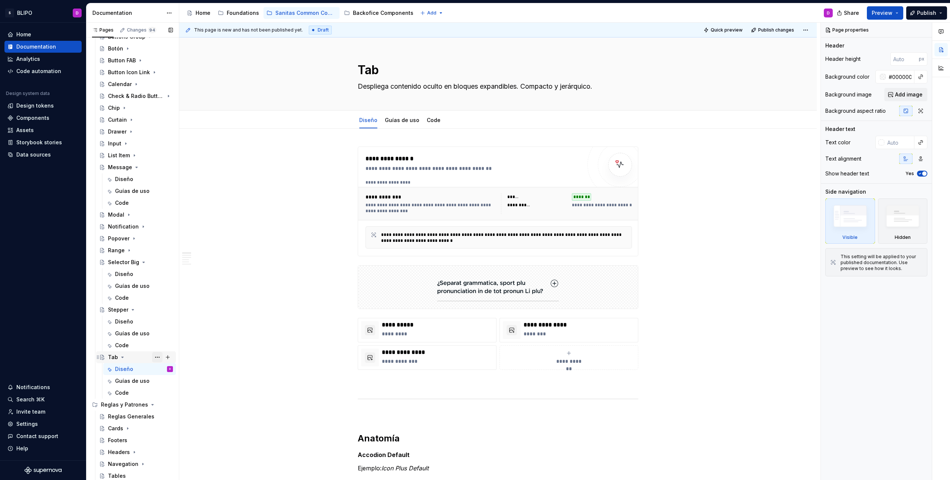
click at [153, 358] on button "Page tree" at bounding box center [157, 357] width 10 height 10
type textarea "*"
click at [180, 370] on div "Rename page" at bounding box center [198, 370] width 73 height 7
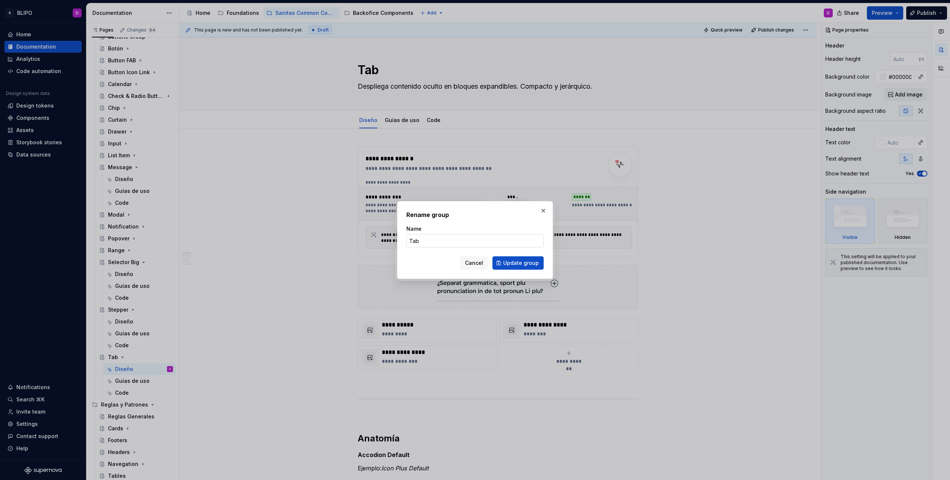
click at [447, 239] on input "Tab" at bounding box center [474, 240] width 137 height 13
type input "Tab Segment"
click button "Update group" at bounding box center [518, 262] width 51 height 13
type textarea "*"
type textarea "Tab Segment"
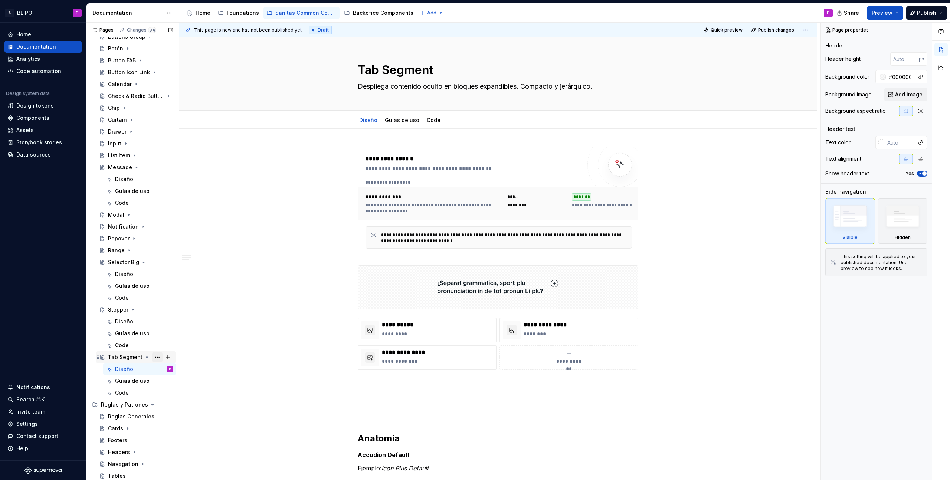
click at [155, 357] on button "Page tree" at bounding box center [157, 357] width 10 height 10
click at [182, 383] on div "Duplicate page" at bounding box center [198, 382] width 73 height 7
click at [155, 404] on button "Page tree" at bounding box center [157, 405] width 10 height 10
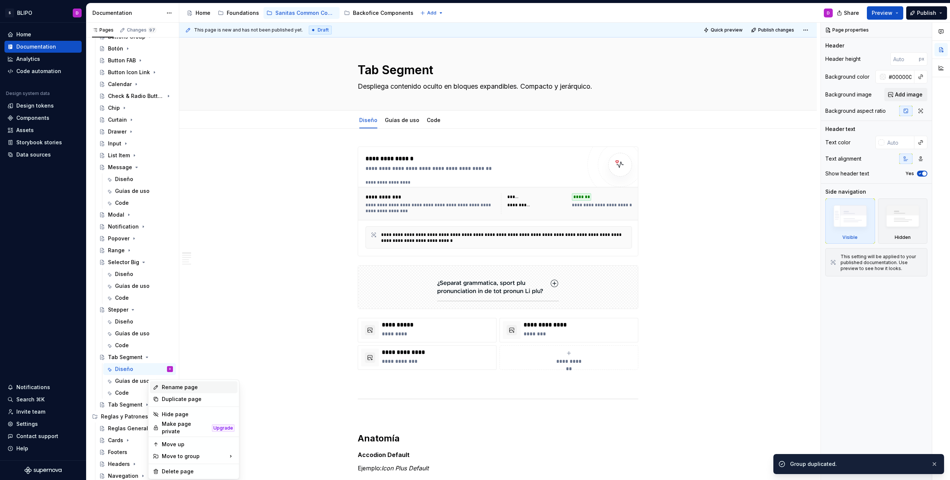
click at [177, 387] on div "Rename page" at bounding box center [198, 387] width 73 height 7
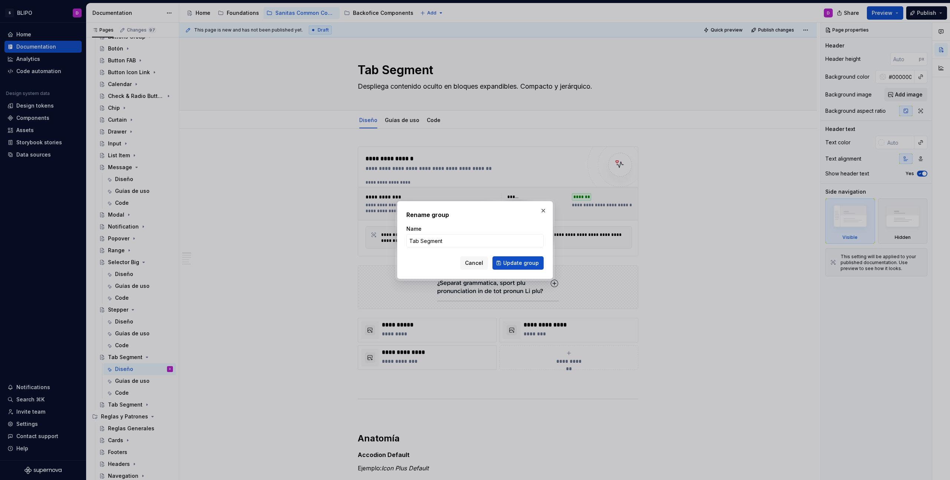
type textarea "*"
type input "Textarea"
click button "Update group" at bounding box center [518, 262] width 51 height 13
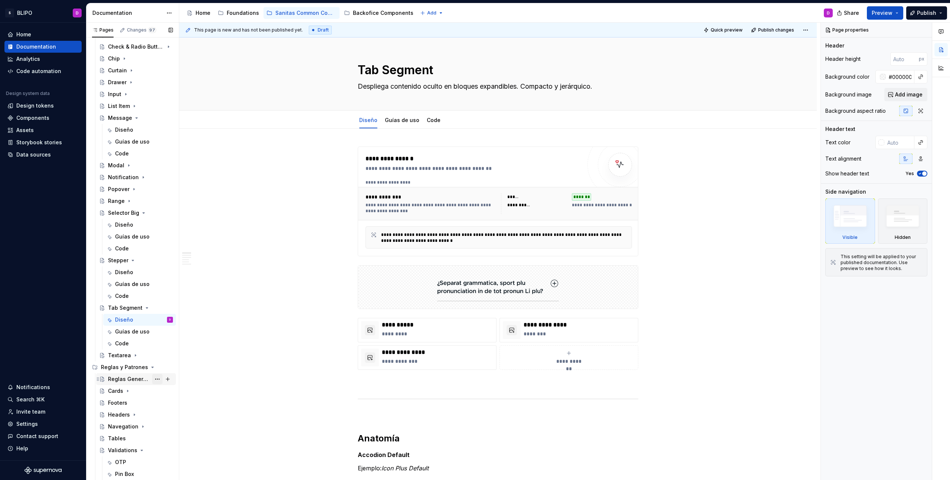
scroll to position [193, 0]
click at [152, 354] on button "Page tree" at bounding box center [157, 354] width 10 height 10
click at [171, 379] on div "Duplicate page" at bounding box center [198, 378] width 73 height 7
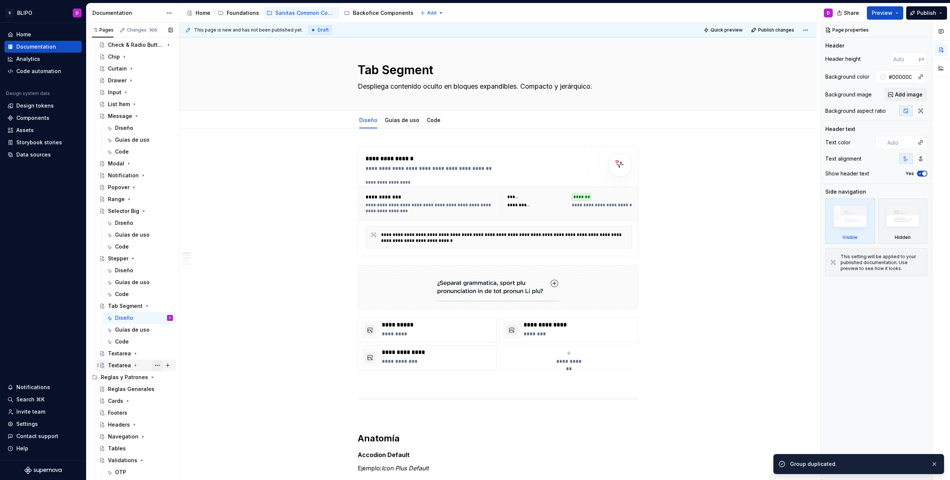
click at [152, 365] on button "Page tree" at bounding box center [157, 365] width 10 height 10
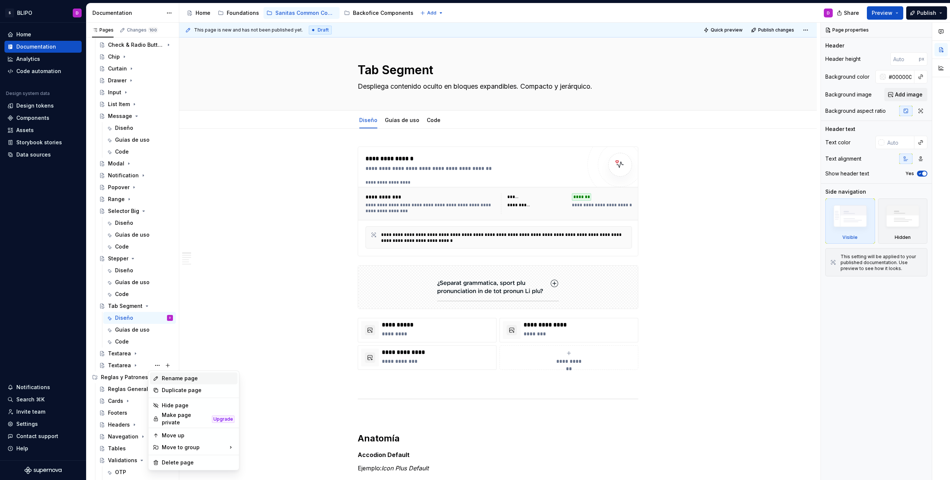
click at [178, 380] on div "Rename page" at bounding box center [198, 378] width 73 height 7
type textarea "*"
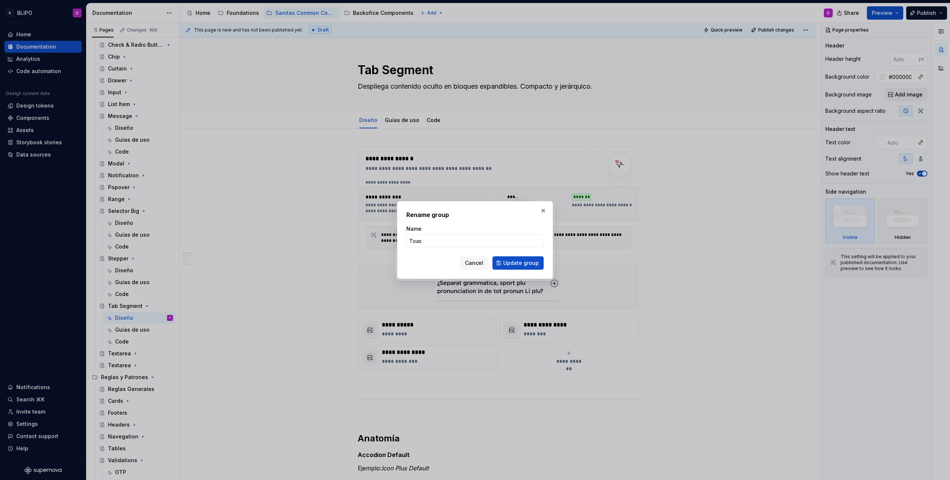
type input "Toast"
click button "Update group" at bounding box center [518, 262] width 51 height 13
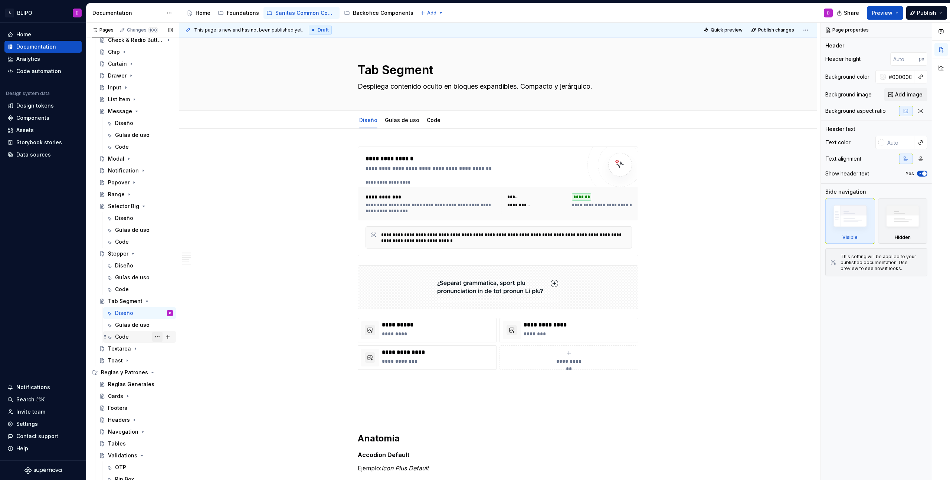
scroll to position [213, 0]
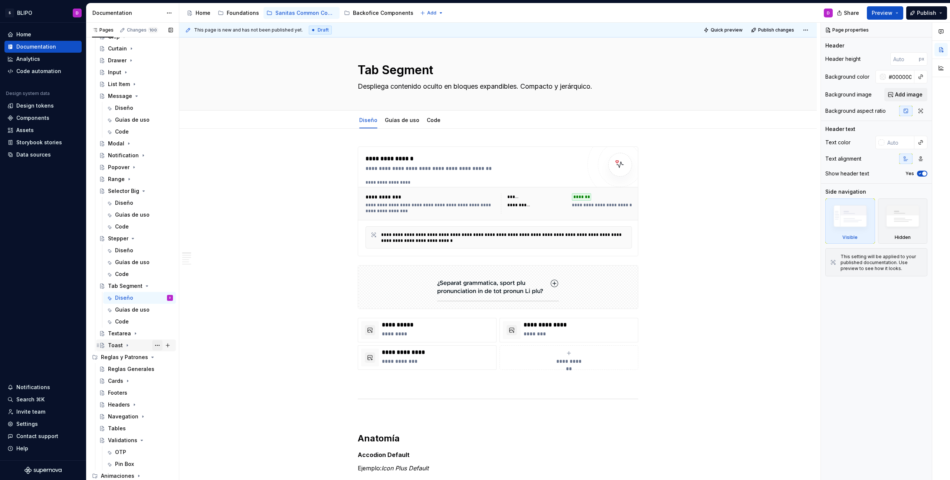
click at [154, 344] on button "Page tree" at bounding box center [157, 345] width 10 height 10
click at [176, 369] on div "Duplicate page" at bounding box center [198, 370] width 73 height 7
click at [153, 357] on button "Page tree" at bounding box center [157, 357] width 10 height 10
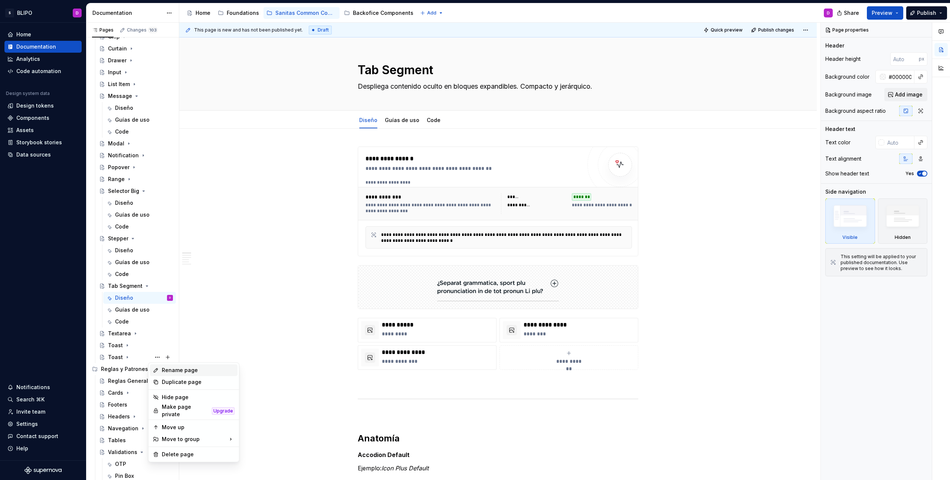
click at [180, 370] on div "Rename page" at bounding box center [198, 370] width 73 height 7
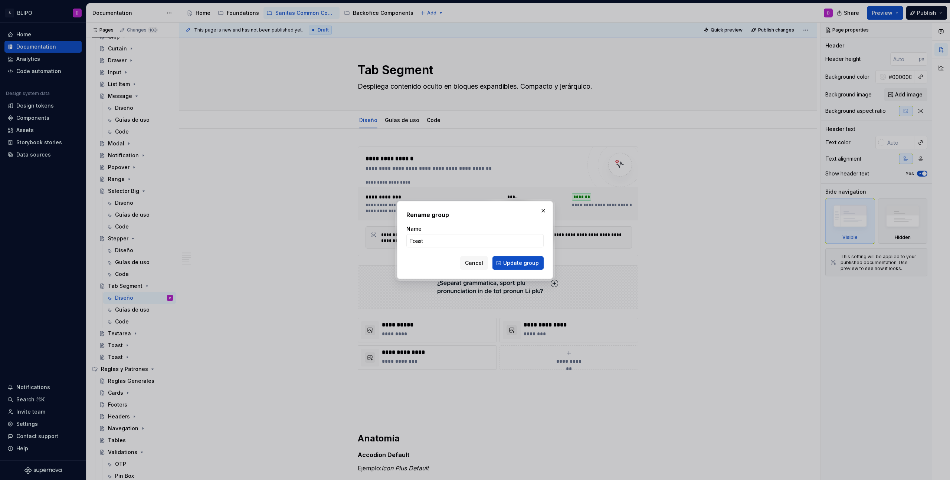
type textarea "*"
type input "Toggle"
click button "Update group" at bounding box center [518, 262] width 51 height 13
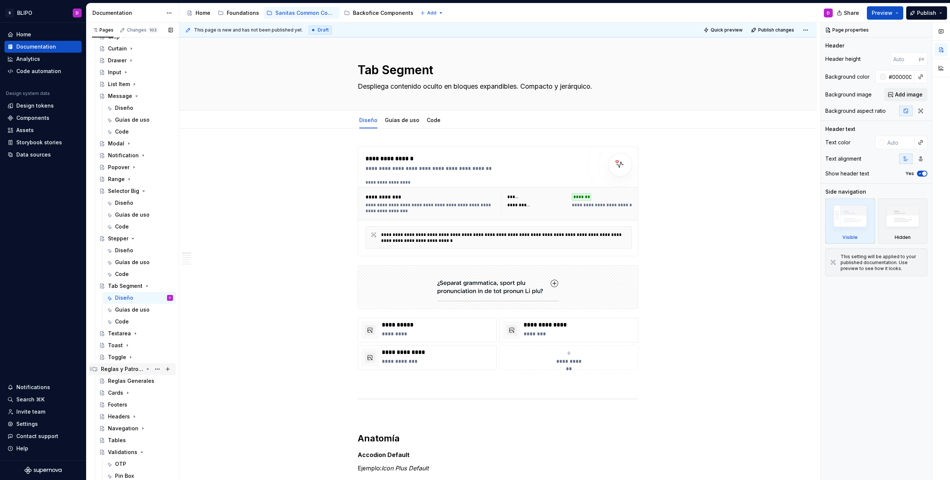
scroll to position [215, 0]
click at [153, 356] on button "Page tree" at bounding box center [157, 356] width 10 height 10
click at [172, 378] on div "Duplicate page" at bounding box center [198, 380] width 73 height 7
click at [154, 367] on button "Page tree" at bounding box center [157, 368] width 10 height 10
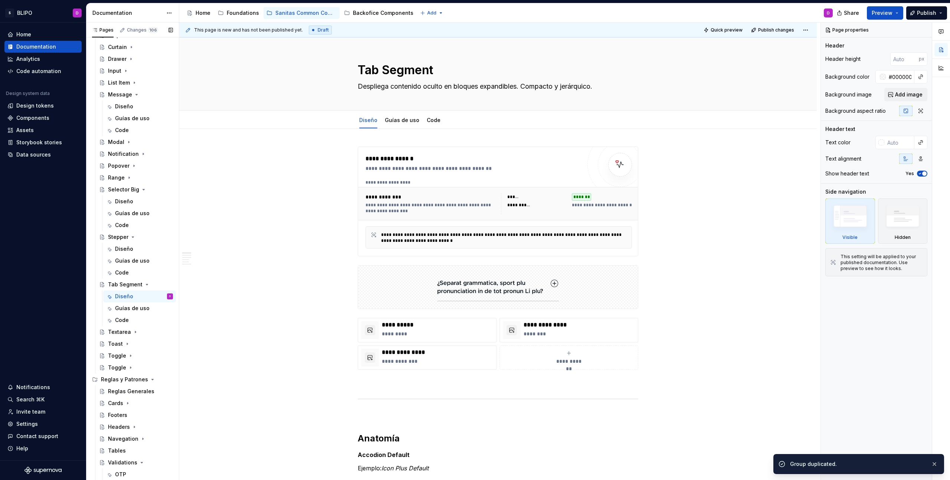
type textarea "*"
click at [170, 381] on div "Rename page" at bounding box center [198, 380] width 73 height 7
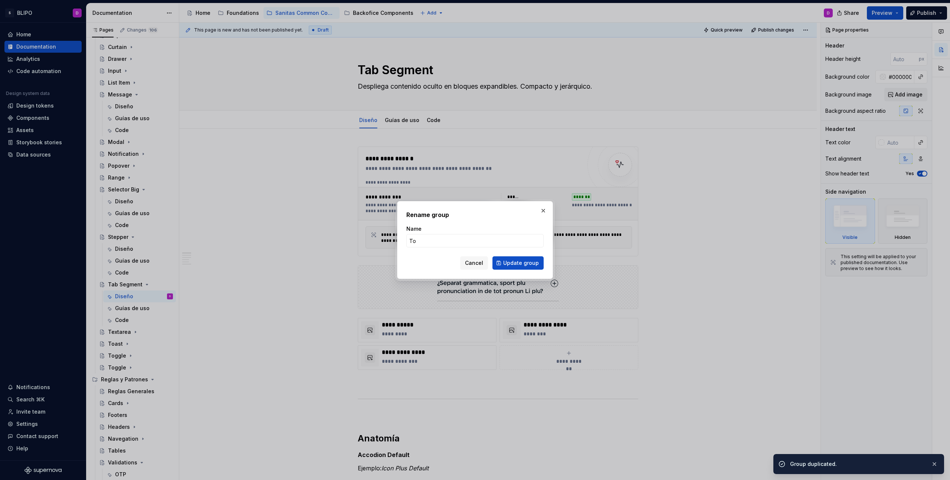
type input "Too"
type textarea "*"
type input "Toolt"
type textarea "*"
type input "Tooltip"
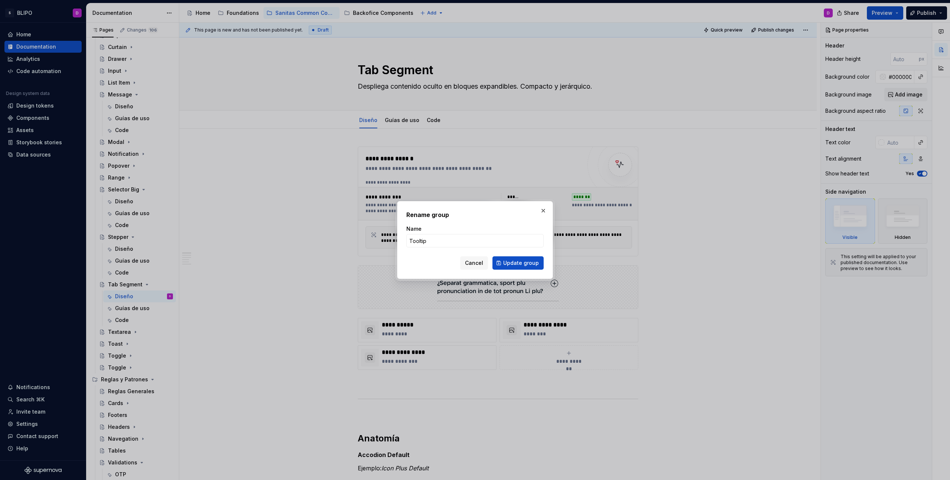
click button "Update group" at bounding box center [518, 262] width 51 height 13
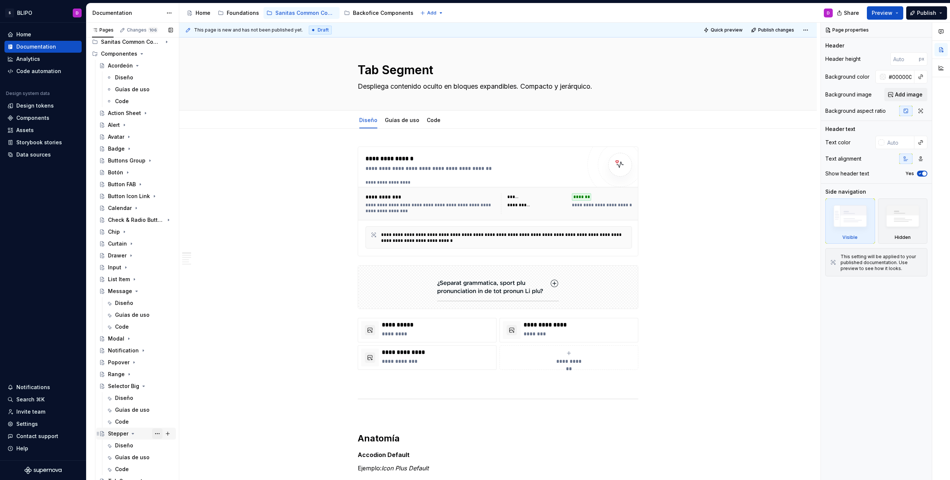
scroll to position [0, 0]
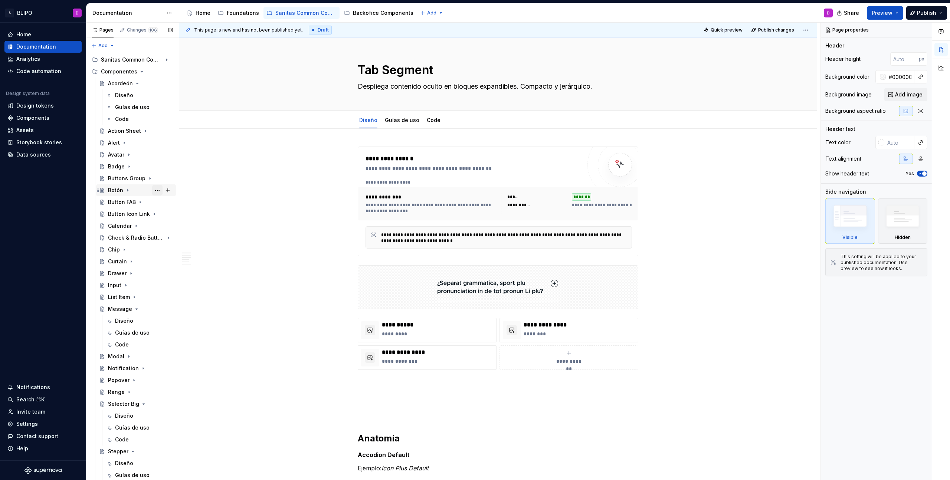
click at [155, 191] on button "Page tree" at bounding box center [157, 190] width 10 height 10
type textarea "*"
click at [166, 204] on div "Rename page" at bounding box center [198, 203] width 73 height 7
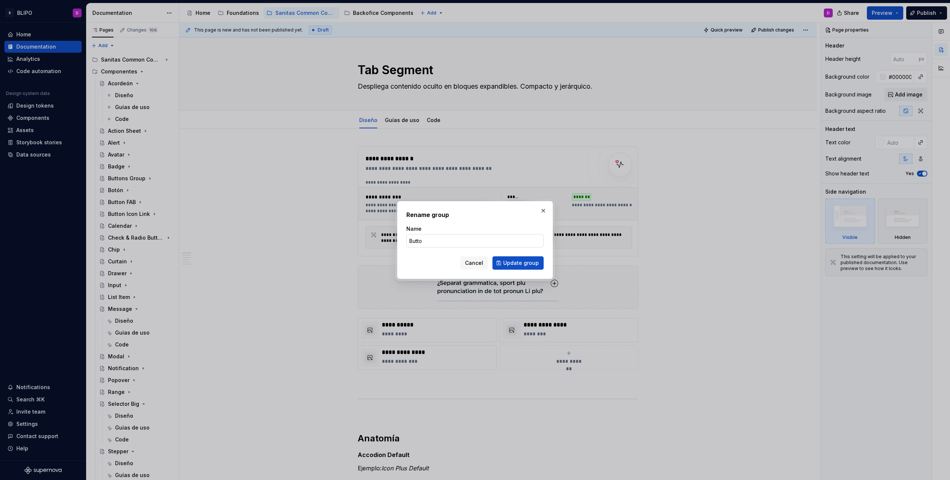
type input "Button"
click button "Update group" at bounding box center [518, 262] width 51 height 13
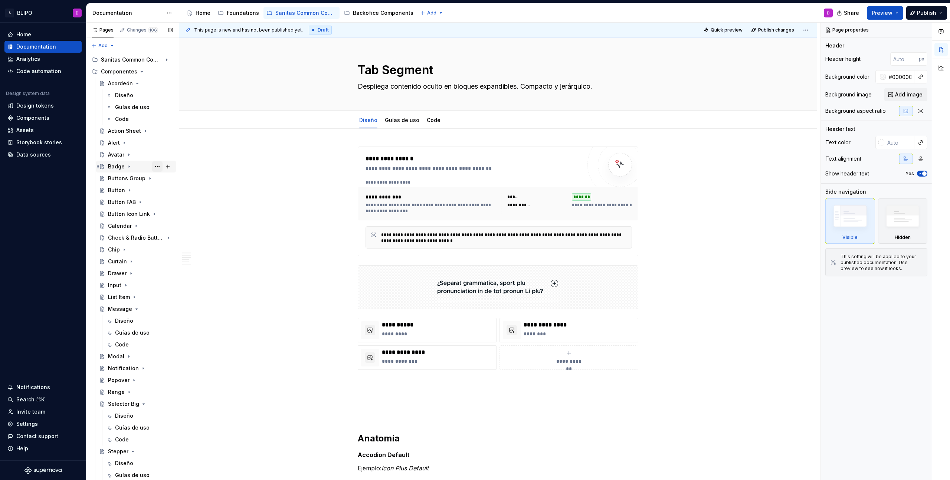
click at [154, 167] on button "Page tree" at bounding box center [157, 166] width 10 height 10
click at [177, 193] on div "Duplicate page" at bounding box center [198, 191] width 73 height 7
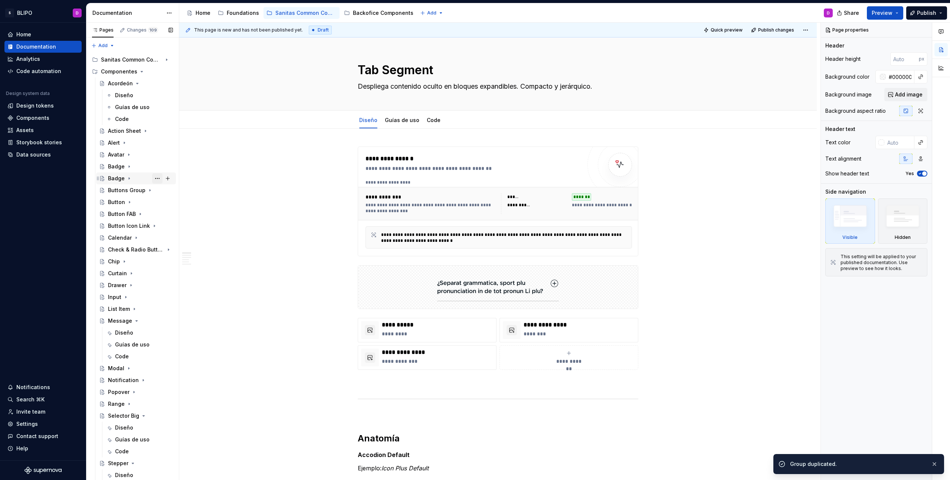
click at [154, 178] on button "Page tree" at bounding box center [157, 178] width 10 height 10
type textarea "*"
click at [187, 192] on div "Rename page" at bounding box center [198, 191] width 73 height 7
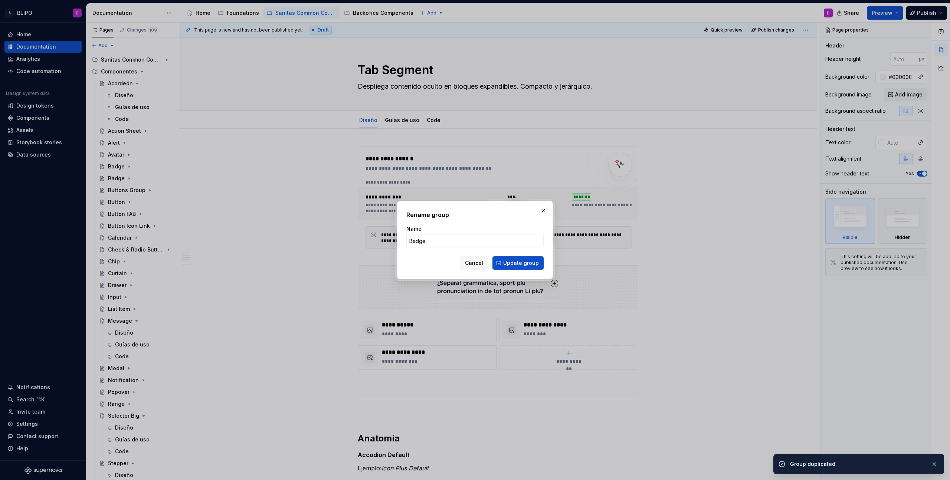
type input "B"
type textarea "*"
type input "Bread"
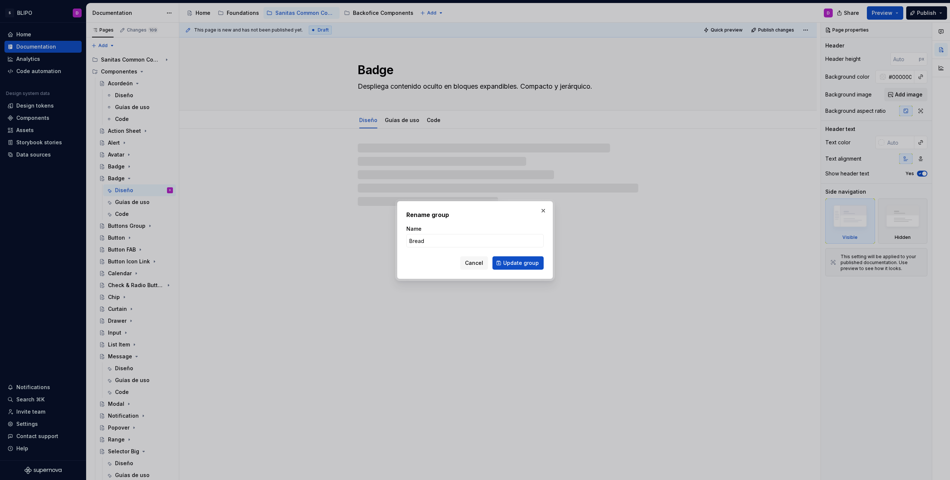
type textarea "*"
type input "Breadc"
type textarea "*"
type input "Breadcru"
type textarea "*"
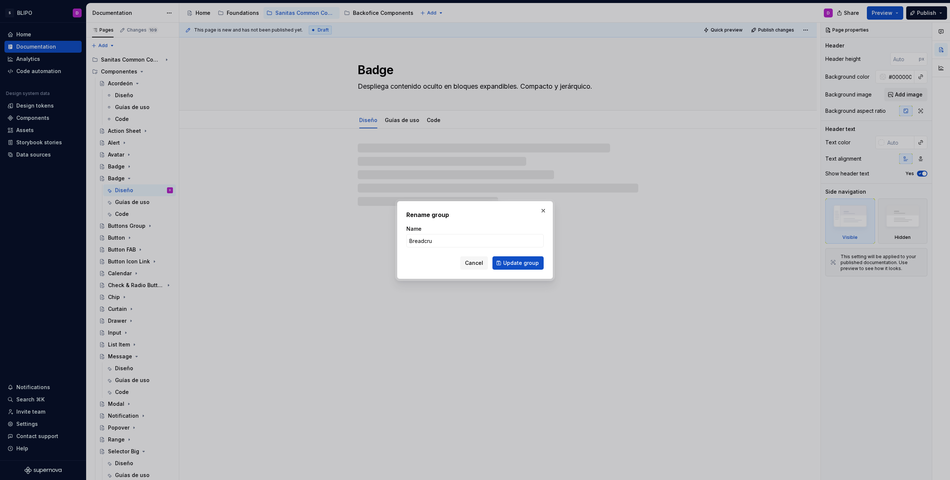
type input "Breadcrum"
type textarea "*"
type input "Breadcrumb"
click button "Update group" at bounding box center [518, 262] width 51 height 13
type textarea "*"
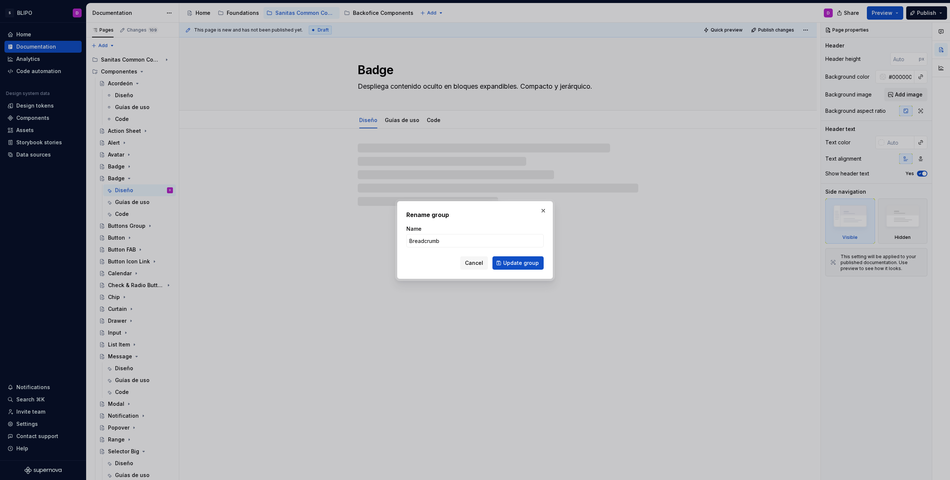
type textarea "Breadcrumb"
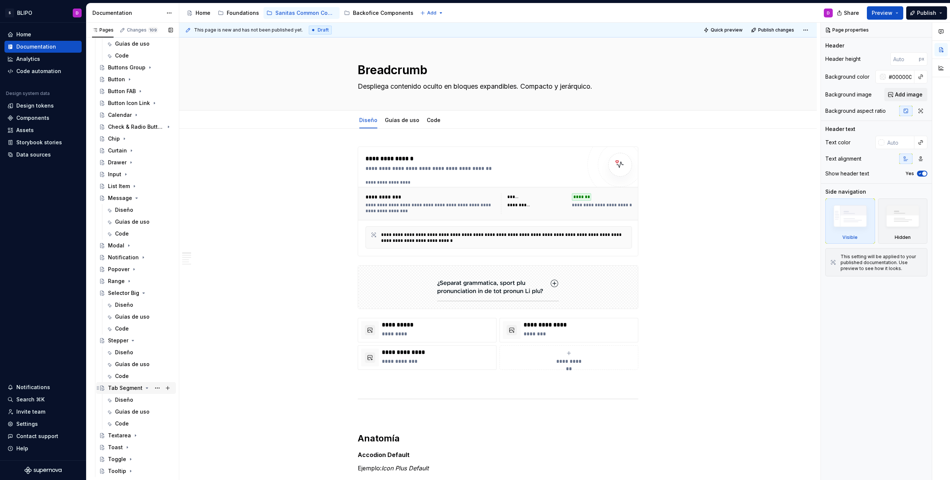
scroll to position [284, 0]
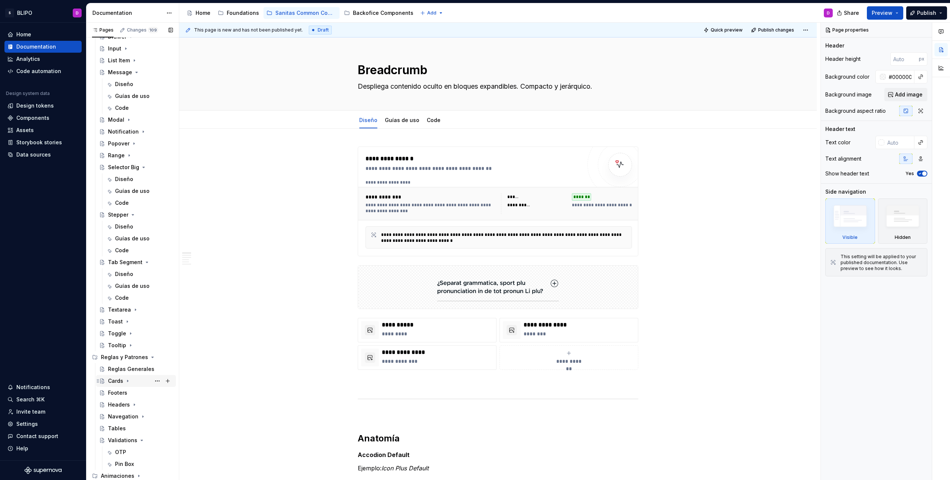
click at [126, 383] on icon "Page tree" at bounding box center [128, 381] width 6 height 6
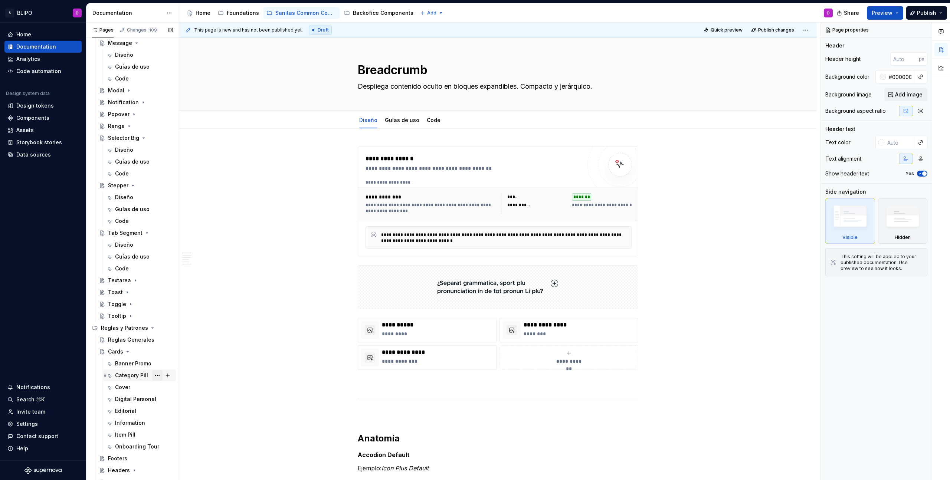
scroll to position [323, 0]
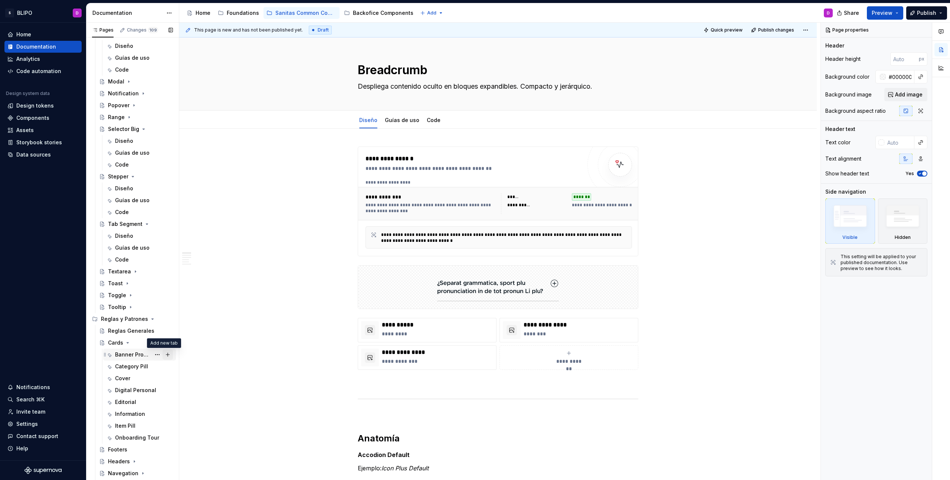
click at [163, 354] on button "Page tree" at bounding box center [168, 355] width 10 height 10
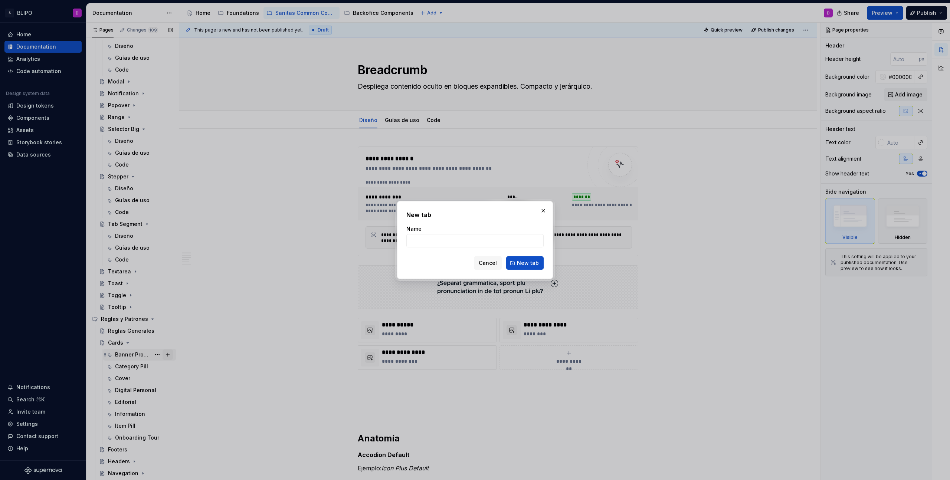
type textarea "*"
type input "Appointment"
click at [524, 264] on span "New tab" at bounding box center [528, 262] width 22 height 7
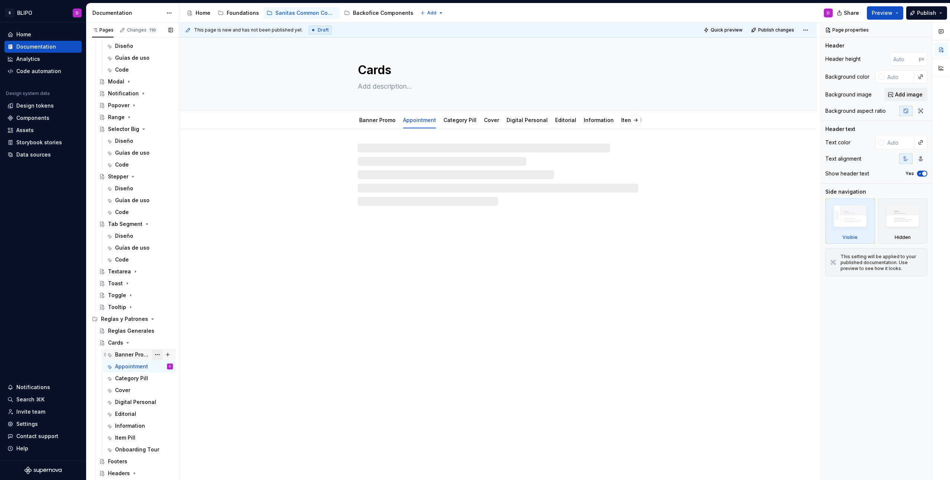
drag, startPoint x: 152, startPoint y: 366, endPoint x: 153, endPoint y: 351, distance: 15.2
click at [153, 351] on div "Banner Promo Appointment D Category Pill Cover Digital Personal Editorial Infor…" at bounding box center [136, 402] width 80 height 107
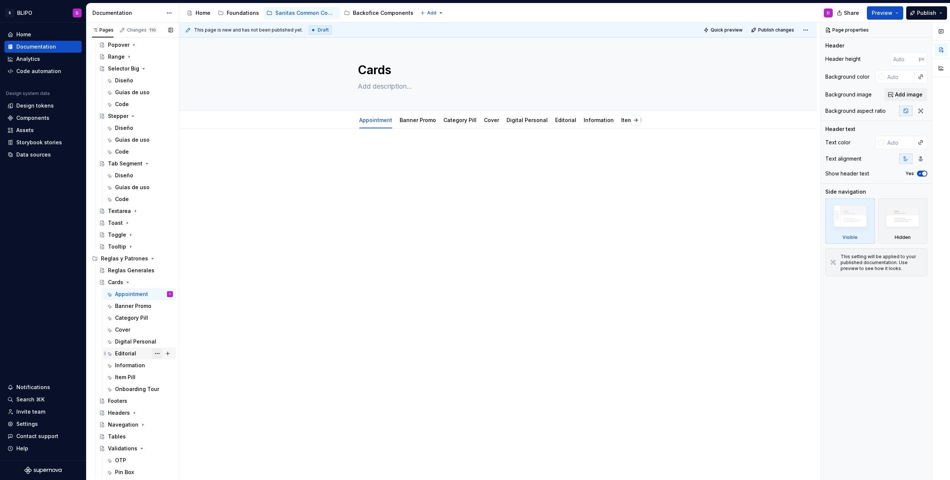
scroll to position [391, 0]
click at [142, 416] on icon "Page tree" at bounding box center [143, 417] width 6 height 6
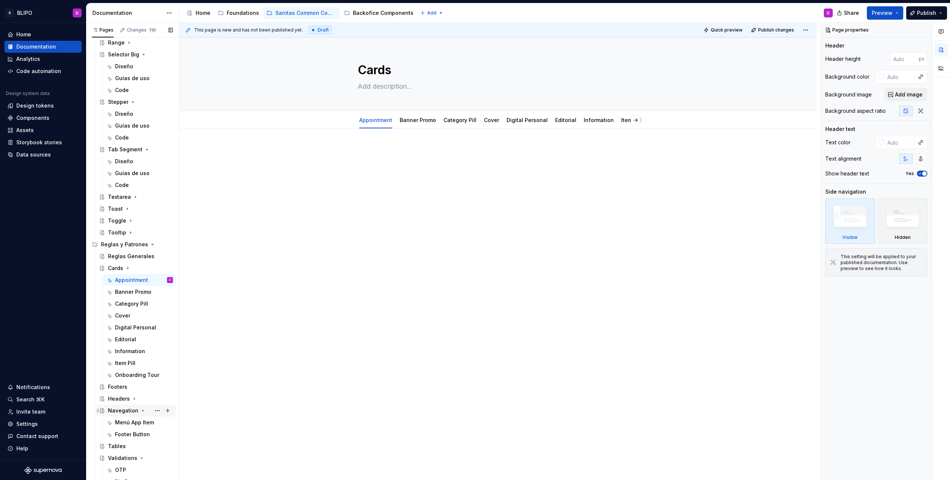
scroll to position [404, 0]
click at [163, 405] on button "Page tree" at bounding box center [168, 404] width 10 height 10
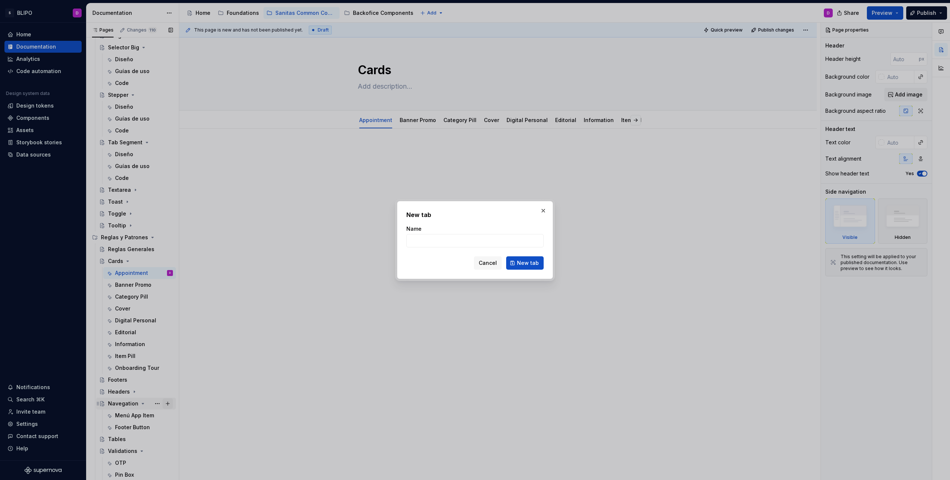
type textarea "*"
type input "M"
type input "Desktop"
click button "New tab" at bounding box center [524, 262] width 37 height 13
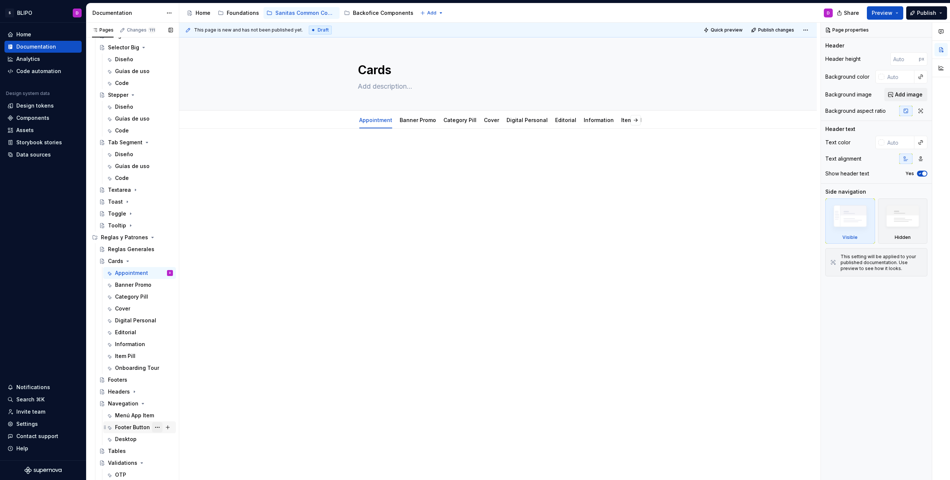
click at [156, 428] on button "Page tree" at bounding box center [157, 427] width 10 height 10
click at [187, 469] on div "Delete tab" at bounding box center [198, 468] width 73 height 7
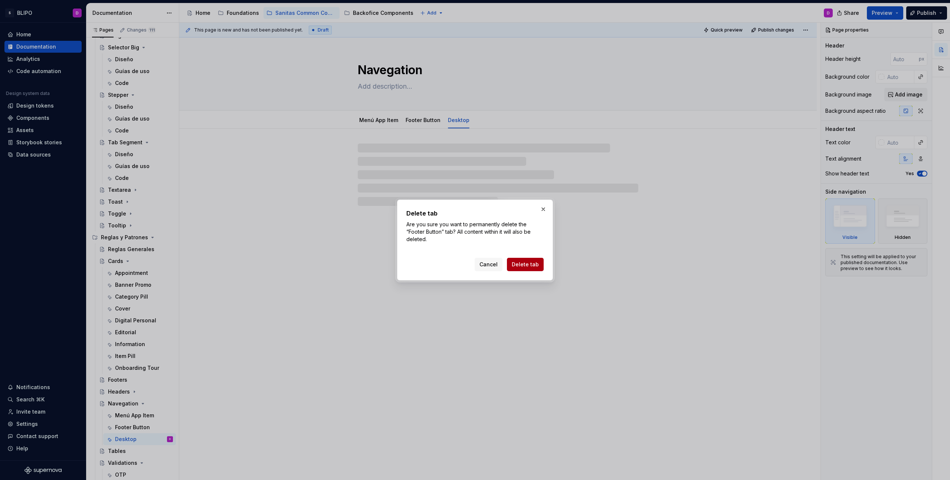
click at [528, 265] on span "Delete tab" at bounding box center [525, 264] width 27 height 7
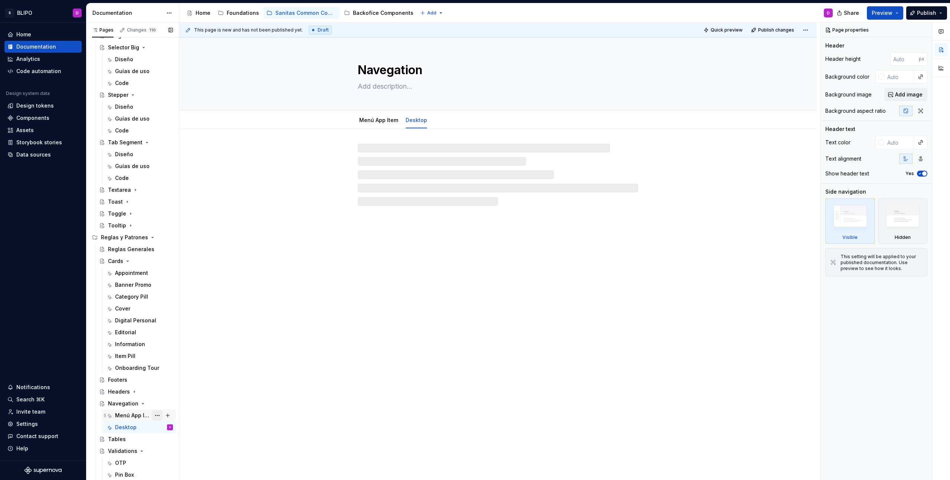
click at [154, 415] on button "Page tree" at bounding box center [157, 415] width 10 height 10
click at [182, 400] on div "Rename tab" at bounding box center [198, 399] width 73 height 7
type textarea "*"
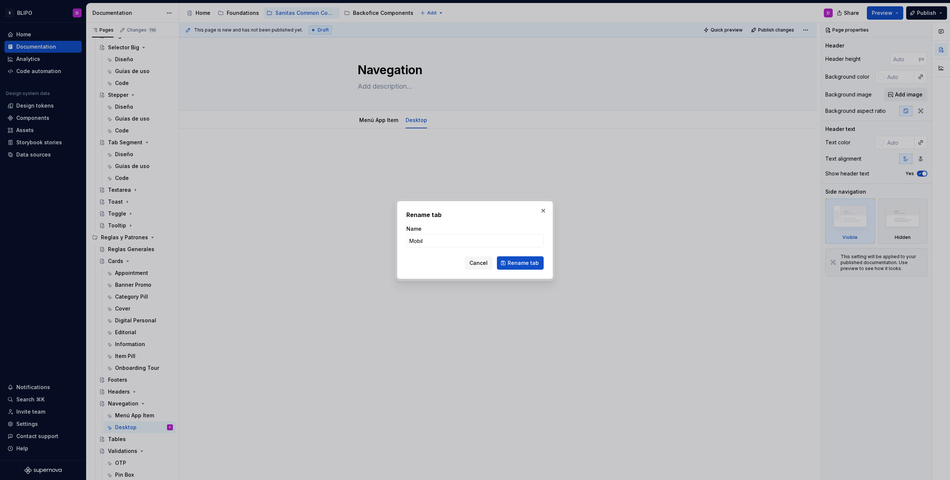
type input "Mobile"
click button "Rename tab" at bounding box center [520, 262] width 47 height 13
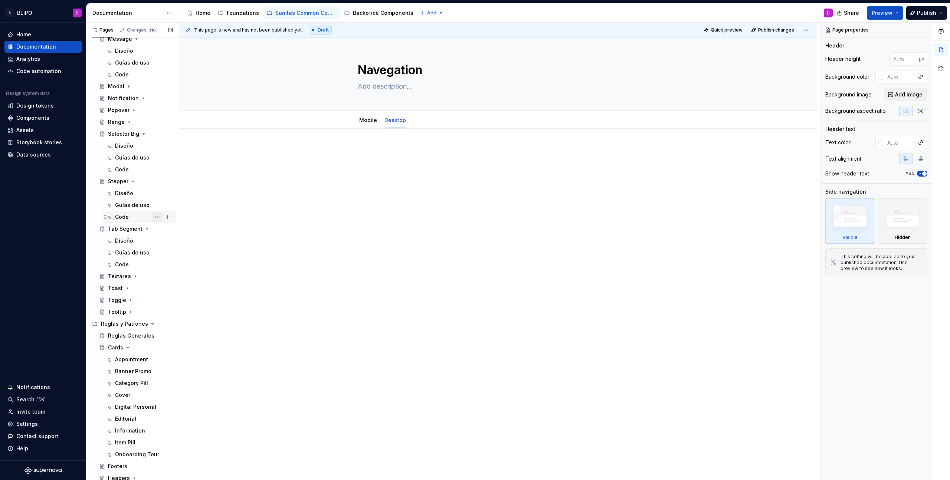
scroll to position [311, 0]
click at [154, 117] on button "Page tree" at bounding box center [157, 116] width 10 height 10
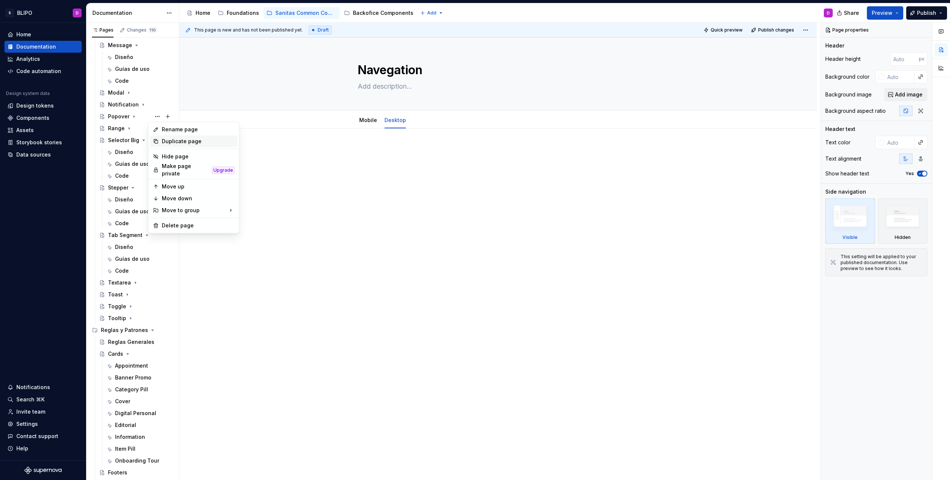
click at [181, 142] on div "Duplicate page" at bounding box center [198, 141] width 73 height 7
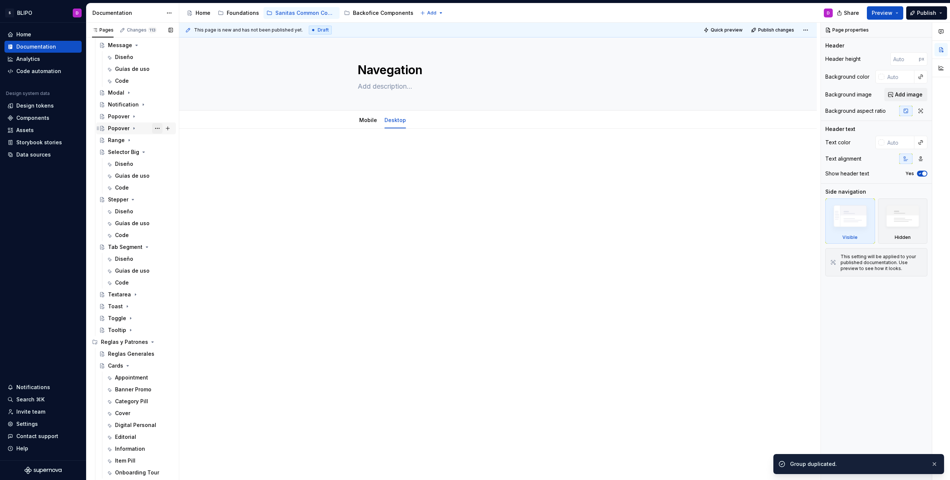
click at [153, 128] on button "Page tree" at bounding box center [157, 128] width 10 height 10
click at [171, 140] on div "Rename page" at bounding box center [198, 141] width 73 height 7
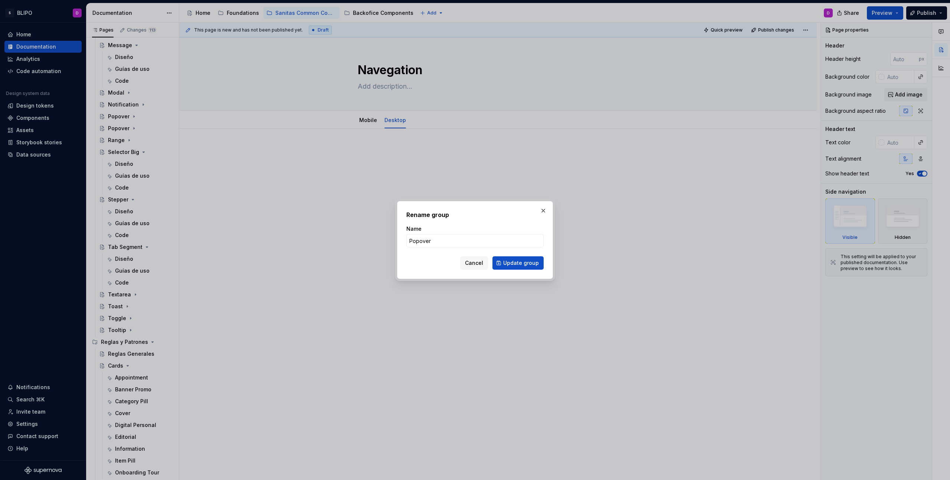
type textarea "*"
type input "Popup"
click button "Update group" at bounding box center [518, 262] width 51 height 13
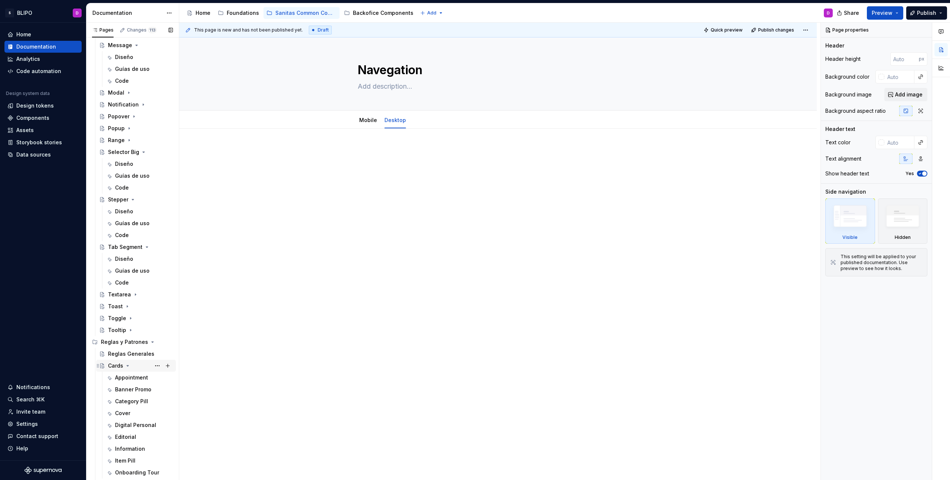
click at [128, 366] on icon "Page tree" at bounding box center [128, 366] width 6 height 6
click at [142, 401] on icon "Page tree" at bounding box center [143, 401] width 2 height 1
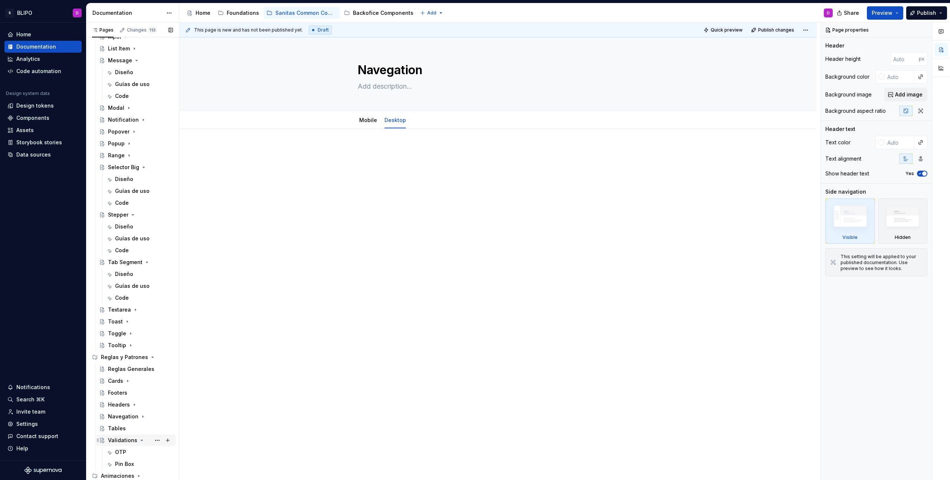
click at [141, 441] on icon "Page tree" at bounding box center [142, 440] width 2 height 1
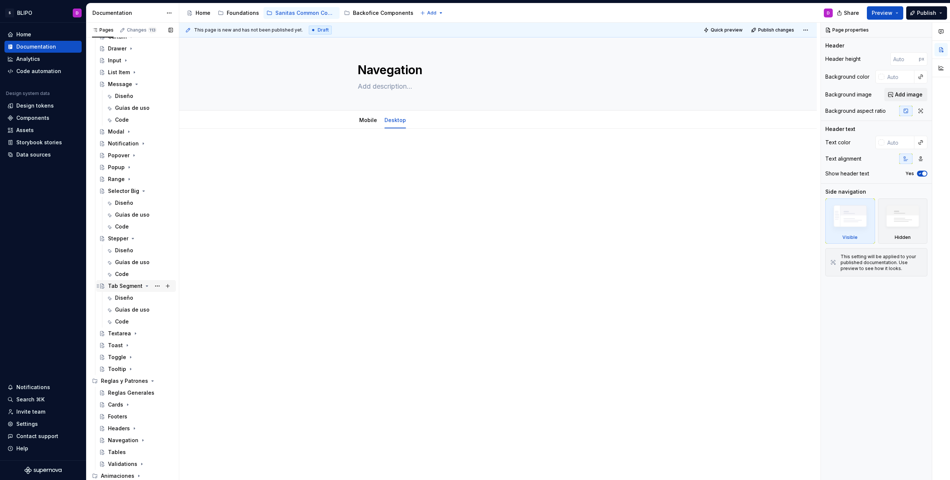
click at [144, 285] on icon "Page tree" at bounding box center [147, 286] width 6 height 6
drag, startPoint x: 132, startPoint y: 275, endPoint x: 134, endPoint y: 268, distance: 6.9
click at [132, 272] on icon "Page tree" at bounding box center [133, 274] width 6 height 6
click at [141, 263] on icon "Page tree" at bounding box center [144, 262] width 6 height 6
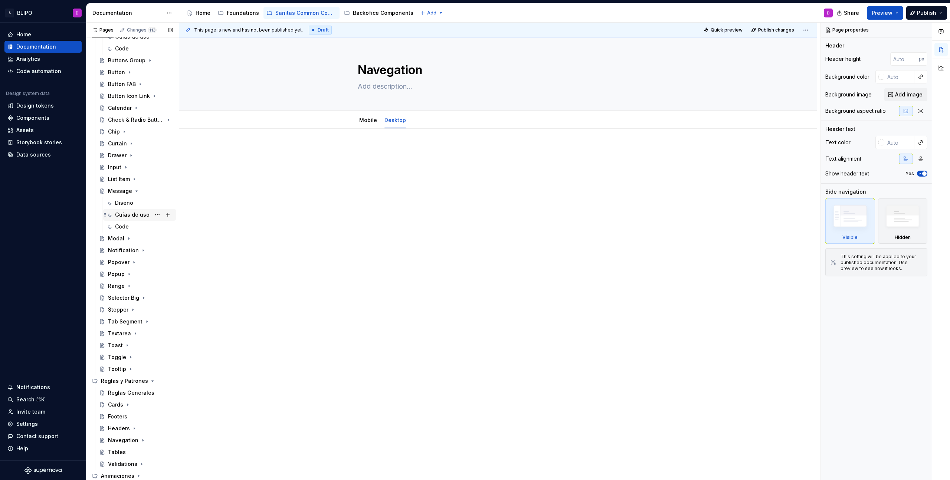
scroll to position [166, 0]
click at [136, 191] on icon "Page tree" at bounding box center [137, 191] width 2 height 1
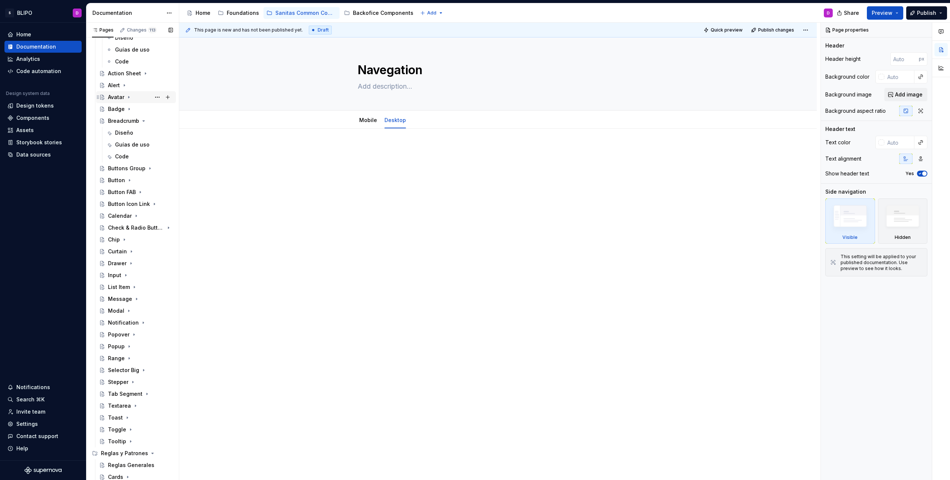
scroll to position [54, 0]
click at [143, 123] on icon "Page tree" at bounding box center [144, 124] width 6 height 6
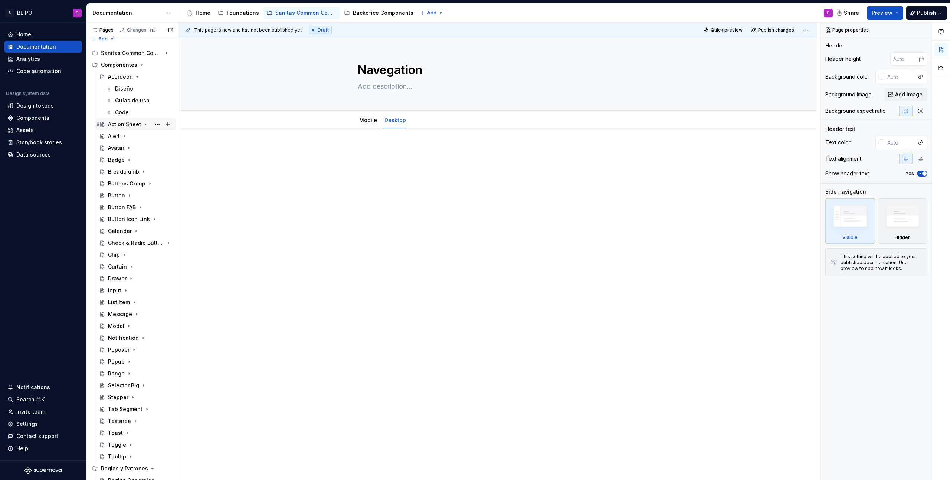
scroll to position [0, 0]
click at [137, 84] on icon "Page tree" at bounding box center [137, 84] width 6 height 6
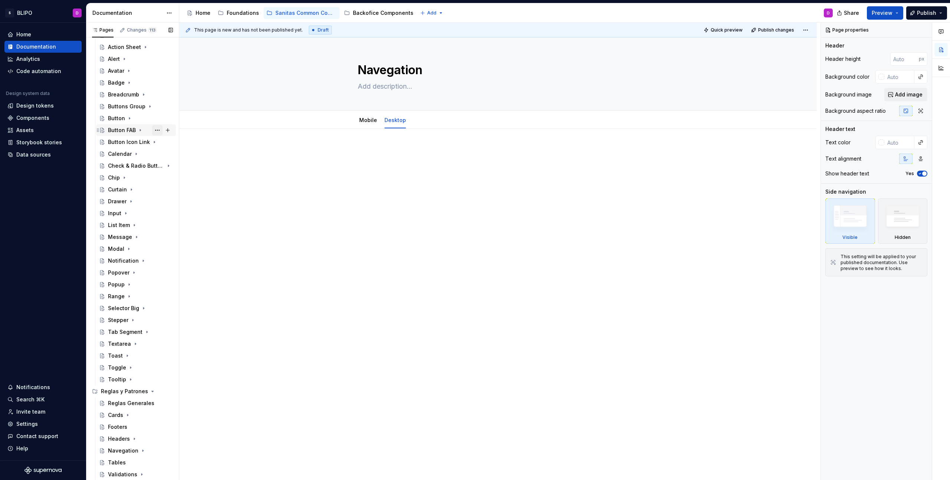
scroll to position [59, 0]
click at [157, 251] on button "Page tree" at bounding box center [157, 250] width 10 height 10
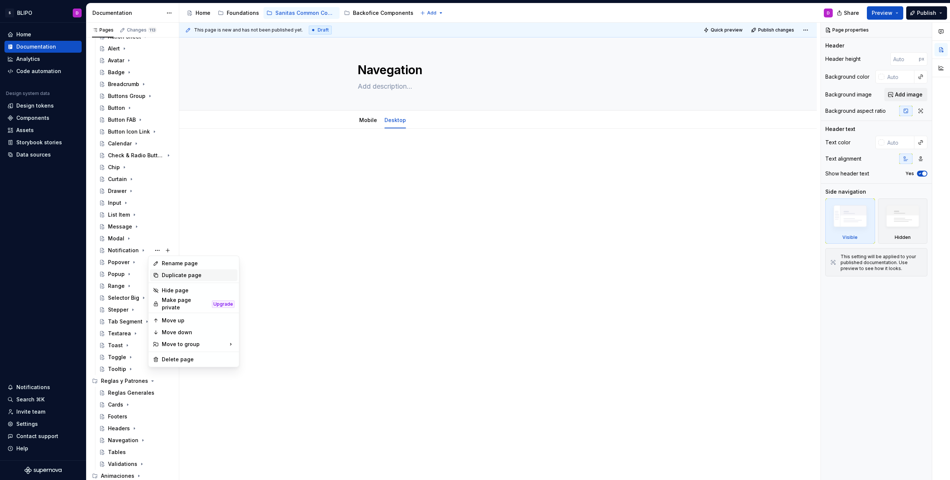
click at [177, 274] on div "Duplicate page" at bounding box center [198, 275] width 73 height 7
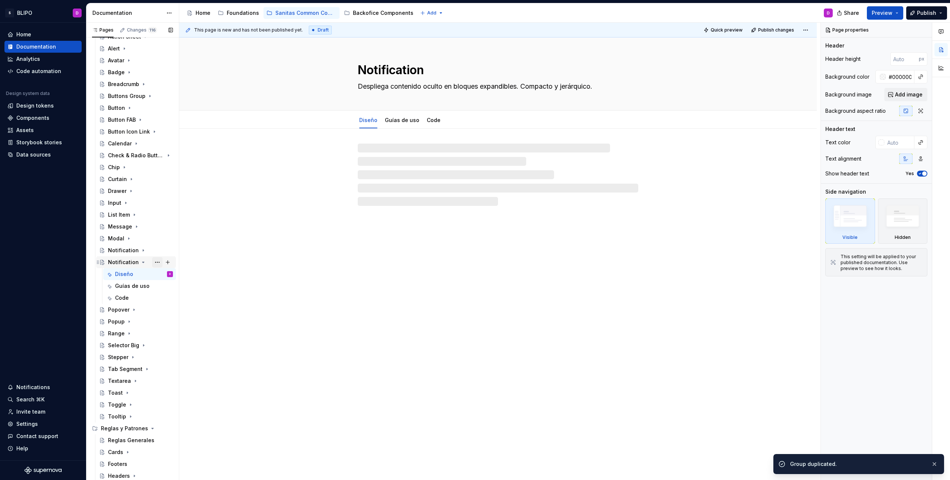
click at [153, 263] on button "Page tree" at bounding box center [157, 262] width 10 height 10
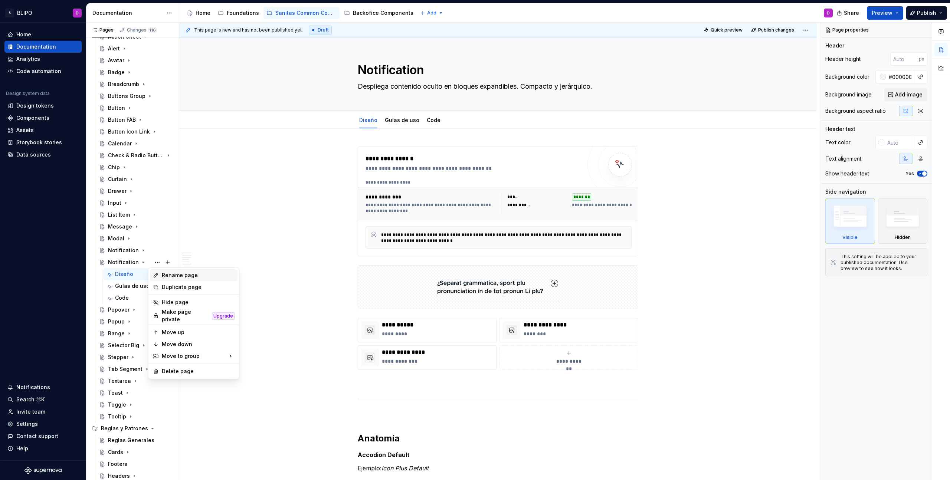
click at [187, 278] on div "Rename page" at bounding box center [198, 275] width 73 height 7
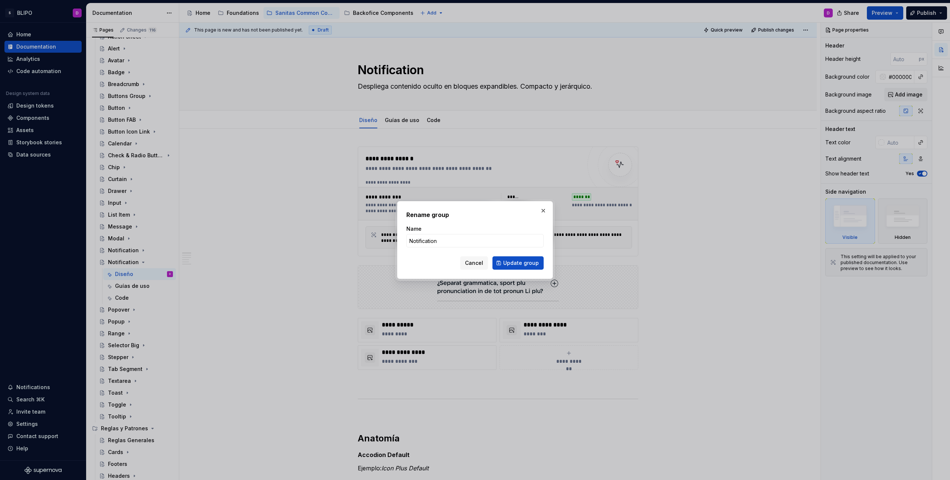
type textarea "*"
type input "Profile"
click button "Update group" at bounding box center [518, 262] width 51 height 13
type textarea "*"
type textarea "Profile"
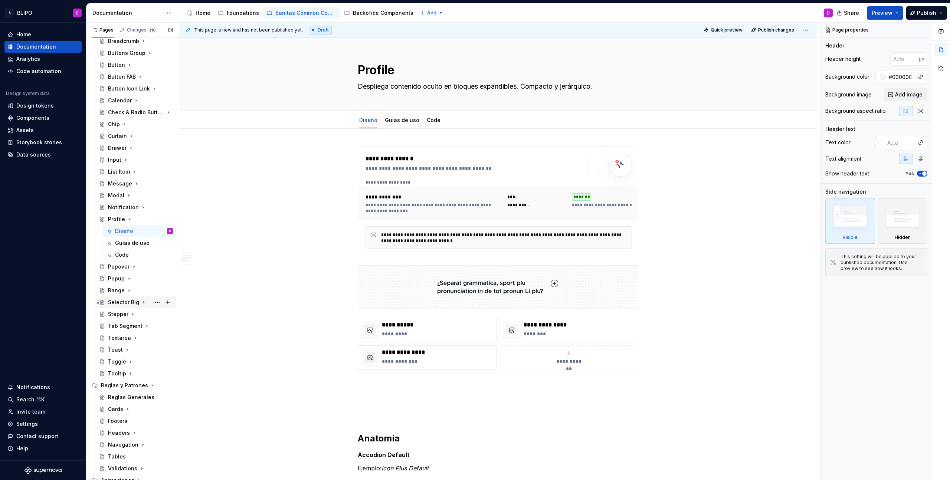
scroll to position [106, 0]
click at [140, 441] on icon "Page tree" at bounding box center [143, 441] width 6 height 6
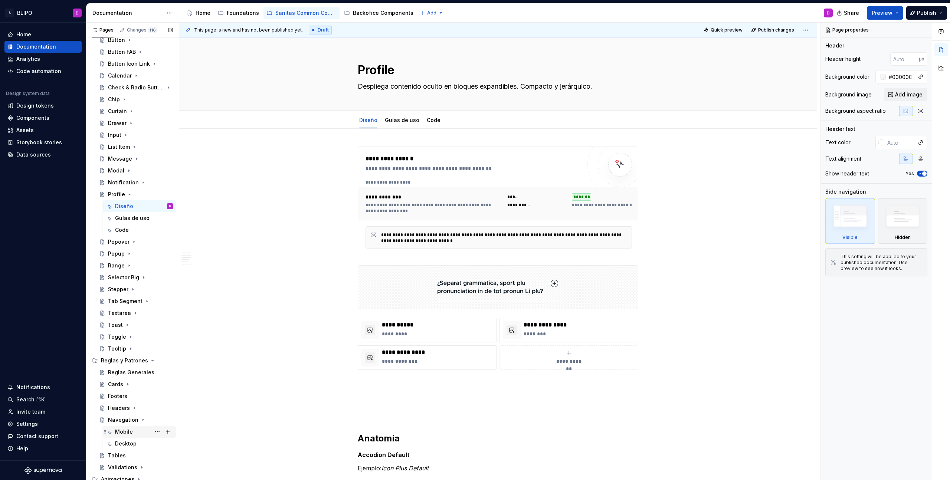
scroll to position [122, 0]
click at [152, 282] on button "Page tree" at bounding box center [157, 282] width 10 height 10
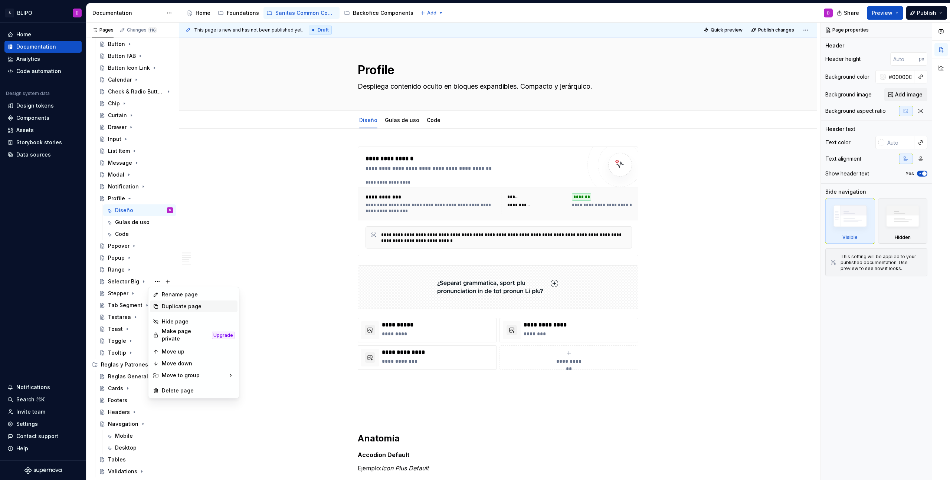
click at [166, 304] on div "Duplicate page" at bounding box center [198, 306] width 73 height 7
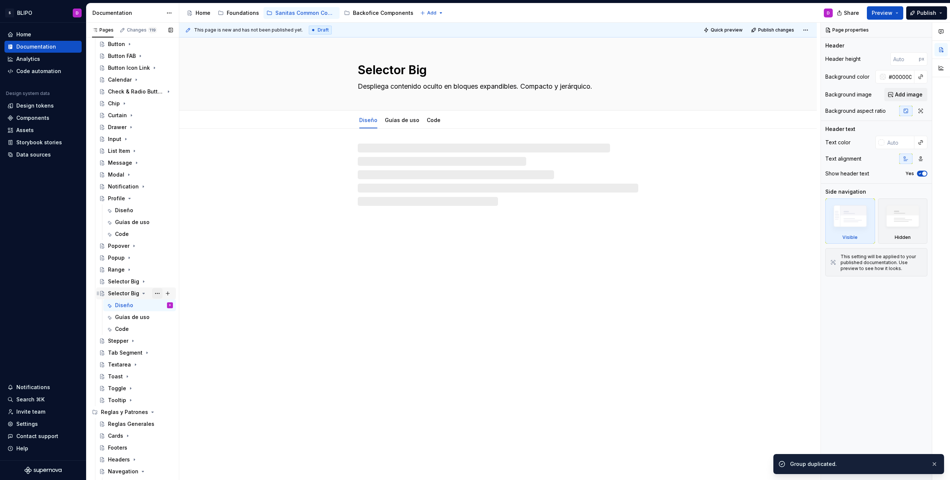
click at [155, 294] on button "Page tree" at bounding box center [157, 293] width 10 height 10
type textarea "*"
click at [180, 308] on div "Rename page" at bounding box center [198, 306] width 73 height 7
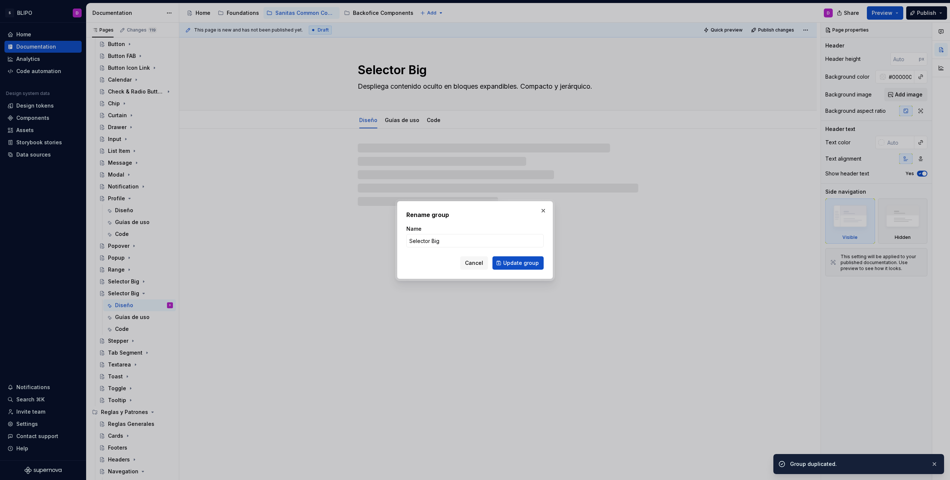
type input "S"
type textarea "*"
type input "Si"
type textarea "*"
type input "Sid"
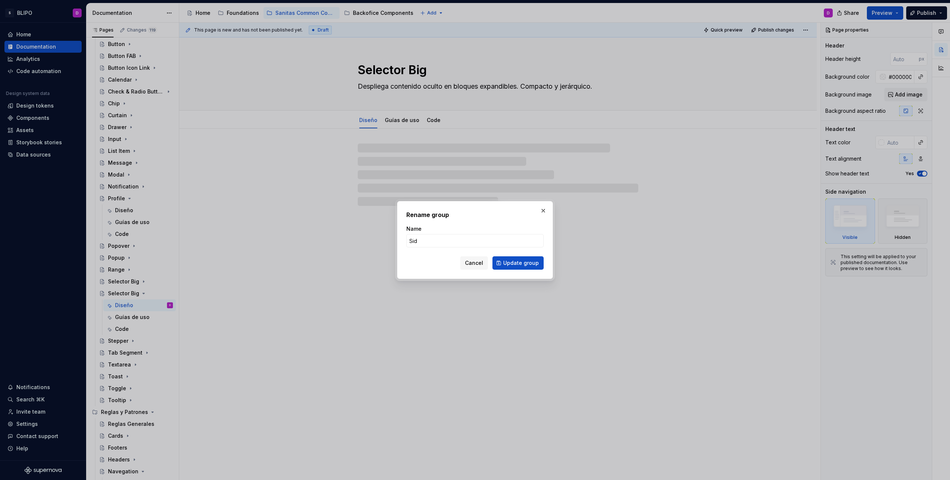
type textarea "*"
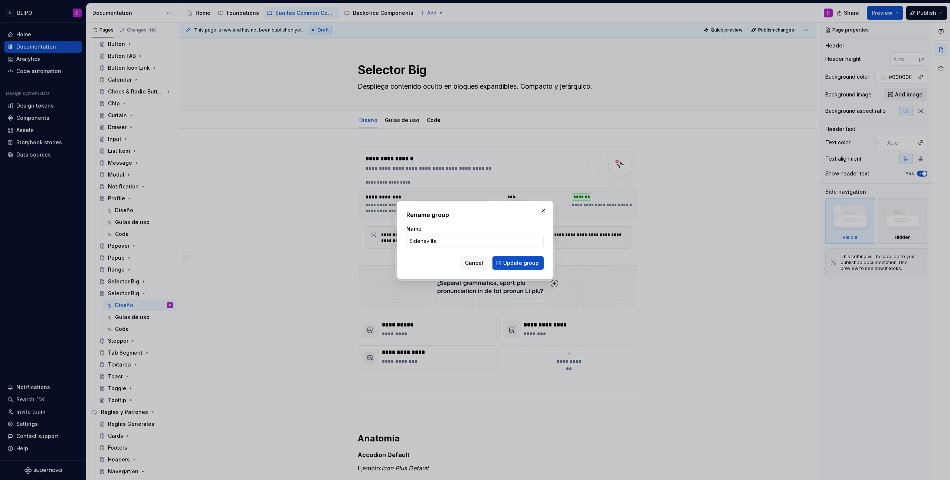
type input "Sidenav Item"
click button "Update group" at bounding box center [518, 262] width 51 height 13
type textarea "*"
type textarea "Sidenav Item"
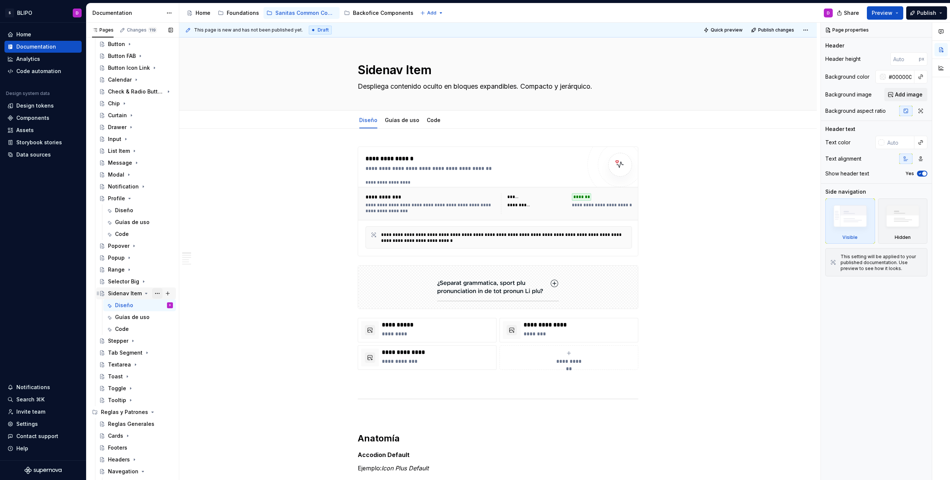
click at [155, 293] on button "Page tree" at bounding box center [157, 293] width 10 height 10
type textarea "*"
click at [168, 304] on div "Rename page" at bounding box center [198, 306] width 73 height 7
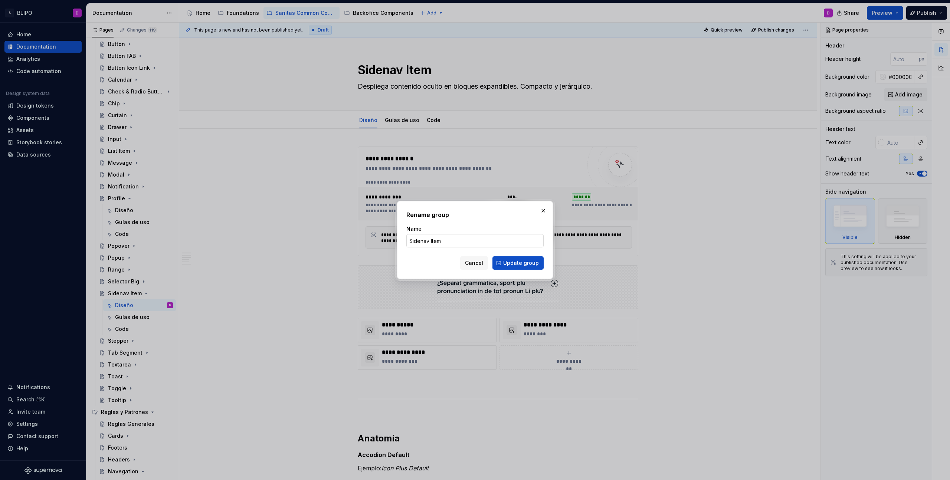
click at [441, 241] on input "Sidenav Item" at bounding box center [474, 240] width 137 height 13
type input "Sidenav"
drag, startPoint x: 527, startPoint y: 262, endPoint x: 477, endPoint y: 264, distance: 50.2
click at [527, 262] on span "Update group" at bounding box center [521, 262] width 36 height 7
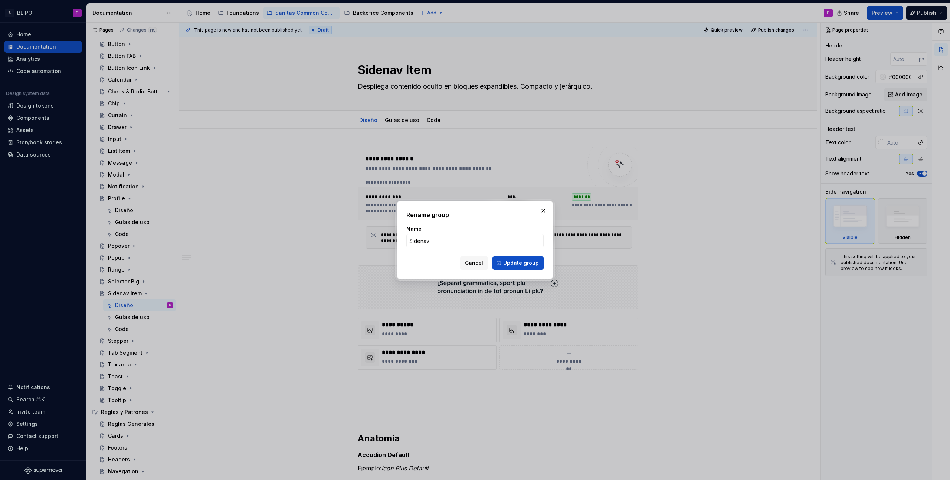
type textarea "*"
type textarea "Sidenav"
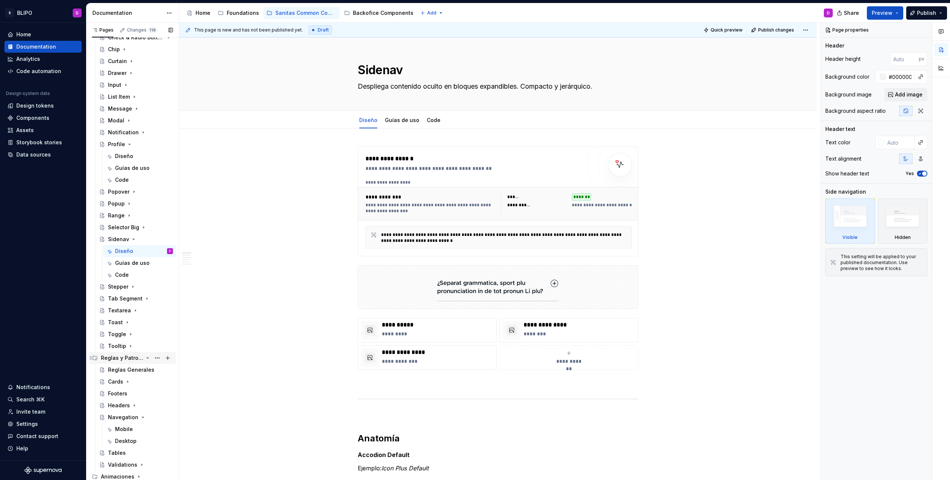
scroll to position [177, 0]
click at [133, 239] on icon "Page tree" at bounding box center [134, 238] width 2 height 1
click at [129, 180] on icon "Page tree" at bounding box center [130, 179] width 2 height 1
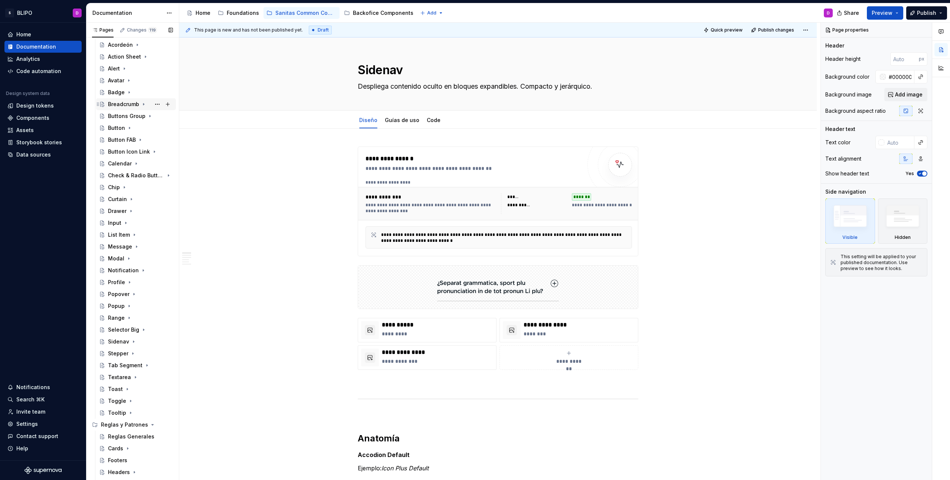
scroll to position [106, 0]
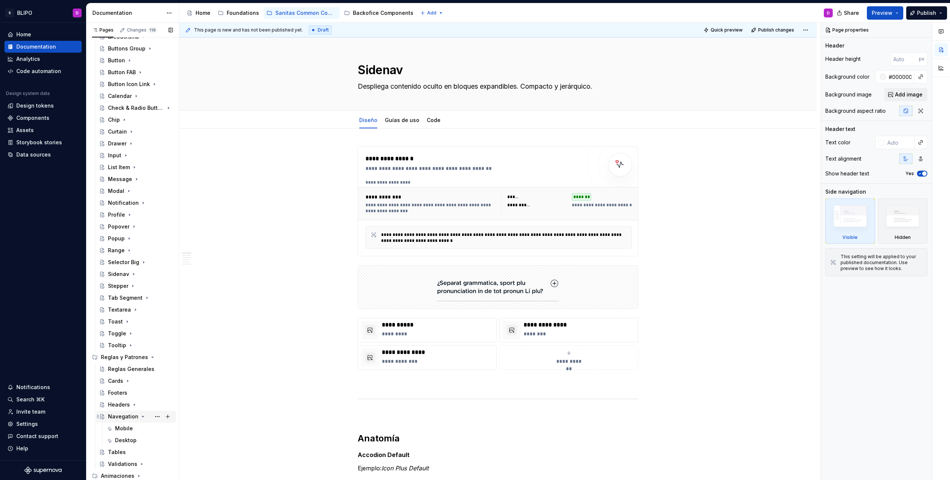
click at [142, 416] on icon "Page tree" at bounding box center [143, 416] width 2 height 1
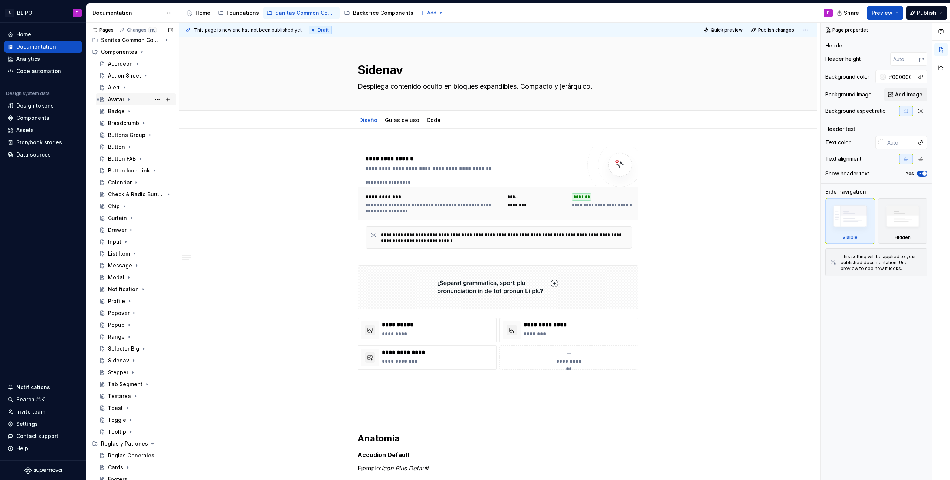
scroll to position [19, 0]
type textarea "*"
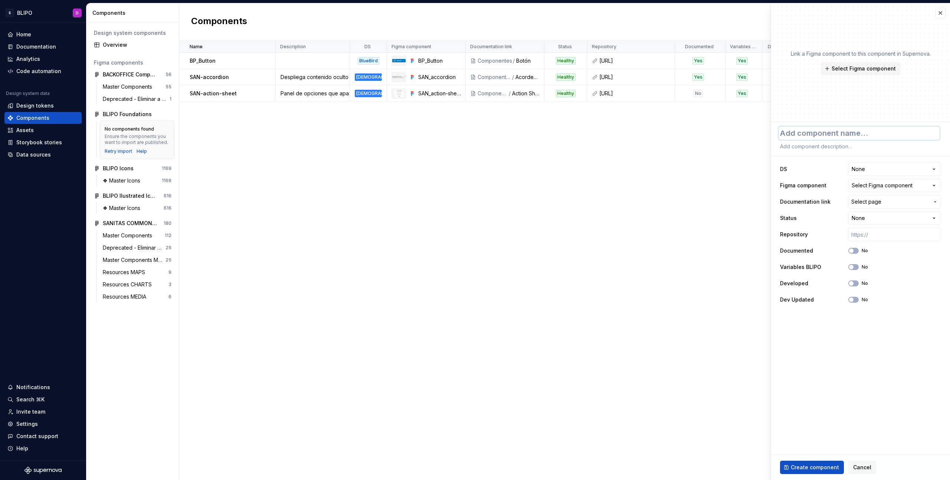
type textarea "*"
click at [659, 156] on div "Name Description DS Figma component Documentation link Status Repository Docume…" at bounding box center [564, 260] width 771 height 439
click at [939, 17] on button "button" at bounding box center [940, 13] width 10 height 10
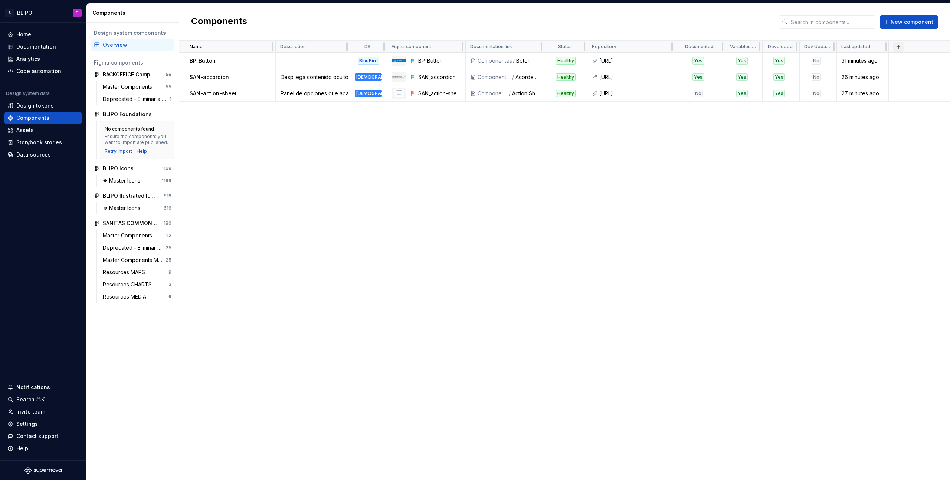
click at [899, 47] on button "button" at bounding box center [898, 47] width 10 height 10
click at [879, 60] on div "New custom property" at bounding box center [856, 61] width 56 height 7
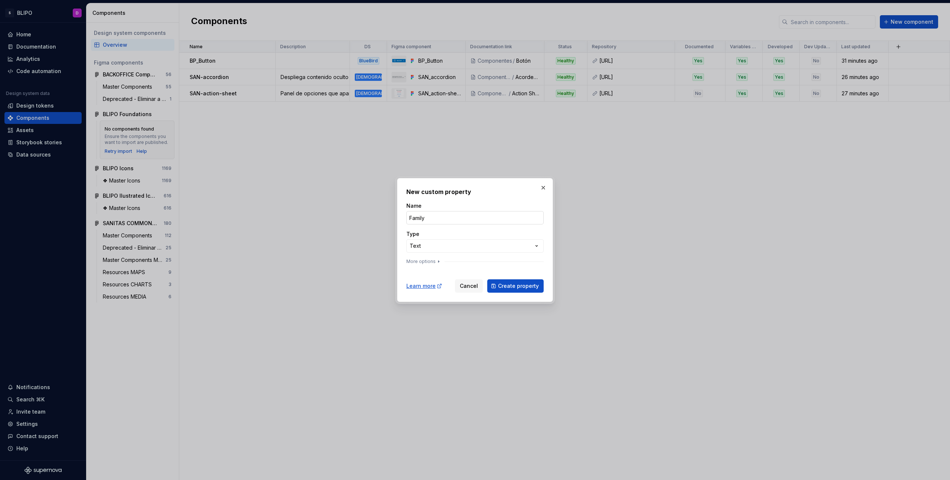
click at [425, 219] on input "Family" at bounding box center [474, 217] width 137 height 13
type input "Group"
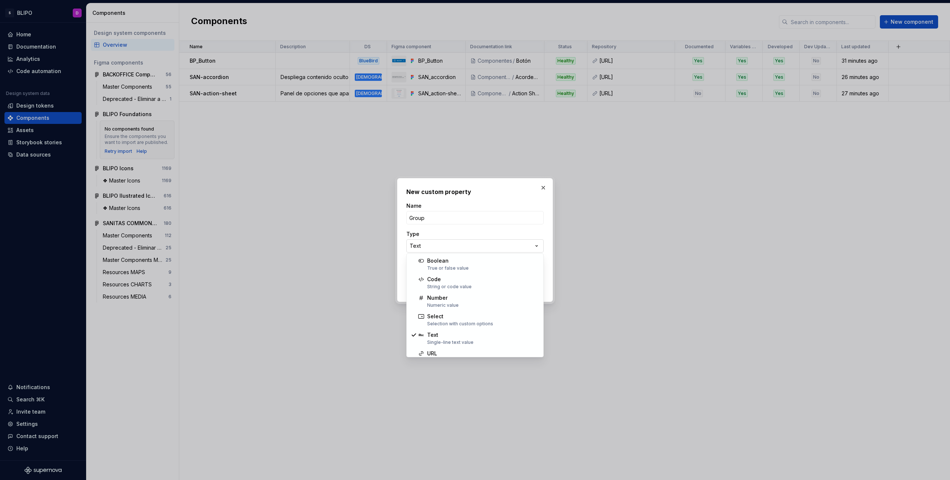
click at [477, 246] on div "**********" at bounding box center [475, 240] width 950 height 480
select select "******"
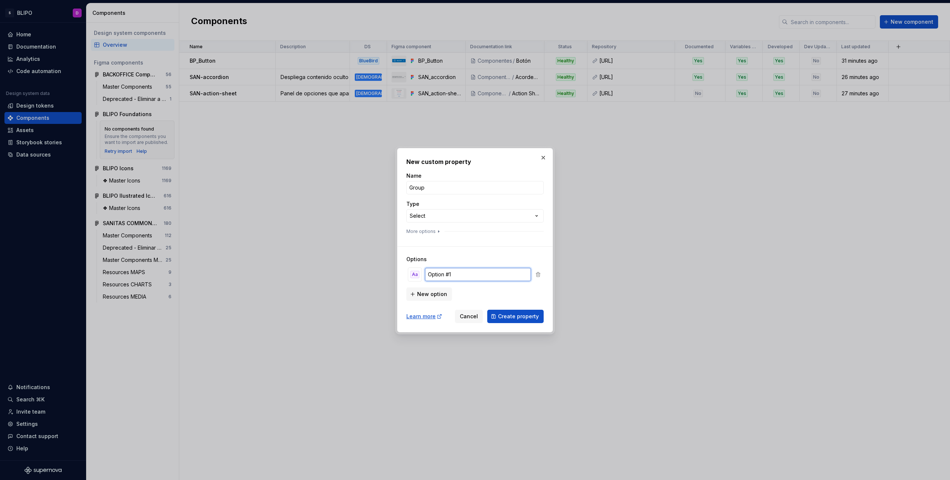
click at [446, 278] on input "Option #1" at bounding box center [478, 274] width 106 height 13
type input "Forms"
click at [435, 292] on span "New option" at bounding box center [432, 294] width 30 height 7
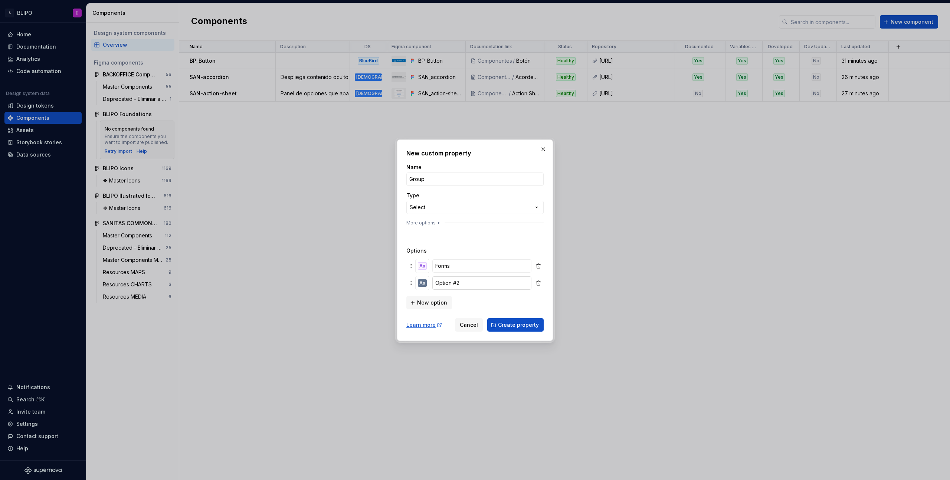
click at [451, 280] on input "Option #2" at bounding box center [481, 283] width 99 height 13
click at [442, 282] on input "Option #2" at bounding box center [481, 283] width 99 height 13
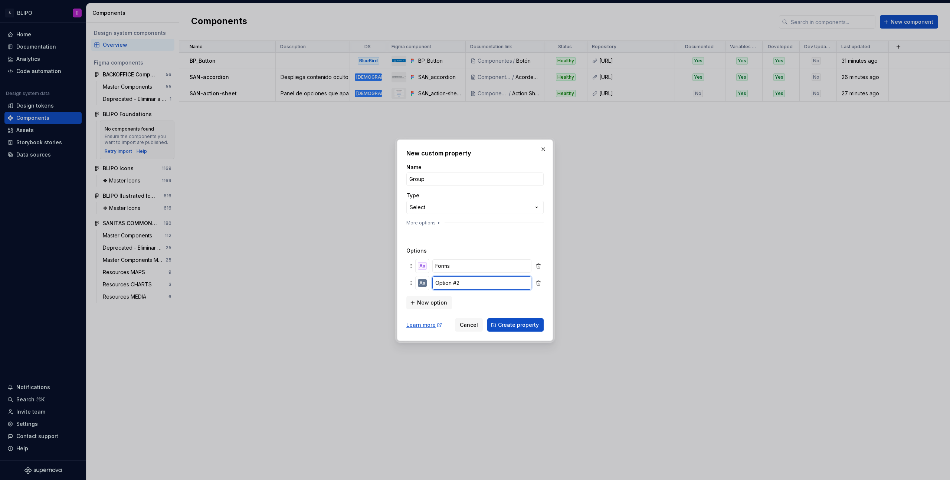
click at [442, 282] on input "Option #2" at bounding box center [481, 283] width 99 height 13
type input "Nav & Organization"
click at [419, 301] on span "New option" at bounding box center [432, 302] width 30 height 7
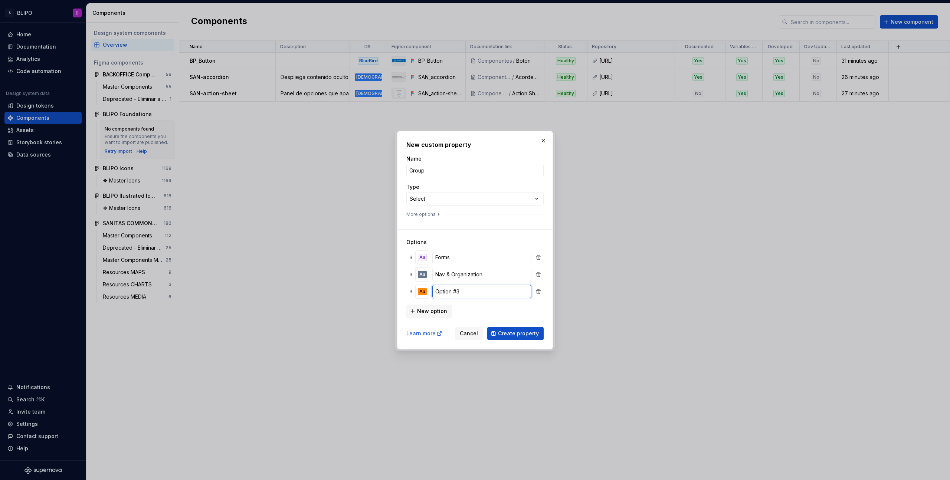
click at [462, 292] on input "Option #3" at bounding box center [481, 291] width 99 height 13
type input "Containers"
click at [422, 310] on span "New option" at bounding box center [432, 311] width 30 height 7
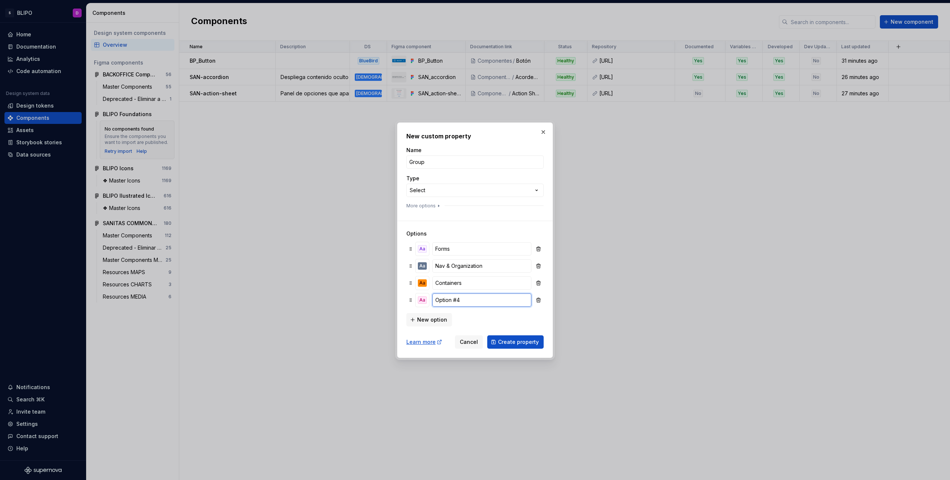
click at [457, 300] on input "Option #4" at bounding box center [481, 300] width 99 height 13
type input "Visualization & Progress"
click at [436, 318] on span "New option" at bounding box center [432, 319] width 30 height 7
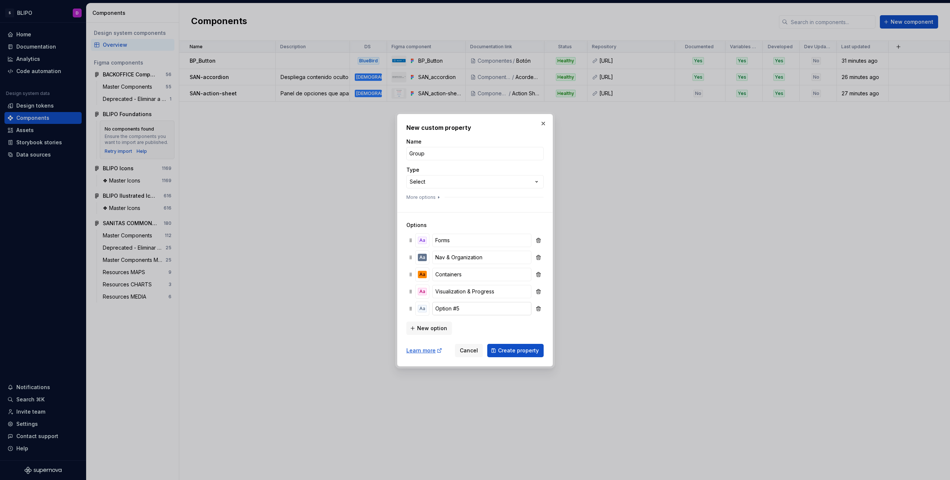
click at [456, 308] on input "Option #5" at bounding box center [481, 308] width 99 height 13
type input "Identity"
click at [433, 329] on span "New option" at bounding box center [432, 328] width 30 height 7
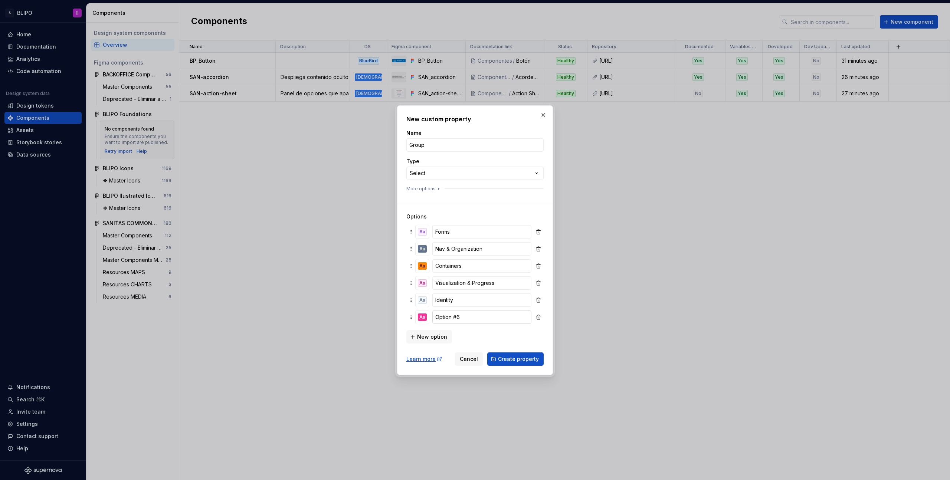
click at [457, 318] on input "Option #6" at bounding box center [481, 317] width 99 height 13
type input "Time"
click at [437, 340] on span "New option" at bounding box center [432, 336] width 30 height 7
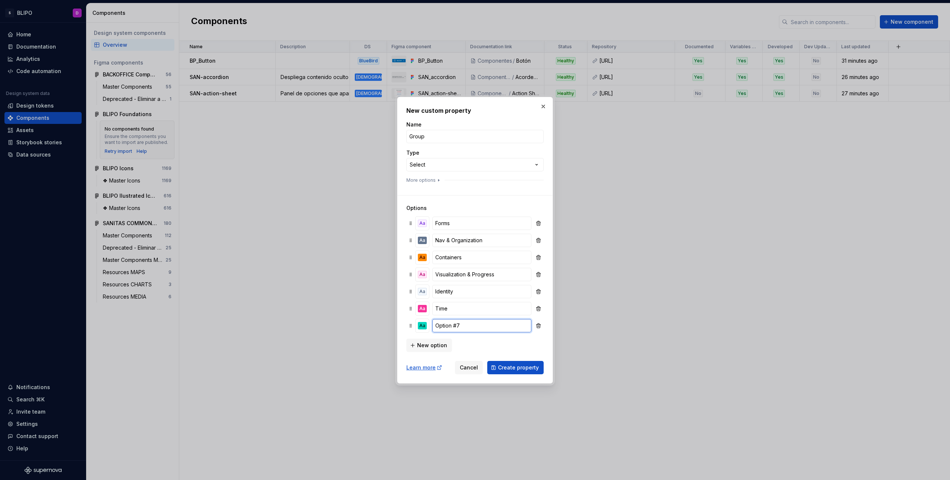
click at [446, 327] on input "Option #7" at bounding box center [481, 325] width 99 height 13
type input "D"
type input "Feedback & Status"
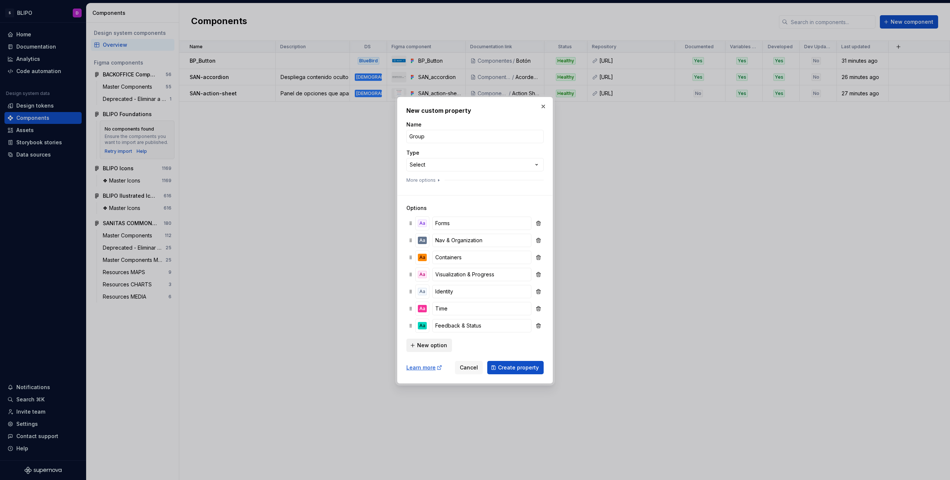
click at [443, 345] on span "New option" at bounding box center [432, 345] width 30 height 7
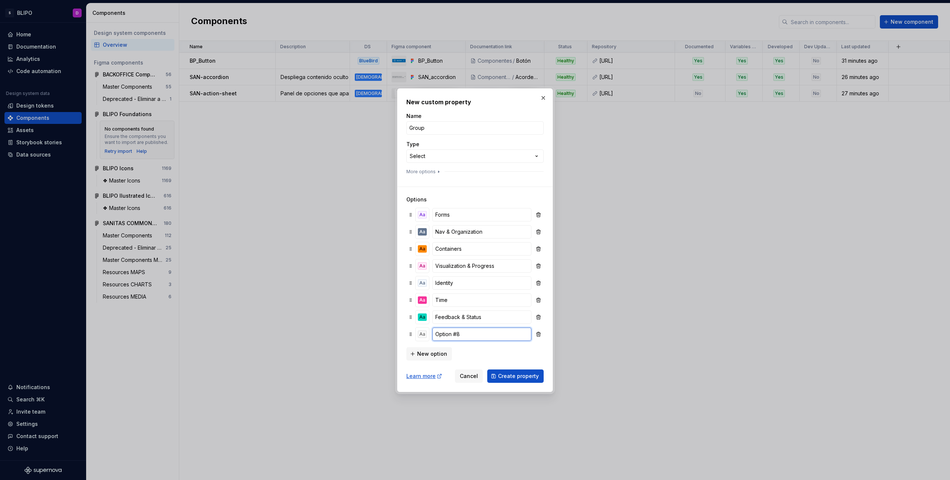
click at [453, 335] on input "Option #8" at bounding box center [481, 334] width 99 height 13
type input "Media"
click at [442, 356] on span "New option" at bounding box center [432, 353] width 30 height 7
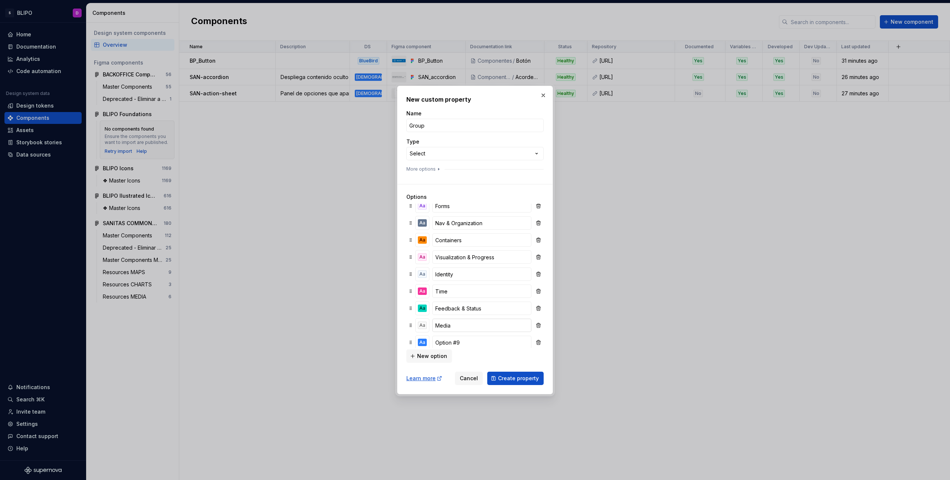
scroll to position [12, 0]
click at [454, 338] on input "Option #9" at bounding box center [481, 336] width 99 height 13
type input "Categorization"
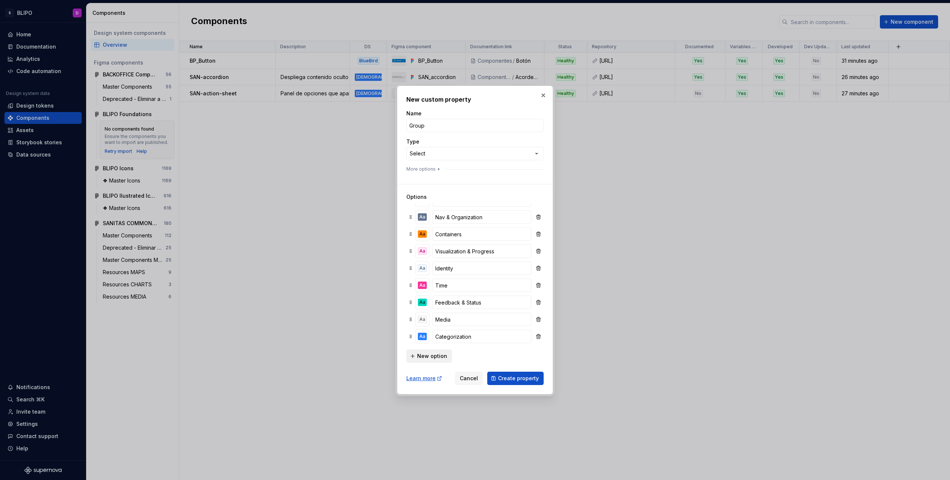
click at [431, 356] on span "New option" at bounding box center [432, 356] width 30 height 7
click at [534, 267] on button "button" at bounding box center [538, 268] width 8 height 10
click at [447, 303] on input "Media" at bounding box center [481, 302] width 99 height 13
type input "Image & Icons"
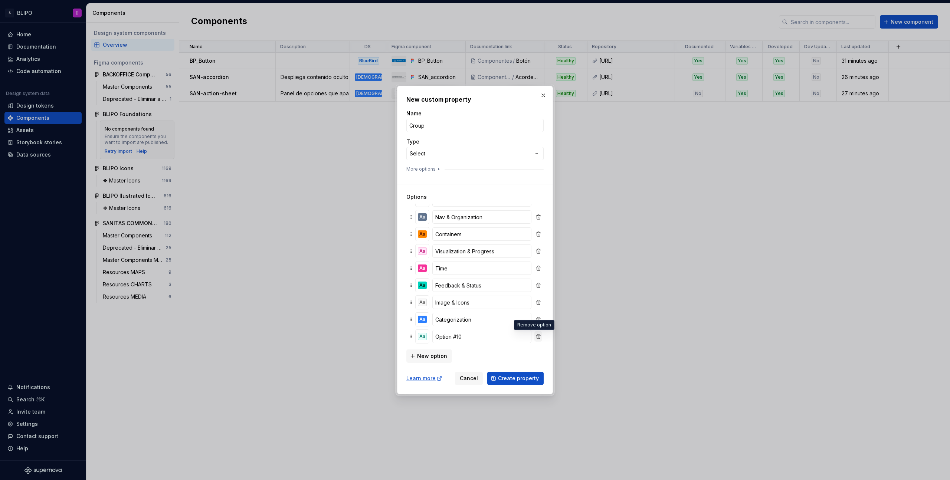
click at [534, 335] on button "button" at bounding box center [538, 336] width 8 height 10
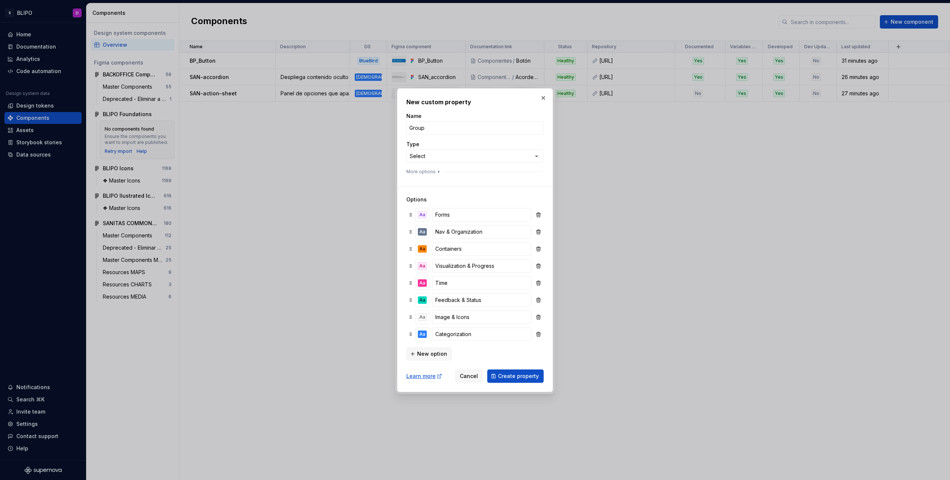
scroll to position [0, 0]
click at [538, 282] on button "button" at bounding box center [538, 283] width 8 height 10
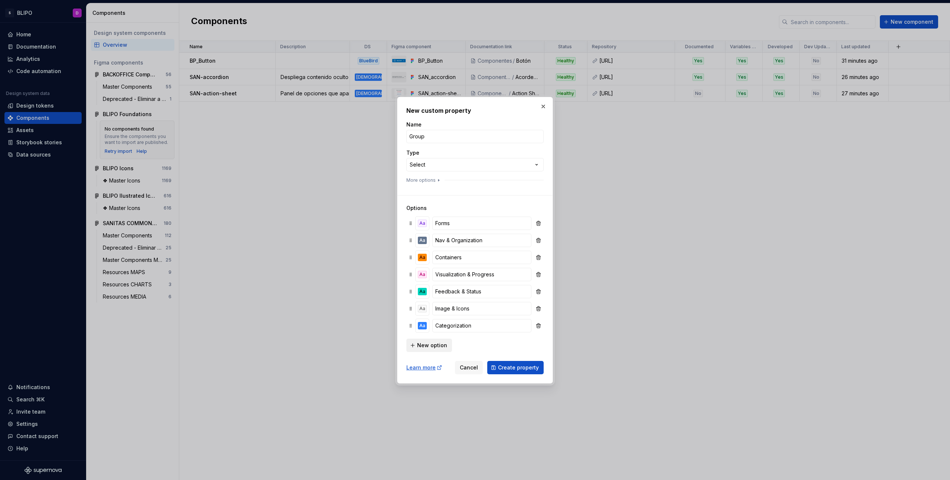
click at [441, 344] on span "New option" at bounding box center [432, 345] width 30 height 7
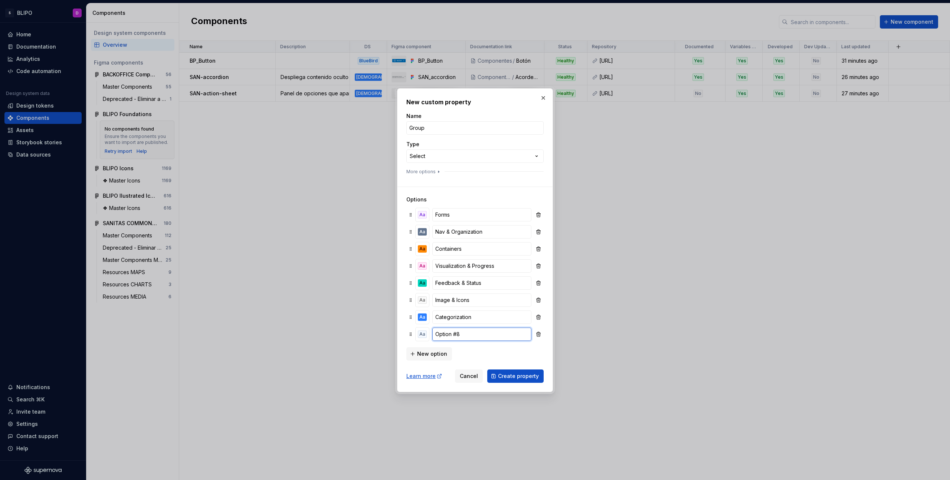
click at [460, 335] on input "Option #8" at bounding box center [481, 334] width 99 height 13
click at [460, 334] on input "Option #8" at bounding box center [481, 334] width 99 height 13
type input "Actions"
click at [468, 251] on input "Containers" at bounding box center [481, 248] width 99 height 13
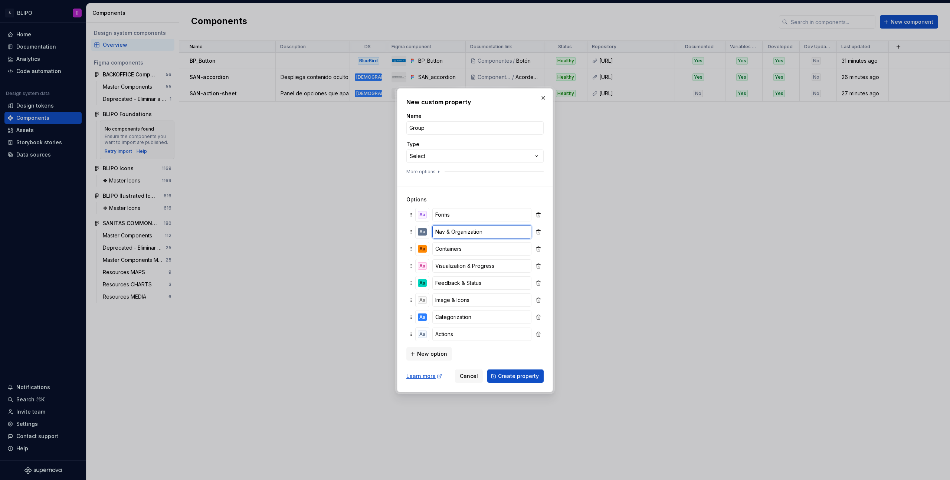
click at [463, 232] on input "Nav & Organization" at bounding box center [481, 231] width 99 height 13
type input "Navigation"
click at [473, 284] on input "Feedback & Status" at bounding box center [481, 283] width 99 height 13
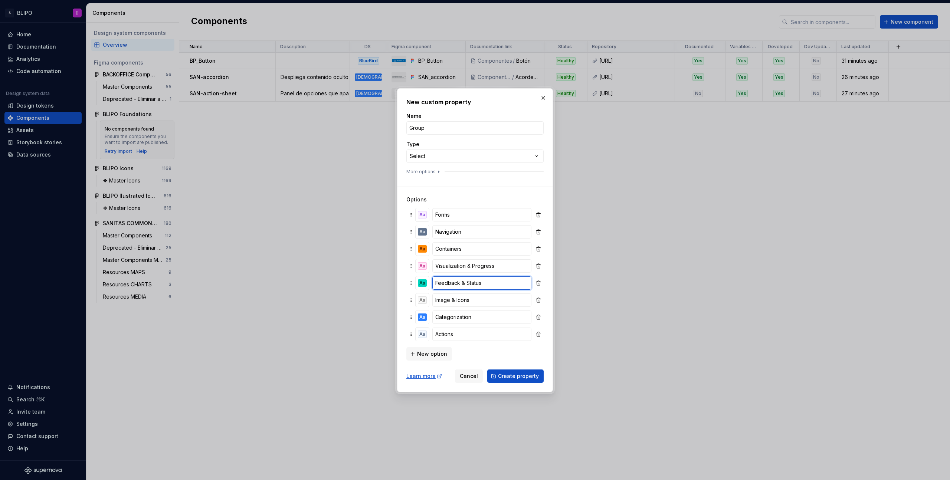
click at [484, 284] on input "Feedback & Status" at bounding box center [481, 283] width 99 height 13
click at [474, 337] on input "Feedback & Status" at bounding box center [481, 334] width 99 height 13
type input "Feedback"
click at [474, 301] on input "Categorization" at bounding box center [481, 300] width 99 height 13
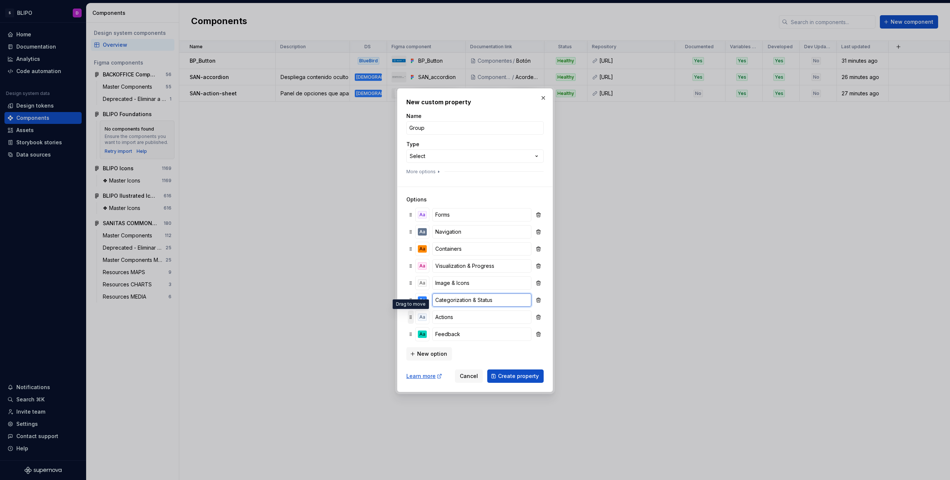
type input "Categorization & Status"
click at [423, 248] on div "Aa" at bounding box center [422, 248] width 9 height 7
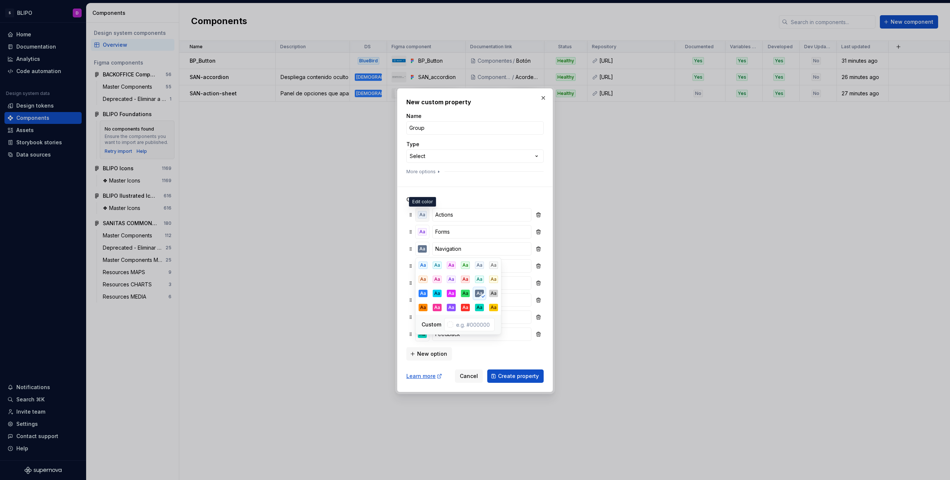
click at [423, 215] on div "Aa" at bounding box center [422, 214] width 9 height 7
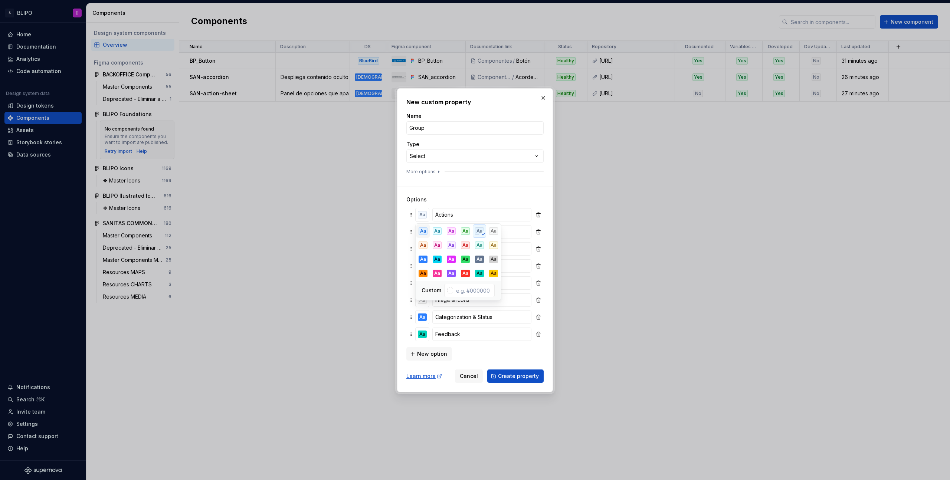
click at [424, 231] on div "Aa" at bounding box center [423, 231] width 9 height 7
click at [407, 226] on div "Aa Actions Aa Forms Aa Navigation Aa Containers Aa Visualization & Progress Aa …" at bounding box center [474, 276] width 137 height 140
click at [423, 233] on div "Aa" at bounding box center [422, 231] width 9 height 7
click at [436, 246] on div "Aa" at bounding box center [437, 248] width 9 height 7
click at [402, 244] on div "**********" at bounding box center [475, 240] width 156 height 304
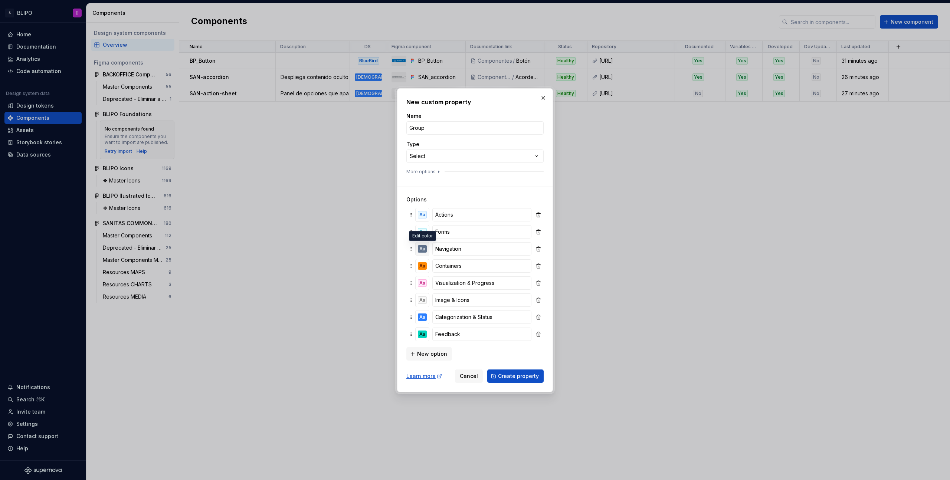
click at [420, 248] on div "Aa" at bounding box center [422, 248] width 9 height 7
click at [455, 267] on div "Aa" at bounding box center [451, 265] width 9 height 7
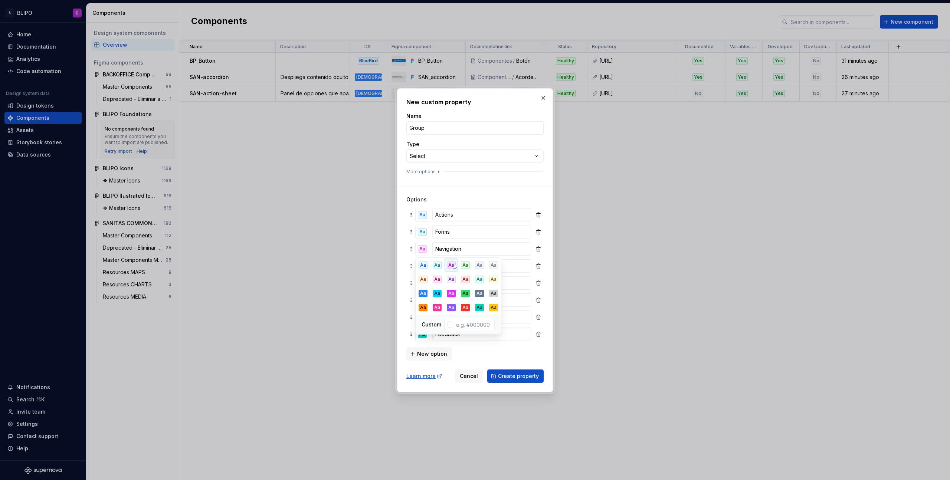
click at [403, 261] on div "**********" at bounding box center [475, 240] width 156 height 304
click at [427, 267] on button "Aa" at bounding box center [422, 265] width 13 height 13
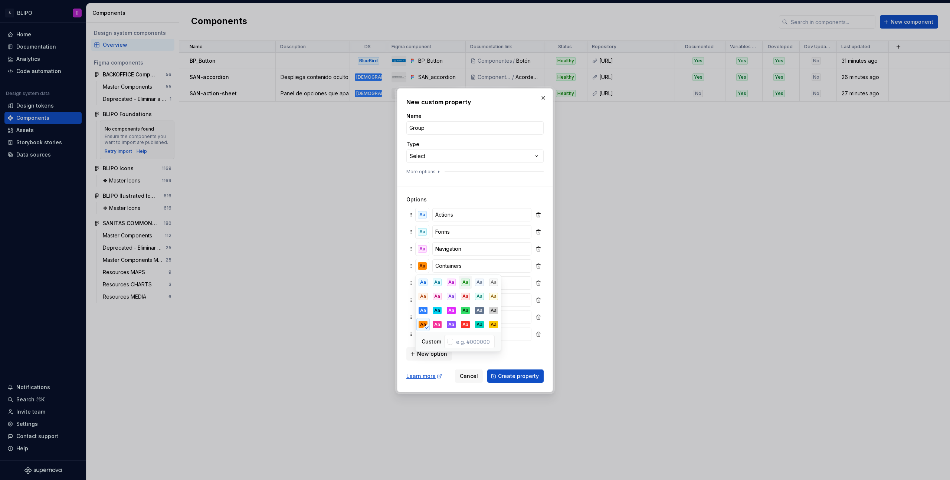
click at [467, 284] on div "Aa" at bounding box center [465, 282] width 9 height 7
click at [403, 279] on div "**********" at bounding box center [475, 240] width 156 height 304
click at [423, 285] on div "Aa" at bounding box center [422, 282] width 9 height 7
click at [477, 300] on div "Aa" at bounding box center [479, 299] width 9 height 7
click at [401, 300] on div "**********" at bounding box center [475, 240] width 156 height 304
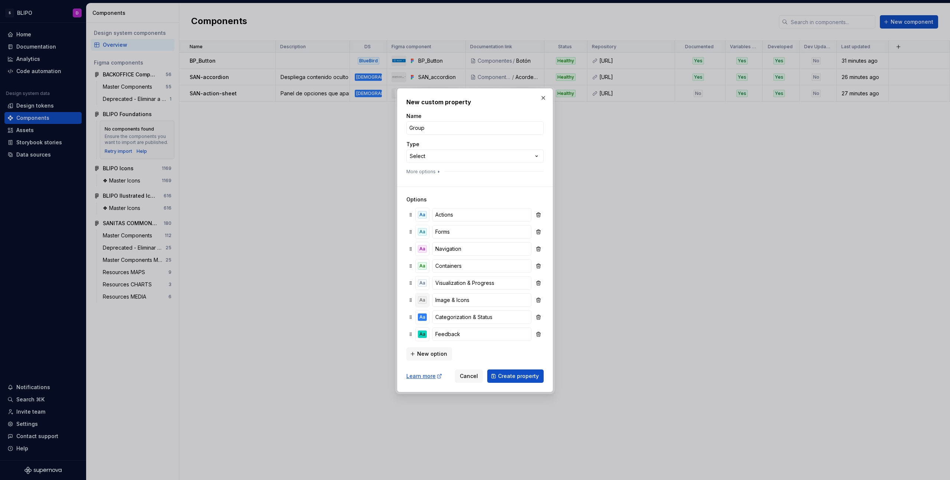
click at [424, 303] on div "Aa" at bounding box center [422, 300] width 9 height 7
click at [402, 314] on div "**********" at bounding box center [475, 240] width 156 height 304
click at [424, 319] on div "Aa" at bounding box center [422, 317] width 9 height 7
click at [423, 348] on div "Aa" at bounding box center [423, 347] width 9 height 7
click at [406, 329] on div "**********" at bounding box center [475, 240] width 156 height 304
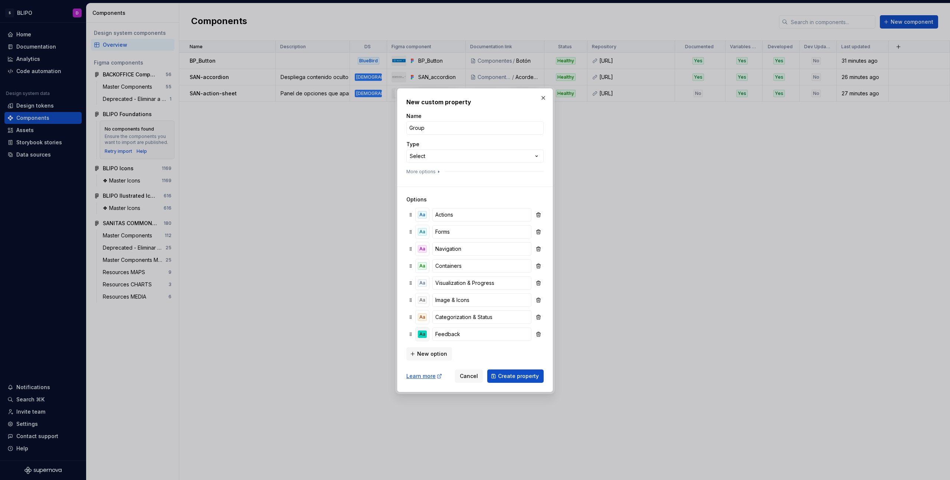
click at [421, 334] on div "Aa" at bounding box center [422, 334] width 9 height 7
click at [437, 364] on div "Aa" at bounding box center [437, 364] width 9 height 7
click at [402, 324] on div "**********" at bounding box center [475, 240] width 156 height 304
click at [519, 376] on span "Create property" at bounding box center [518, 376] width 41 height 7
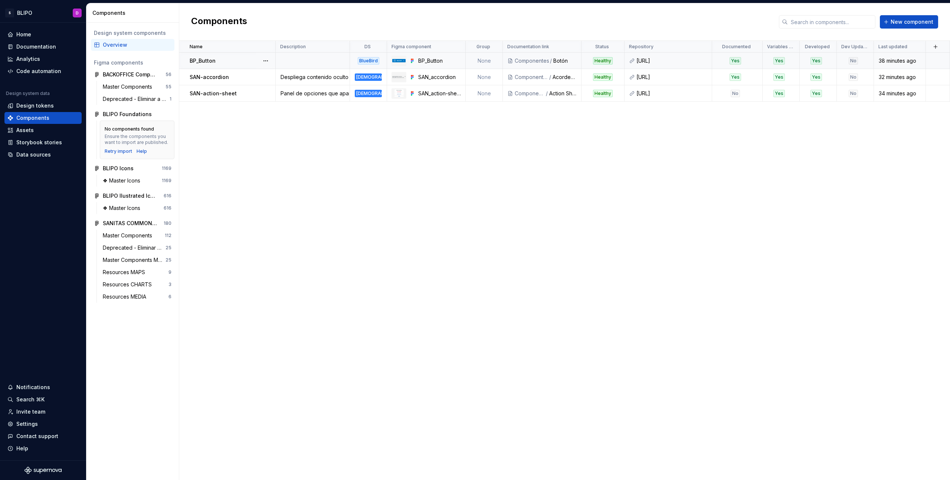
click at [481, 60] on td "None" at bounding box center [484, 61] width 37 height 16
click at [480, 60] on td "None" at bounding box center [484, 61] width 37 height 16
click at [268, 62] on button "button" at bounding box center [266, 61] width 10 height 10
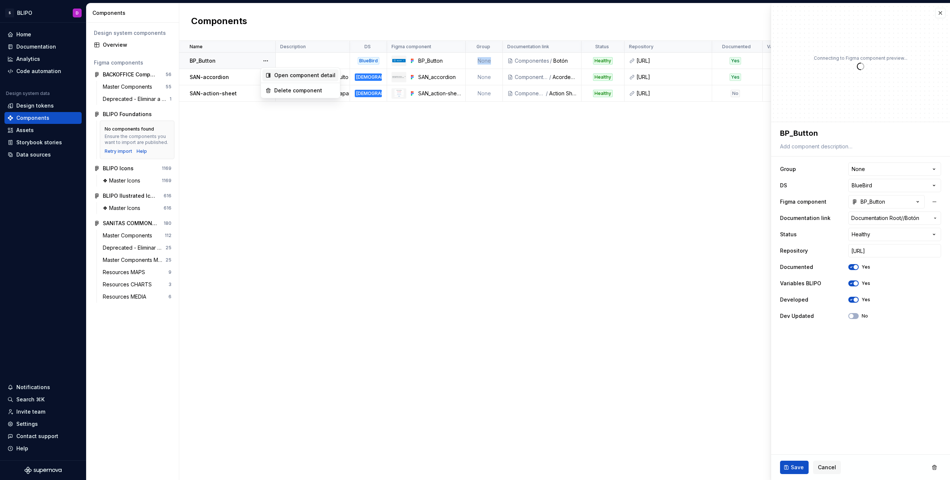
click at [290, 73] on div "Open component detail" at bounding box center [304, 75] width 61 height 7
click at [934, 171] on html "S BLIPO D Home Documentation Analytics Code automation Design system data Desig…" at bounding box center [475, 240] width 950 height 480
type textarea "*"
select select "**********"
click at [792, 468] on span "Save" at bounding box center [797, 467] width 13 height 7
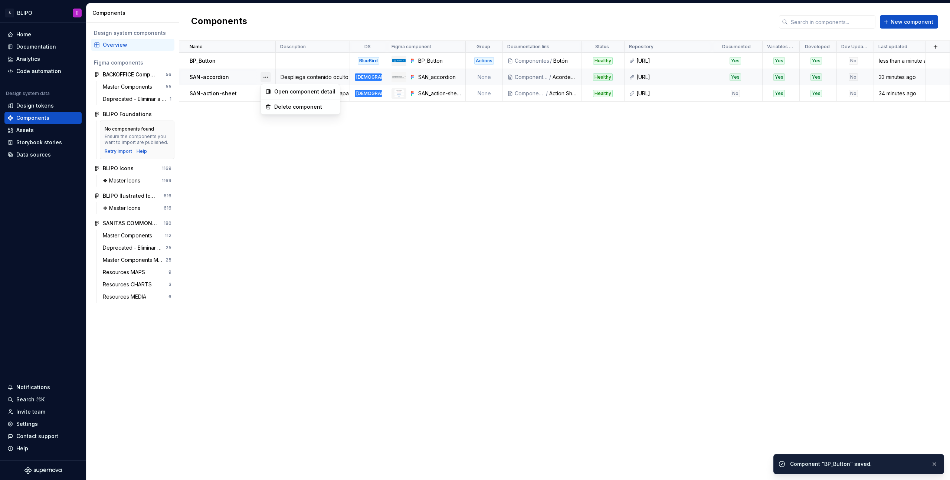
click at [267, 78] on button "button" at bounding box center [266, 77] width 10 height 10
click at [281, 91] on div "Open component detail" at bounding box center [304, 91] width 61 height 7
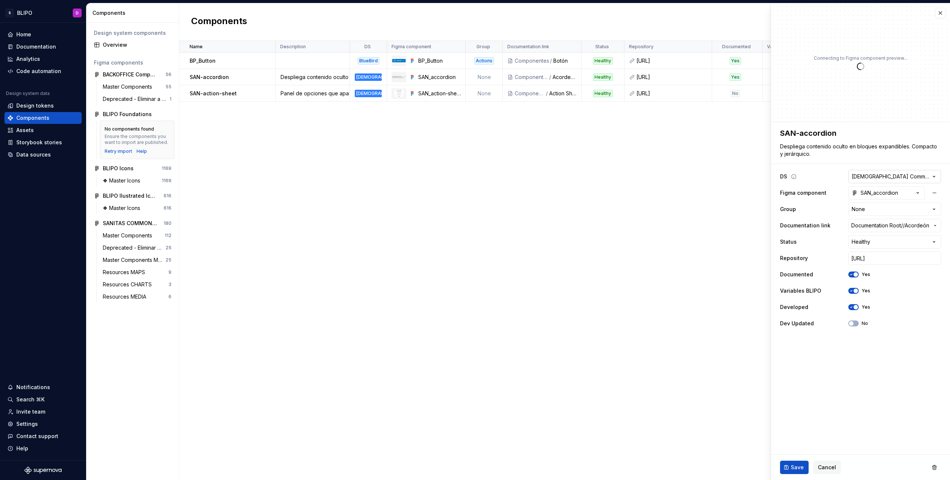
type textarea "*"
click at [934, 210] on html "S BLIPO D Home Documentation Analytics Code automation Design system data Desig…" at bounding box center [475, 240] width 950 height 480
select select "**********"
click at [794, 468] on span "Save" at bounding box center [797, 467] width 13 height 7
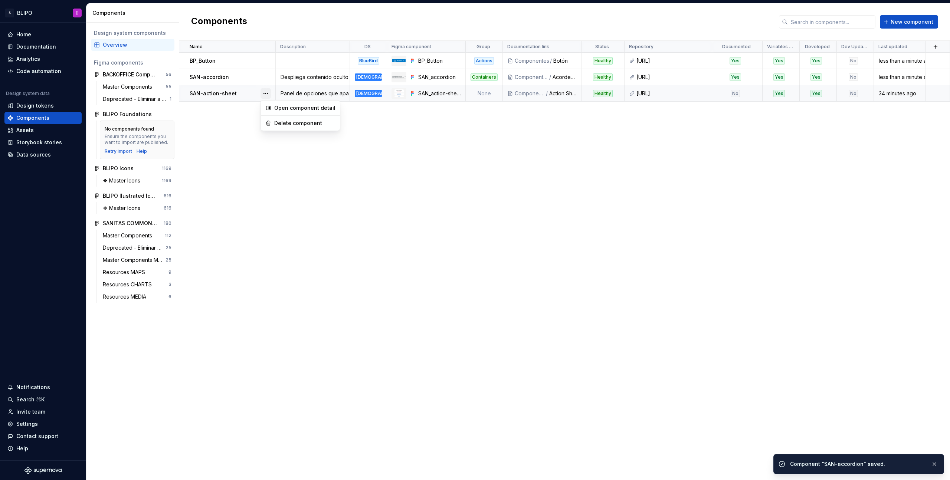
click at [264, 95] on button "button" at bounding box center [266, 93] width 10 height 10
click at [289, 109] on div "Open component detail" at bounding box center [304, 107] width 61 height 7
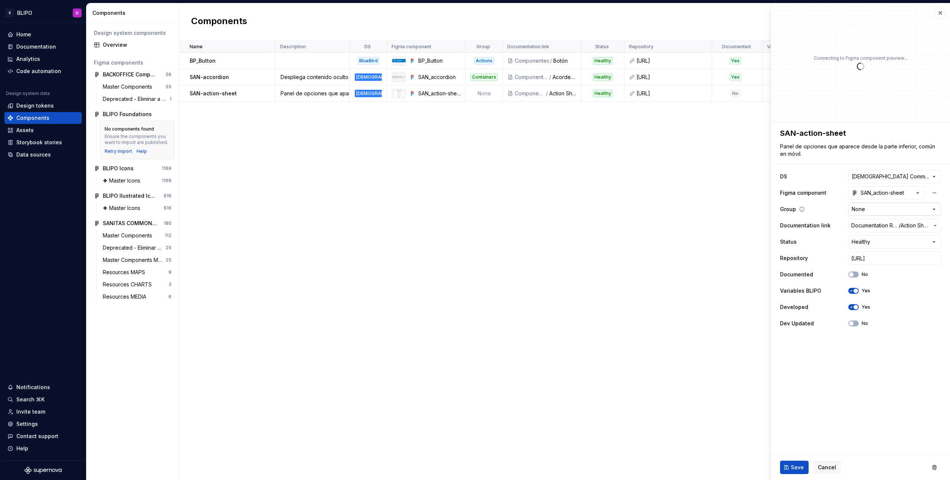
type textarea "*"
click at [905, 210] on html "S BLIPO D Home Documentation Analytics Code automation Design system data Desig…" at bounding box center [475, 240] width 950 height 480
select select "**********"
click at [934, 209] on html "S BLIPO D Home Documentation Analytics Code automation Design system data Desig…" at bounding box center [475, 240] width 950 height 480
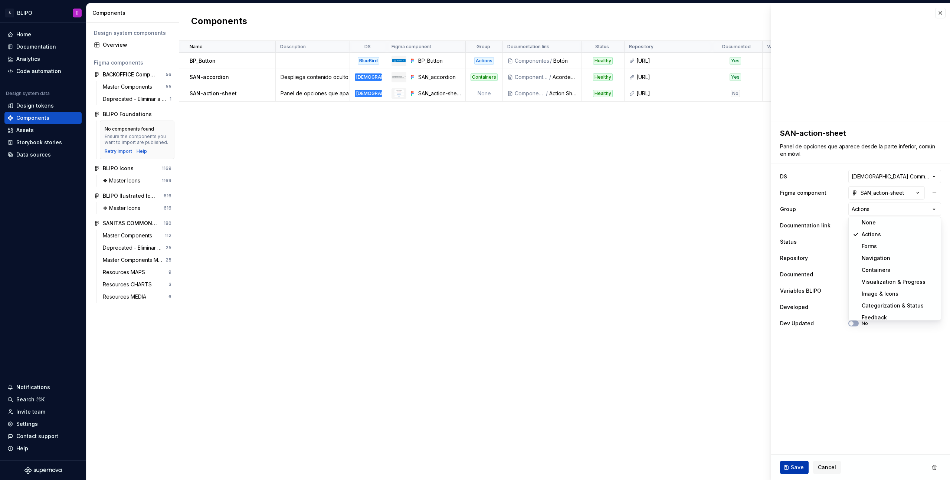
drag, startPoint x: 783, startPoint y: 469, endPoint x: 789, endPoint y: 468, distance: 5.4
click at [786, 468] on html "S BLIPO D Home Documentation Analytics Code automation Design system data Desig…" at bounding box center [475, 240] width 950 height 480
click at [789, 468] on button "Save" at bounding box center [794, 467] width 29 height 13
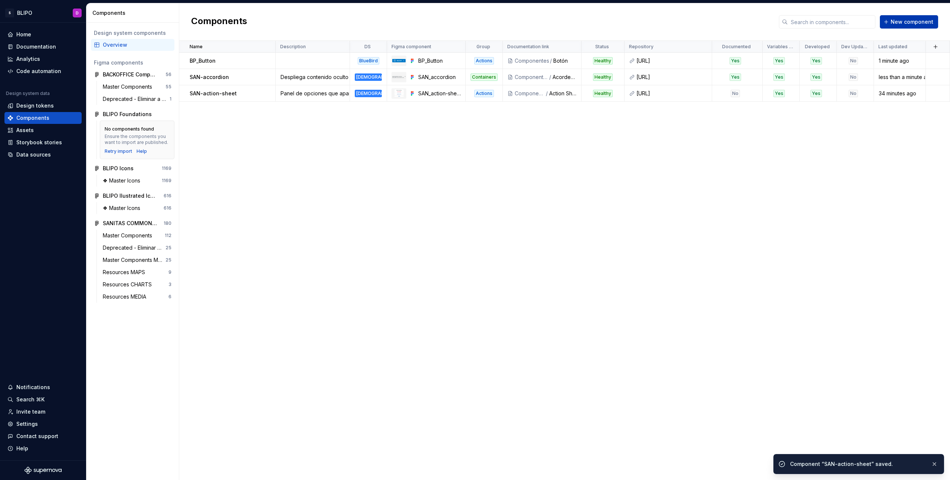
click at [907, 22] on span "New component" at bounding box center [912, 21] width 43 height 7
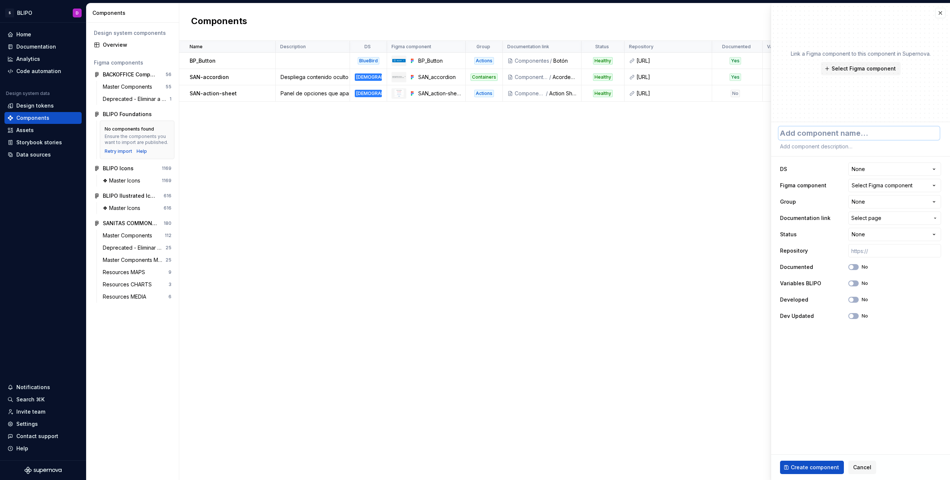
click at [839, 133] on textarea at bounding box center [859, 133] width 161 height 13
type textarea "*"
type textarea "SA"
type textarea "*"
type textarea "SAN"
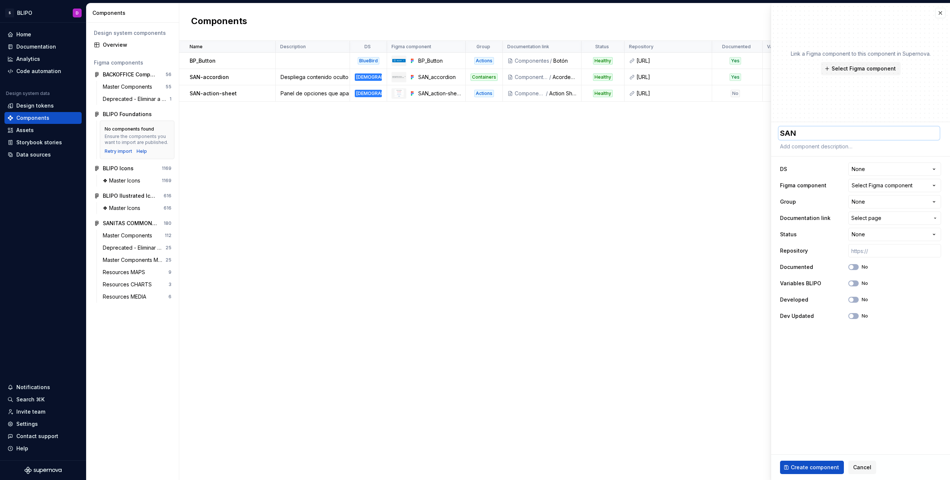
type textarea "*"
type textarea "SAN-"
type textarea "*"
type textarea "SAN-a"
type textarea "*"
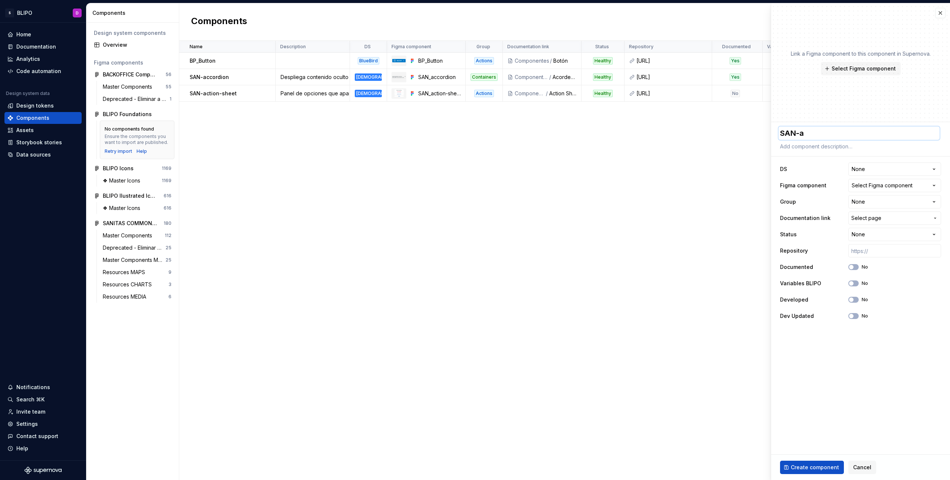
type textarea "SAN-al"
type textarea "*"
type textarea "SAN-ale"
type textarea "*"
type textarea "SAN-aler"
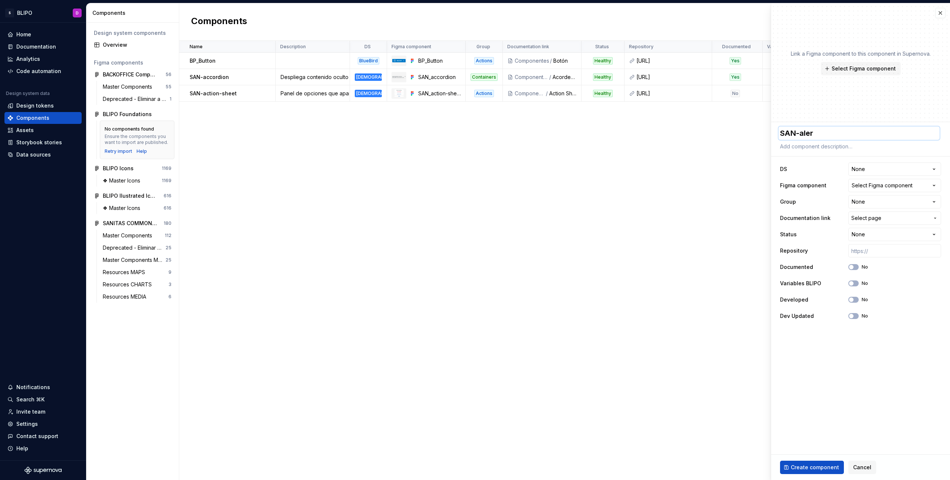
type textarea "*"
type textarea "SAN-alert"
click at [835, 147] on textarea at bounding box center [859, 146] width 161 height 10
paste textarea "SAN-alert: Mensaje destacado para advertencias o confirmaciones críticas."
type textarea "*"
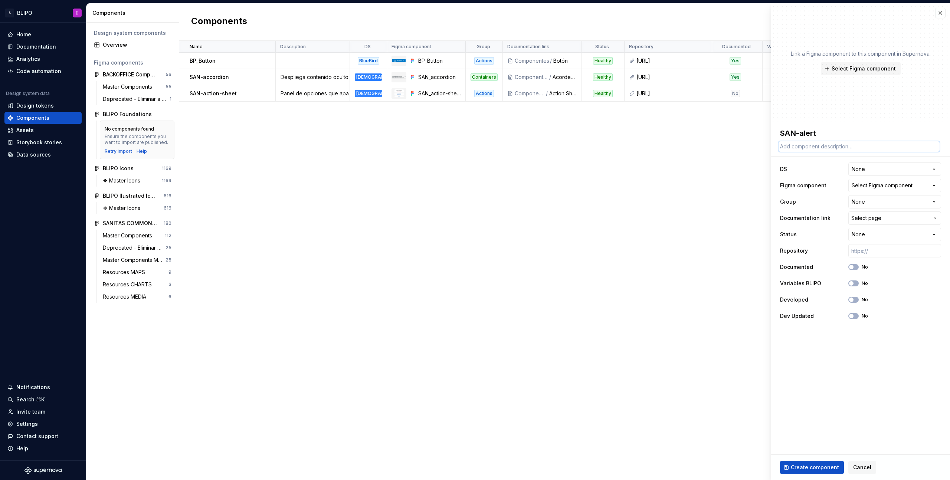
type textarea "SAN-alert: Mensaje destacado para advertencias o confirmaciones críticas."
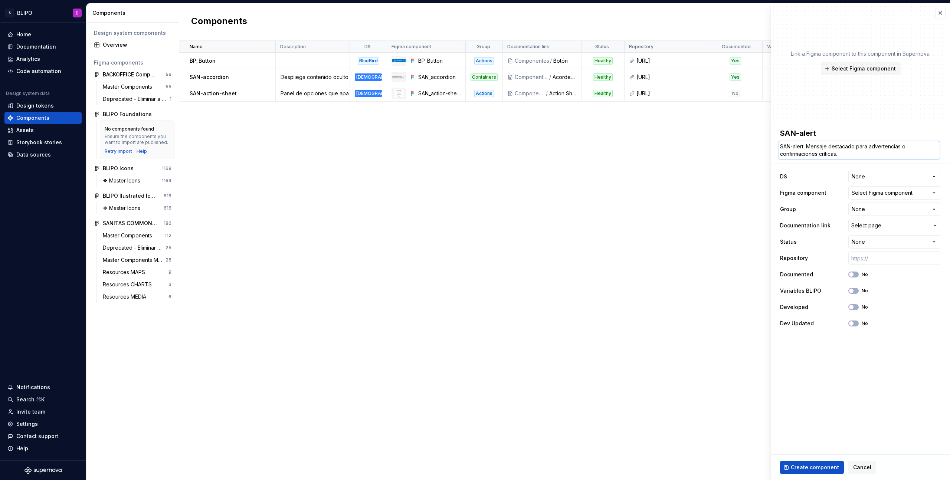
drag, startPoint x: 807, startPoint y: 146, endPoint x: 777, endPoint y: 148, distance: 29.8
click at [777, 148] on div "**********" at bounding box center [860, 229] width 179 height 214
type textarea "*"
type textarea "Mensaje destacado para advertencias o confirmaciones críticas."
click at [865, 68] on span "Select Figma component" at bounding box center [864, 68] width 64 height 7
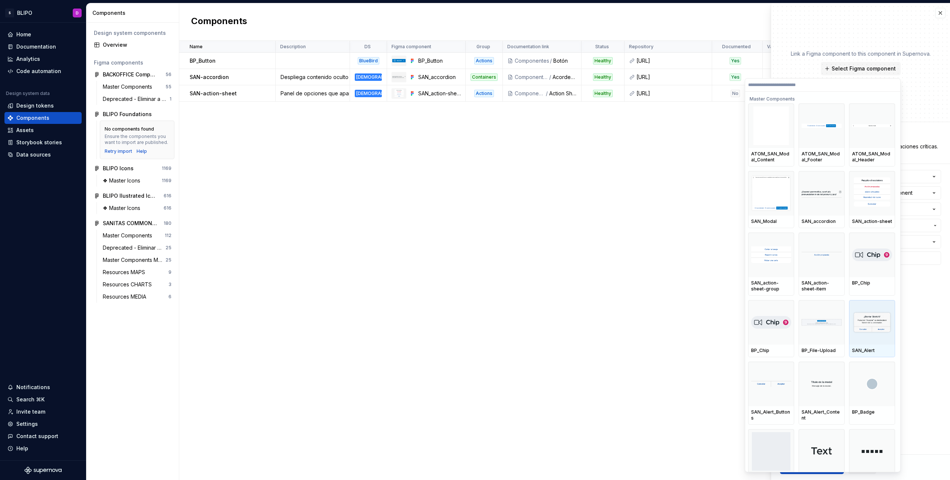
click at [869, 338] on div at bounding box center [872, 322] width 46 height 45
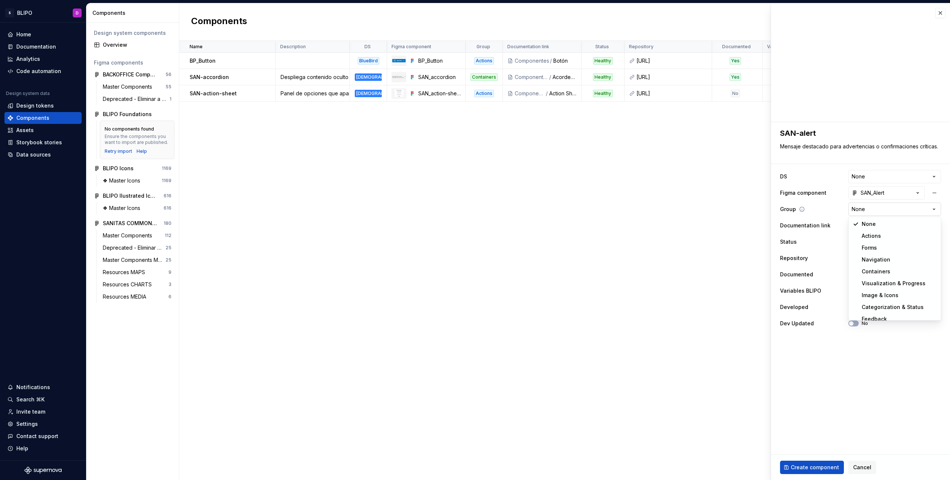
click at [910, 210] on html "S BLIPO D Home Documentation Analytics Code automation Design system data Desig…" at bounding box center [475, 240] width 950 height 480
type textarea "*"
select select "**********"
click at [909, 225] on span "Select page" at bounding box center [890, 225] width 78 height 7
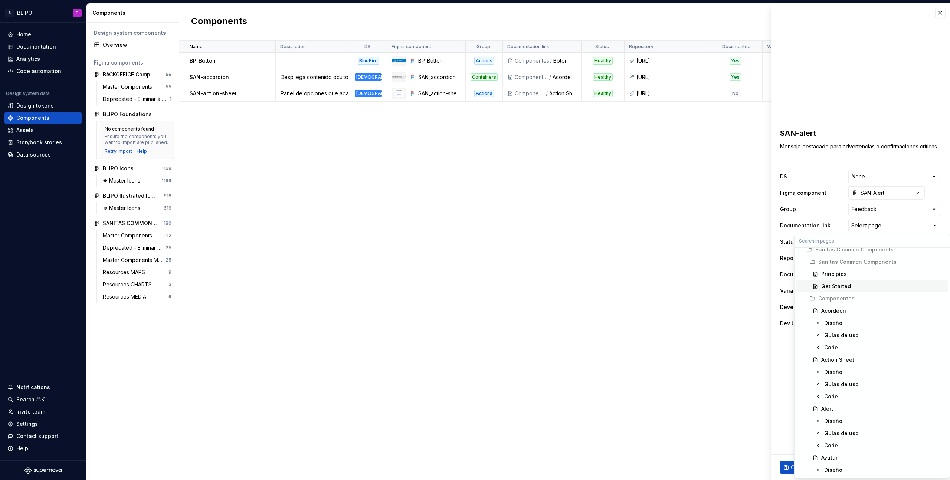
scroll to position [272, 0]
click at [836, 398] on div "Alert" at bounding box center [883, 399] width 124 height 7
type textarea "*"
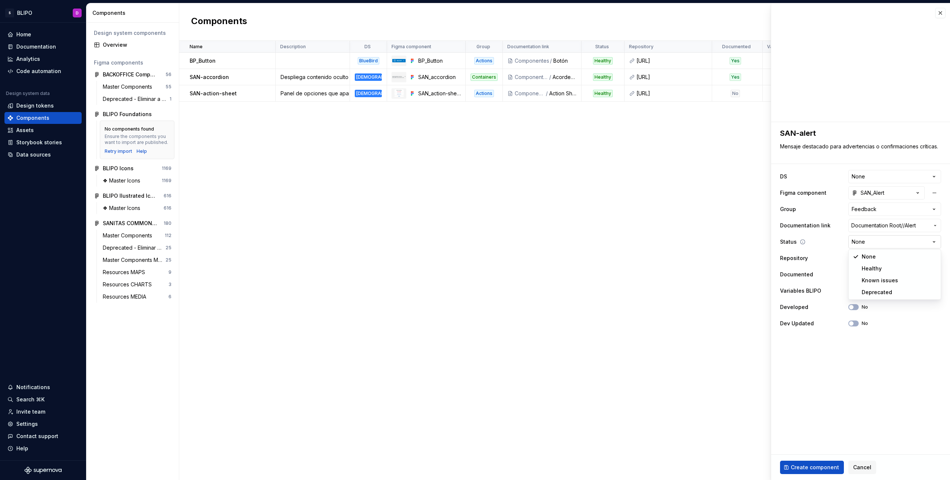
click at [895, 243] on html "S BLIPO D Home Documentation Analytics Code automation Design system data Desig…" at bounding box center [475, 240] width 950 height 480
select select "**********"
click at [875, 258] on input "text" at bounding box center [894, 258] width 93 height 13
paste input "https://ic.sanitas.dom/ui-libraries/sanitas-common-components/storybook/latest/…"
type textarea "*"
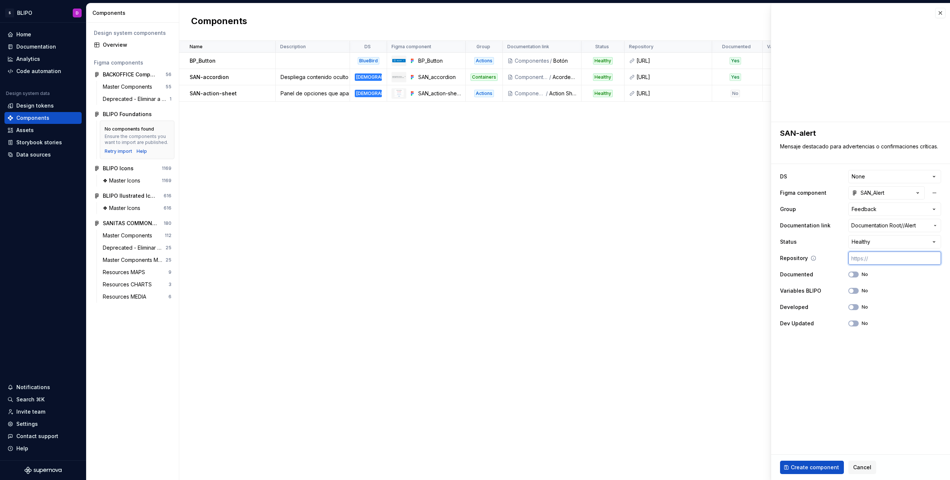
type input "https://ic.sanitas.dom/ui-libraries/sanitas-common-components/storybook/latest/…"
type textarea "*"
type input "https://ic.sanitas.dom/ui-libraries/sanitas-common-components/storybook/latest/…"
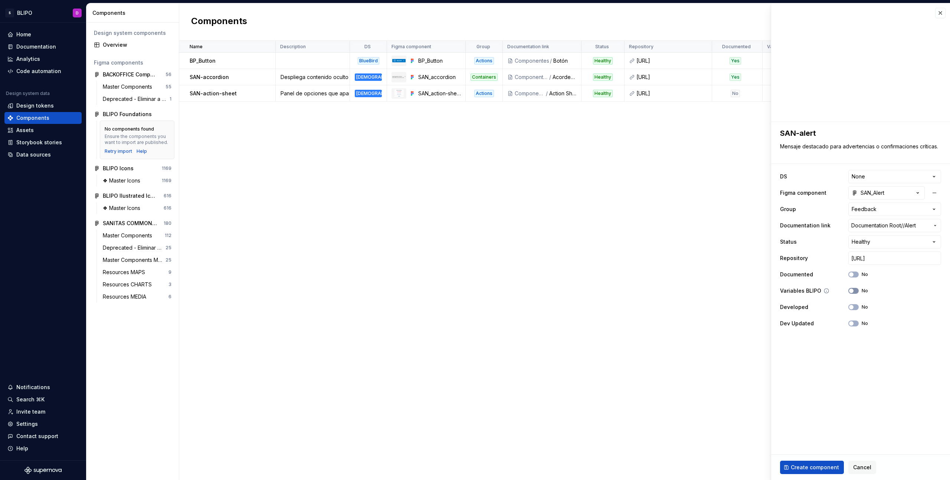
click at [854, 290] on icon "button" at bounding box center [851, 291] width 6 height 4
click at [854, 307] on button "No" at bounding box center [853, 307] width 10 height 6
click at [815, 468] on span "Create component" at bounding box center [815, 467] width 48 height 7
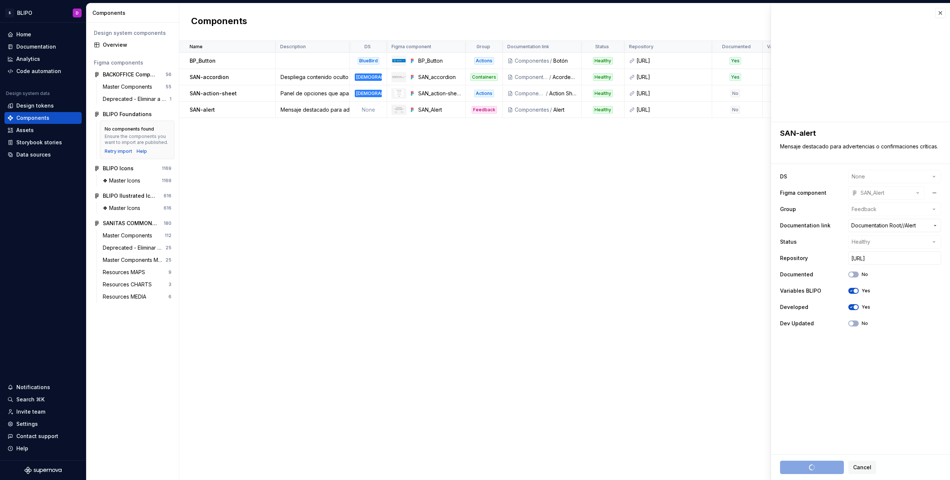
type textarea "*"
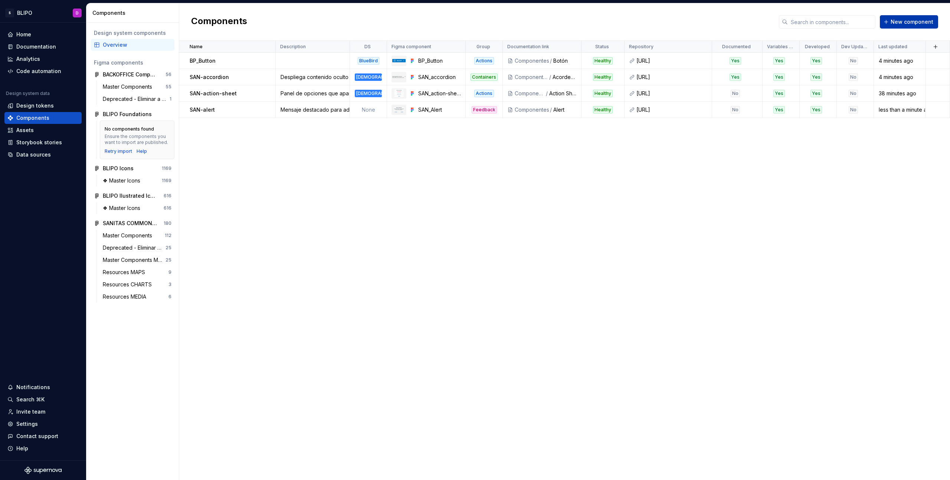
click at [904, 24] on span "New component" at bounding box center [912, 21] width 43 height 7
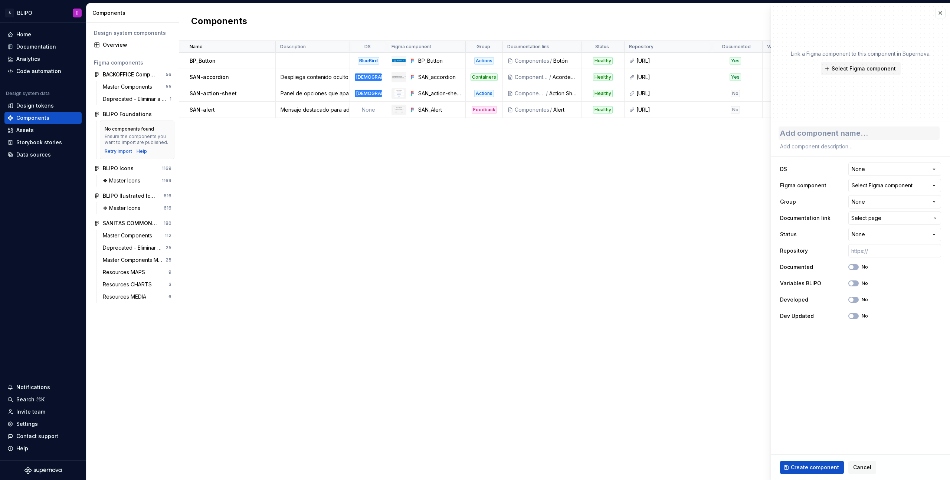
click at [854, 133] on textarea at bounding box center [859, 133] width 161 height 13
type textarea "*"
type textarea "S"
type textarea "*"
type textarea "SA"
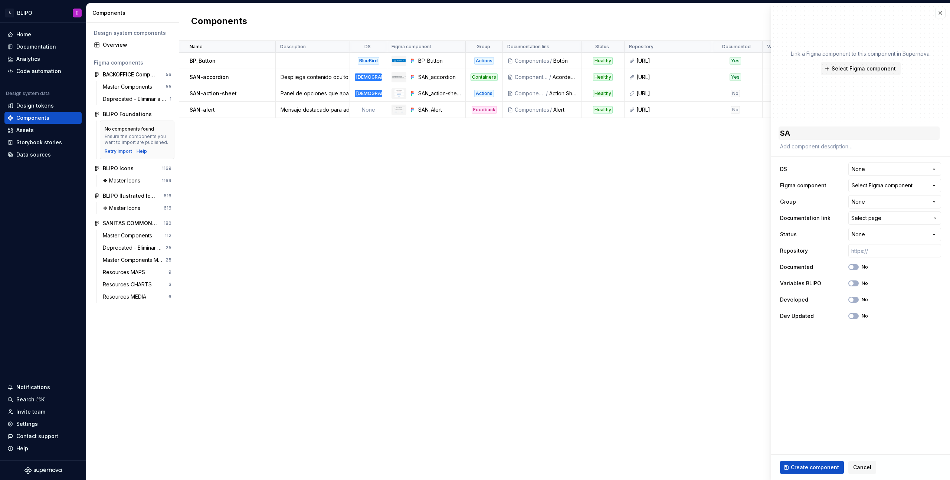
type textarea "*"
type textarea "SAN"
type textarea "*"
type textarea "SAN."
type textarea "*"
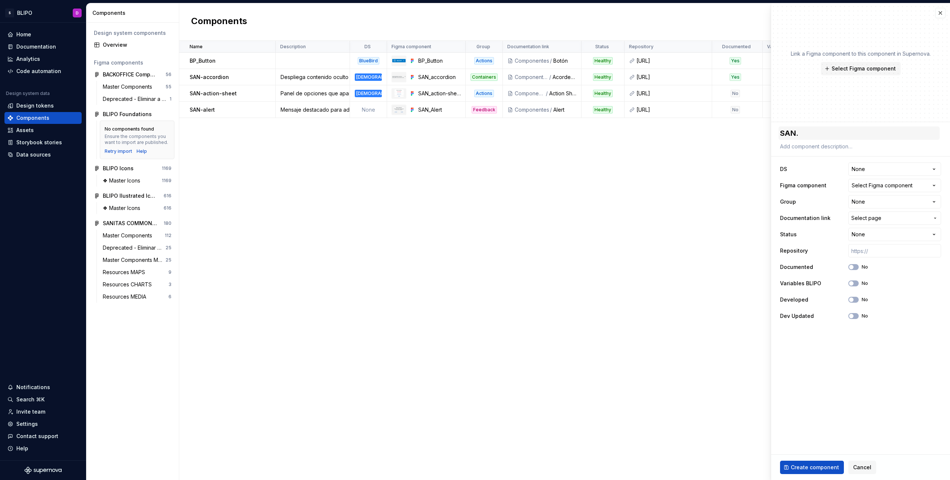
type textarea "SAN"
type textarea "*"
type textarea "SAN-"
type textarea "*"
type textarea "SAN-a"
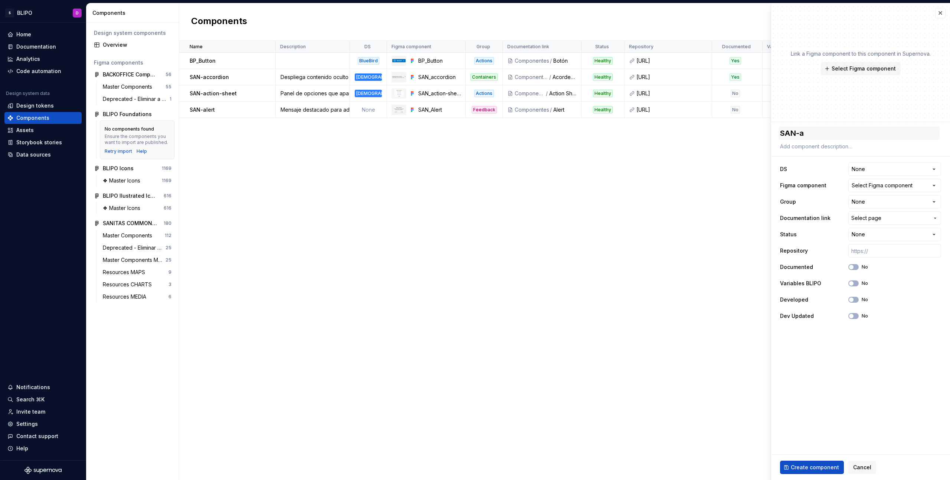
type textarea "*"
type textarea "SAN-av"
type textarea "*"
type textarea "SAN-ava"
type textarea "*"
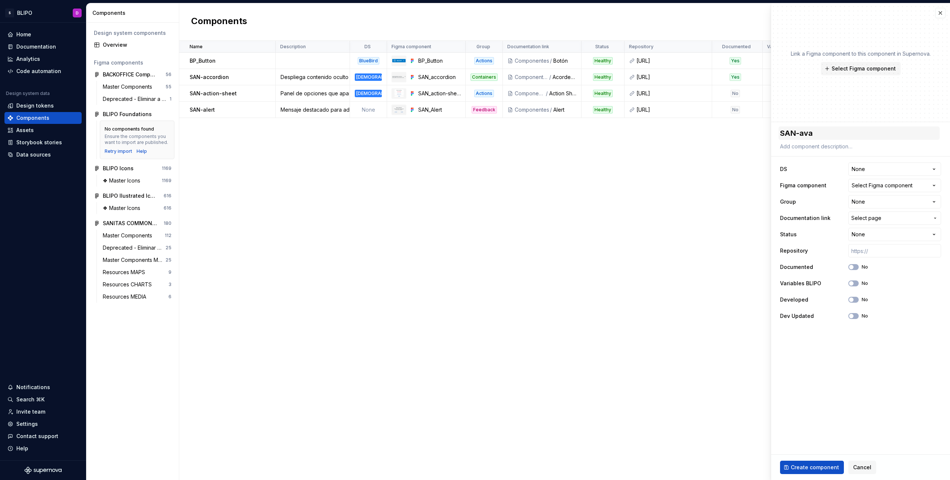
type textarea "SAN-avat"
type textarea "*"
type textarea "SAN-avatar"
type textarea "*"
type textarea "SAN-avatar"
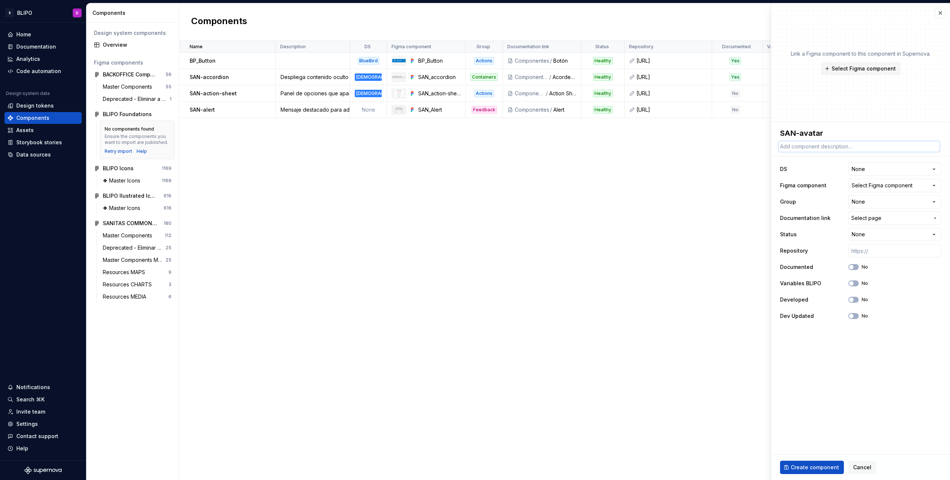
click at [808, 146] on textarea at bounding box center [859, 146] width 161 height 10
paste textarea "SAN-avatar: Representación visual de usuario con imagen o iniciales. Tamaños mú…"
type textarea "*"
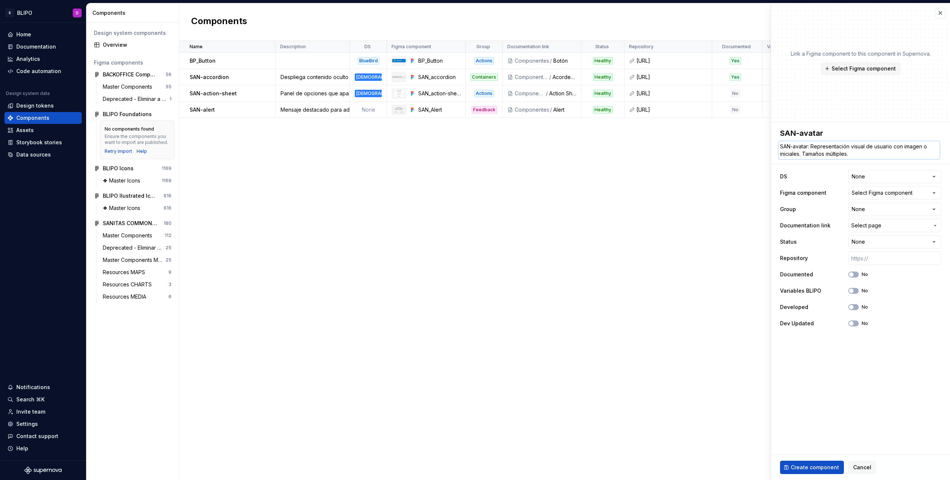
click at [811, 148] on textarea "SAN-avatar: Representación visual de usuario con imagen o iniciales. Tamaños mú…" at bounding box center [859, 150] width 161 height 18
click at [799, 148] on textarea "SAN-avatar: Representación visual de usuario con imagen o iniciales. Tamaños mú…" at bounding box center [859, 150] width 161 height 18
type textarea "SAN-avatar: Representación visual de usuario con imagen o iniciales. Tamaños mú…"
click at [770, 150] on body "S BLIPO D Home Documentation Analytics Code automation Design system data Desig…" at bounding box center [475, 240] width 950 height 480
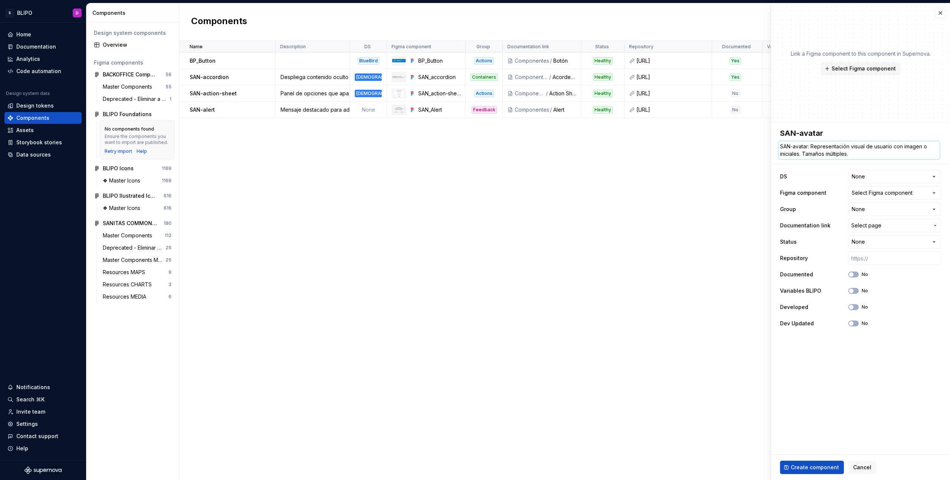
click at [812, 147] on textarea "SAN-avatar: Representación visual de usuario con imagen o iniciales. Tamaños mú…" at bounding box center [859, 150] width 161 height 18
type textarea "*"
type textarea "Representación visual de usuario con imagen o iniciales. Tamaños múltiples."
click at [832, 156] on textarea "Representación visual de usuario con imagen o iniciales. Tamaños múltiples." at bounding box center [859, 150] width 161 height 18
type textarea "*"
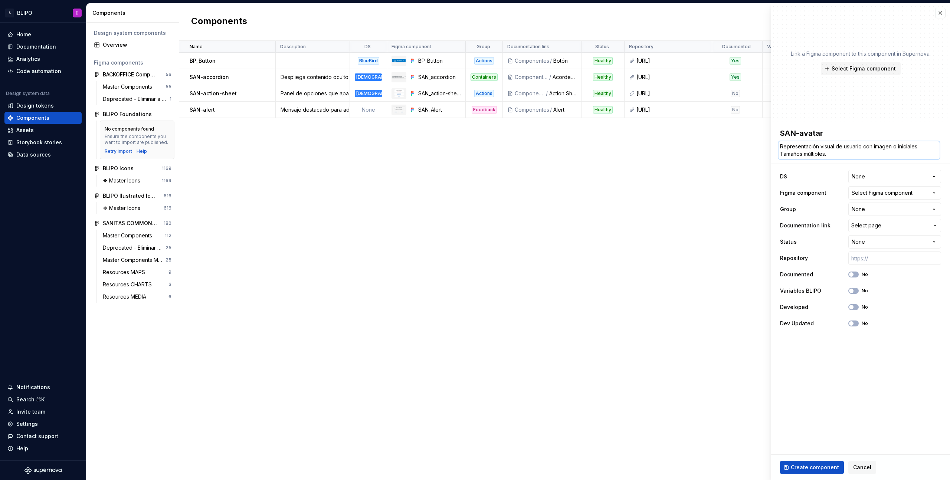
type textarea "Representación visual de usuario con imagen o iniciales. Tamaños múltiples"
type textarea "*"
type textarea "Representación visual de usuario con imagen o iniciales. Tamaños múltiple"
type textarea "*"
type textarea "Representación visual de usuario con imagen o iniciales. Tamaños múltipl"
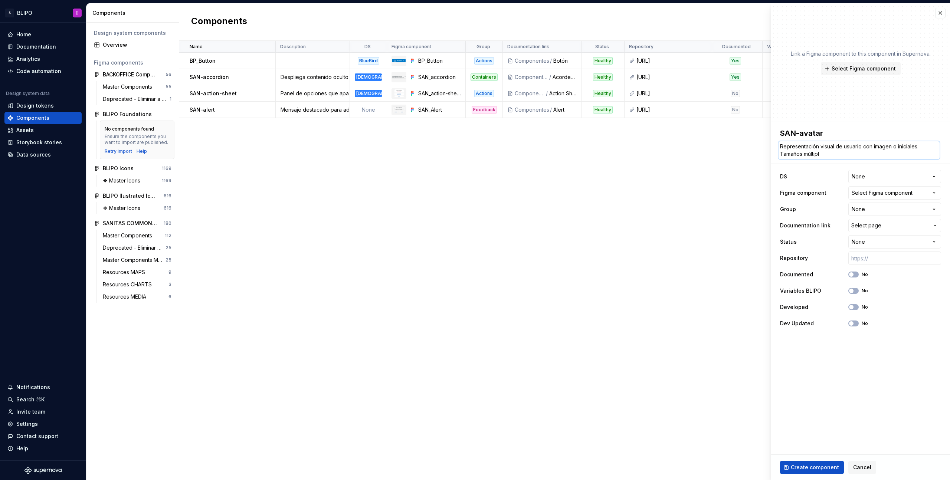
type textarea "*"
type textarea "Representación visual de usuario con imagen o iniciales. Tamaños múltip"
type textarea "*"
type textarea "Representación visual de usuario con imagen o iniciales. Tamaños múlti"
type textarea "*"
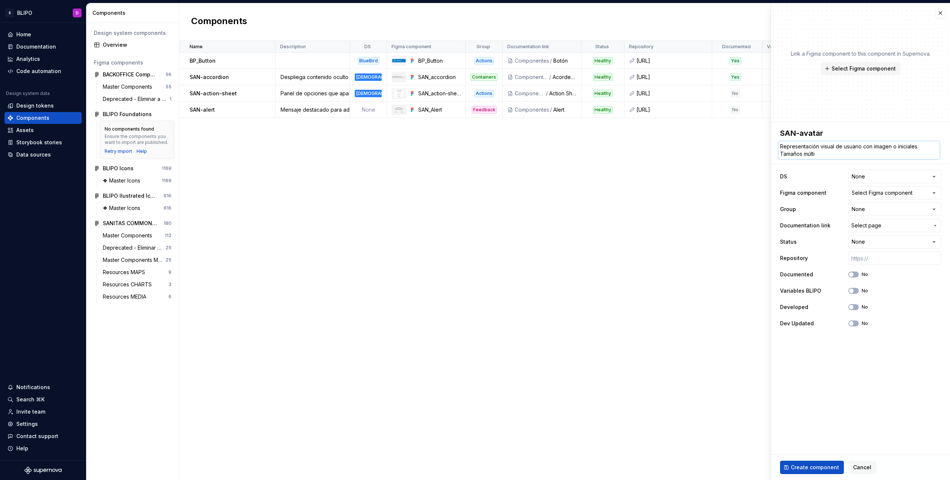
type textarea "Representación visual de usuario con imagen o iniciales. Tamaños múlt"
type textarea "*"
type textarea "Representación visual de usuario con imagen o iniciales. Tamaños múl"
type textarea "*"
type textarea "Representación visual de usuario con imagen o iniciales. Tamaños mú"
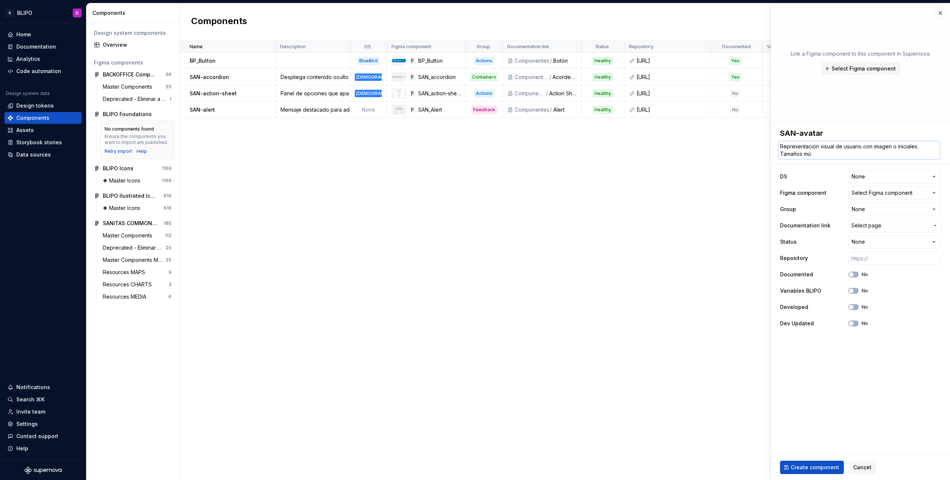
type textarea "*"
type textarea "Representación visual de usuario con imagen o iniciales. Tamaños m"
type textarea "*"
type textarea "Representación visual de usuario con imagen o iniciales. Tamaños"
type textarea "*"
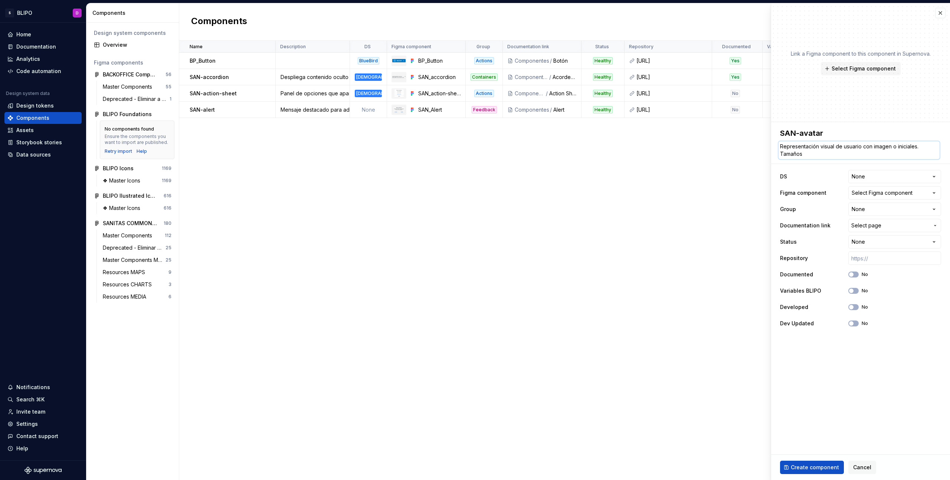
type textarea "Representación visual de usuario con imagen o iniciales. Tamaños"
type textarea "*"
type textarea "Representación visual de usuario con imagen o iniciales. Tamaño"
type textarea "*"
type textarea "Representación visual de usuario con imagen o iniciales. Tamañ"
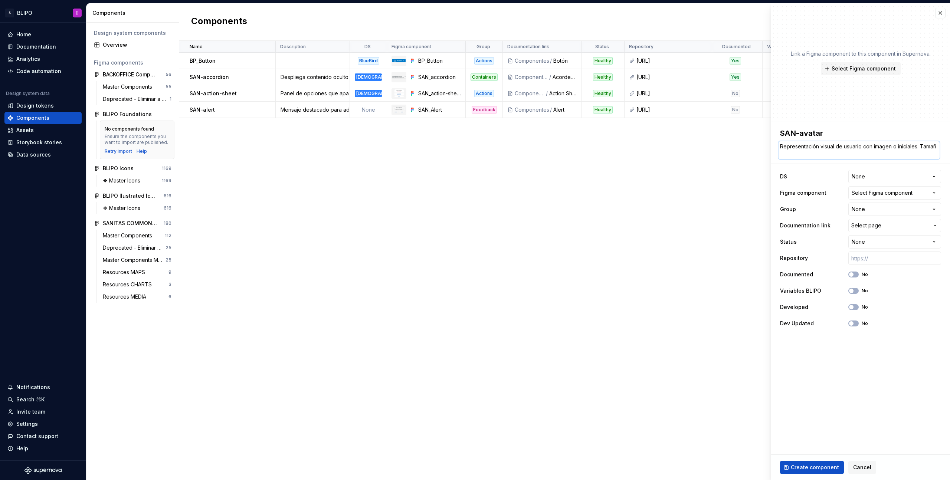
type textarea "*"
type textarea "Representación visual de usuario con imagen o iniciales. Tama"
type textarea "*"
type textarea "Representación visual de usuario con imagen o iniciales. Tam"
type textarea "*"
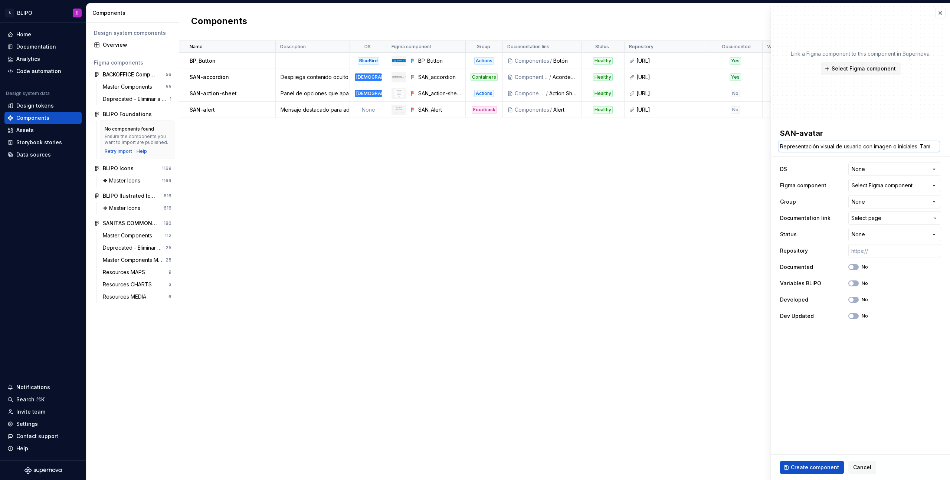
type textarea "Representación visual de usuario con imagen o iniciales. Ta"
type textarea "*"
type textarea "Representación visual de usuario con imagen o iniciales. T"
type textarea "*"
type textarea "Representación visual de usuario con imagen o iniciales."
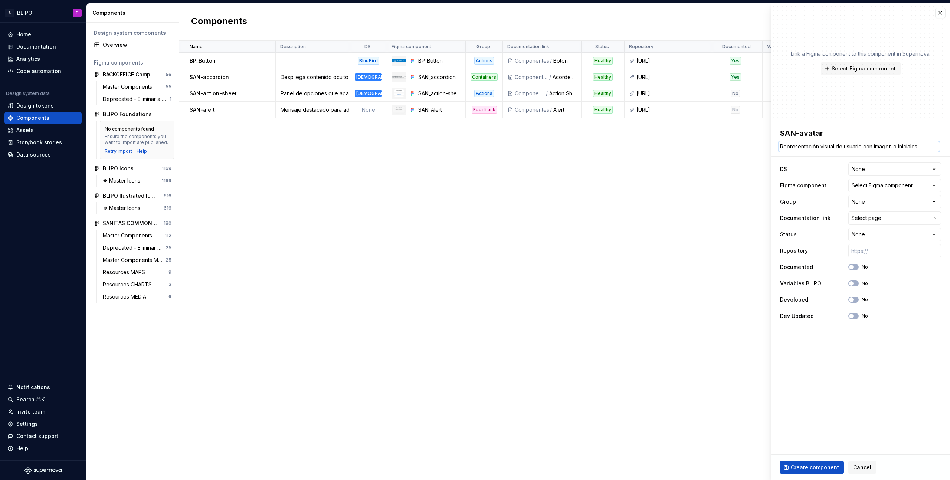
type textarea "*"
type textarea "Representación visual de usuario con imagen o iniciales."
click at [934, 169] on html "S BLIPO D Home Documentation Analytics Code automation Design system data Desig…" at bounding box center [475, 240] width 950 height 480
select select "**********"
click at [860, 66] on span "Select Figma component" at bounding box center [864, 68] width 64 height 7
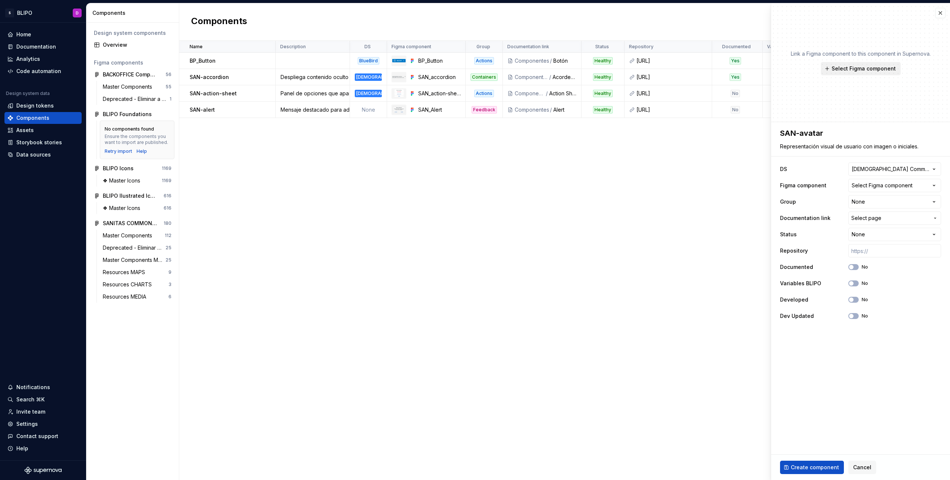
type textarea "*"
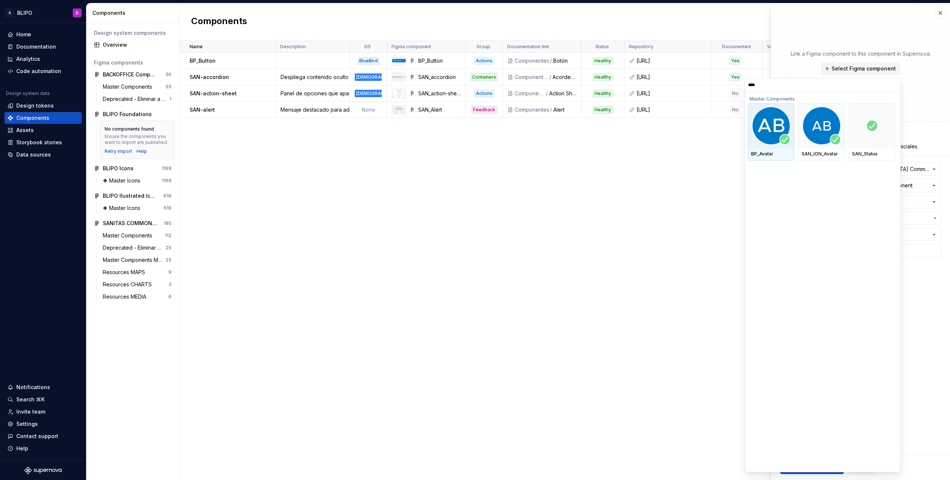
type input "*****"
click at [824, 143] on img at bounding box center [821, 126] width 39 height 39
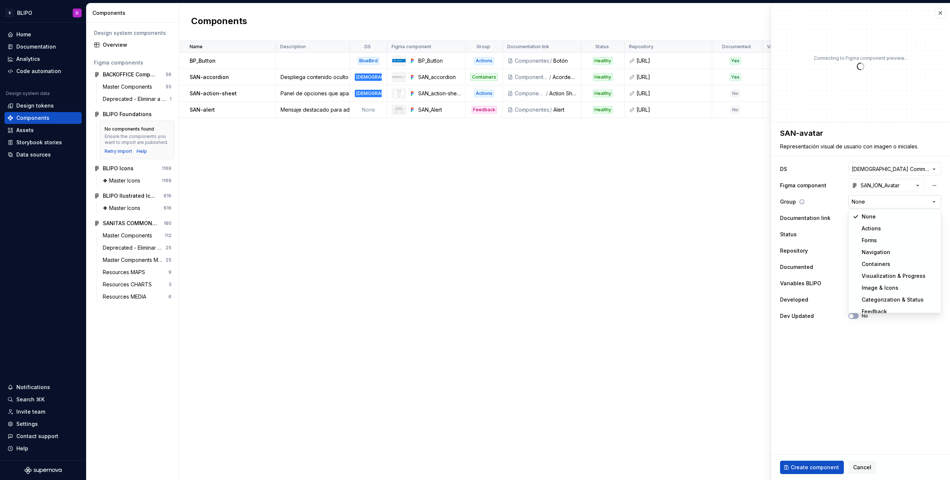
click at [928, 205] on html "S BLIPO D Home Documentation Analytics Code automation Design system data Desig…" at bounding box center [475, 240] width 950 height 480
type textarea "*"
select select "**********"
click at [906, 218] on span "Select page" at bounding box center [890, 218] width 78 height 7
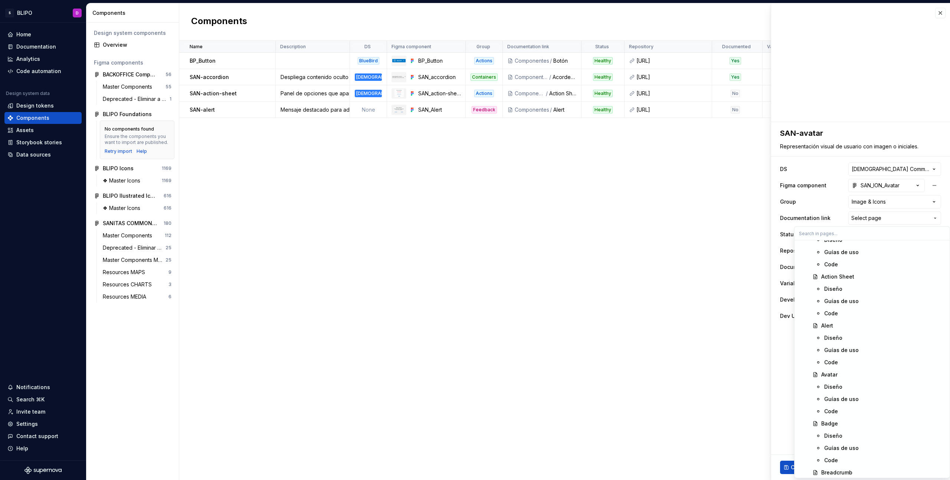
scroll to position [343, 0]
click at [832, 369] on div "Avatar" at bounding box center [829, 370] width 16 height 7
type textarea "*"
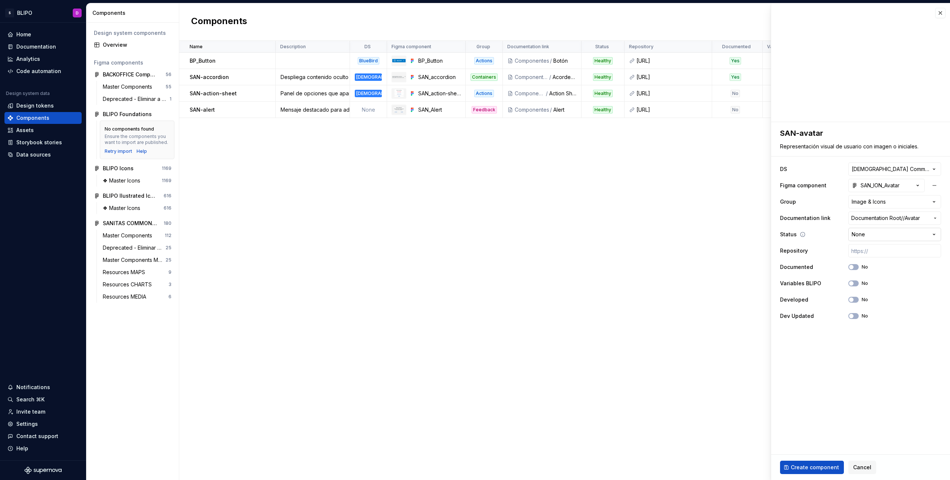
click at [911, 234] on html "S BLIPO D Home Documentation Analytics Code automation Design system data Desig…" at bounding box center [475, 240] width 950 height 480
select select "**********"
click at [867, 251] on input "text" at bounding box center [894, 250] width 93 height 13
paste input "https://ic.sanitas.dom/ui-libraries/sanitas-common-components/storybook/latest/…"
type textarea "*"
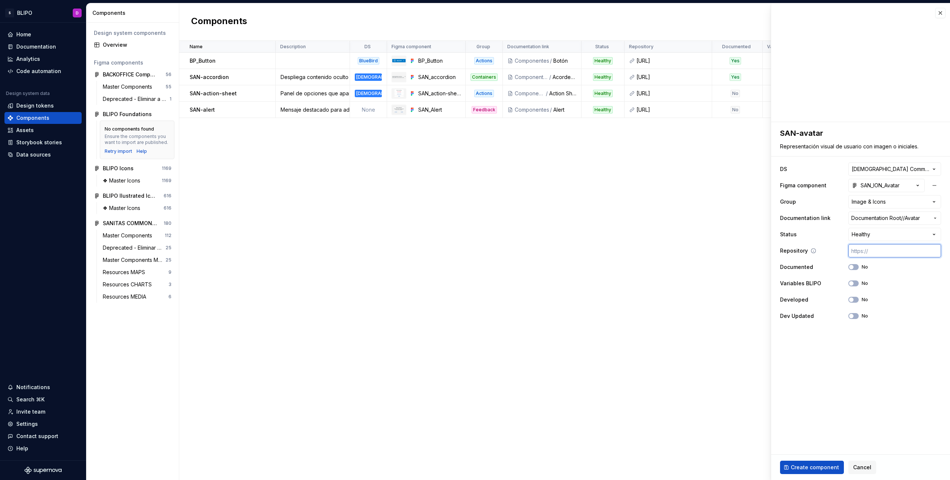
type input "https://ic.sanitas.dom/ui-libraries/sanitas-common-components/storybook/latest/…"
type textarea "*"
type input "https://ic.sanitas.dom/ui-libraries/sanitas-common-components/storybook/latest/…"
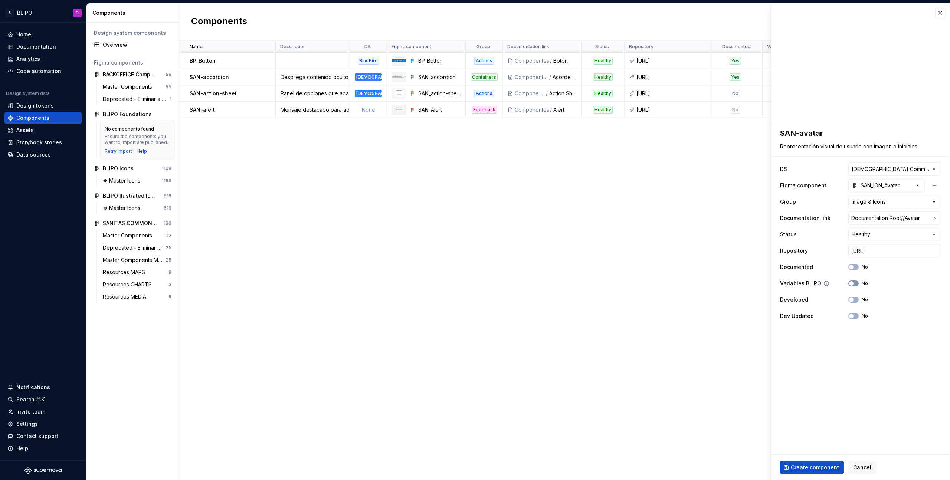
click at [851, 284] on span "button" at bounding box center [851, 283] width 4 height 4
click at [852, 300] on span "button" at bounding box center [851, 300] width 4 height 4
click at [812, 467] on span "Create component" at bounding box center [815, 467] width 48 height 7
type textarea "*"
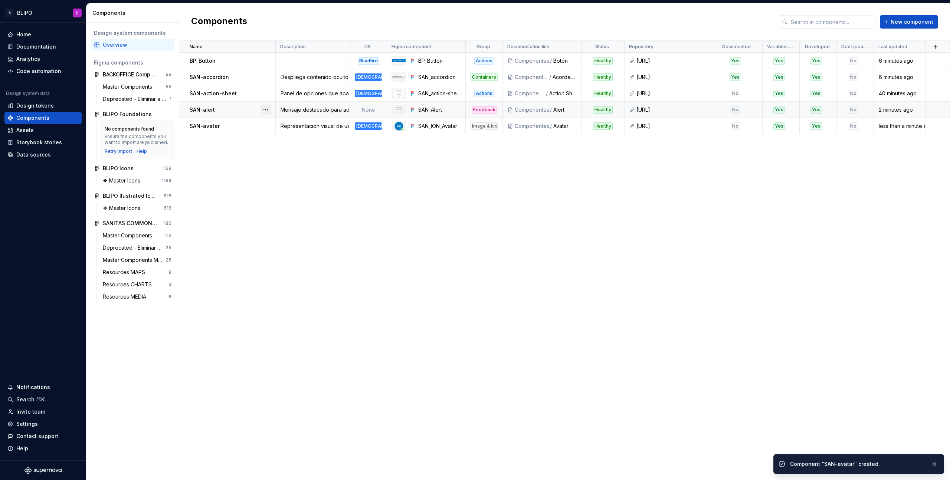
click at [267, 108] on button "button" at bounding box center [266, 110] width 10 height 10
click at [281, 125] on div "Open component detail" at bounding box center [304, 124] width 61 height 7
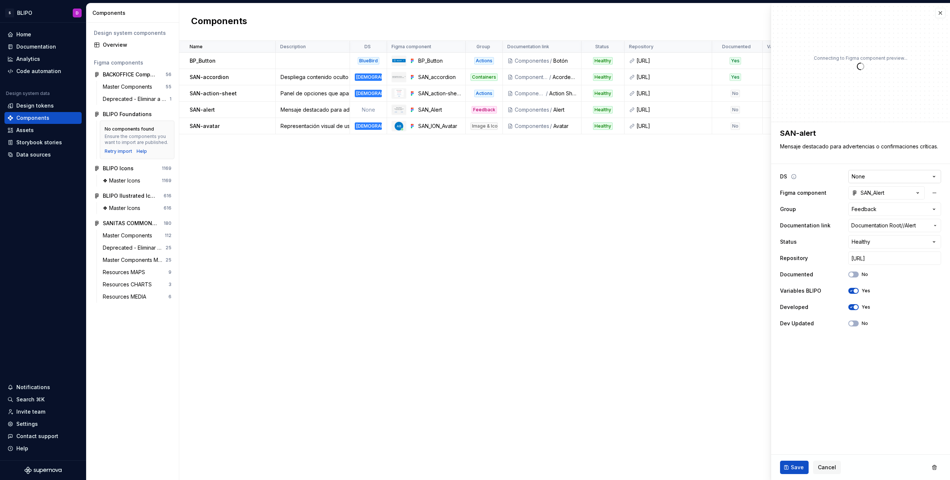
type textarea "*"
click at [925, 177] on html "S BLIPO D Home Documentation Analytics Code automation Design system data Desig…" at bounding box center [475, 240] width 950 height 480
select select "**********"
click at [790, 471] on button "Save" at bounding box center [794, 467] width 29 height 13
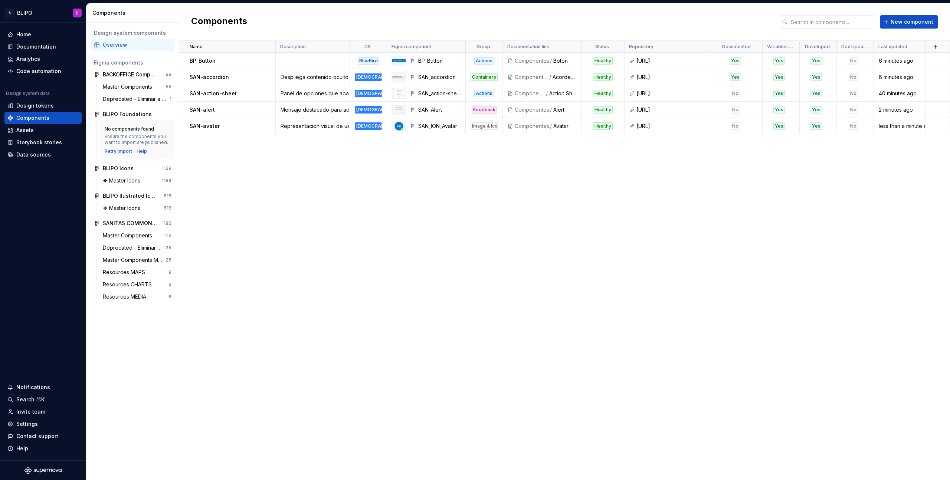
click at [900, 29] on div "Components New component" at bounding box center [564, 21] width 771 height 37
click at [899, 24] on span "New component" at bounding box center [912, 21] width 43 height 7
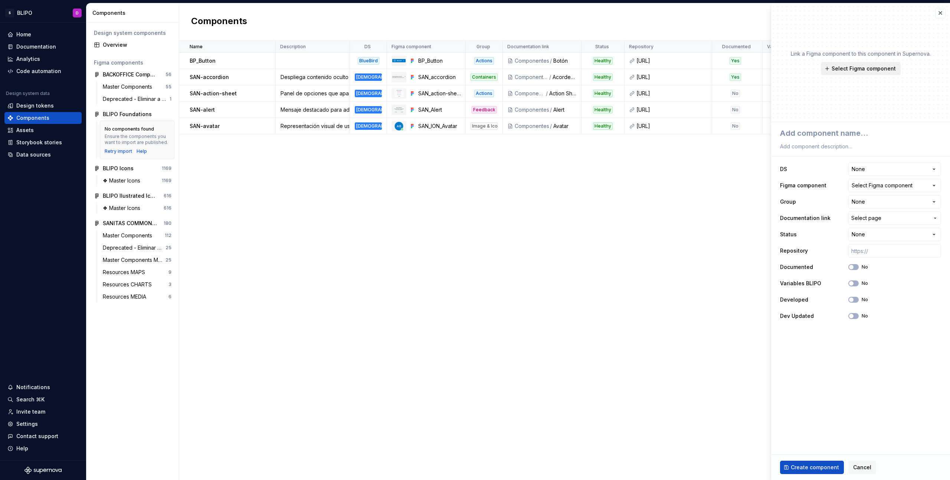
click at [864, 70] on span "Select Figma component" at bounding box center [864, 68] width 64 height 7
type textarea "*"
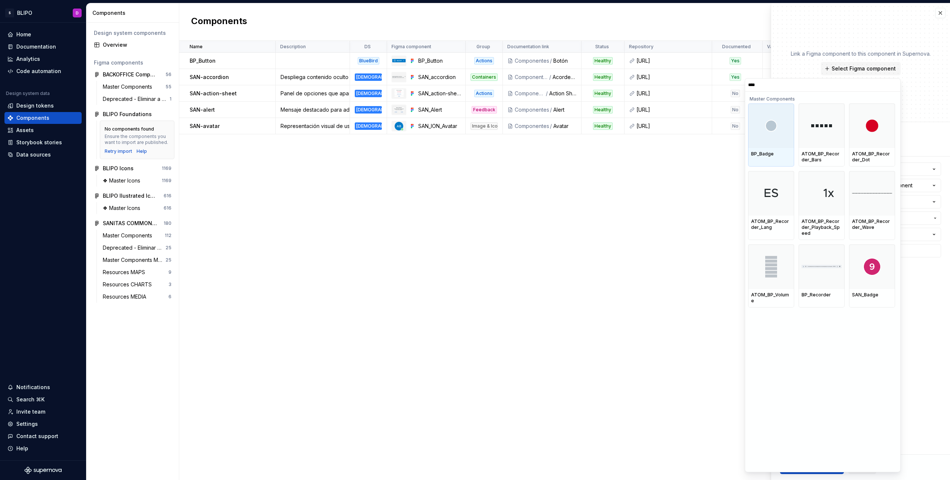
type input "*****"
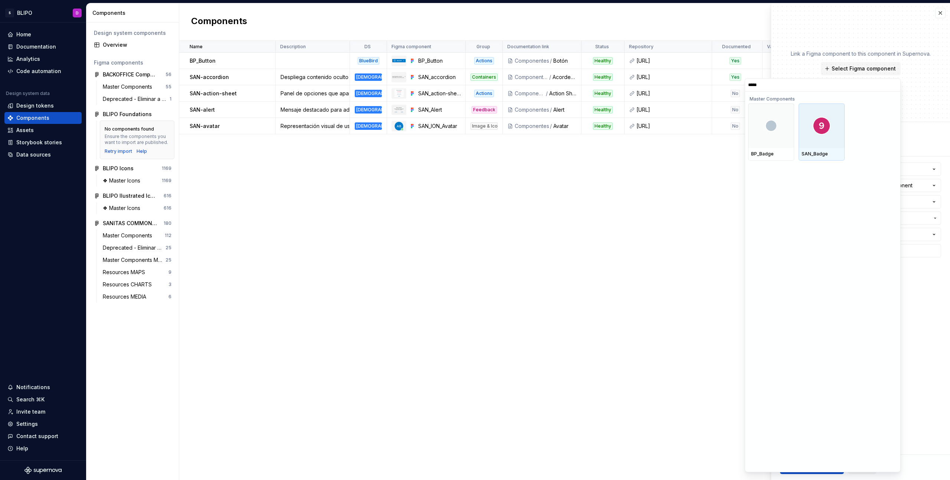
click at [811, 137] on div at bounding box center [822, 126] width 46 height 45
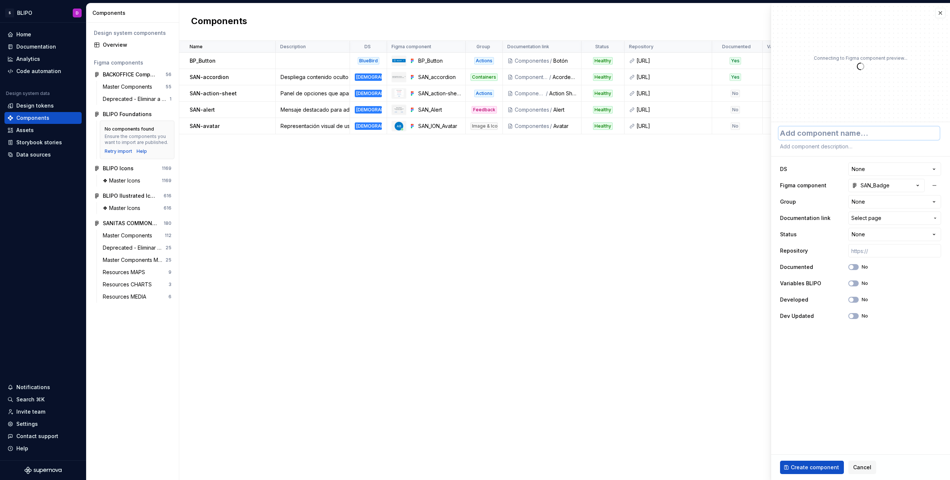
click at [830, 135] on textarea at bounding box center [859, 133] width 161 height 13
type textarea "*"
type textarea "S"
type textarea "*"
type textarea "SA"
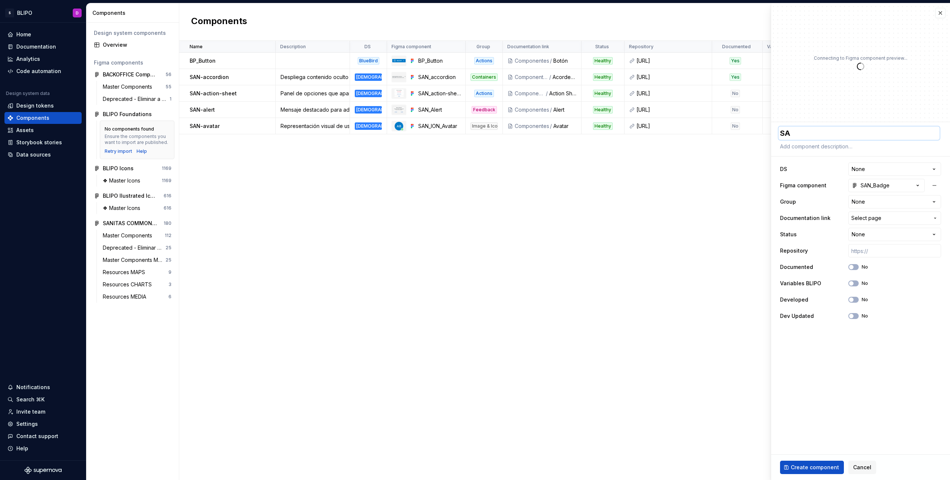
type textarea "*"
type textarea "SAN"
type textarea "*"
type textarea "SAN-"
type textarea "*"
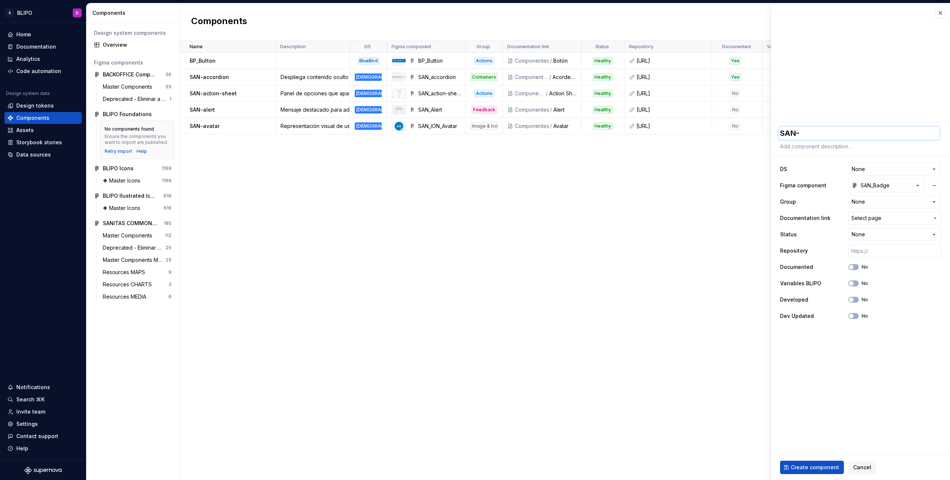
type textarea "SAN-b"
type textarea "*"
type textarea "SAN-ba"
type textarea "*"
type textarea "SAN-bad"
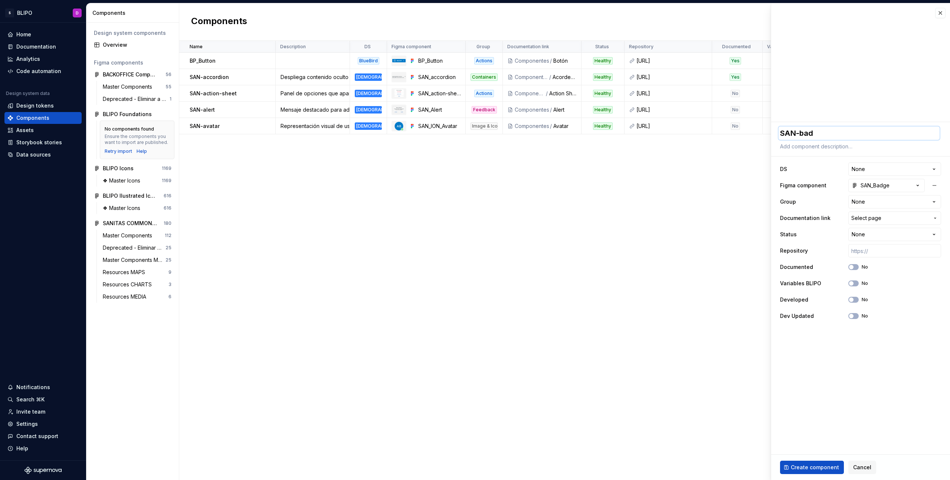
type textarea "*"
type textarea "SAN-badg"
type textarea "*"
type textarea "SAN-badge"
click at [910, 170] on html "S BLIPO D Home Documentation Analytics Code automation Design system data Desig…" at bounding box center [475, 240] width 950 height 480
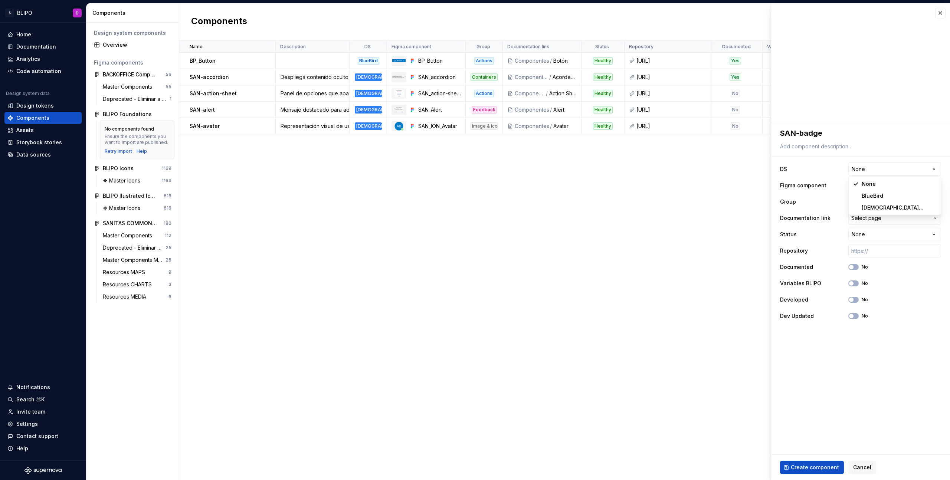
select select "**********"
click at [891, 203] on html "S BLIPO D Home Documentation Analytics Code automation Design system data Desig…" at bounding box center [475, 240] width 950 height 480
type textarea "*"
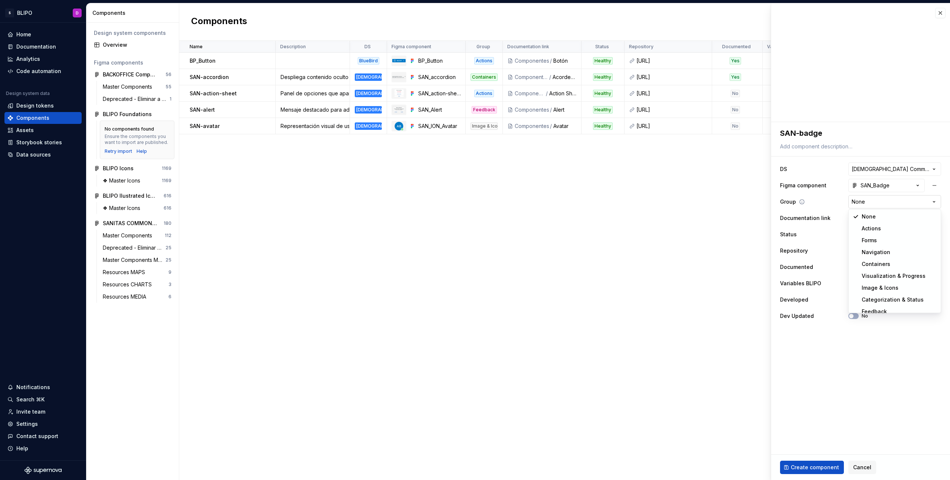
click at [935, 203] on html "S BLIPO D Home Documentation Analytics Code automation Design system data Desig…" at bounding box center [475, 240] width 950 height 480
select select "**********"
click at [813, 144] on textarea at bounding box center [859, 146] width 161 height 10
paste textarea "SAN-badge: Indicador numérico o de estado sobre otro componente."
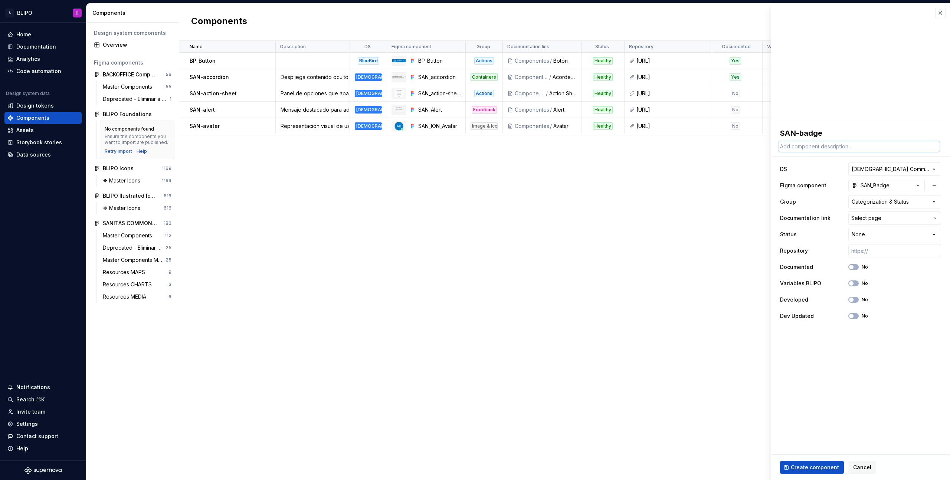
type textarea "*"
type textarea "SAN-badge: Indicador numérico o de estado sobre otro componente."
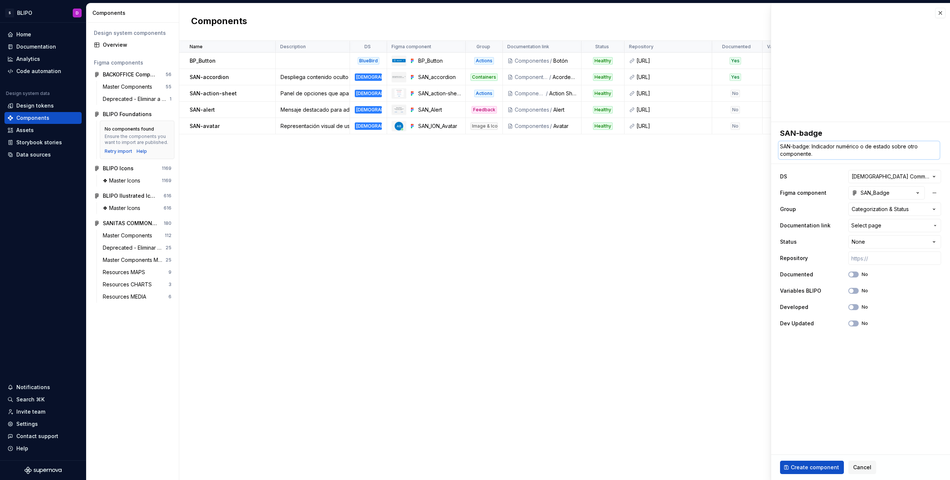
click at [806, 147] on textarea "SAN-badge: Indicador numérico o de estado sobre otro componente." at bounding box center [859, 150] width 161 height 18
type textarea "*"
type textarea "SAN-: Indicador numérico o de estado sobre otro componente."
type textarea "*"
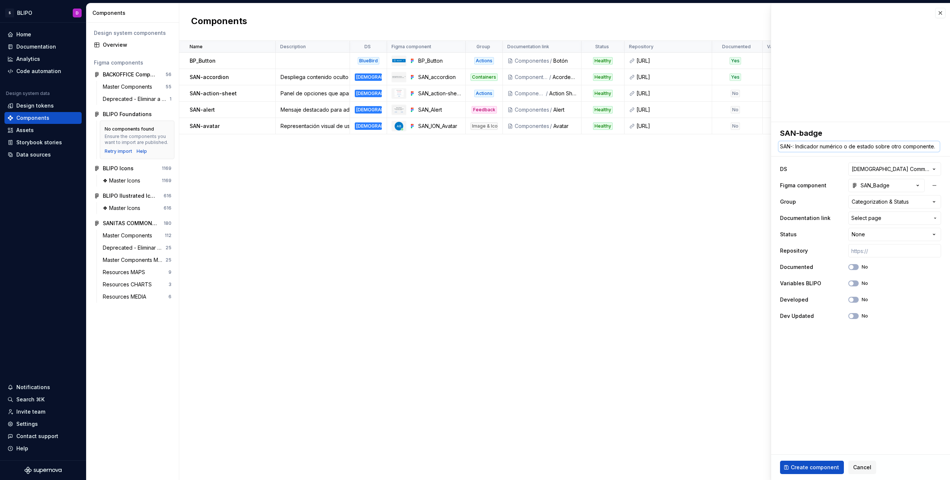
type textarea "SAN: Indicador numérico o de estado sobre otro componente."
type textarea "*"
type textarea "S: Indicador numérico o de estado sobre otro componente."
type textarea "*"
type textarea ": Indicador numérico o de estado sobre otro componente."
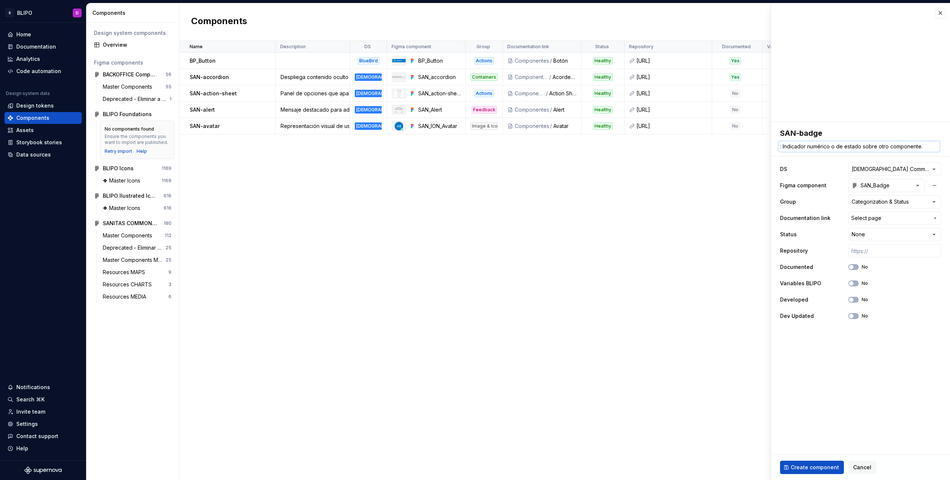
type textarea "*"
type textarea ":Indicador numérico o de estado sobre otro componente."
type textarea "*"
type textarea "Indicador numérico o de estado sobre otro componente."
click at [919, 219] on span "Select page" at bounding box center [890, 218] width 78 height 7
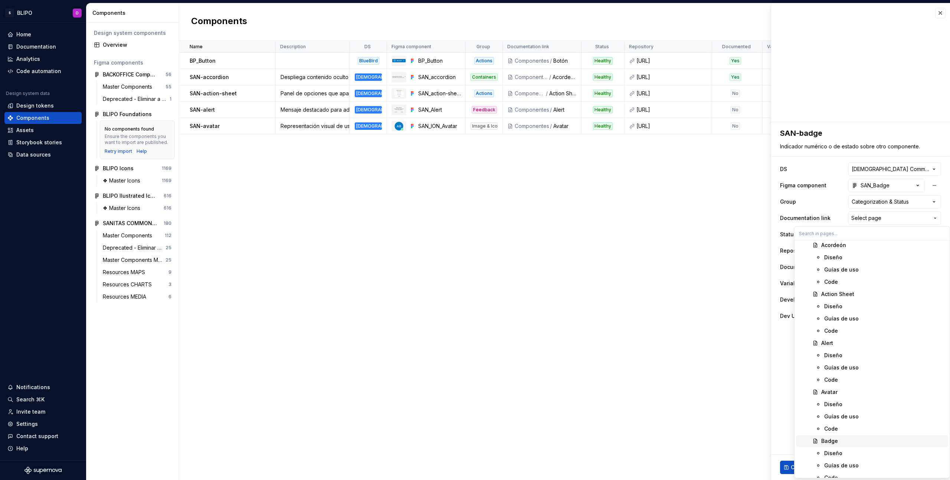
scroll to position [321, 0]
click at [831, 443] on div "Badge" at bounding box center [829, 440] width 17 height 7
type textarea "*"
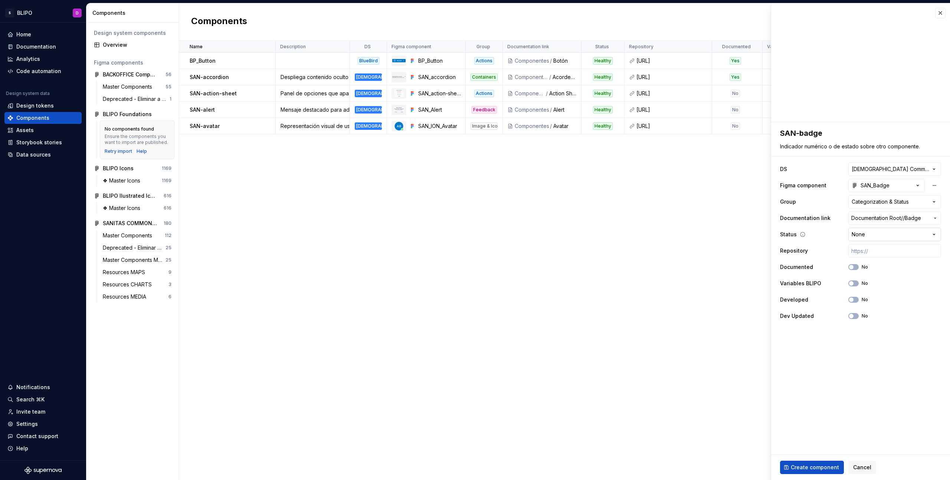
click at [893, 233] on html "S BLIPO D Home Documentation Analytics Code automation Design system data Desig…" at bounding box center [475, 240] width 950 height 480
select select "**********"
click at [852, 282] on span "button" at bounding box center [851, 283] width 4 height 4
click at [820, 469] on span "Create component" at bounding box center [815, 467] width 48 height 7
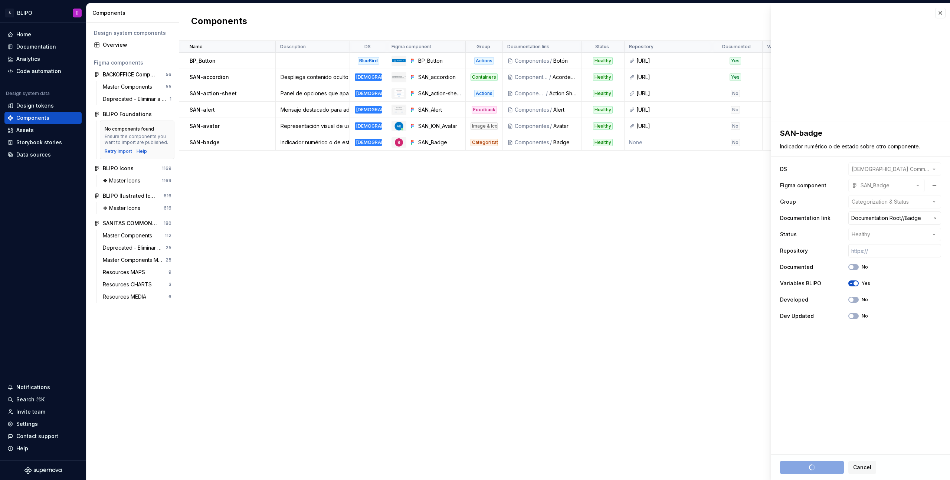
type textarea "*"
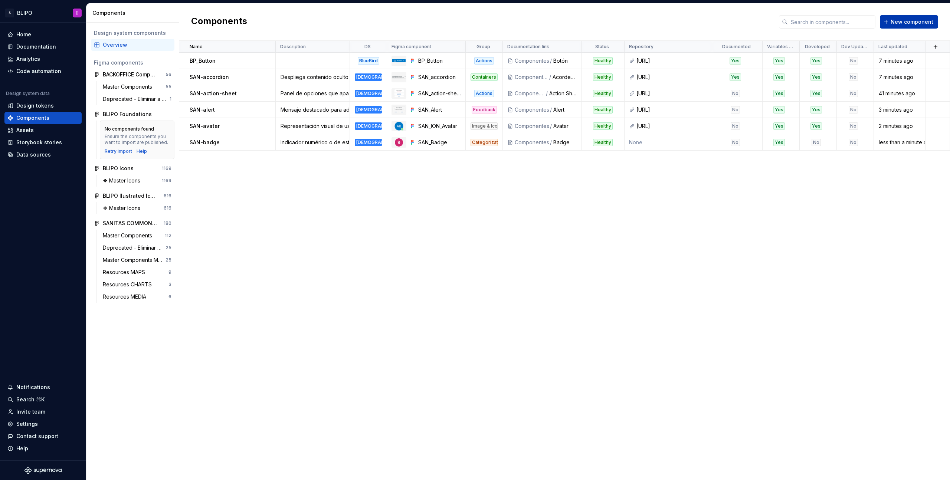
click at [912, 23] on span "New component" at bounding box center [912, 21] width 43 height 7
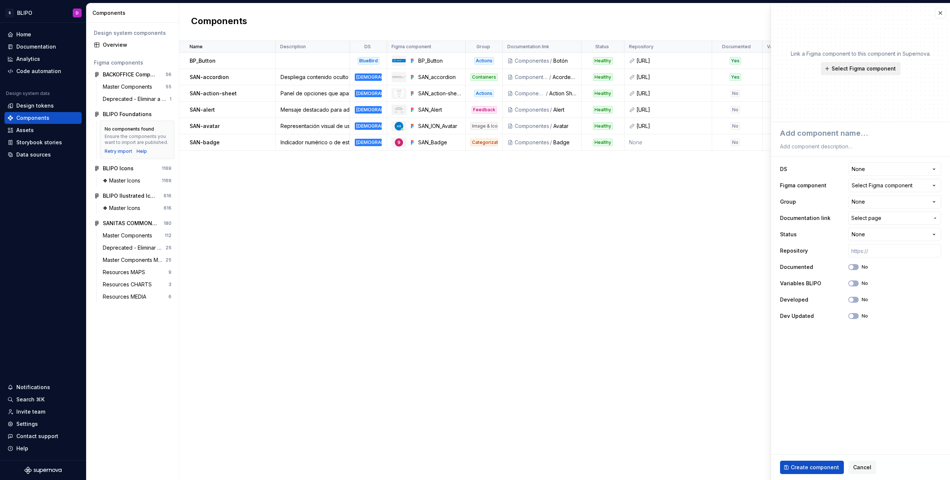
click at [871, 69] on span "Select Figma component" at bounding box center [864, 68] width 64 height 7
type textarea "*"
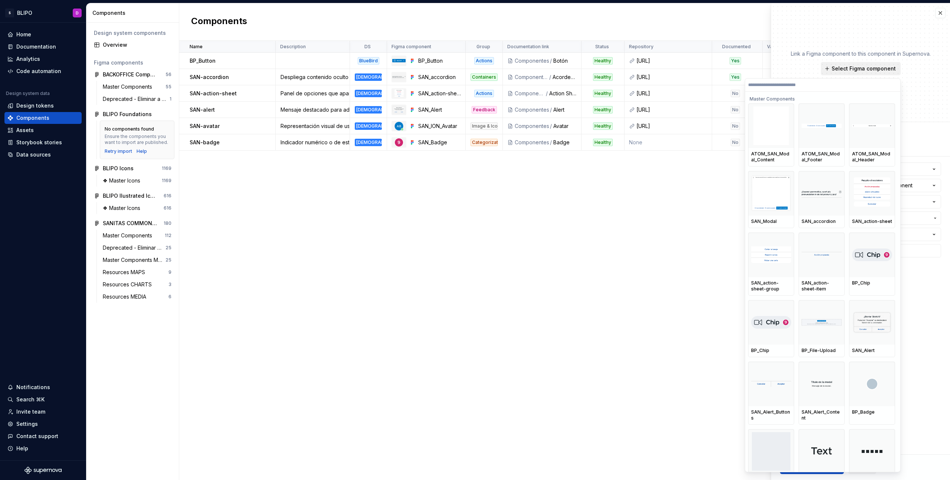
type input "*"
type textarea "*"
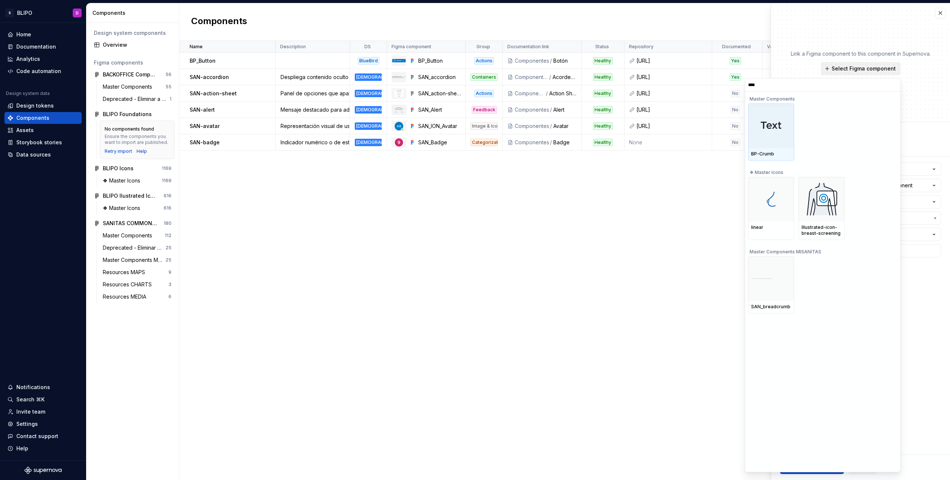
type input "*****"
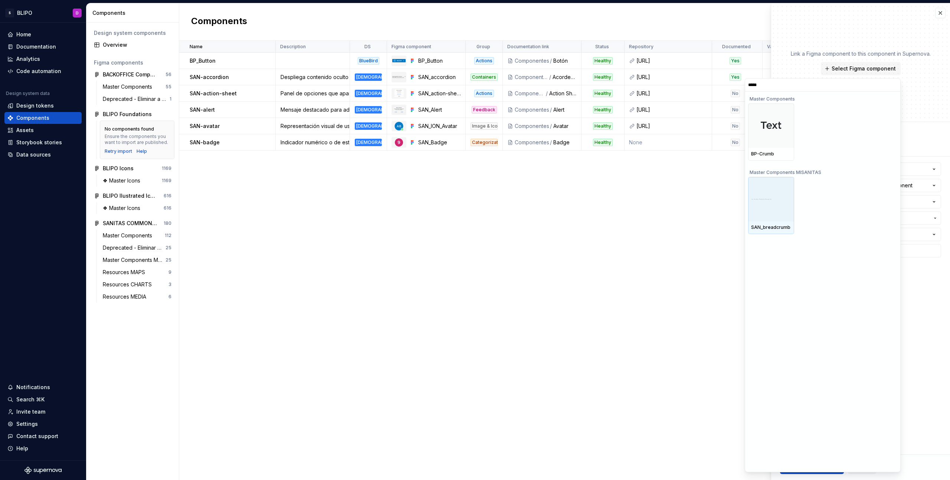
click at [782, 205] on div at bounding box center [771, 199] width 46 height 45
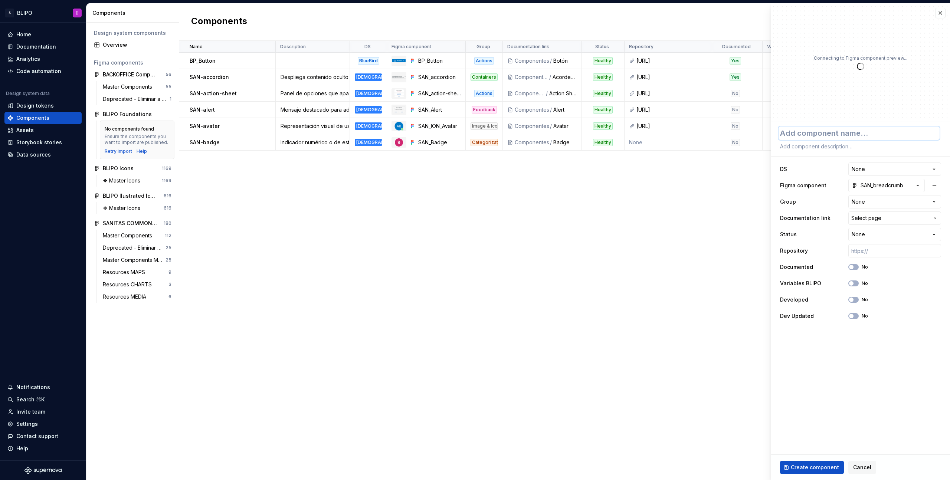
click at [850, 134] on textarea at bounding box center [859, 133] width 161 height 13
type textarea "*"
type textarea "S"
type textarea "*"
type textarea "SA"
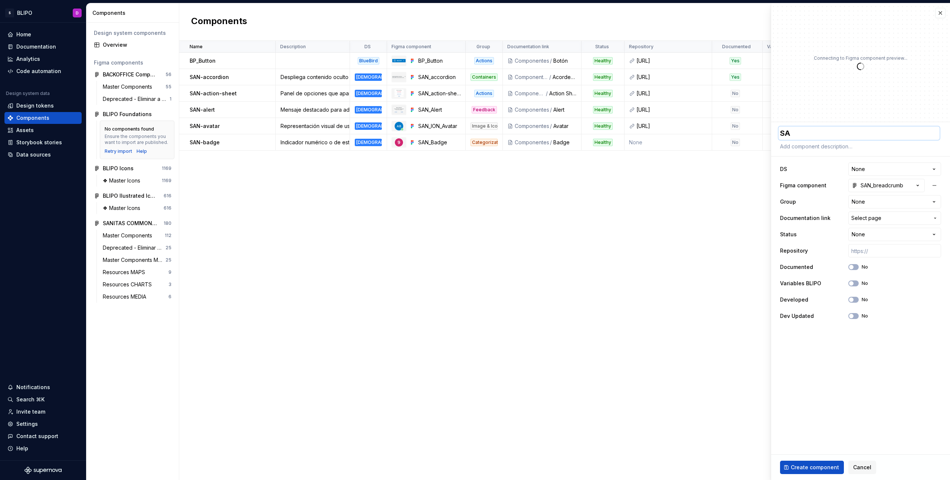
type textarea "*"
type textarea "SAN"
type textarea "*"
type textarea "SAN-"
type textarea "*"
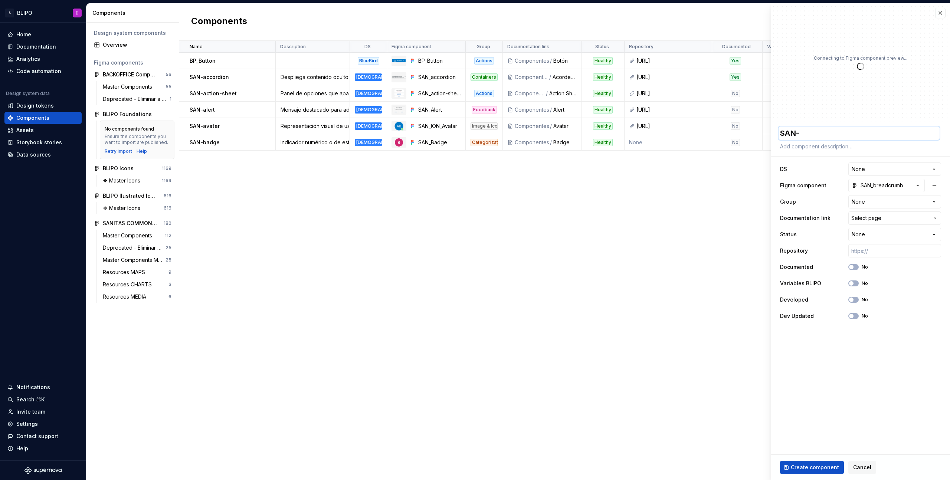
type textarea "SAN-b"
type textarea "*"
type textarea "SAN-br"
type textarea "*"
type textarea "SAN-bre"
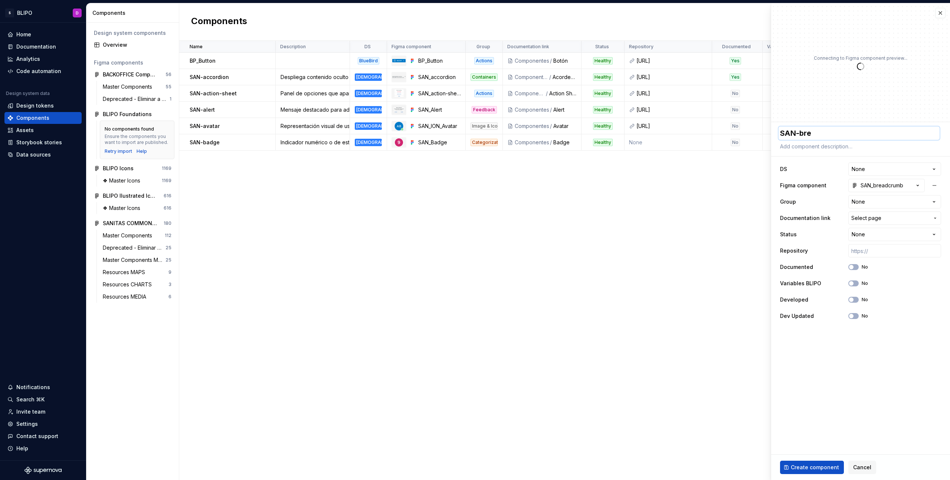
type textarea "*"
type textarea "SAN-bree"
type textarea "*"
click at [836, 146] on textarea at bounding box center [859, 146] width 161 height 10
paste textarea "SAN-breadcrumb: Indica la ruta de navegación jerárquica. Estilo discreto con se…"
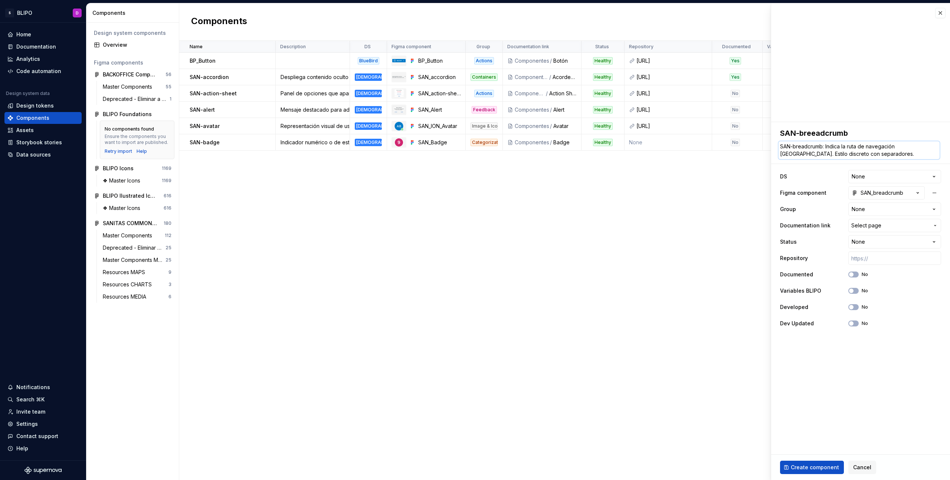
click at [827, 147] on textarea "SAN-breadcrumb: Indica la ruta de navegación jerárquica. Estilo discreto con se…" at bounding box center [859, 150] width 161 height 18
click at [926, 175] on html "S BLIPO D Home Documentation Analytics Code automation Design system data Desig…" at bounding box center [475, 240] width 950 height 480
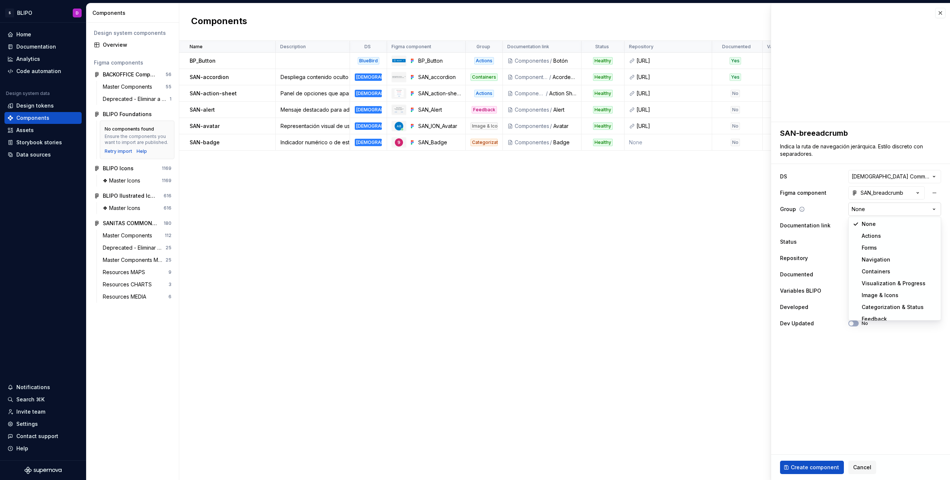
click at [912, 209] on html "S BLIPO D Home Documentation Analytics Code automation Design system data Desig…" at bounding box center [475, 240] width 950 height 480
click at [909, 225] on span "Select page" at bounding box center [890, 225] width 78 height 7
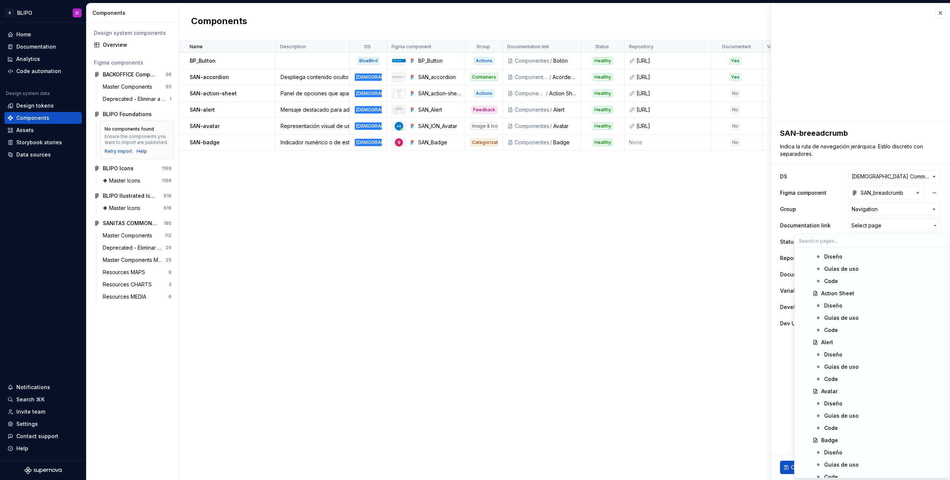
scroll to position [464, 0]
click at [842, 356] on div "Breadcrumb" at bounding box center [836, 354] width 31 height 7
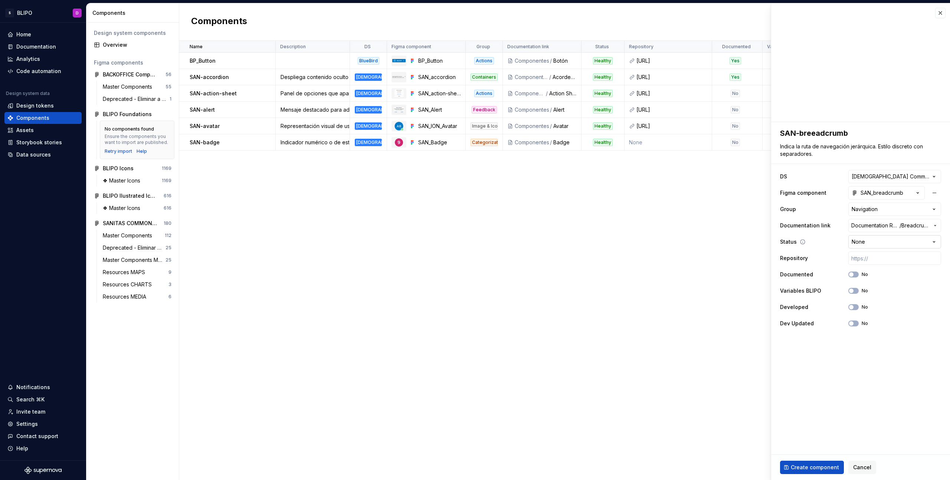
click at [906, 241] on html "S BLIPO D Home Documentation Analytics Code automation Design system data Desig…" at bounding box center [475, 240] width 950 height 480
click at [878, 260] on input "text" at bounding box center [894, 258] width 93 height 13
paste input "https://ic.sanitas.dom/ui-libraries/sanitas-common-components/storybook/latest/…"
click at [223, 141] on div "SAN-badge" at bounding box center [232, 142] width 85 height 7
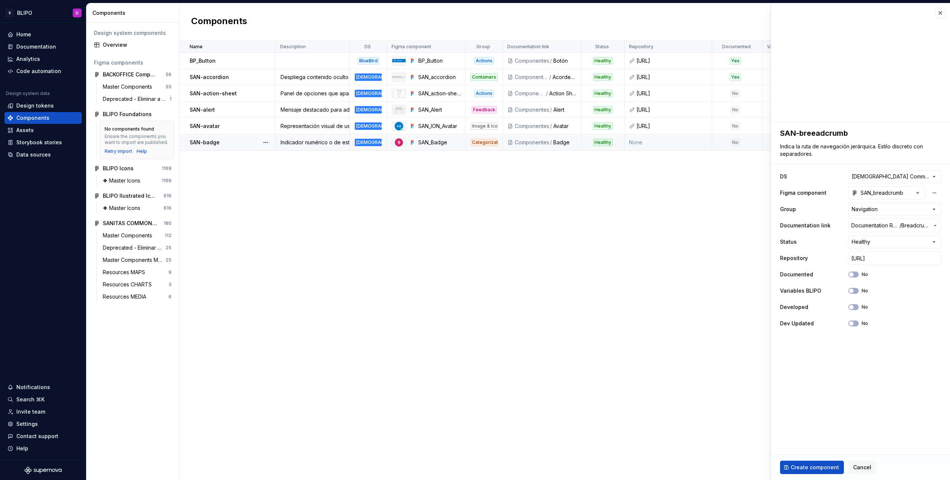
scroll to position [0, 0]
click at [223, 141] on div "SAN-badge" at bounding box center [232, 142] width 85 height 7
drag, startPoint x: 223, startPoint y: 141, endPoint x: 226, endPoint y: 132, distance: 9.5
click at [225, 137] on td "SAN-badge" at bounding box center [227, 142] width 96 height 16
click at [225, 132] on tbody "BP_Button BlueBird BP_Button Actions Componentes / Botón Healthy https://ic.san…" at bounding box center [564, 102] width 771 height 98
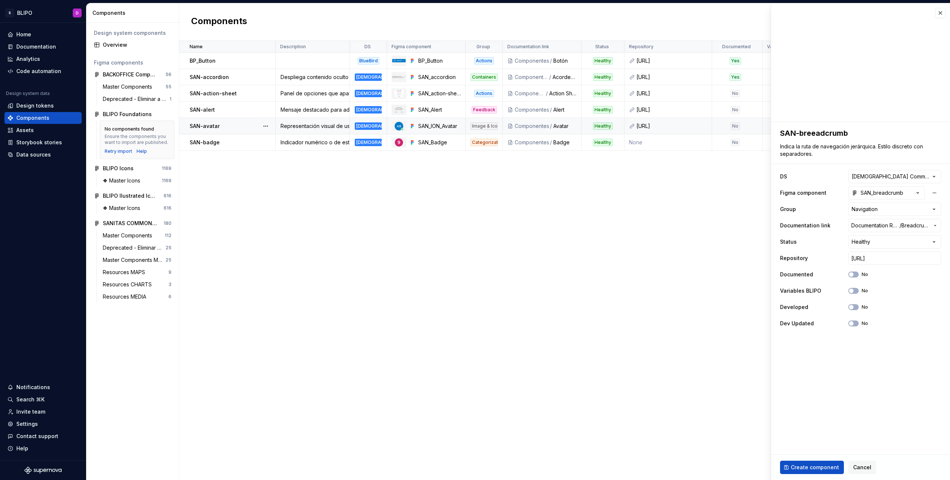
click at [226, 128] on td "SAN-avatar" at bounding box center [227, 126] width 96 height 16
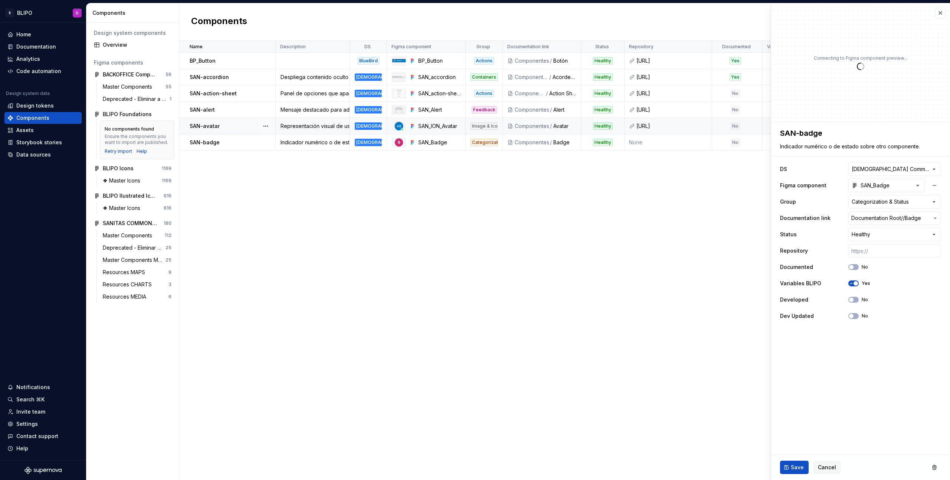
click at [226, 128] on div "SAN-avatar" at bounding box center [232, 125] width 85 height 7
click at [268, 143] on button "button" at bounding box center [266, 142] width 10 height 10
click at [615, 276] on div "Name Description DS Figma component Group Documentation link Status Repository …" at bounding box center [564, 260] width 771 height 439
click at [941, 13] on button "button" at bounding box center [940, 13] width 10 height 10
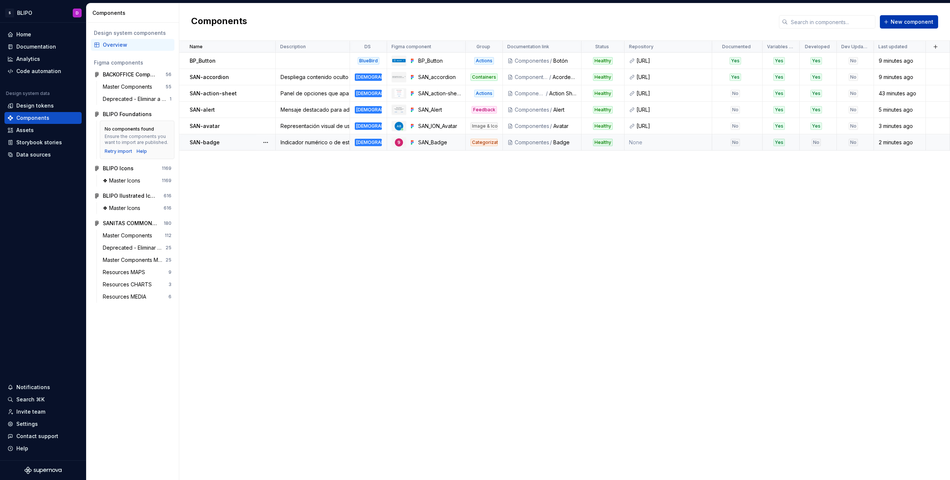
click at [913, 22] on span "New component" at bounding box center [912, 21] width 43 height 7
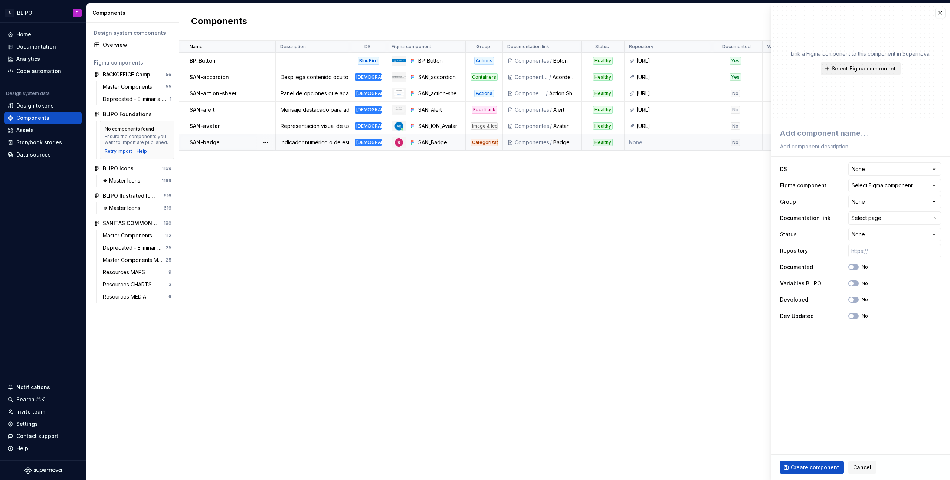
click at [857, 68] on span "Select Figma component" at bounding box center [864, 68] width 64 height 7
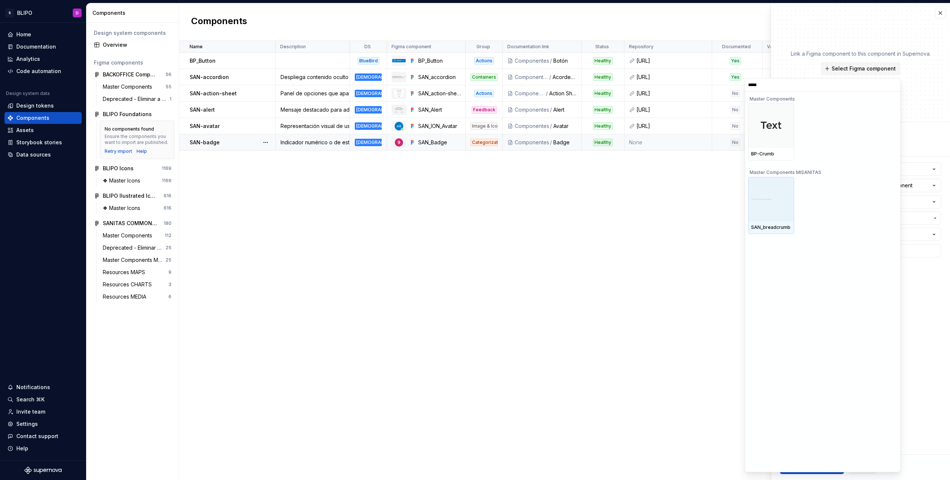
click at [772, 205] on div at bounding box center [771, 199] width 46 height 45
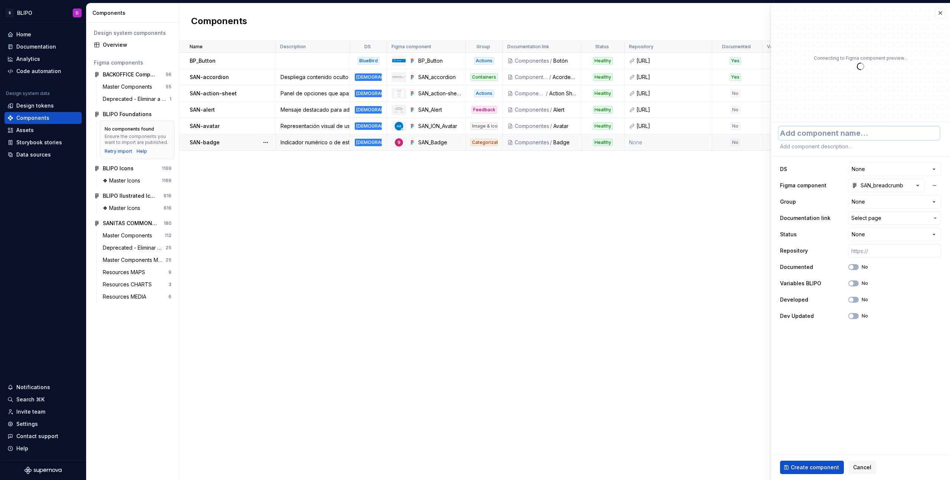
click at [833, 131] on textarea at bounding box center [859, 133] width 161 height 13
click at [829, 147] on textarea at bounding box center [859, 146] width 161 height 10
paste textarea "https://ic.sanitas.dom/ui-libraries/sanitas-common-components/storybook/latest/…"
click at [874, 252] on input "text" at bounding box center [894, 250] width 93 height 13
paste input "https://ic.sanitas.dom/ui-libraries/sanitas-common-components/storybook/latest/…"
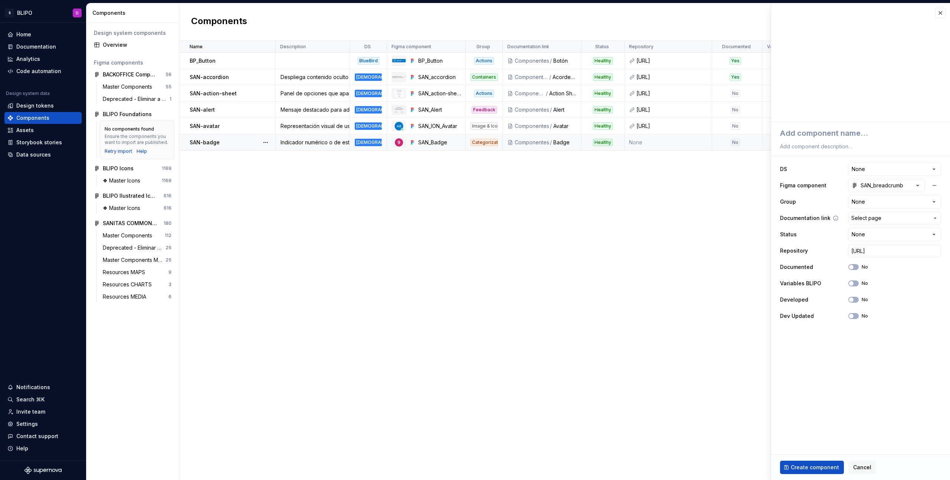
click at [914, 219] on span "Select page" at bounding box center [890, 218] width 78 height 7
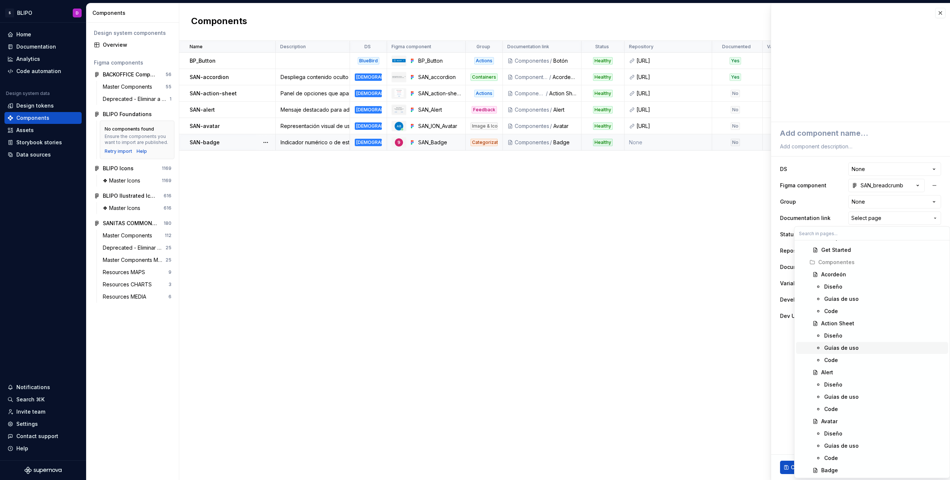
scroll to position [360, 0]
click at [832, 455] on div "Breadcrumb" at bounding box center [836, 451] width 31 height 7
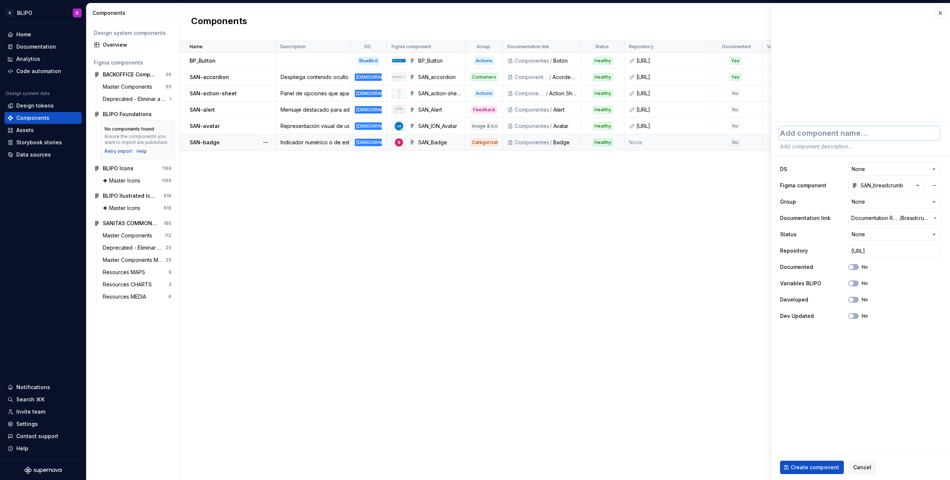
click at [841, 132] on textarea at bounding box center [859, 133] width 161 height 13
click at [827, 147] on textarea at bounding box center [859, 146] width 161 height 10
paste textarea "SAN-breadcrumb: Indica la ruta de navegación jerárquica. Estilo discreto con se…"
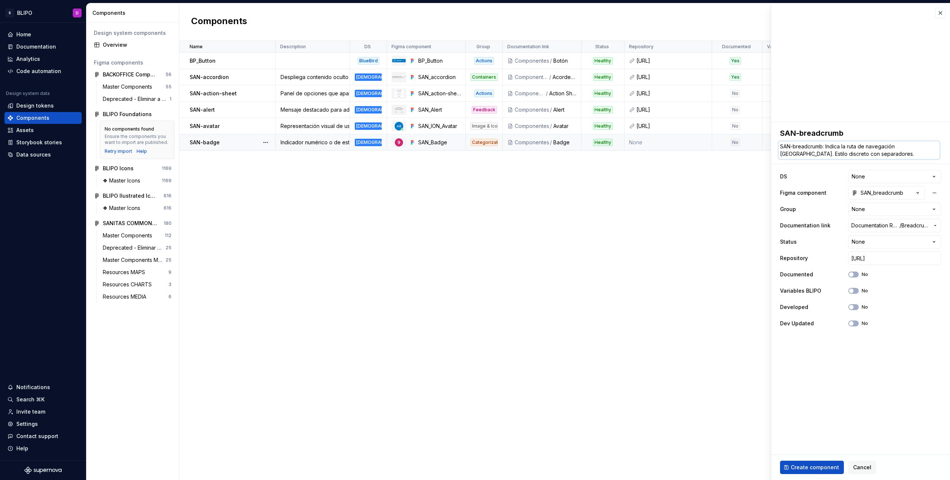
click at [827, 147] on textarea "SAN-breadcrumb: Indica la ruta de navegación jerárquica. Estilo discreto con se…" at bounding box center [859, 150] width 161 height 18
click at [930, 175] on html "S BLIPO D Home Documentation Analytics Code automation Design system data Desig…" at bounding box center [475, 240] width 950 height 480
click at [908, 211] on html "S BLIPO D Home Documentation Analytics Code automation Design system data Desig…" at bounding box center [475, 240] width 950 height 480
click at [889, 241] on html "S BLIPO D Home Documentation Analytics Code automation Design system data Desig…" at bounding box center [475, 240] width 950 height 480
click at [854, 289] on icon "button" at bounding box center [851, 291] width 6 height 4
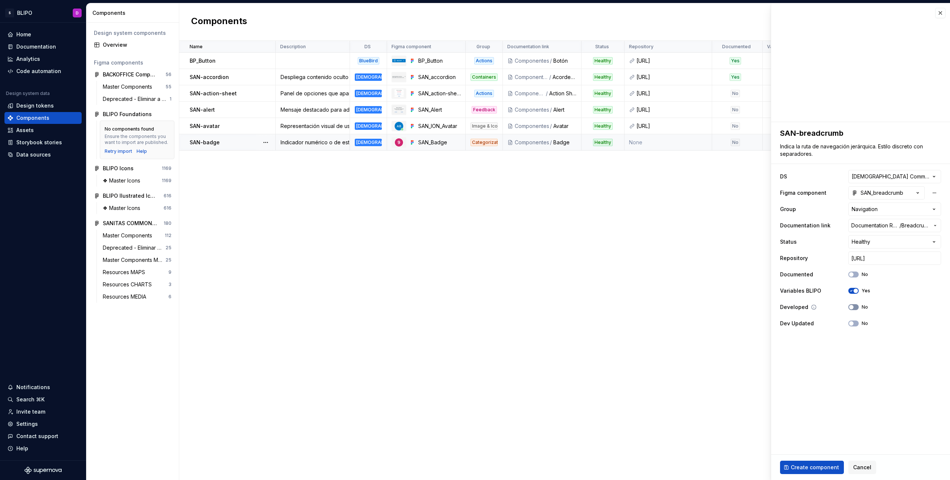
click at [855, 309] on button "No" at bounding box center [853, 307] width 10 height 6
click at [821, 465] on span "Create component" at bounding box center [815, 467] width 48 height 7
